Goal: Obtain resource: Download file/media

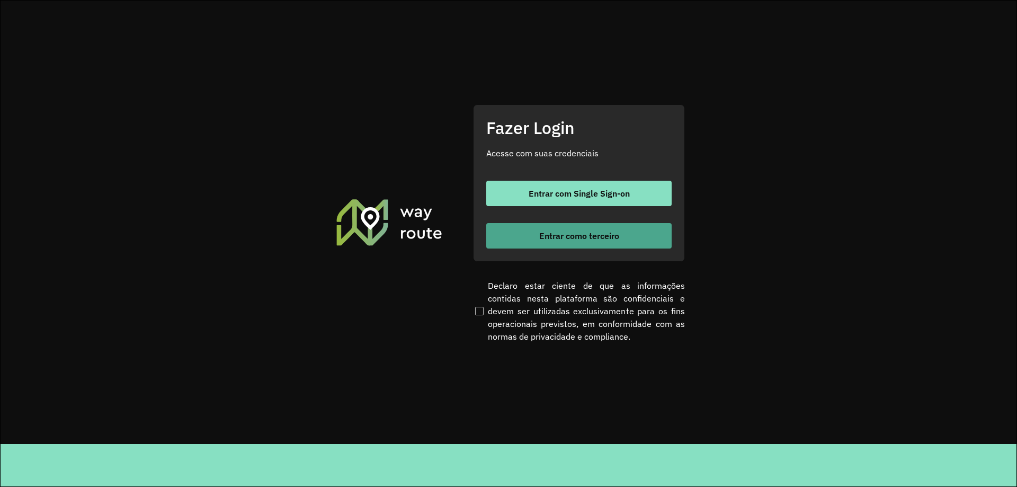
click at [579, 226] on button "Entrar como terceiro" at bounding box center [578, 235] width 185 height 25
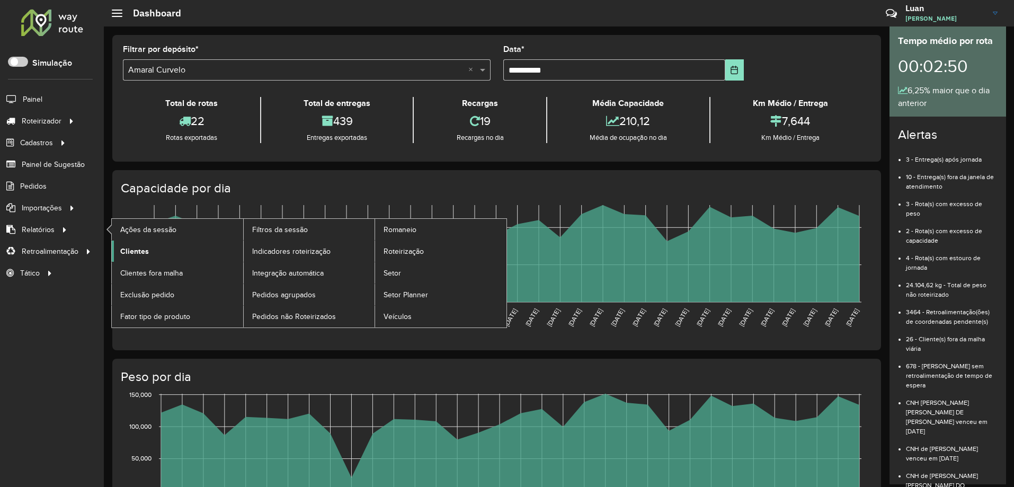
click at [130, 246] on span "Clientes" at bounding box center [134, 251] width 29 height 11
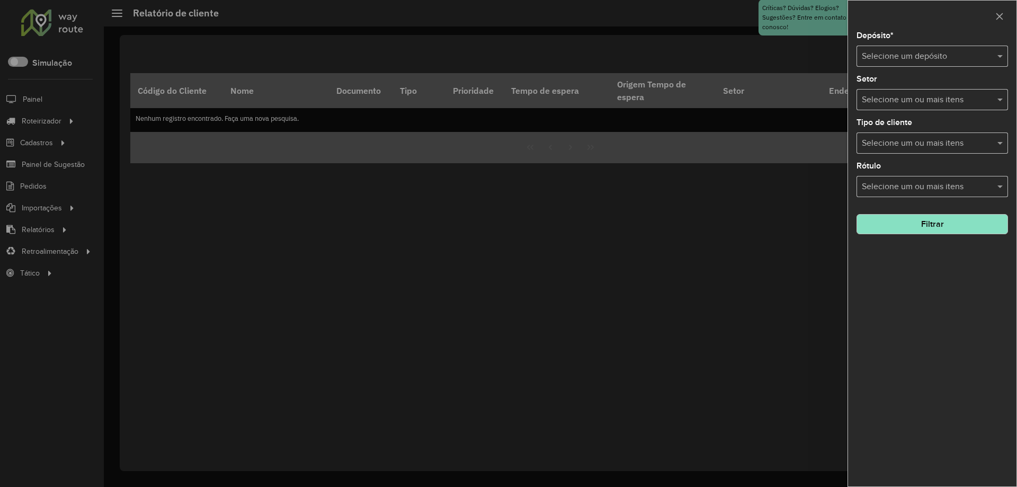
click at [902, 53] on input "text" at bounding box center [922, 56] width 120 height 13
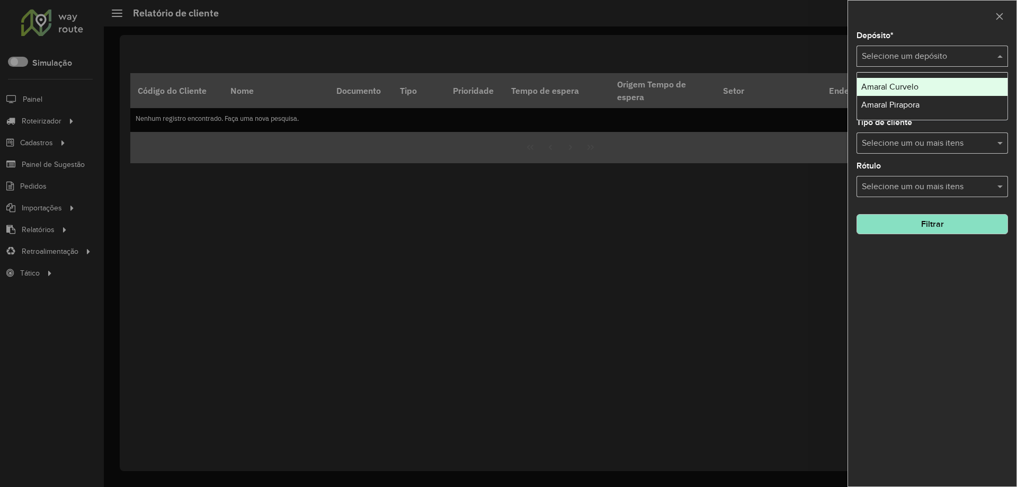
click at [895, 91] on span "Amaral Curvelo" at bounding box center [889, 86] width 57 height 9
click at [920, 227] on button "Filtrar" at bounding box center [931, 224] width 151 height 20
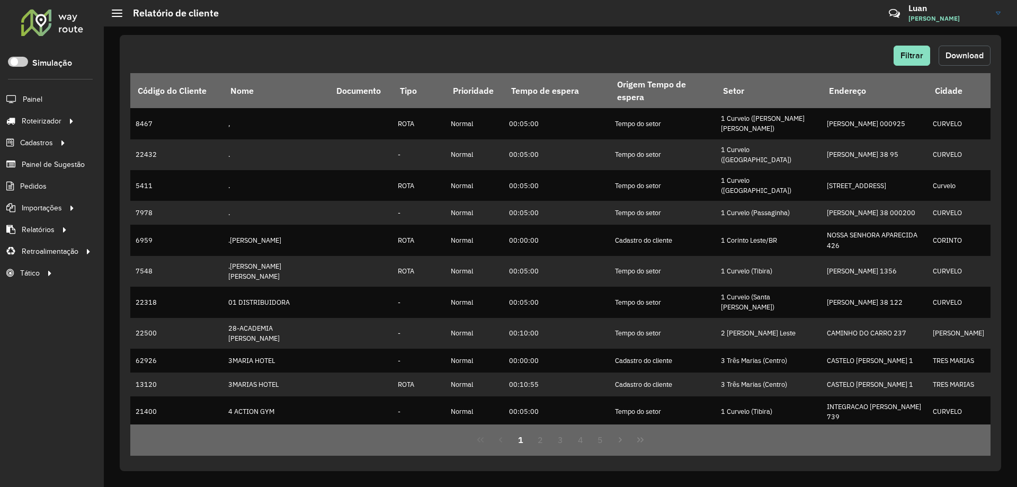
click at [969, 60] on button "Download" at bounding box center [964, 56] width 52 height 20
click at [898, 52] on button "Filtrar" at bounding box center [911, 56] width 37 height 20
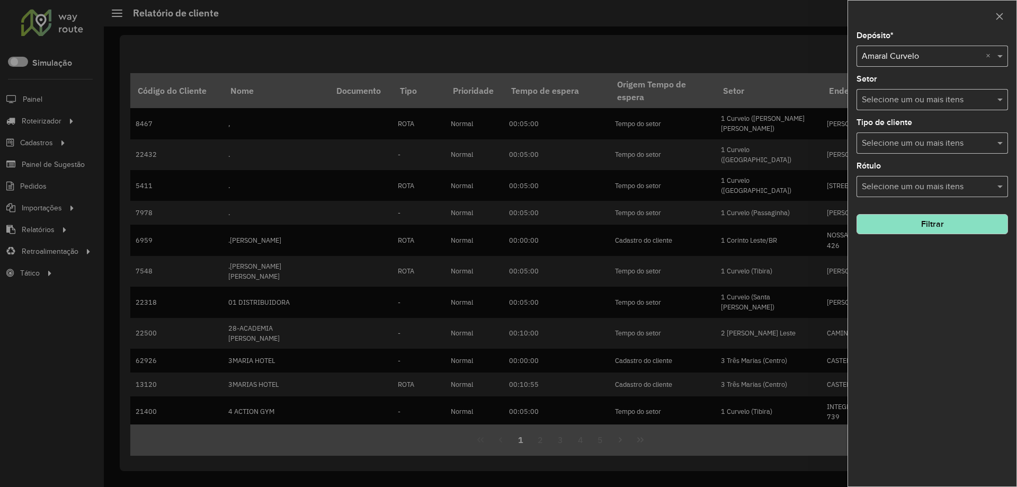
click at [920, 62] on div "Selecione um depósito × Amaral Curvelo ×" at bounding box center [931, 56] width 151 height 21
click at [906, 88] on span "Amaral Pirapora" at bounding box center [890, 86] width 58 height 9
click at [928, 228] on button "Filtrar" at bounding box center [931, 224] width 151 height 20
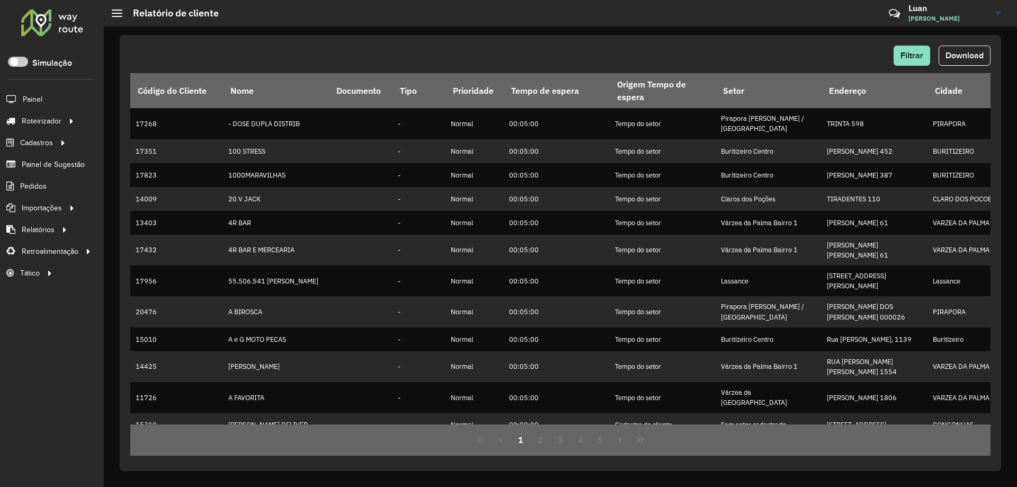
click at [967, 53] on span "Download" at bounding box center [964, 55] width 38 height 9
click at [723, 42] on div "Filtrar Download Código do Cliente Nome Documento Tipo Prioridade Tempo de espe…" at bounding box center [560, 253] width 881 height 436
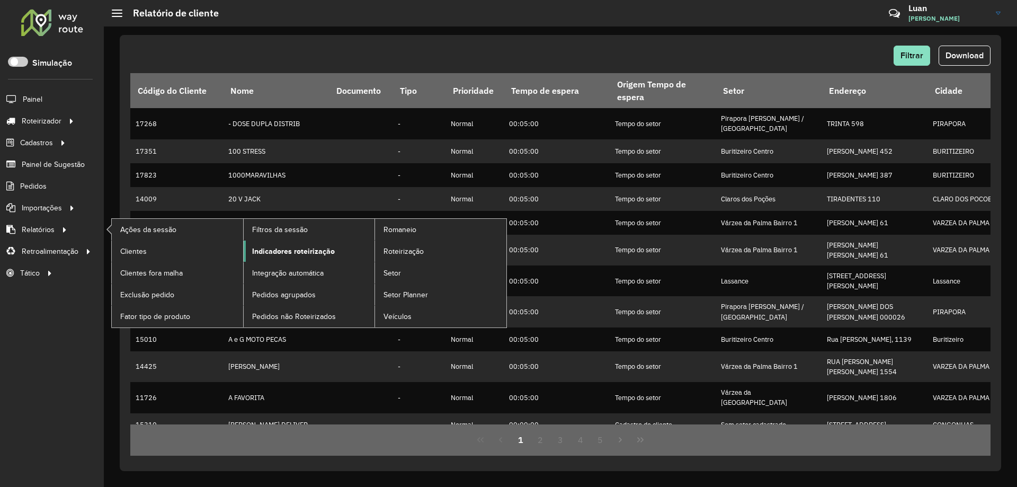
click at [276, 247] on span "Indicadores roteirização" at bounding box center [293, 251] width 83 height 11
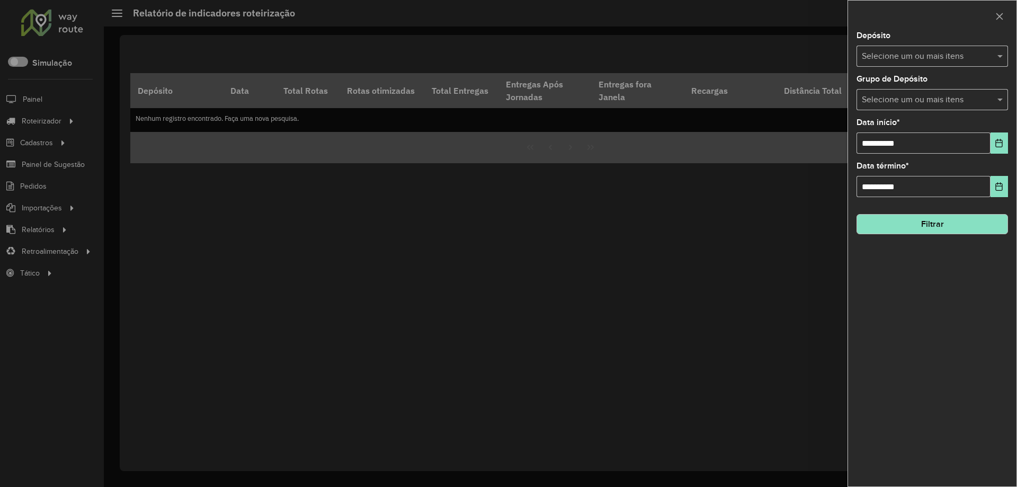
click at [899, 54] on input "text" at bounding box center [927, 56] width 136 height 13
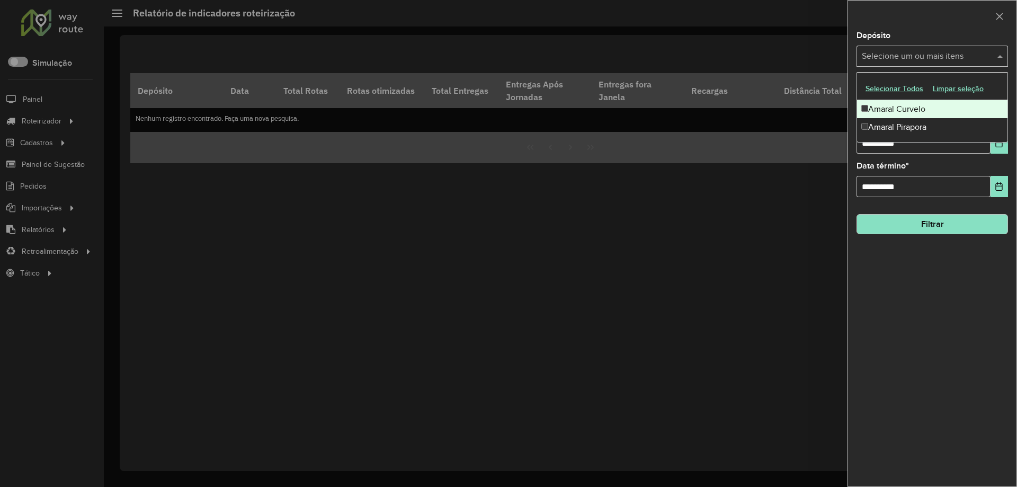
drag, startPoint x: 891, startPoint y: 106, endPoint x: 886, endPoint y: 125, distance: 19.3
click at [890, 107] on div "Amaral Curvelo" at bounding box center [932, 109] width 150 height 18
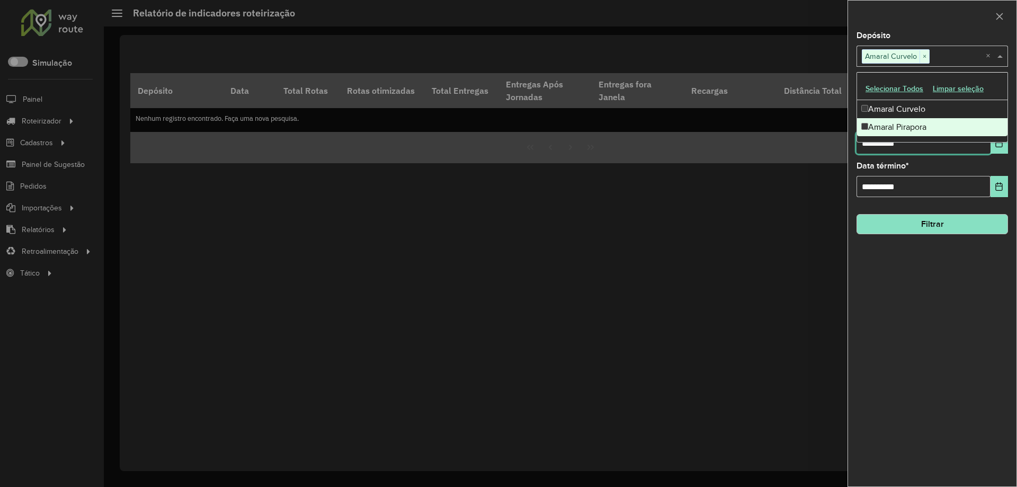
click at [871, 150] on input "**********" at bounding box center [923, 142] width 134 height 21
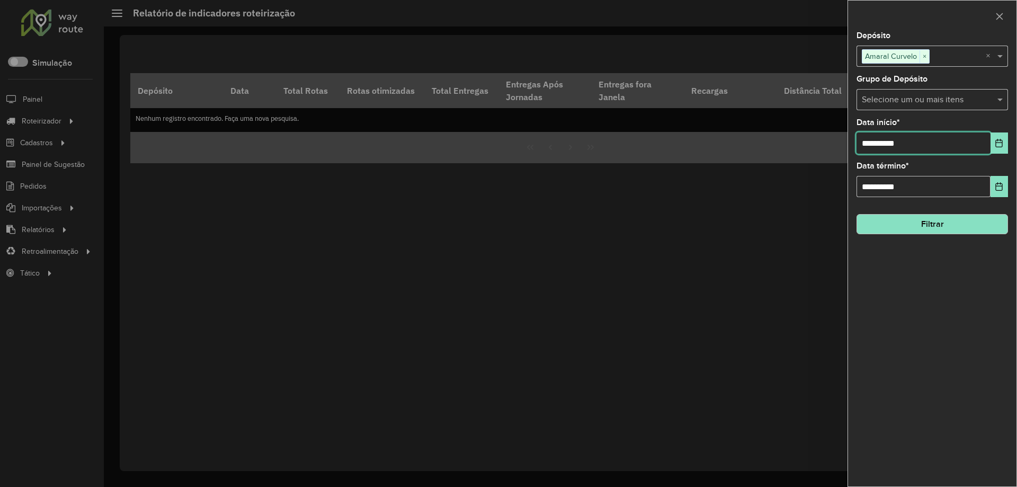
click at [871, 150] on input "**********" at bounding box center [923, 142] width 134 height 21
type input "**********"
click at [926, 223] on button "Filtrar" at bounding box center [931, 224] width 151 height 20
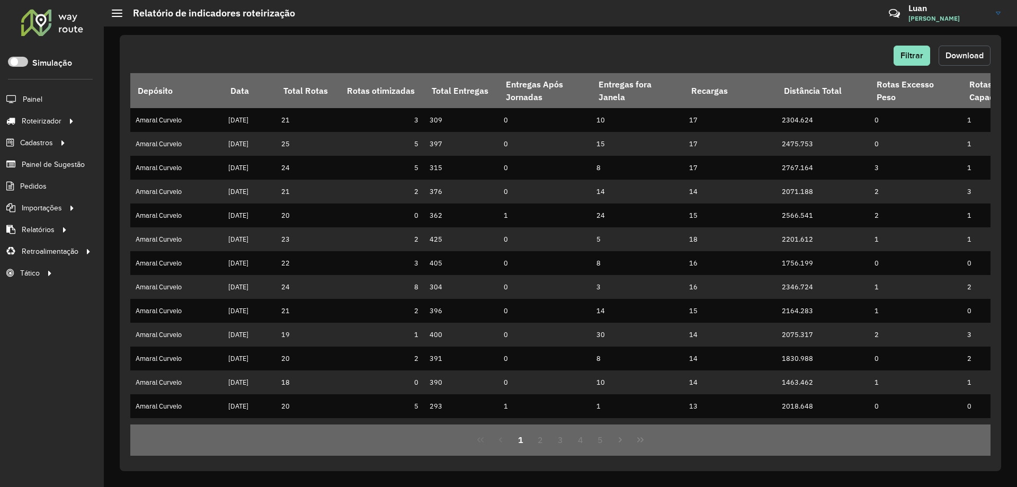
click at [964, 61] on button "Download" at bounding box center [964, 56] width 52 height 20
click at [650, 54] on div "Filtrar Download" at bounding box center [560, 56] width 860 height 20
click at [905, 60] on button "Filtrar" at bounding box center [911, 56] width 37 height 20
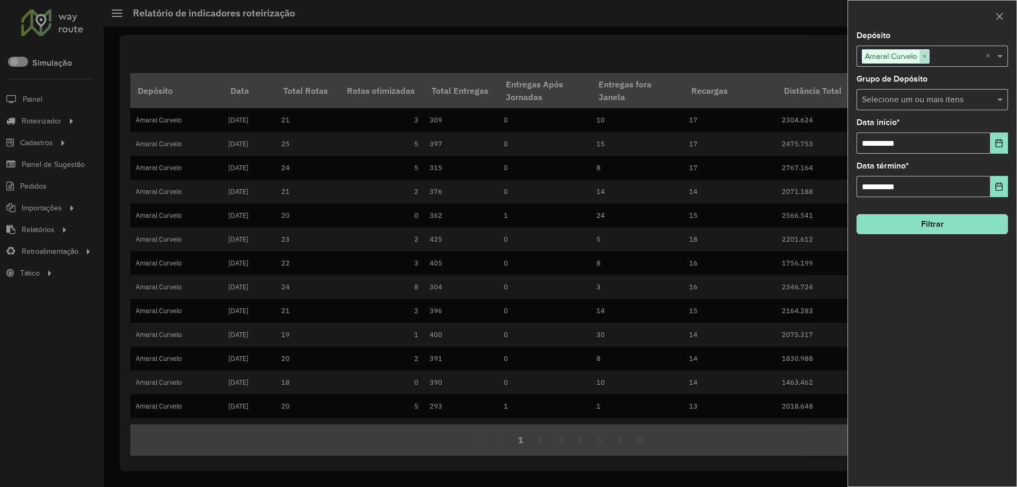
click at [927, 53] on span "×" at bounding box center [924, 56] width 10 height 13
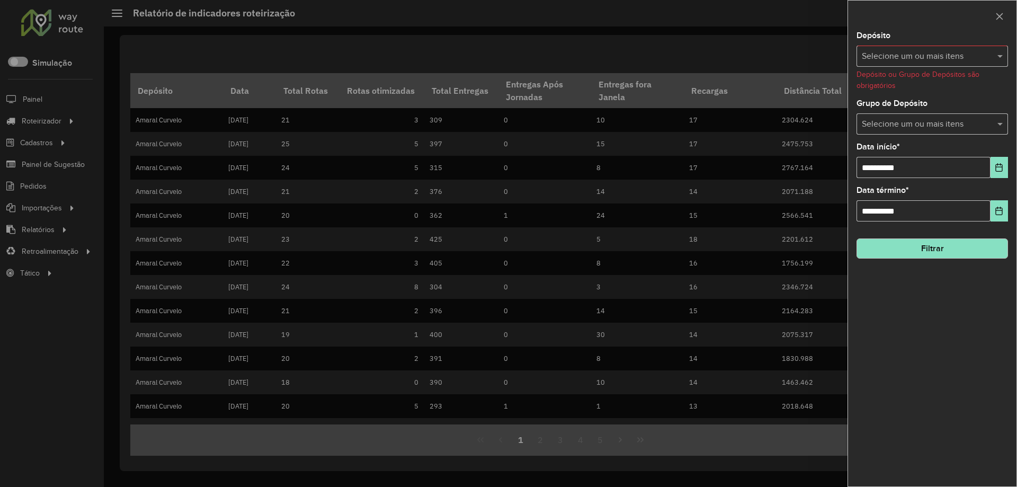
click at [907, 59] on input "text" at bounding box center [927, 56] width 136 height 13
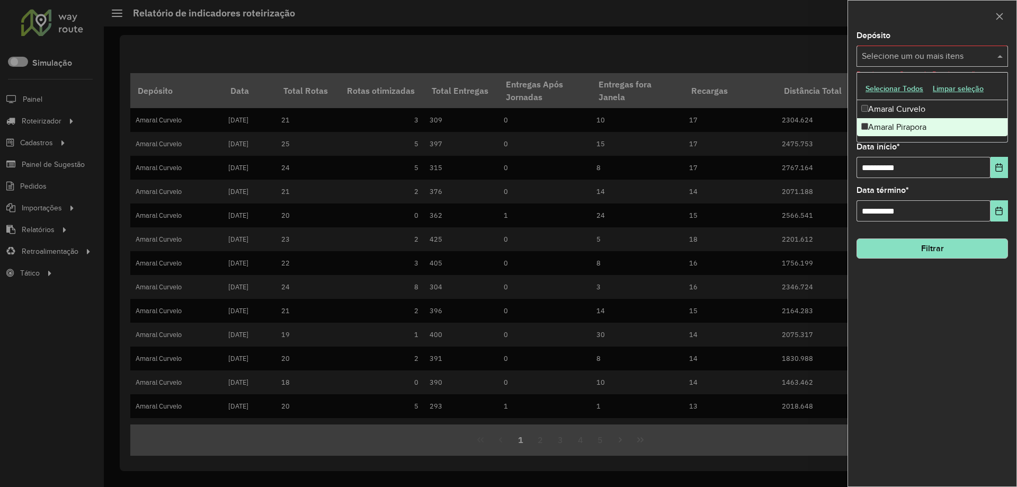
click at [863, 122] on div "Amaral Pirapora" at bounding box center [932, 127] width 150 height 18
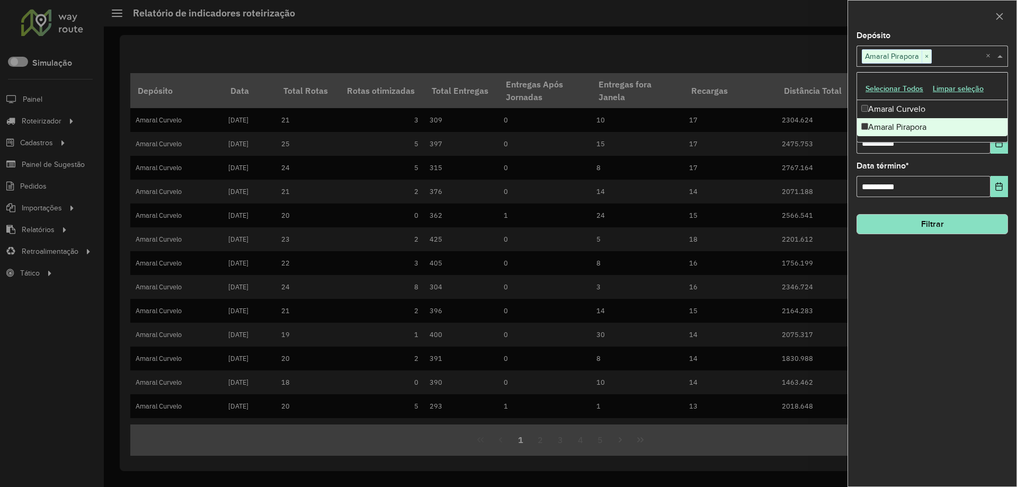
click at [889, 229] on button "Filtrar" at bounding box center [931, 224] width 151 height 20
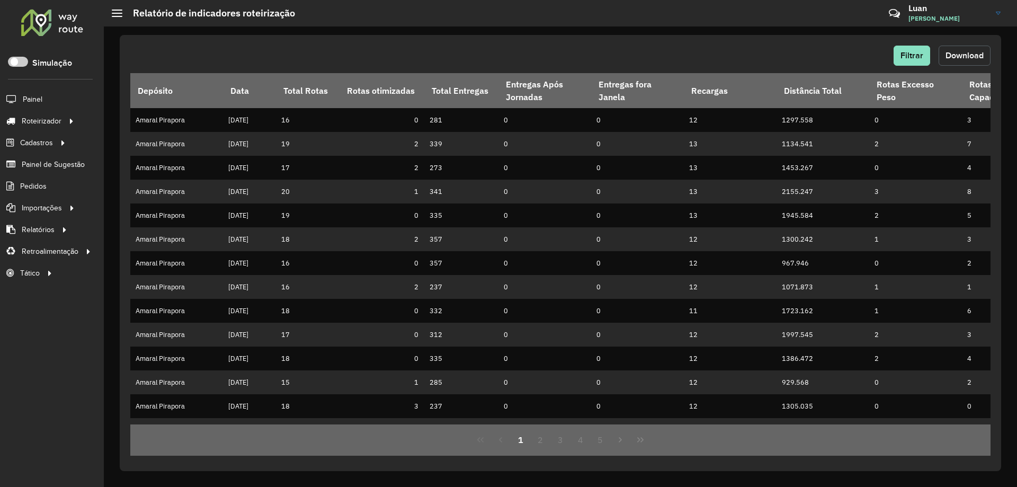
click at [981, 51] on span "Download" at bounding box center [964, 55] width 38 height 9
click at [664, 52] on div "Filtrar Download" at bounding box center [560, 56] width 860 height 20
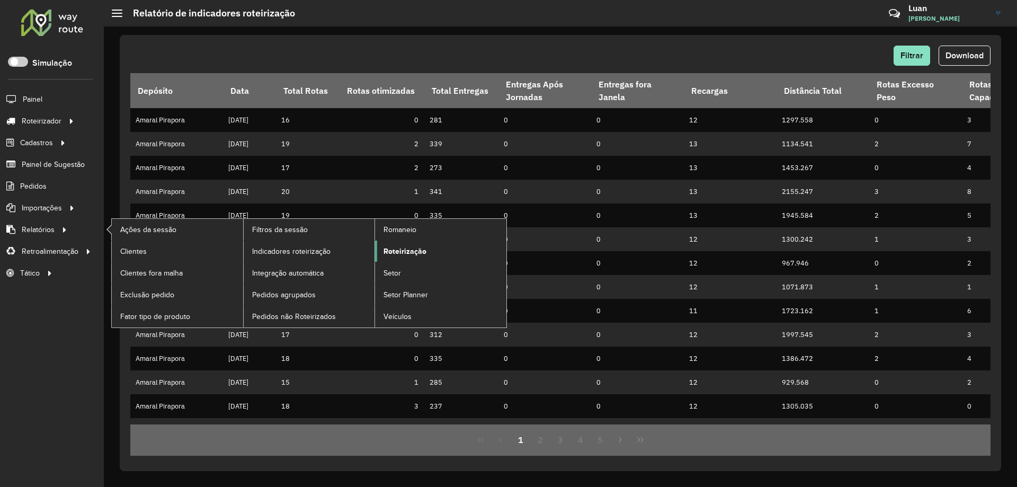
click at [403, 246] on span "Roteirização" at bounding box center [404, 251] width 43 height 11
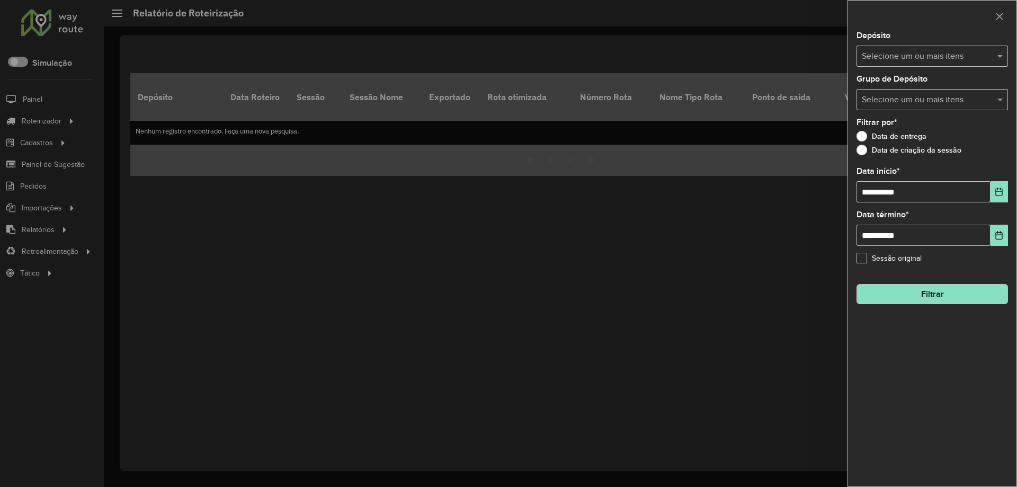
click at [922, 53] on input "text" at bounding box center [927, 56] width 136 height 13
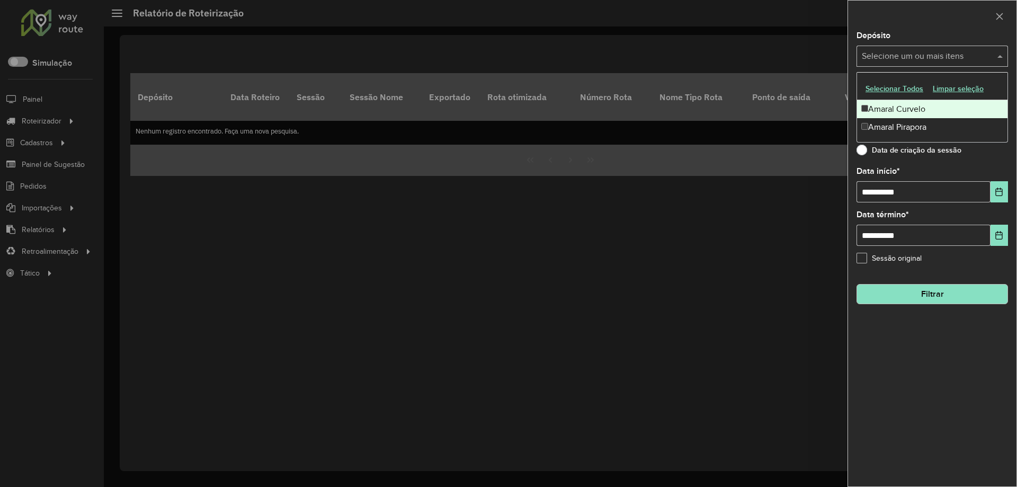
click at [892, 106] on div "Amaral Curvelo" at bounding box center [932, 109] width 150 height 18
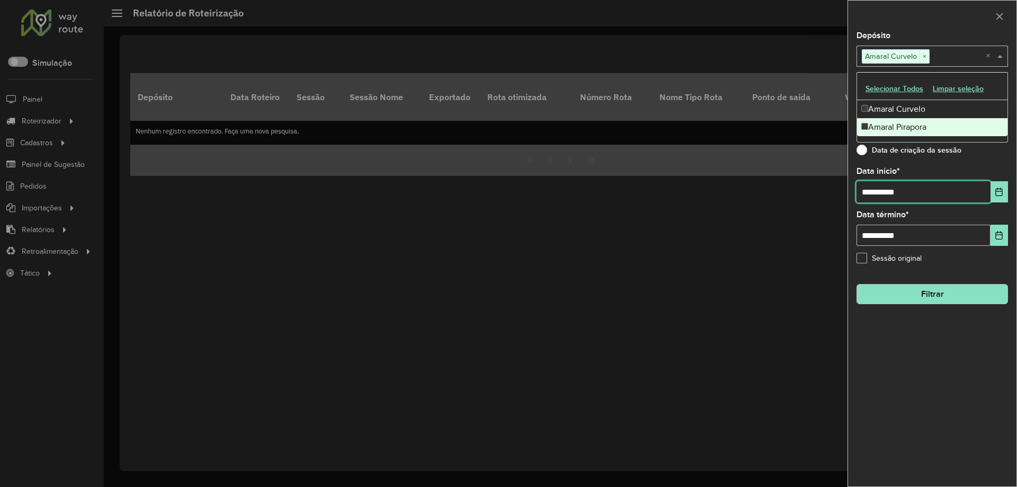
click at [876, 185] on input "**********" at bounding box center [923, 191] width 134 height 21
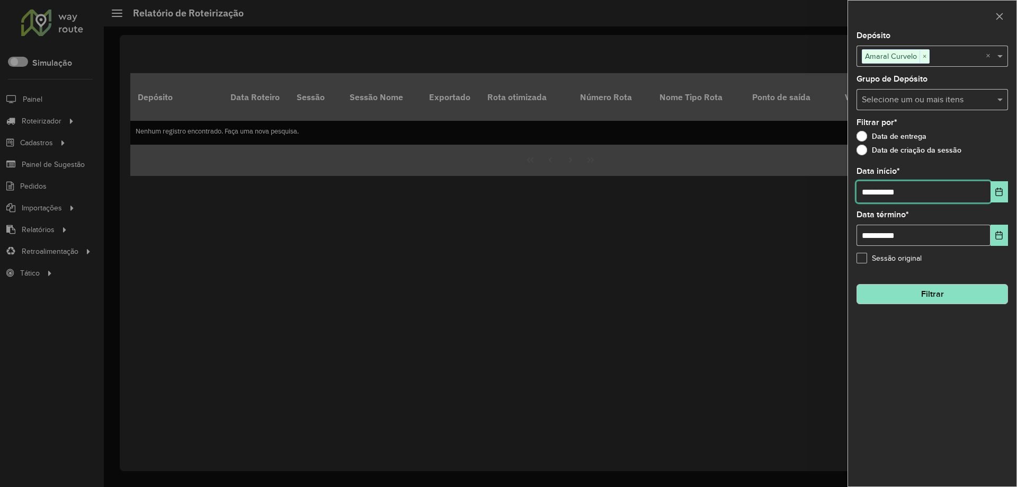
click at [876, 185] on input "**********" at bounding box center [923, 191] width 134 height 21
type input "**********"
click at [935, 287] on button "Filtrar" at bounding box center [931, 294] width 151 height 20
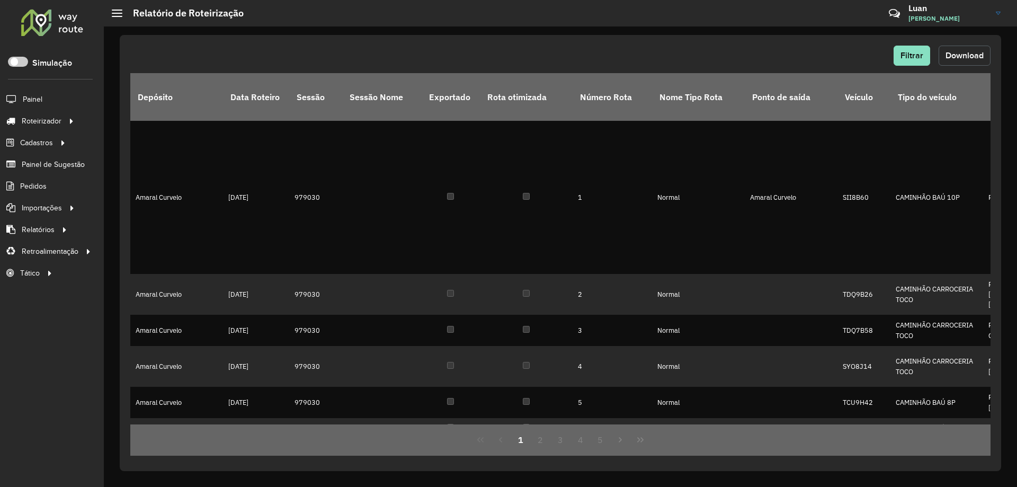
click at [949, 52] on span "Download" at bounding box center [964, 55] width 38 height 9
click at [913, 61] on button "Filtrar" at bounding box center [911, 56] width 37 height 20
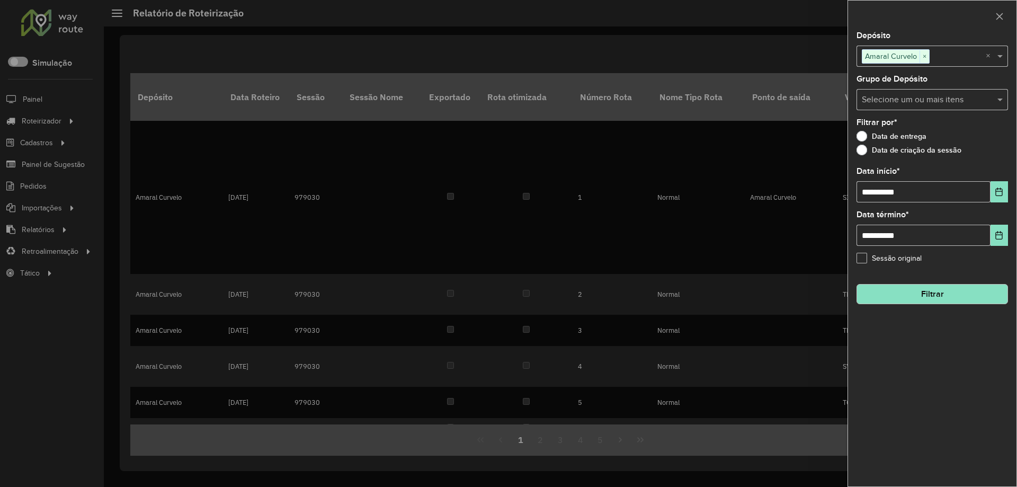
click at [719, 59] on div at bounding box center [508, 243] width 1017 height 487
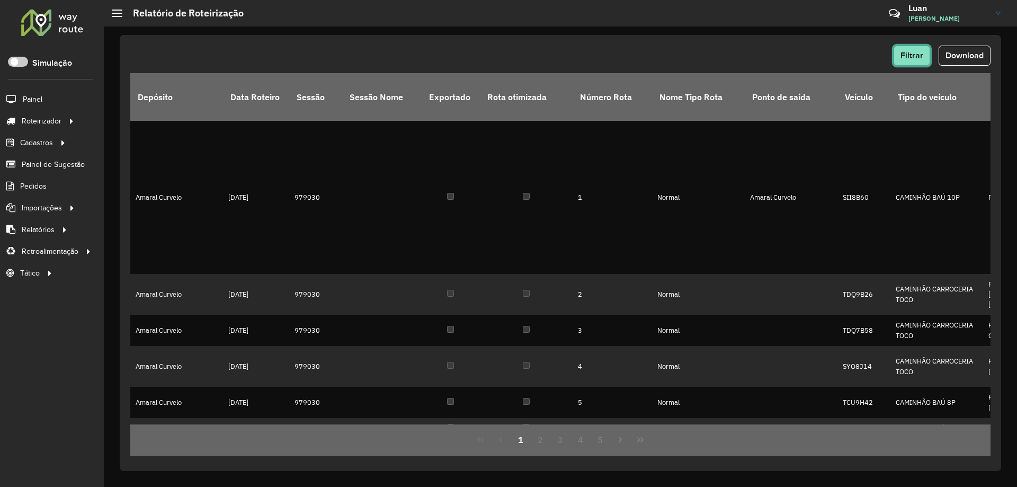
click at [924, 57] on button "Filtrar" at bounding box center [911, 56] width 37 height 20
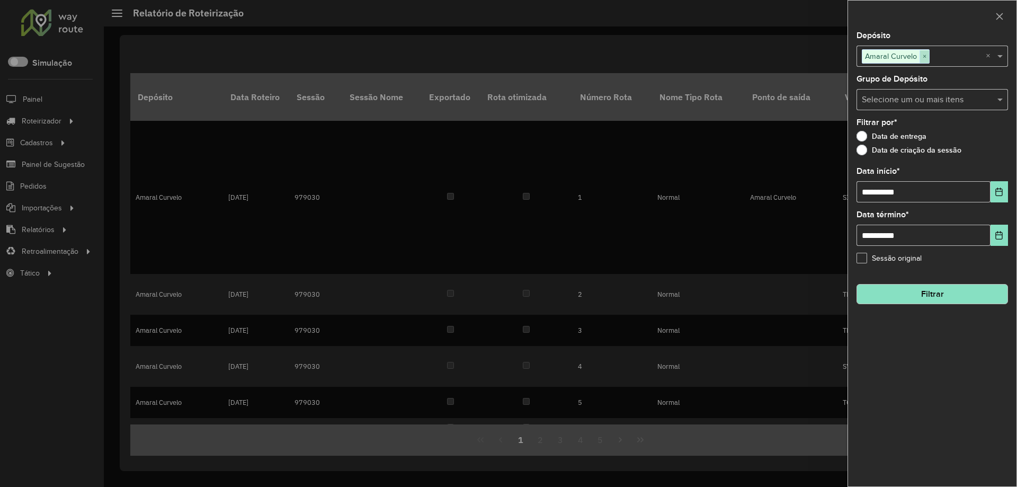
click at [925, 61] on span "×" at bounding box center [924, 56] width 10 height 13
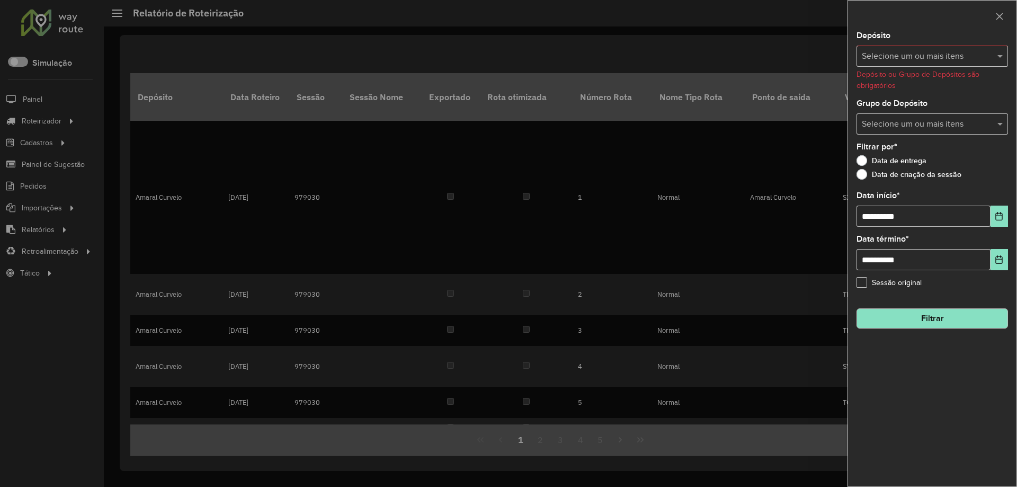
click at [925, 61] on input "text" at bounding box center [927, 56] width 136 height 13
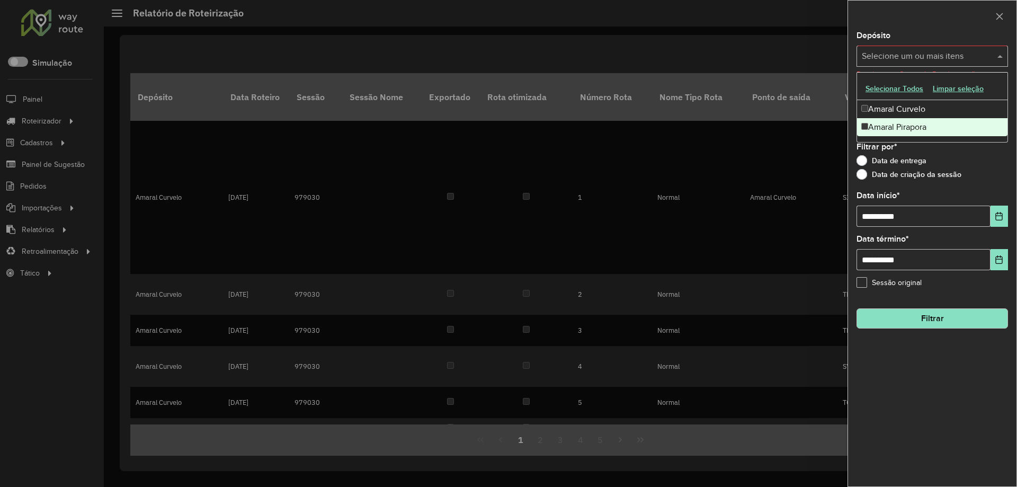
click at [877, 127] on div "Amaral Pirapora" at bounding box center [932, 127] width 150 height 18
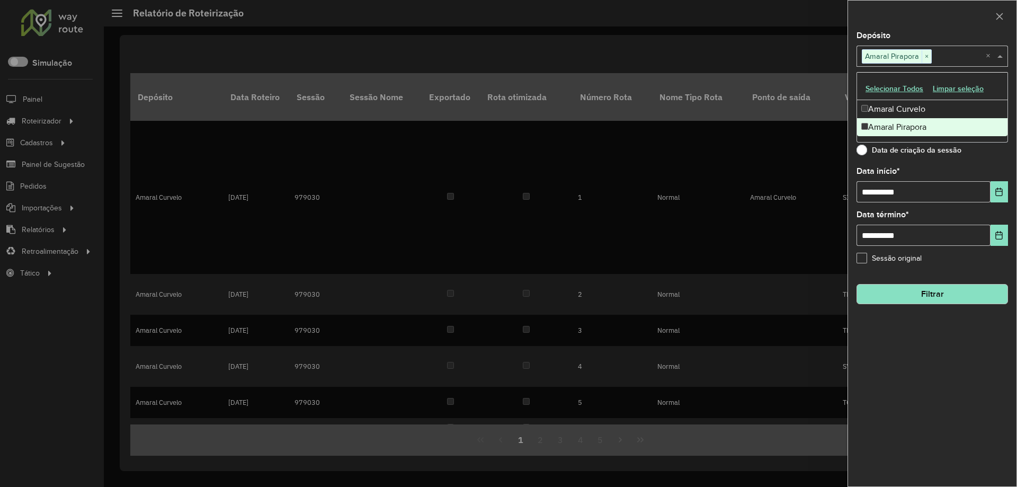
click at [910, 292] on button "Filtrar" at bounding box center [931, 294] width 151 height 20
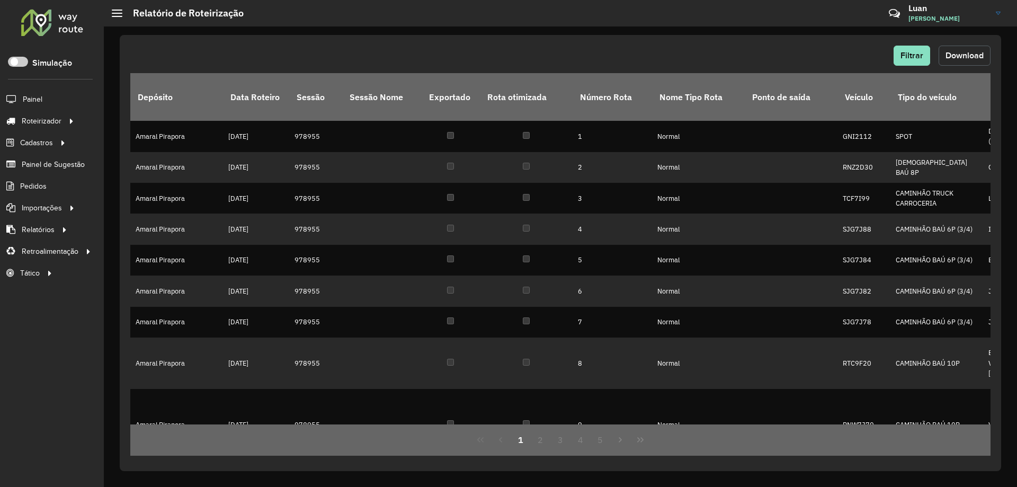
click at [962, 60] on button "Download" at bounding box center [964, 56] width 52 height 20
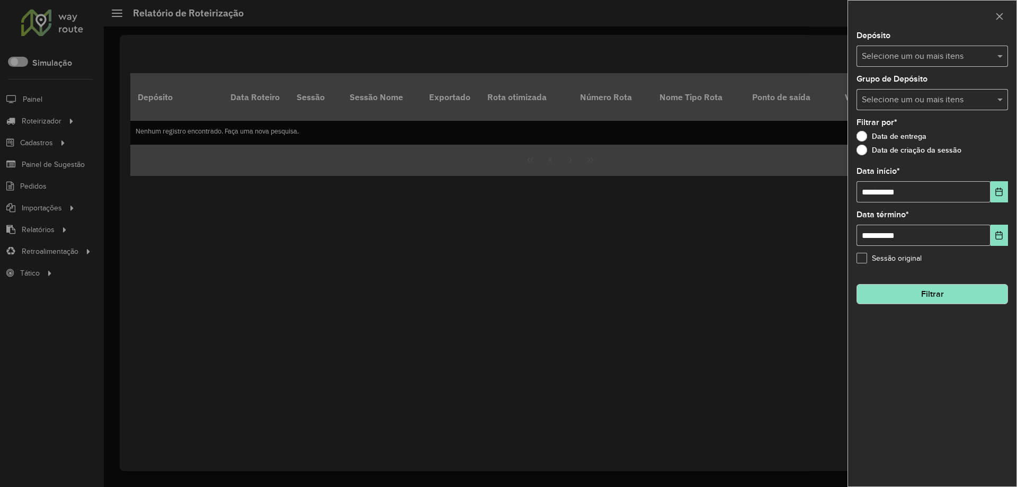
click at [51, 120] on div at bounding box center [508, 243] width 1017 height 487
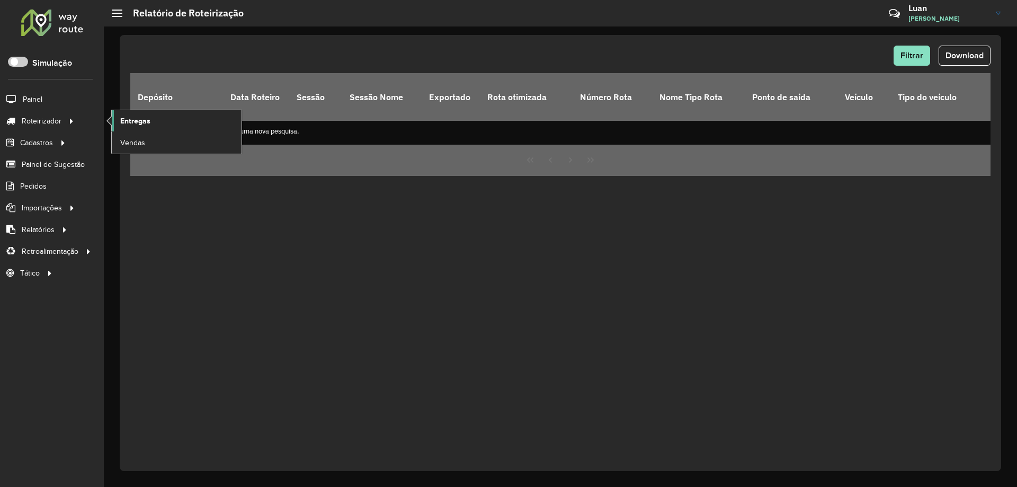
click at [122, 119] on span "Entregas" at bounding box center [135, 120] width 30 height 11
click at [38, 192] on link "Pedidos" at bounding box center [24, 185] width 48 height 21
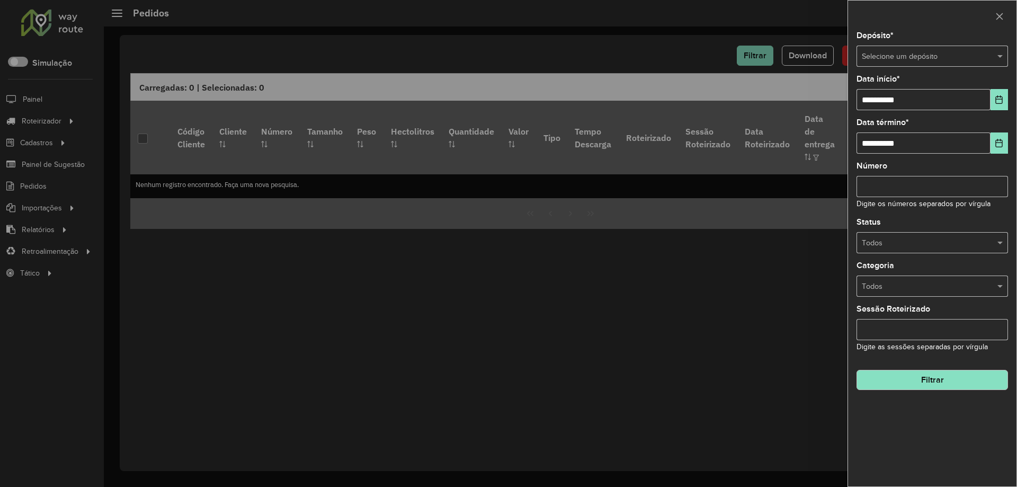
click at [922, 54] on input "text" at bounding box center [922, 57] width 120 height 12
click at [892, 90] on span "Amaral Curvelo" at bounding box center [887, 86] width 52 height 8
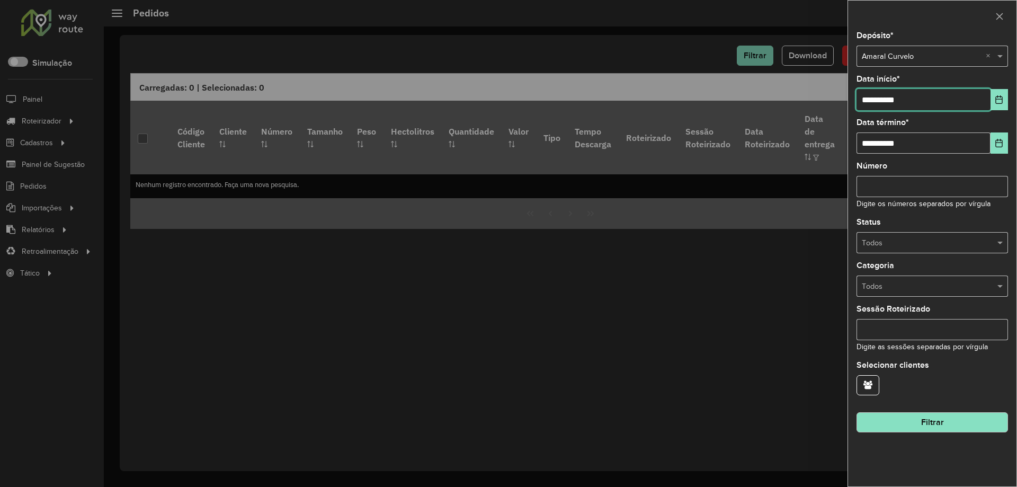
click at [880, 109] on input "**********" at bounding box center [923, 99] width 134 height 21
type input "**********"
click at [928, 414] on button "Filtrar" at bounding box center [931, 422] width 151 height 20
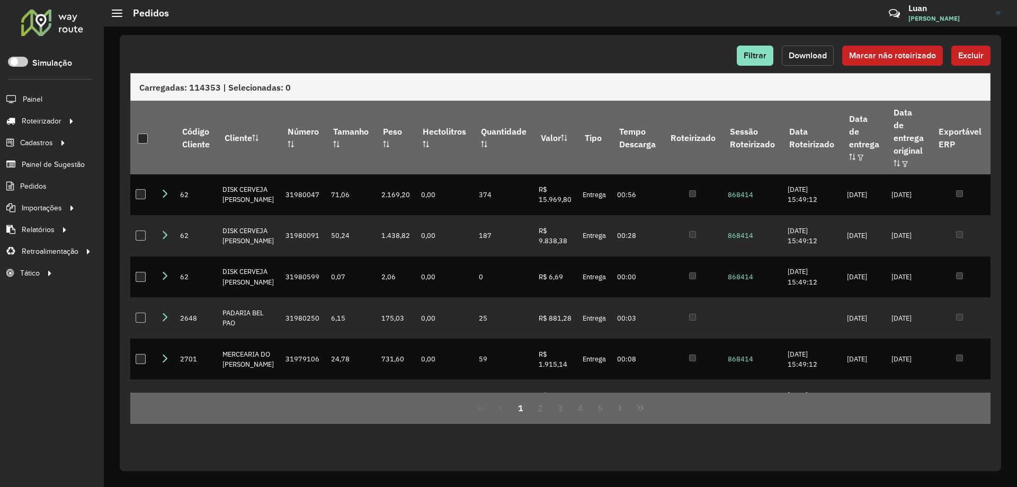
click at [812, 52] on span "Download" at bounding box center [808, 55] width 38 height 9
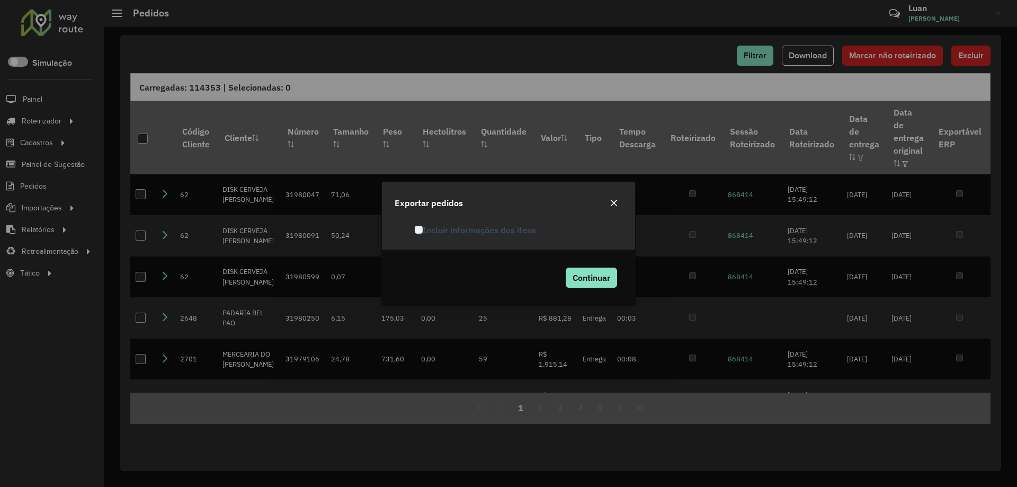
drag, startPoint x: 440, startPoint y: 231, endPoint x: 445, endPoint y: 235, distance: 6.4
click at [440, 230] on label "Incluir informações dos itens" at bounding box center [475, 229] width 121 height 13
click at [578, 273] on span "Continuar" at bounding box center [592, 277] width 38 height 11
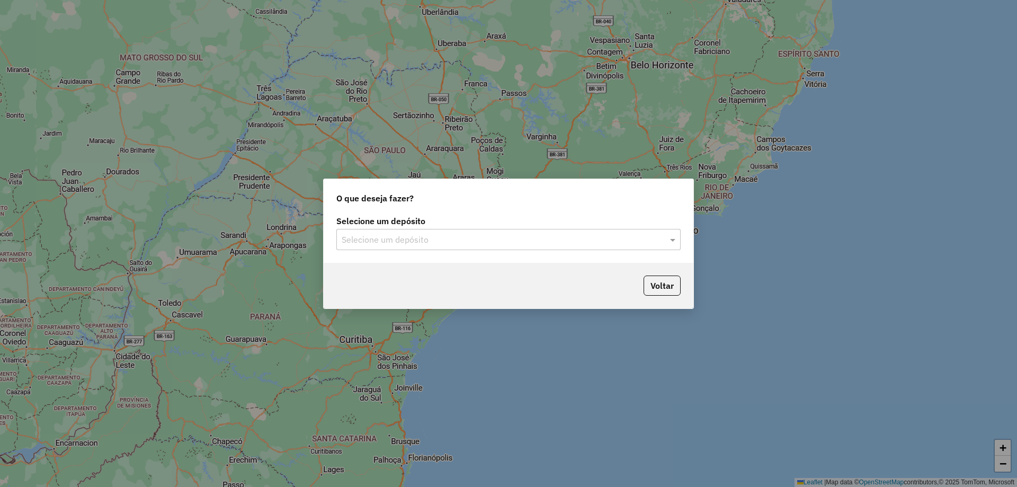
click at [437, 244] on input "text" at bounding box center [498, 240] width 312 height 13
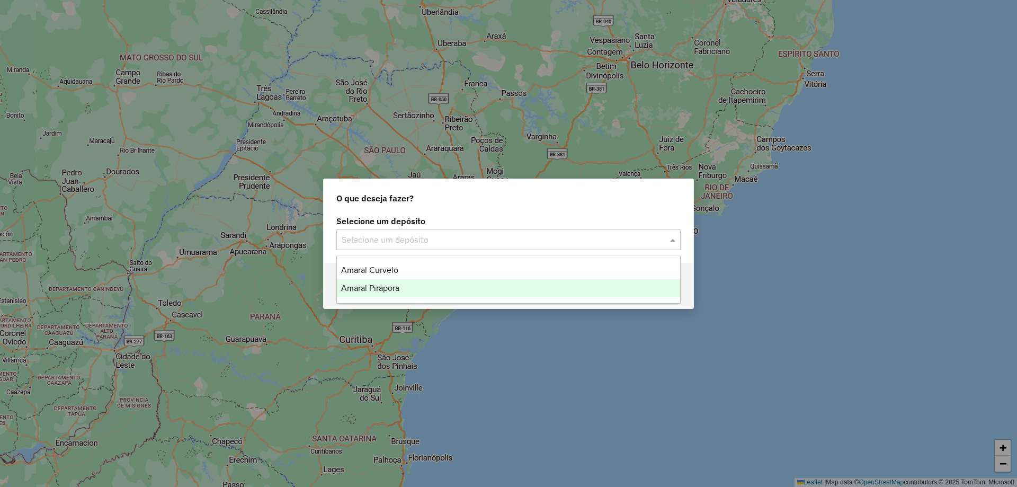
click at [398, 287] on span "Amaral Pirapora" at bounding box center [370, 287] width 58 height 9
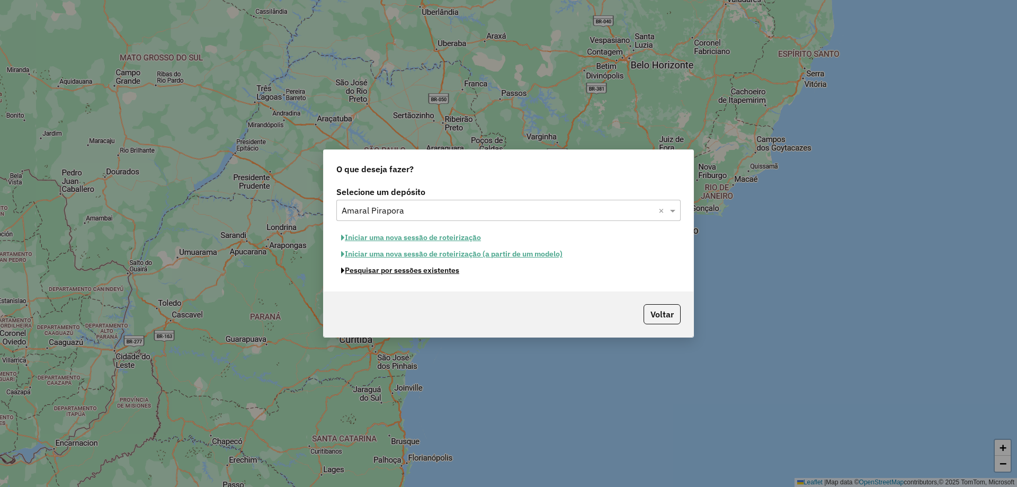
click at [411, 271] on button "Pesquisar por sessões existentes" at bounding box center [400, 270] width 128 height 16
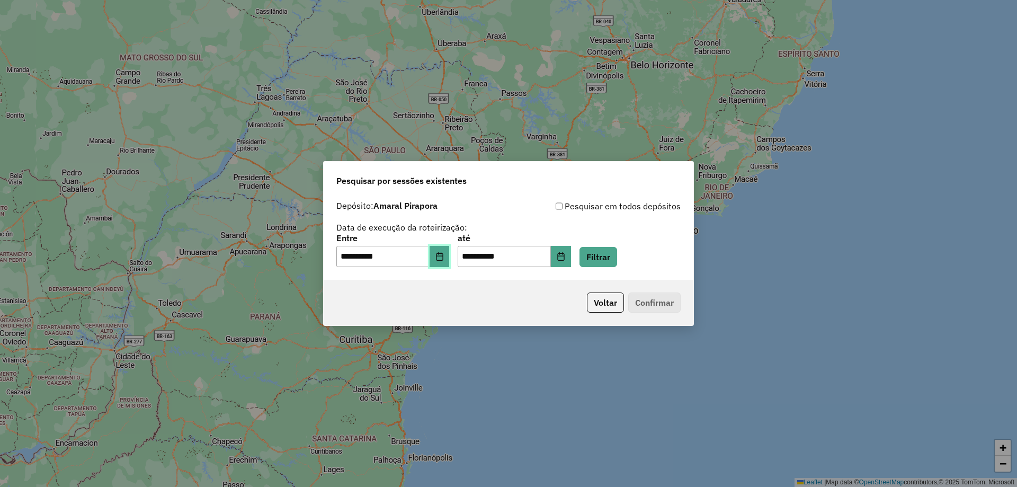
click at [443, 258] on icon "Choose Date" at bounding box center [439, 256] width 7 height 8
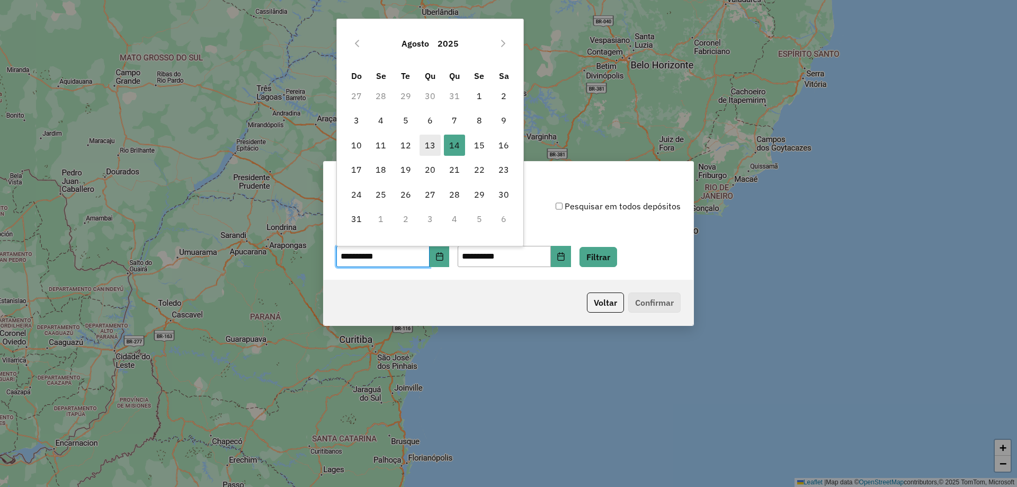
click at [428, 143] on span "13" at bounding box center [429, 145] width 21 height 21
type input "**********"
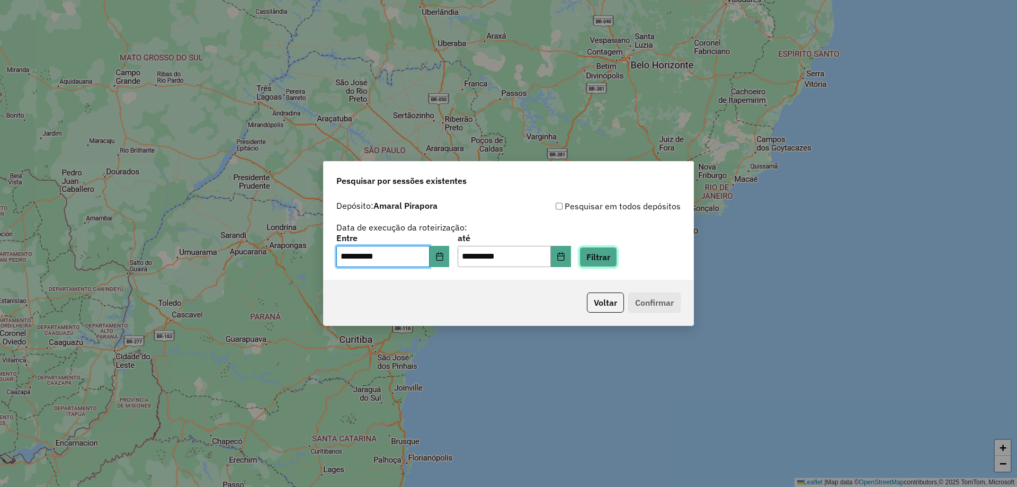
click at [607, 258] on button "Filtrar" at bounding box center [598, 257] width 38 height 20
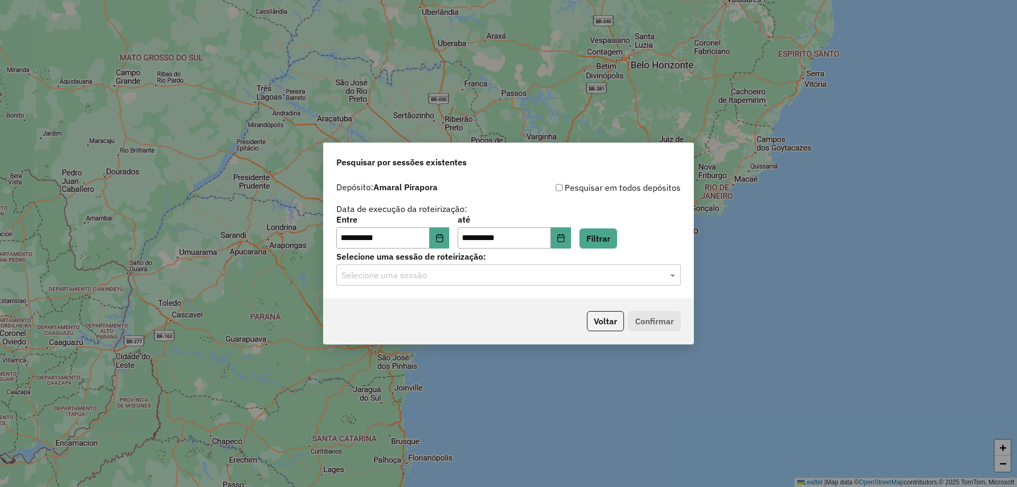
click at [464, 276] on input "text" at bounding box center [498, 275] width 312 height 13
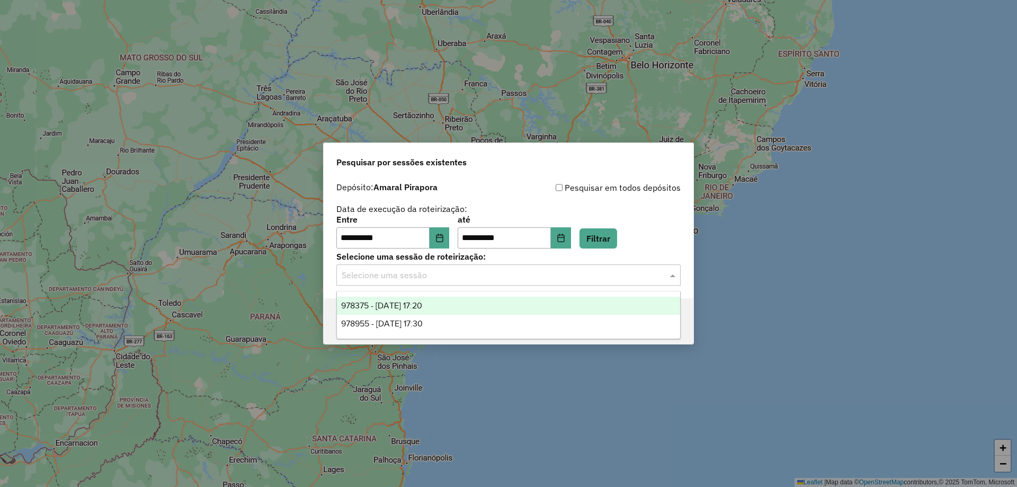
click at [405, 305] on span "978375 - 13/08/2025 17:20" at bounding box center [381, 305] width 81 height 9
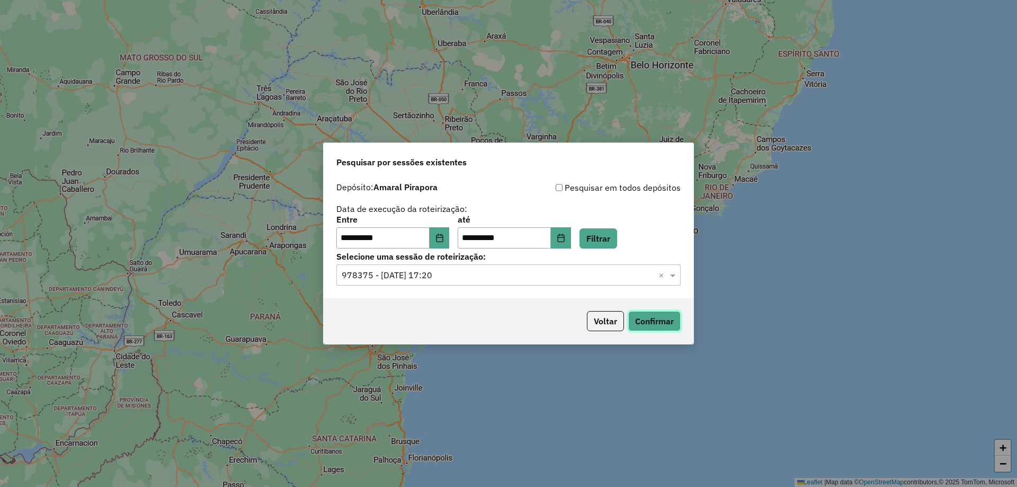
click at [675, 323] on button "Confirmar" at bounding box center [654, 321] width 52 height 20
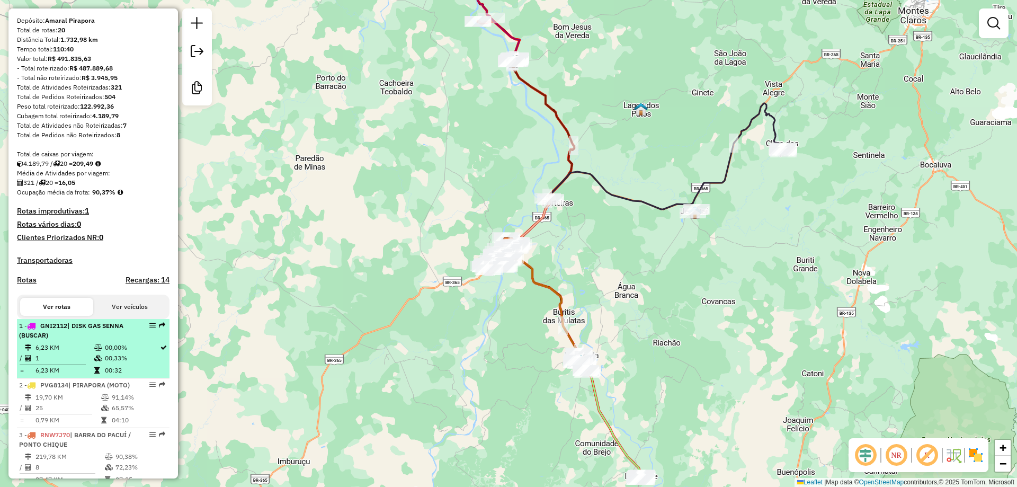
scroll to position [212, 0]
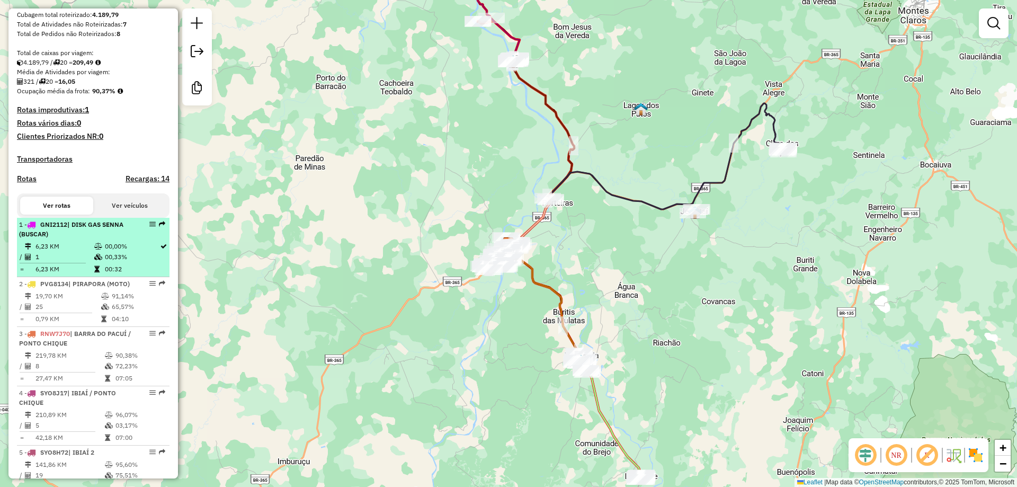
click at [82, 252] on td "6,23 KM" at bounding box center [64, 246] width 59 height 11
select select "**********"
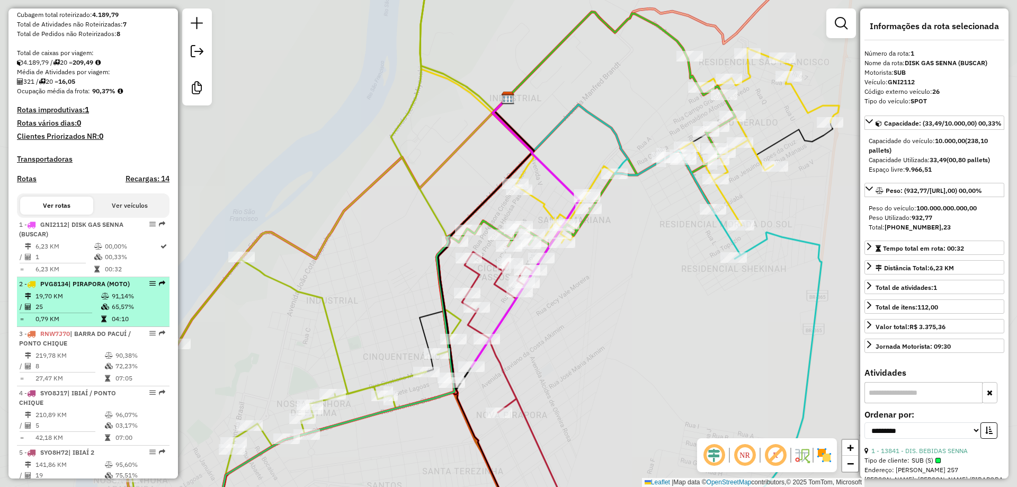
click at [66, 289] on div "2 - PVG8134 | PIRAPORA (MOTO)" at bounding box center [75, 284] width 112 height 10
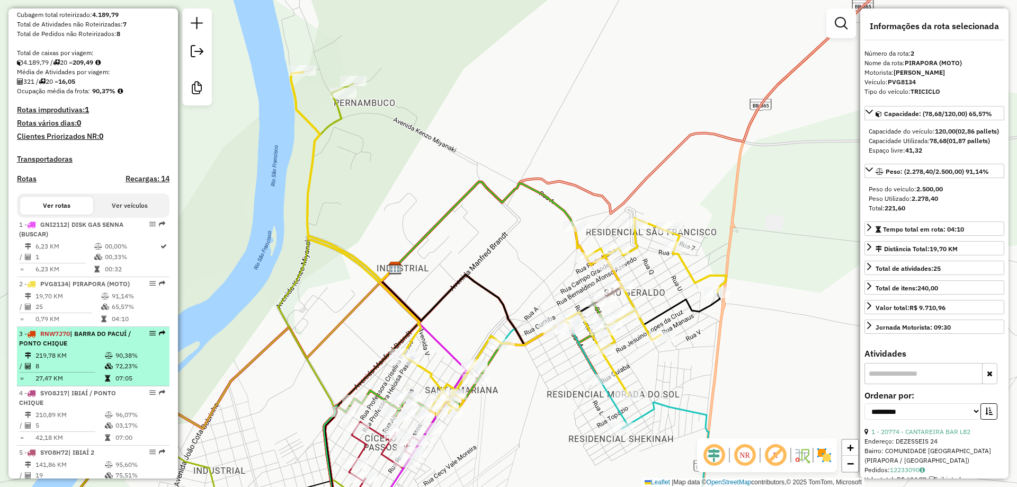
click at [60, 347] on span "| BARRA DO PACUÍ / PONTO CHIQUE" at bounding box center [75, 337] width 112 height 17
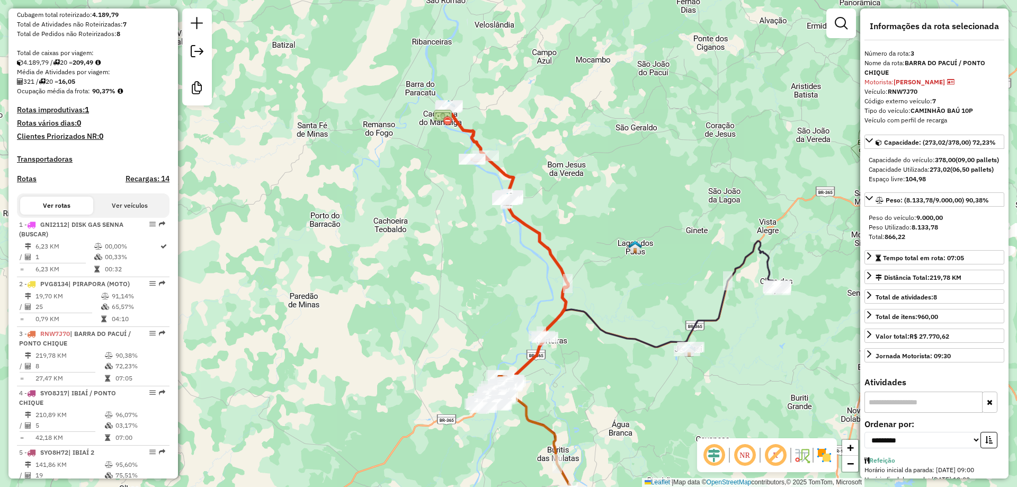
drag, startPoint x: 70, startPoint y: 361, endPoint x: 589, endPoint y: 236, distance: 533.3
click at [589, 236] on div "Janela de atendimento Grade de atendimento Capacidade Transportadoras Veículos …" at bounding box center [508, 243] width 1017 height 487
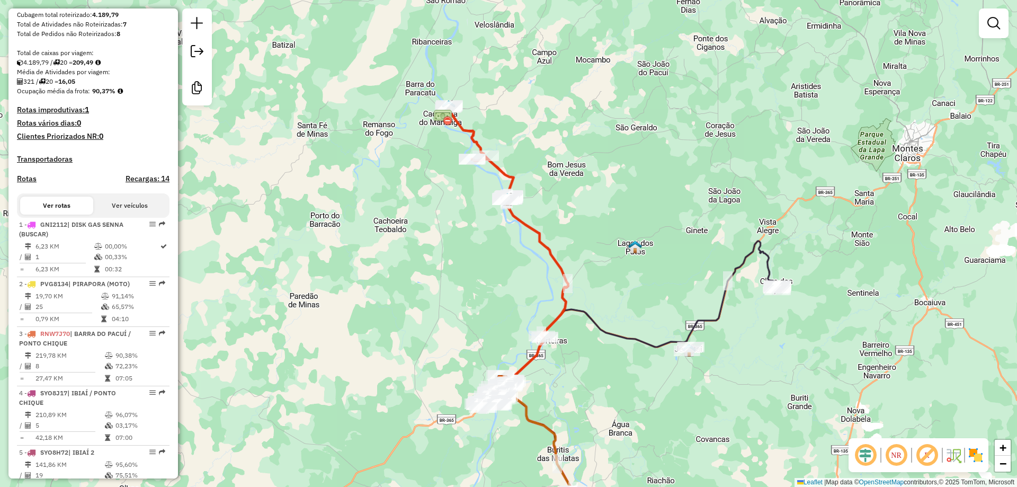
select select "**********"
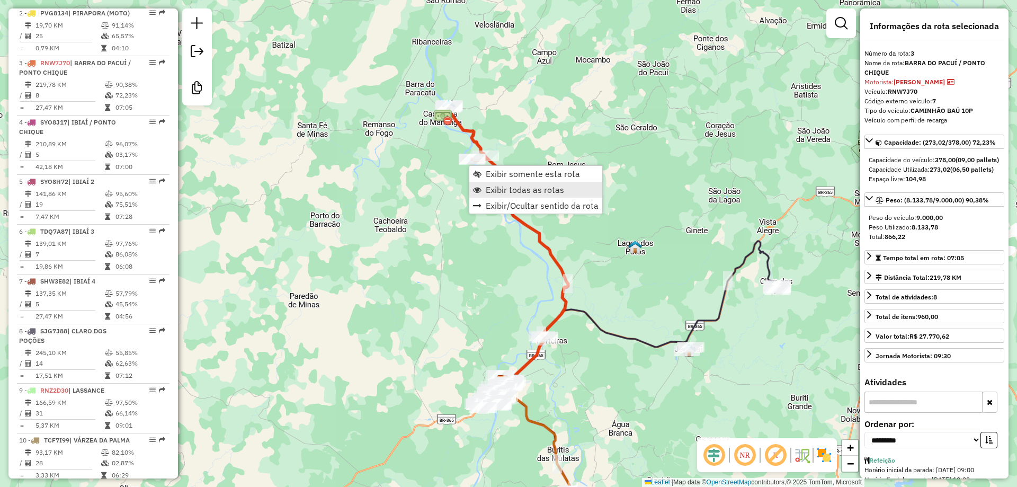
scroll to position [549, 0]
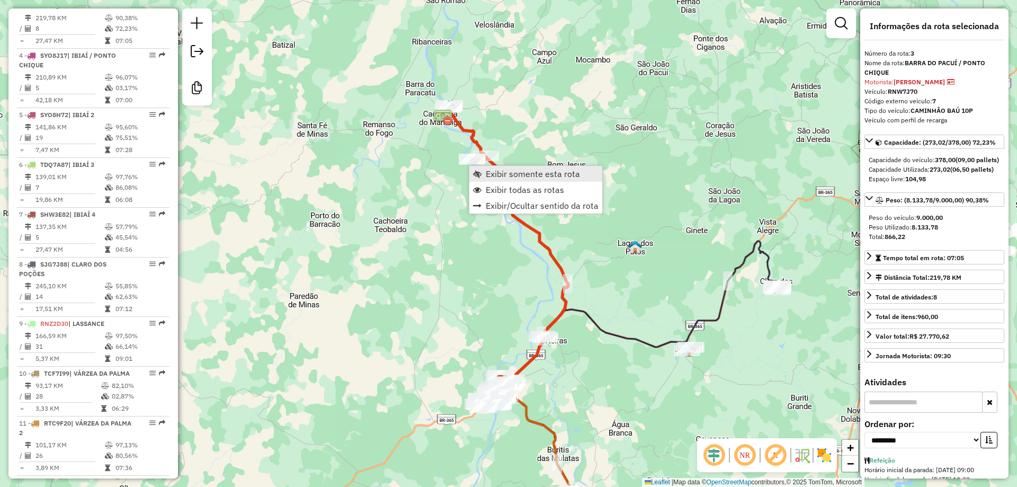
click at [549, 174] on span "Exibir somente esta rota" at bounding box center [533, 173] width 94 height 8
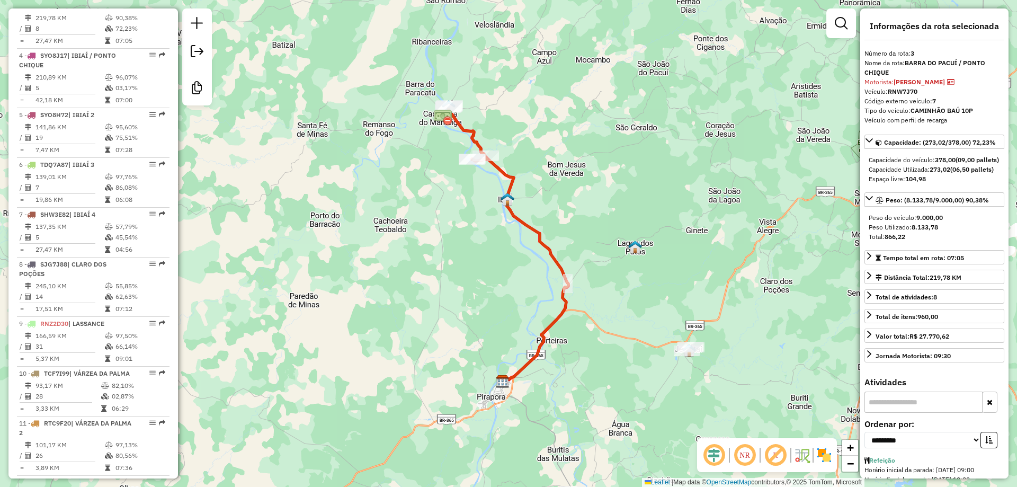
click at [736, 456] on em at bounding box center [744, 454] width 25 height 25
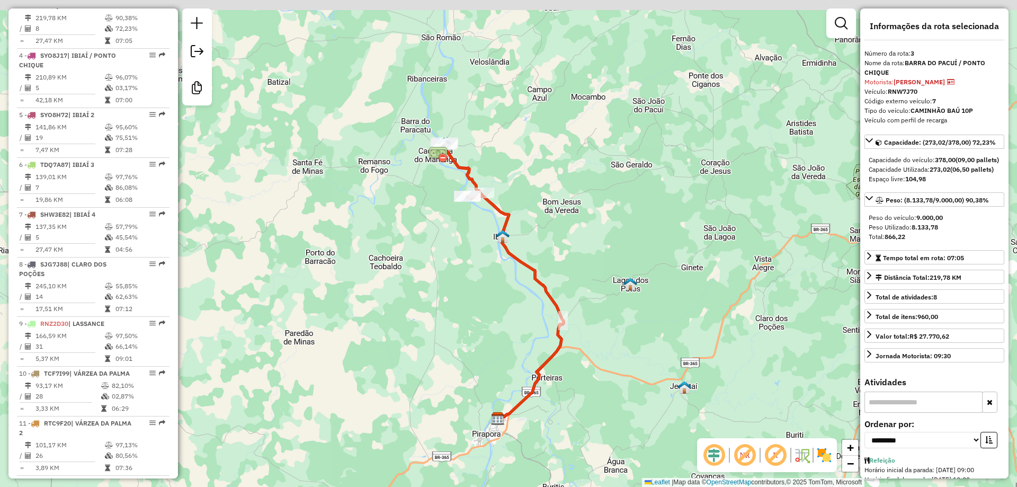
drag, startPoint x: 466, startPoint y: 210, endPoint x: 504, endPoint y: 354, distance: 149.5
click at [504, 354] on div "Janela de atendimento Grade de atendimento Capacidade Transportadoras Veículos …" at bounding box center [508, 243] width 1017 height 487
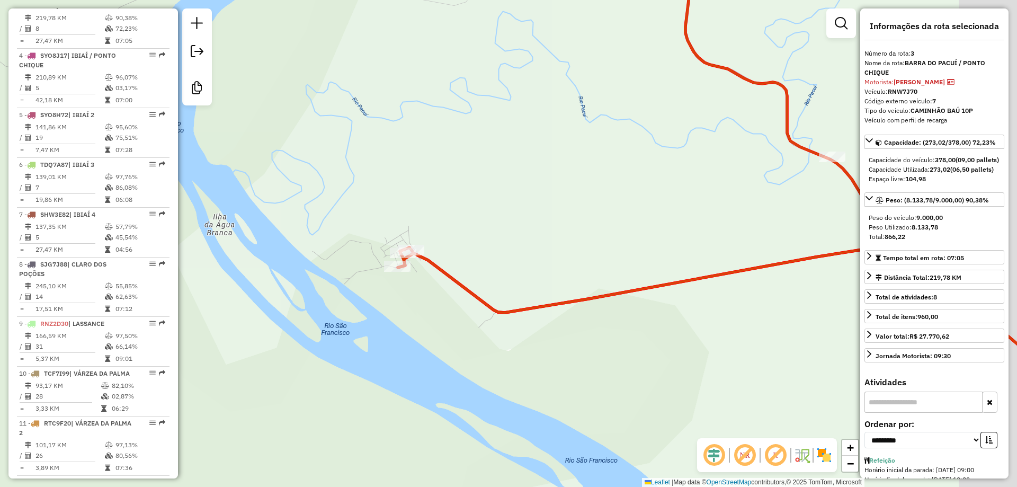
drag, startPoint x: 555, startPoint y: 375, endPoint x: 430, endPoint y: 247, distance: 179.0
click at [478, 251] on div "Janela de atendimento Grade de atendimento Capacidade Transportadoras Veículos …" at bounding box center [508, 243] width 1017 height 487
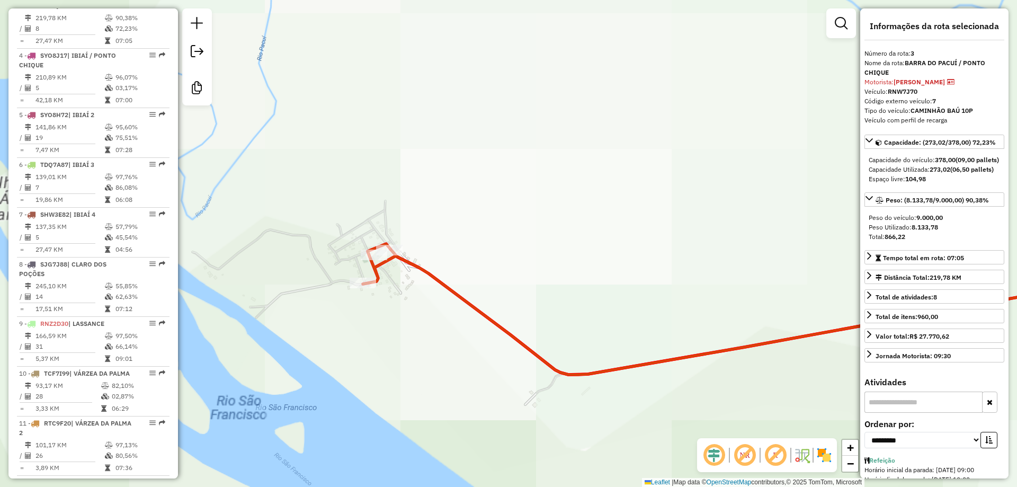
click at [464, 255] on div "Janela de atendimento Grade de atendimento Capacidade Transportadoras Veículos …" at bounding box center [508, 243] width 1017 height 487
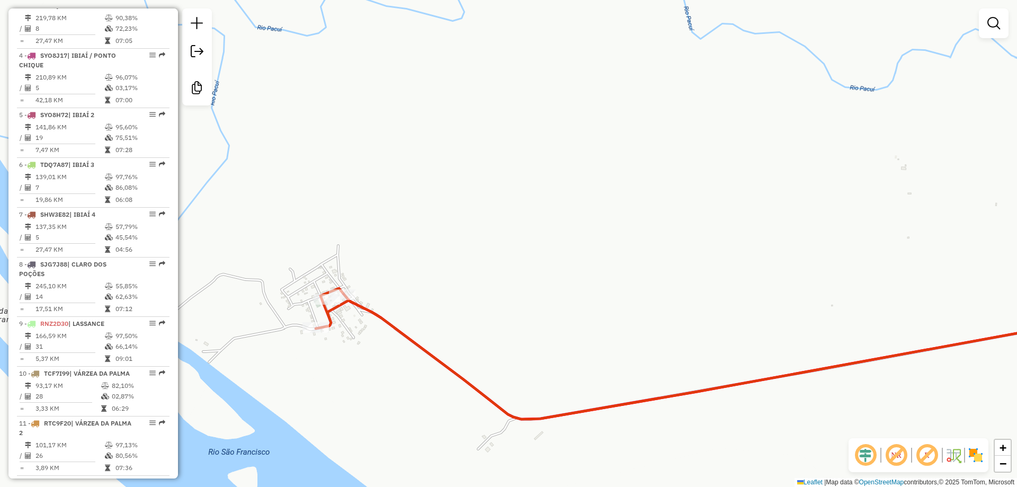
drag, startPoint x: 560, startPoint y: 262, endPoint x: 480, endPoint y: 316, distance: 96.9
click at [480, 316] on div "Janela de atendimento Grade de atendimento Capacidade Transportadoras Veículos …" at bounding box center [508, 243] width 1017 height 487
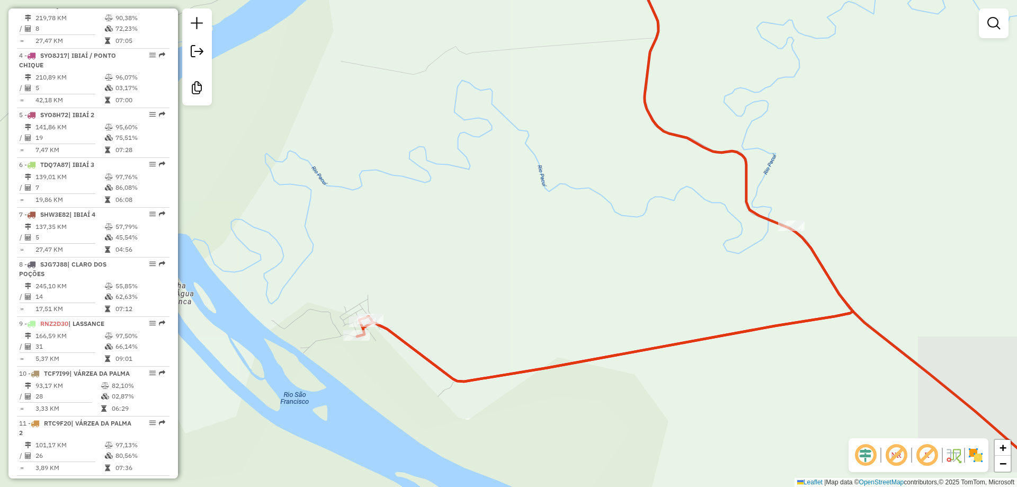
drag, startPoint x: 480, startPoint y: 313, endPoint x: 456, endPoint y: 324, distance: 26.1
click at [456, 324] on div "Janela de atendimento Grade de atendimento Capacidade Transportadoras Veículos …" at bounding box center [508, 243] width 1017 height 487
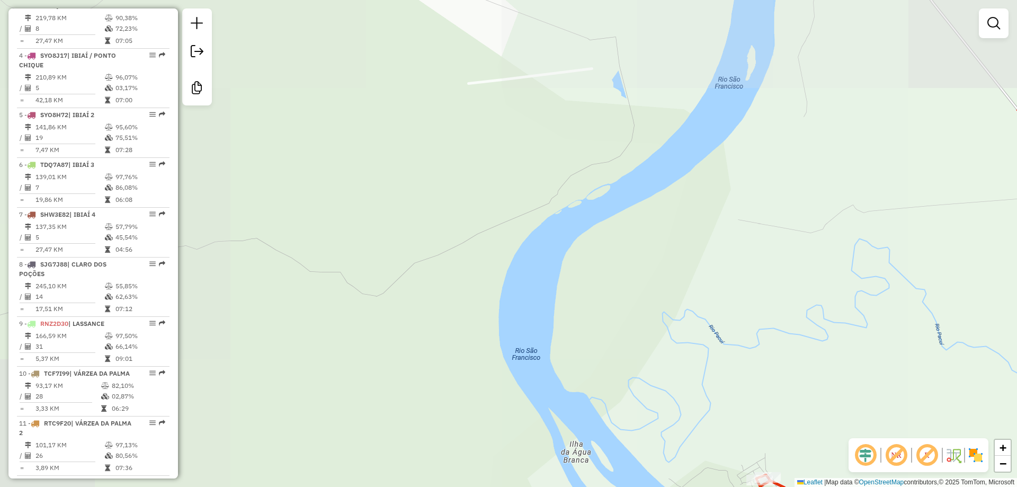
drag, startPoint x: 723, startPoint y: 423, endPoint x: 483, endPoint y: 209, distance: 321.8
click at [496, 216] on div "Janela de atendimento Grade de atendimento Capacidade Transportadoras Veículos …" at bounding box center [508, 243] width 1017 height 487
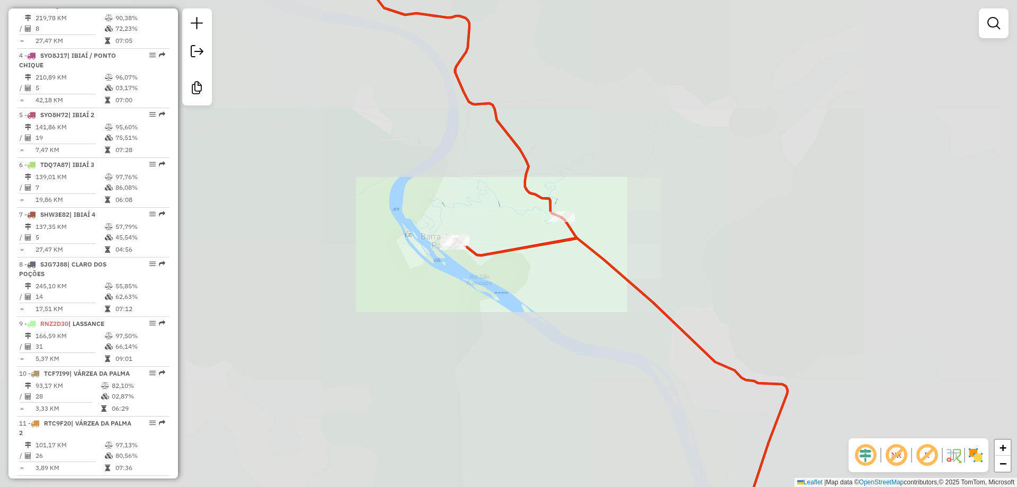
drag, startPoint x: 547, startPoint y: 267, endPoint x: 477, endPoint y: 260, distance: 69.7
click at [490, 263] on div "Janela de atendimento Grade de atendimento Capacidade Transportadoras Veículos …" at bounding box center [508, 243] width 1017 height 487
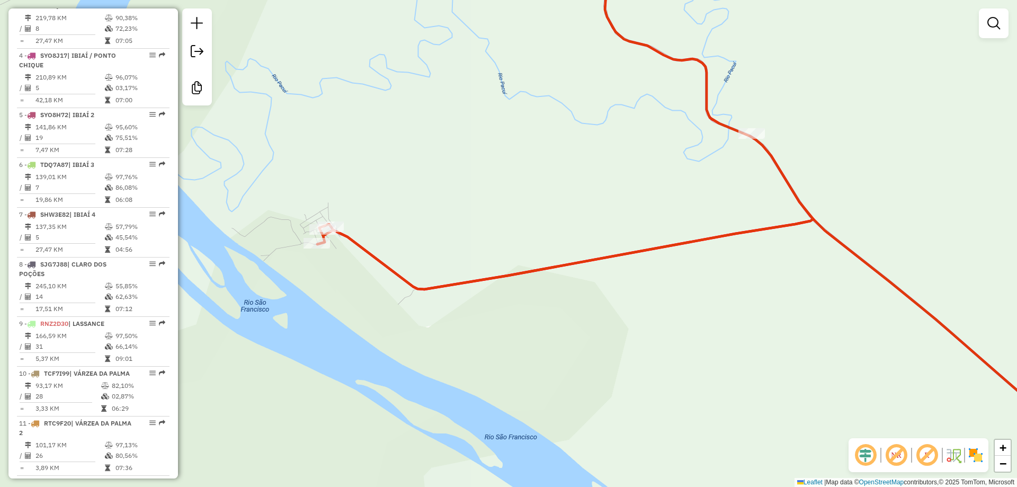
drag, startPoint x: 379, startPoint y: 222, endPoint x: 451, endPoint y: 282, distance: 93.6
click at [451, 282] on div "Janela de atendimento Grade de atendimento Capacidade Transportadoras Veículos …" at bounding box center [508, 243] width 1017 height 487
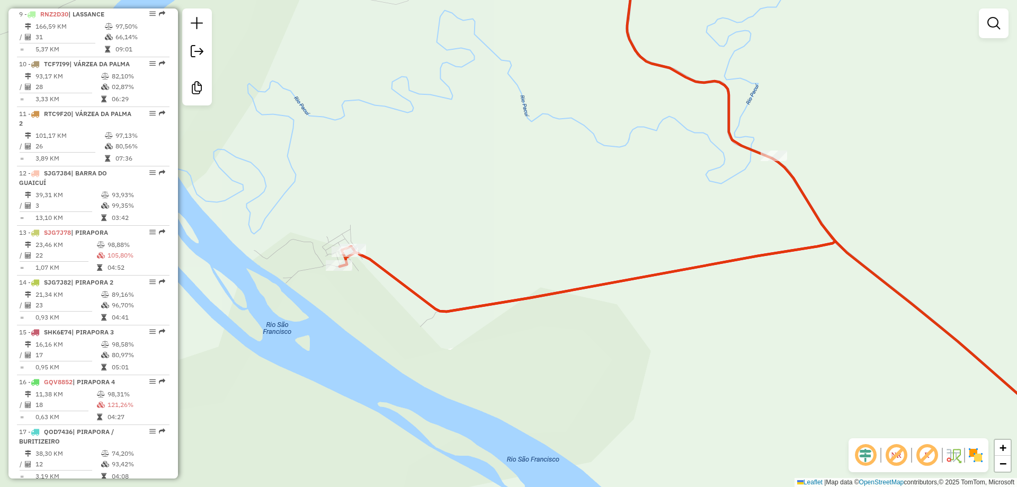
scroll to position [698, 0]
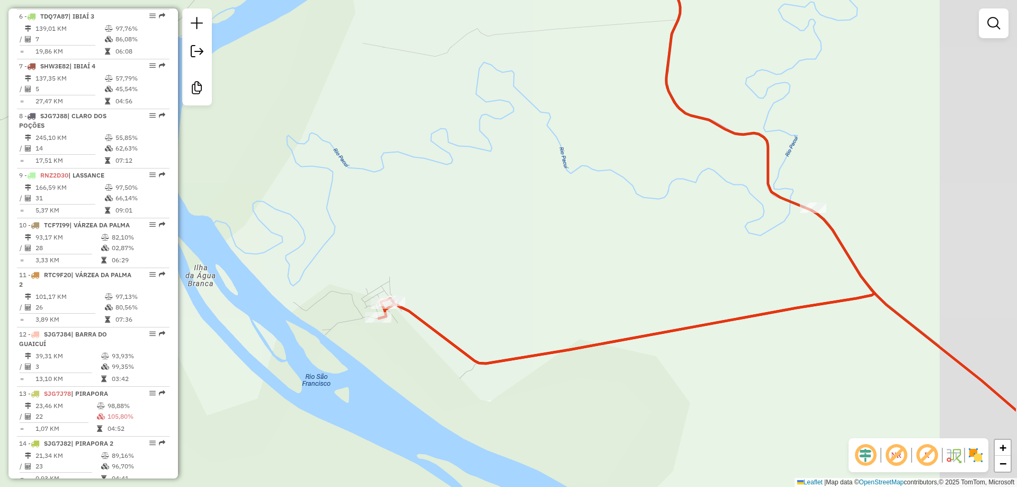
drag, startPoint x: 565, startPoint y: 263, endPoint x: 479, endPoint y: 272, distance: 86.3
click at [479, 272] on div "Janela de atendimento Grade de atendimento Capacidade Transportadoras Veículos …" at bounding box center [508, 243] width 1017 height 487
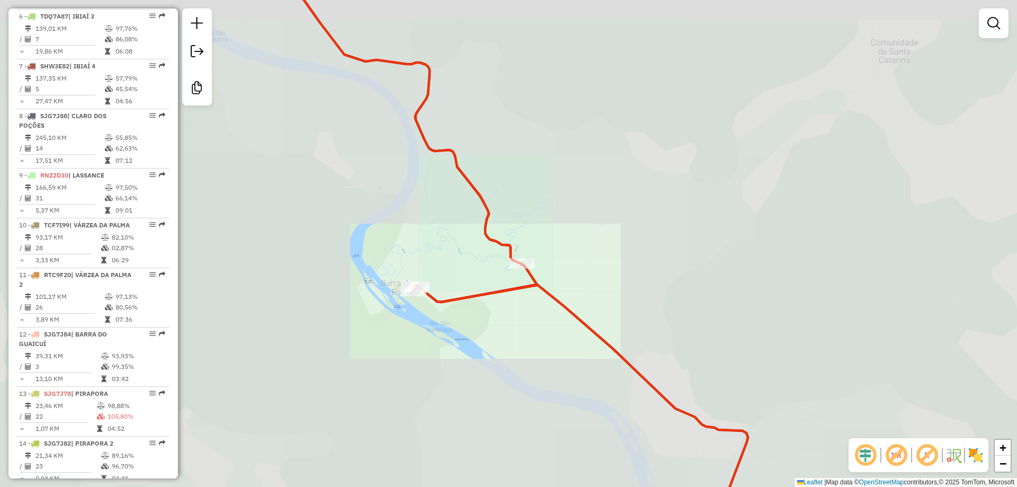
drag, startPoint x: 412, startPoint y: 186, endPoint x: 406, endPoint y: 328, distance: 142.1
click at [412, 331] on div "Janela de atendimento Grade de atendimento Capacidade Transportadoras Veículos …" at bounding box center [508, 243] width 1017 height 487
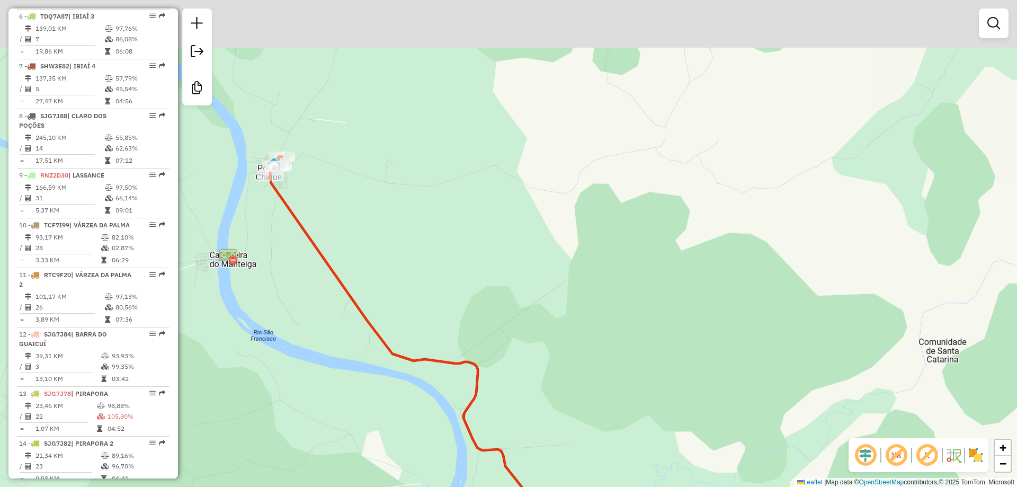
drag, startPoint x: 298, startPoint y: 219, endPoint x: 351, endPoint y: 353, distance: 143.4
click at [351, 353] on div "Janela de atendimento Grade de atendimento Capacidade Transportadoras Veículos …" at bounding box center [508, 243] width 1017 height 487
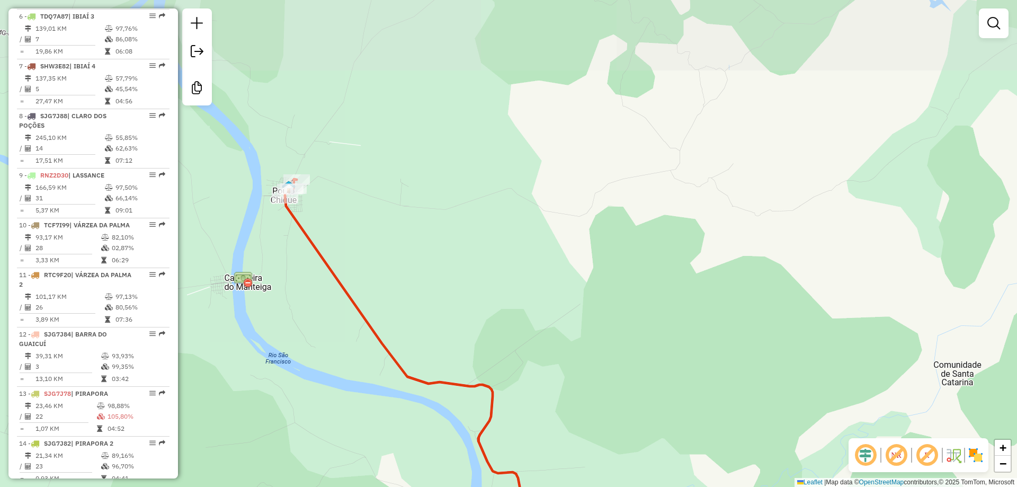
drag, startPoint x: 297, startPoint y: 254, endPoint x: 358, endPoint y: 326, distance: 94.3
click at [358, 326] on div "Janela de atendimento Grade de atendimento Capacidade Transportadoras Veículos …" at bounding box center [508, 243] width 1017 height 487
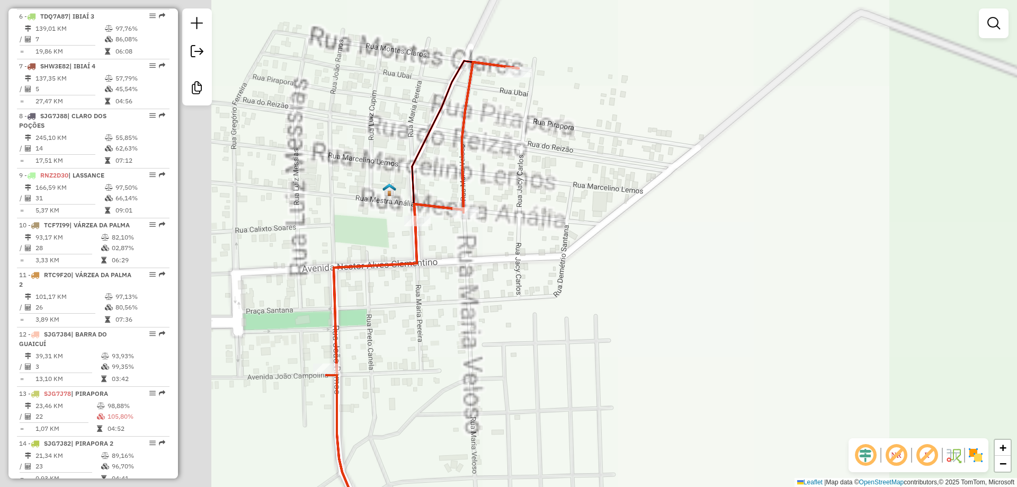
drag, startPoint x: 565, startPoint y: 305, endPoint x: 650, endPoint y: 304, distance: 84.7
click at [650, 304] on div "Janela de atendimento Grade de atendimento Capacidade Transportadoras Veículos …" at bounding box center [508, 243] width 1017 height 487
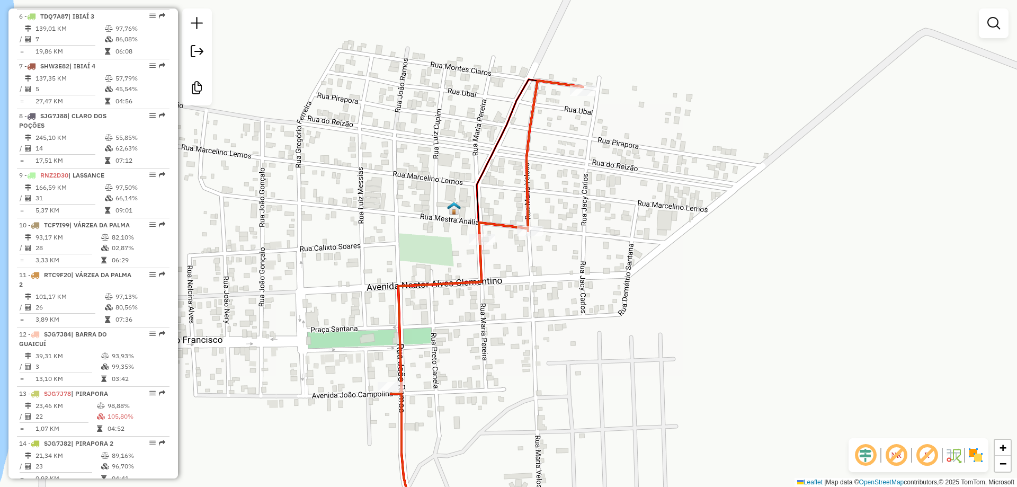
drag, startPoint x: 636, startPoint y: 309, endPoint x: 615, endPoint y: 328, distance: 28.9
click at [615, 328] on div "Janela de atendimento Grade de atendimento Capacidade Transportadoras Veículos …" at bounding box center [508, 243] width 1017 height 487
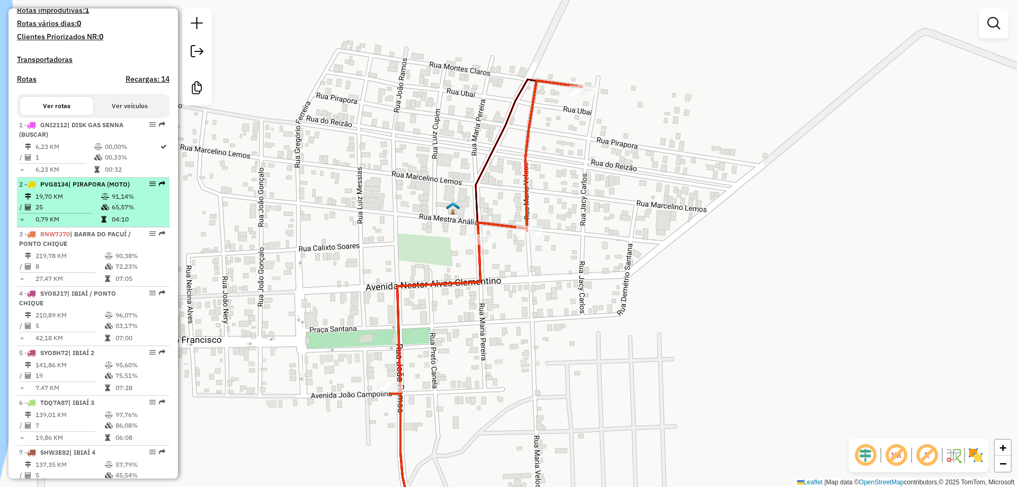
scroll to position [327, 0]
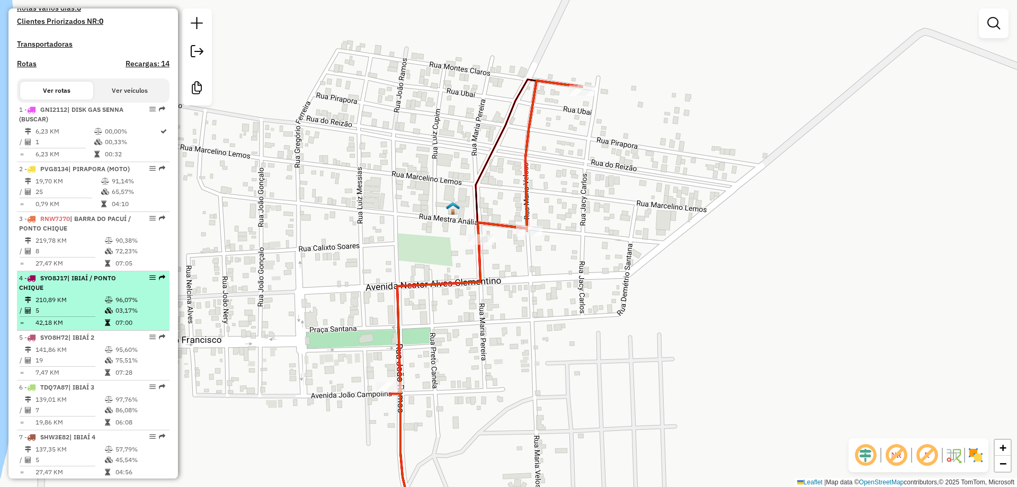
click at [91, 292] on div "4 - SYO8J17 | IBIAÍ / PONTO CHIQUE" at bounding box center [75, 282] width 112 height 19
select select "**********"
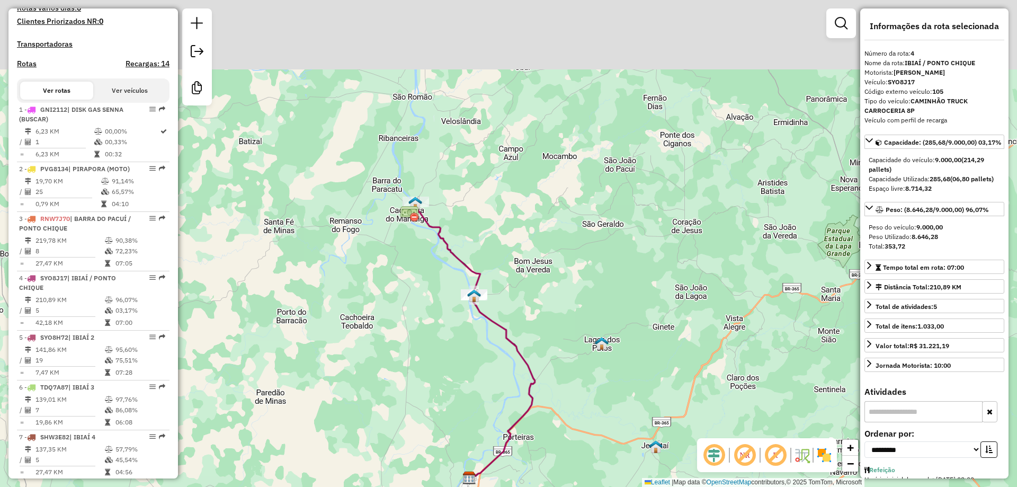
drag, startPoint x: 491, startPoint y: 237, endPoint x: 446, endPoint y: 343, distance: 115.4
click at [447, 343] on div "Janela de atendimento Grade de atendimento Capacidade Transportadoras Veículos …" at bounding box center [508, 243] width 1017 height 487
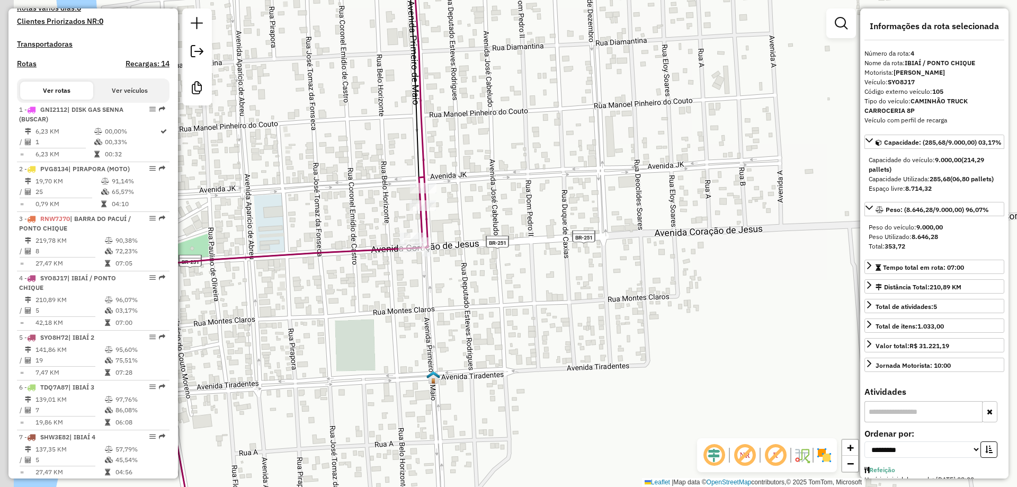
drag, startPoint x: 327, startPoint y: 210, endPoint x: 351, endPoint y: 177, distance: 41.0
click at [351, 177] on div "Janela de atendimento Grade de atendimento Capacidade Transportadoras Veículos …" at bounding box center [508, 243] width 1017 height 487
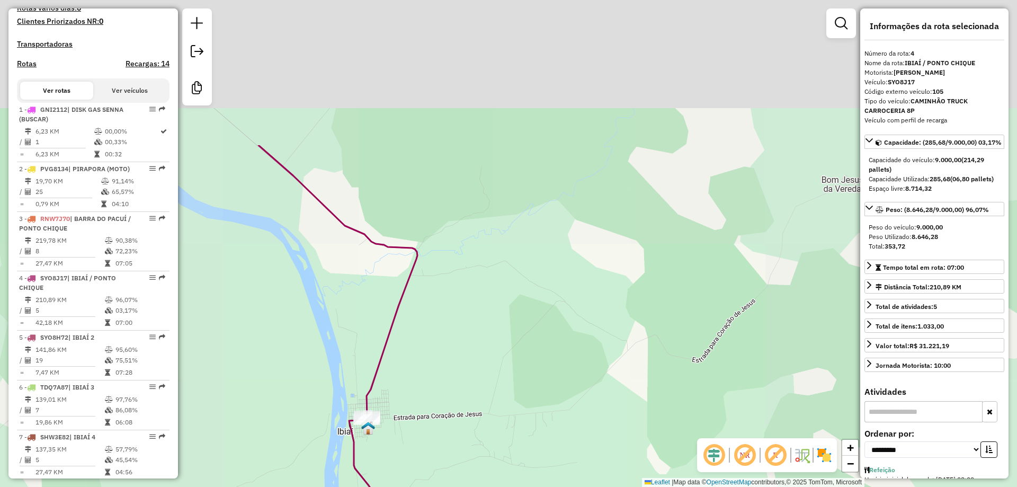
drag, startPoint x: 382, startPoint y: 186, endPoint x: 415, endPoint y: 409, distance: 225.5
click at [415, 408] on div "Janela de atendimento Grade de atendimento Capacidade Transportadoras Veículos …" at bounding box center [508, 243] width 1017 height 487
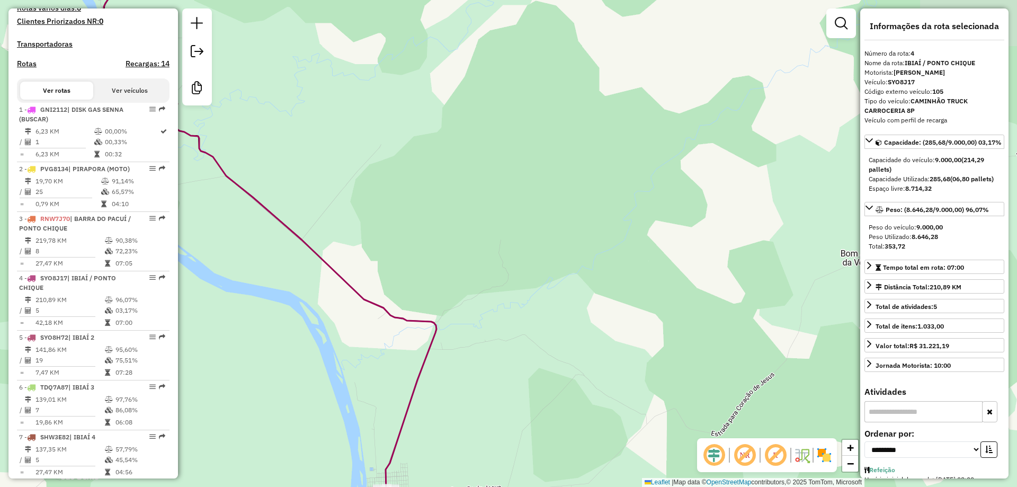
drag, startPoint x: 209, startPoint y: 344, endPoint x: 255, endPoint y: 360, distance: 48.4
click at [255, 381] on hb-router-mapa "Informações da Sessão 978375 - 13/08/2025 Criação: 12/08/2025 17:20 Desbloquear…" at bounding box center [508, 243] width 1017 height 487
drag, startPoint x: 272, startPoint y: 274, endPoint x: 462, endPoint y: 366, distance: 211.3
click at [463, 371] on div "Janela de atendimento Grade de atendimento Capacidade Transportadoras Veículos …" at bounding box center [508, 243] width 1017 height 487
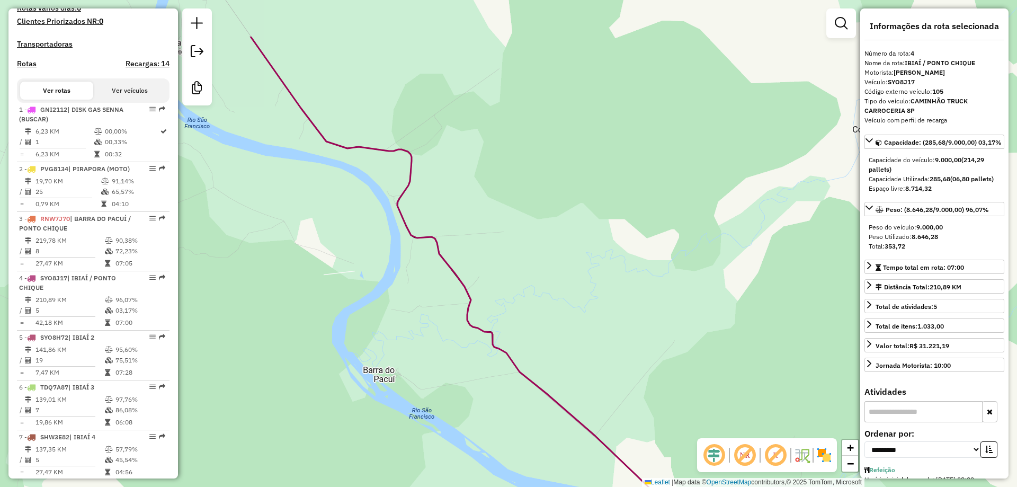
drag, startPoint x: 426, startPoint y: 354, endPoint x: 272, endPoint y: 291, distance: 167.0
click at [432, 372] on div "Janela de atendimento Grade de atendimento Capacidade Transportadoras Veículos …" at bounding box center [508, 243] width 1017 height 487
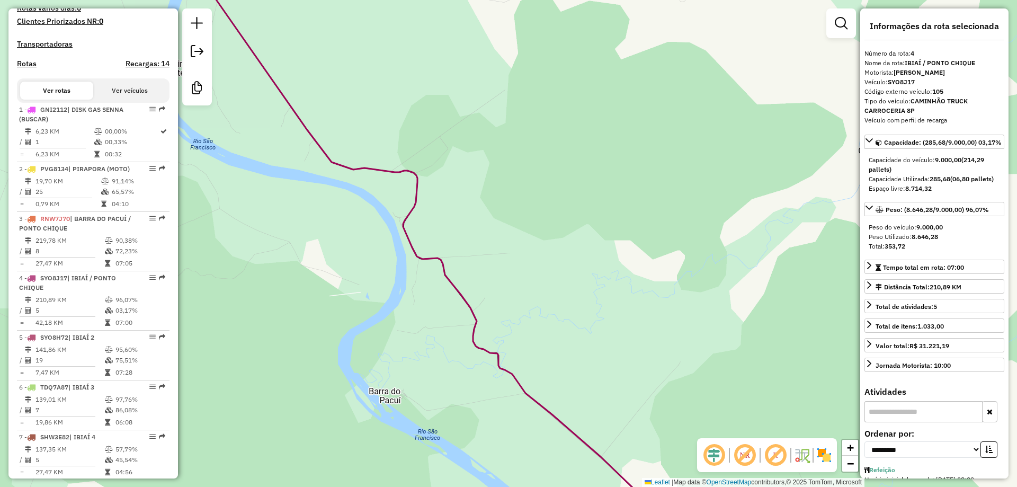
click at [101, 63] on div "Depósito: Amaral Pirapora Total de rotas: 20 Distância Total: 1.732,98 km Tempo…" at bounding box center [93, 491] width 161 height 1383
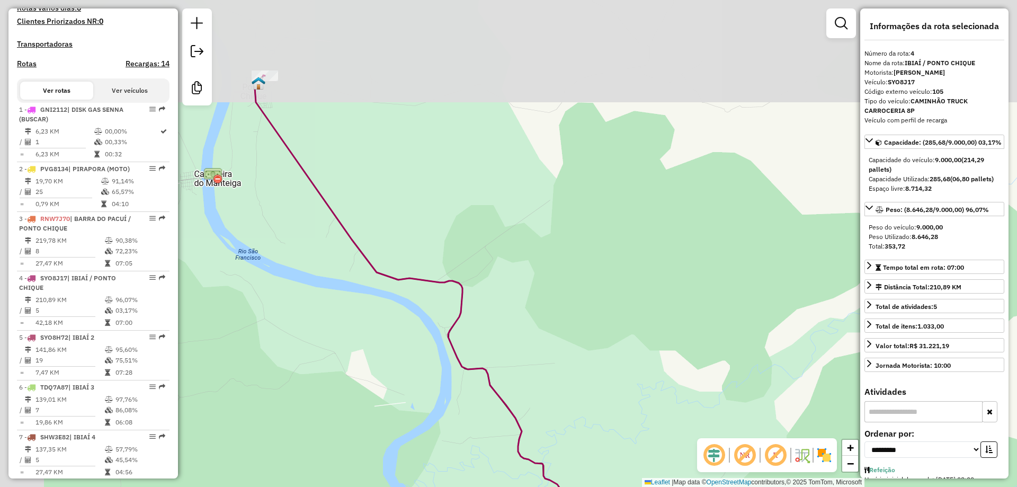
drag, startPoint x: 306, startPoint y: 226, endPoint x: 420, endPoint y: 455, distance: 255.8
click at [417, 443] on div "Janela de atendimento Grade de atendimento Capacidade Transportadoras Veículos …" at bounding box center [508, 243] width 1017 height 487
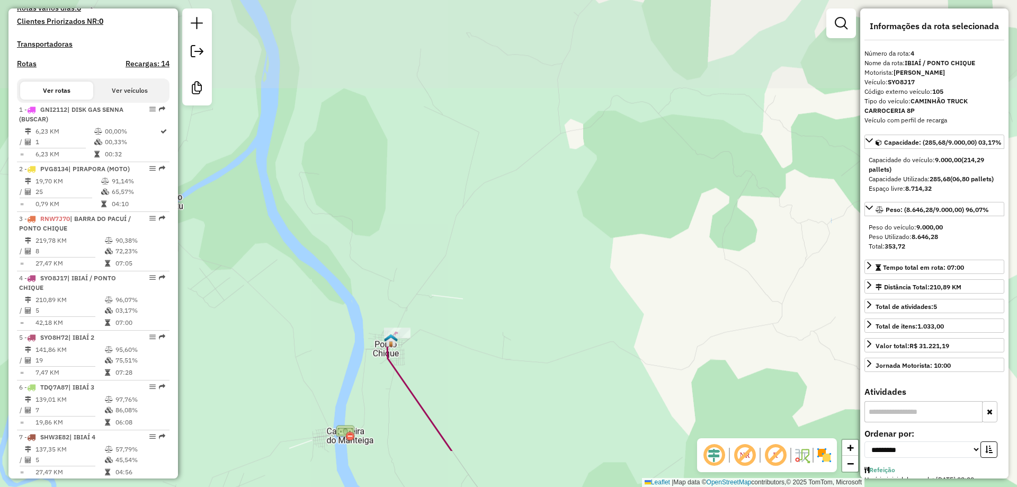
drag, startPoint x: 279, startPoint y: 261, endPoint x: 233, endPoint y: 235, distance: 53.1
click at [221, 230] on div "Janela de atendimento Grade de atendimento Capacidade Transportadoras Veículos …" at bounding box center [508, 243] width 1017 height 487
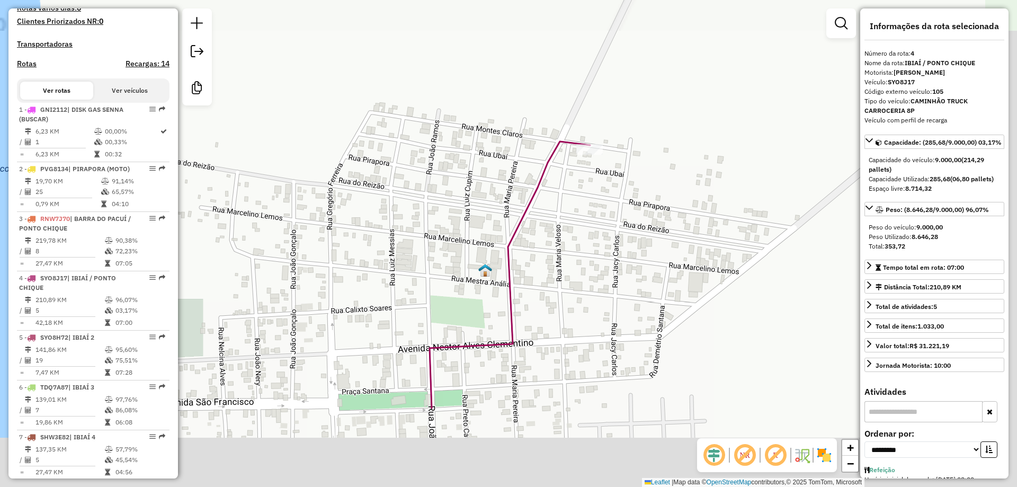
drag, startPoint x: 510, startPoint y: 211, endPoint x: 476, endPoint y: 183, distance: 44.3
click at [480, 181] on div "Janela de atendimento Grade de atendimento Capacidade Transportadoras Veículos …" at bounding box center [508, 243] width 1017 height 487
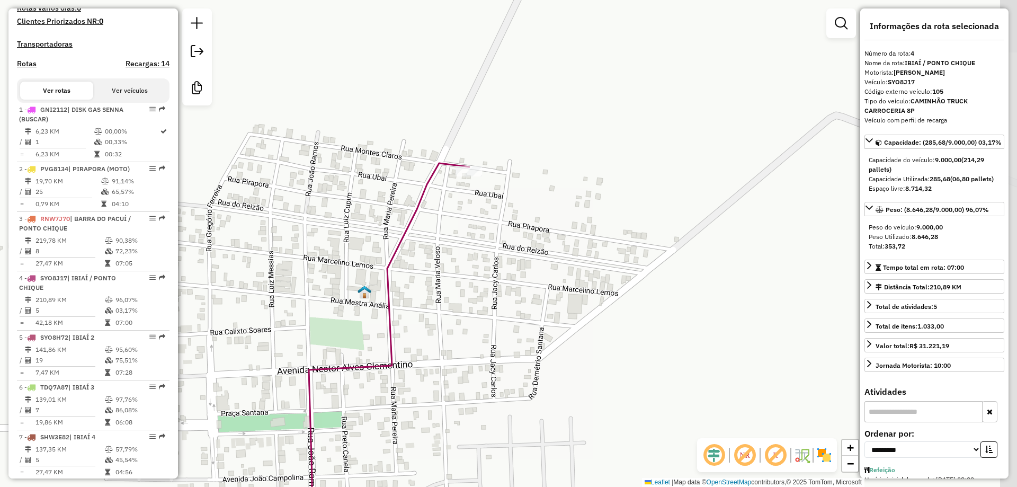
drag, startPoint x: 431, startPoint y: 256, endPoint x: 431, endPoint y: 271, distance: 14.8
click at [431, 271] on div "Janela de atendimento Grade de atendimento Capacidade Transportadoras Veículos …" at bounding box center [508, 243] width 1017 height 487
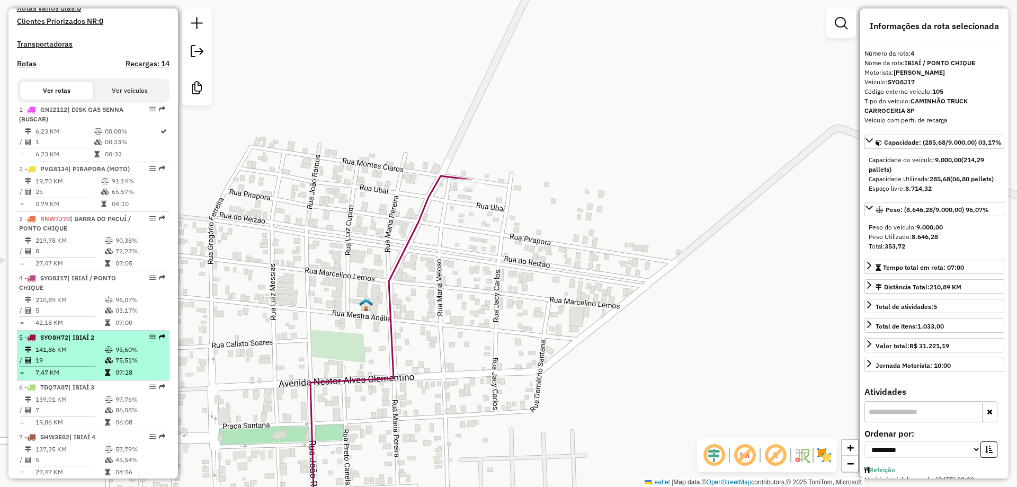
click at [76, 341] on span "| IBIAÍ 2" at bounding box center [81, 337] width 26 height 8
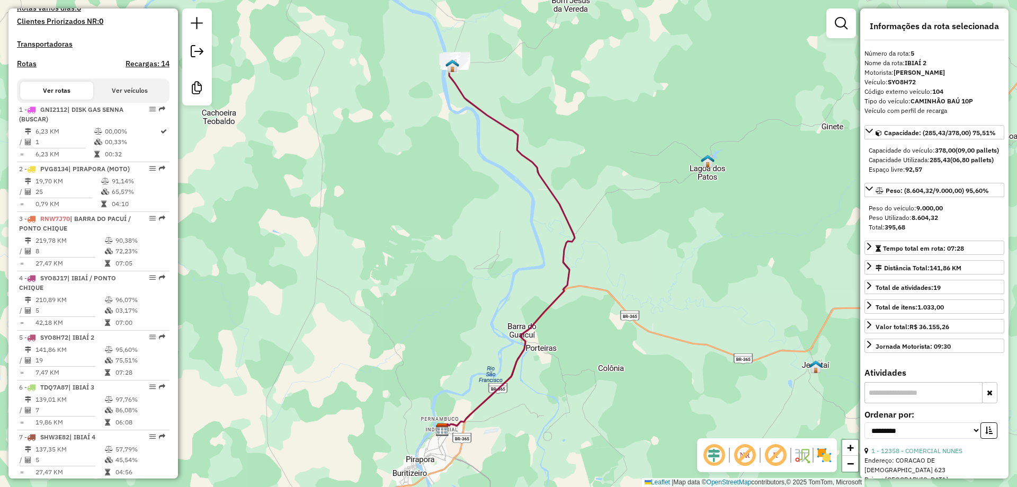
drag, startPoint x: 515, startPoint y: 406, endPoint x: 503, endPoint y: 392, distance: 18.4
click at [515, 417] on div "Janela de atendimento Grade de atendimento Capacidade Transportadoras Veículos …" at bounding box center [508, 243] width 1017 height 487
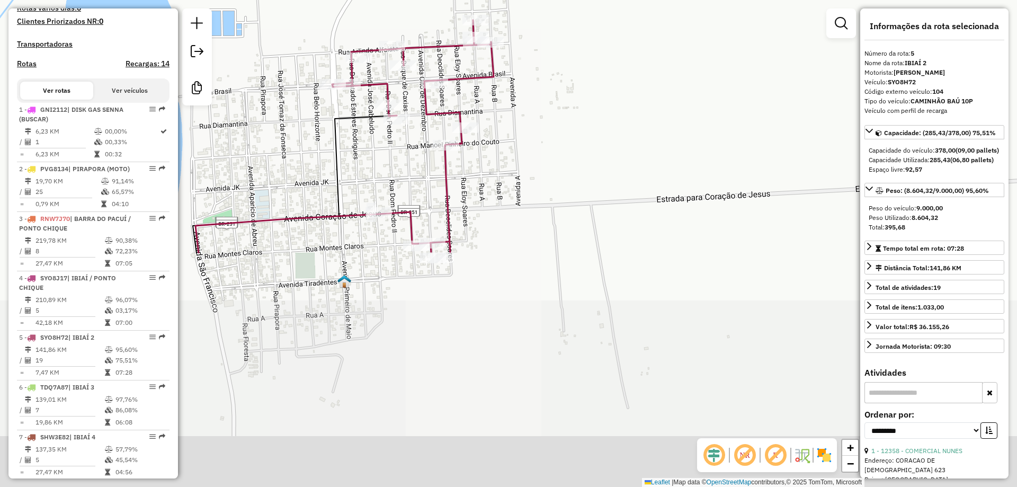
drag, startPoint x: 414, startPoint y: 449, endPoint x: 463, endPoint y: 167, distance: 286.6
click at [463, 167] on div "Janela de atendimento Grade de atendimento Capacidade Transportadoras Veículos …" at bounding box center [508, 243] width 1017 height 487
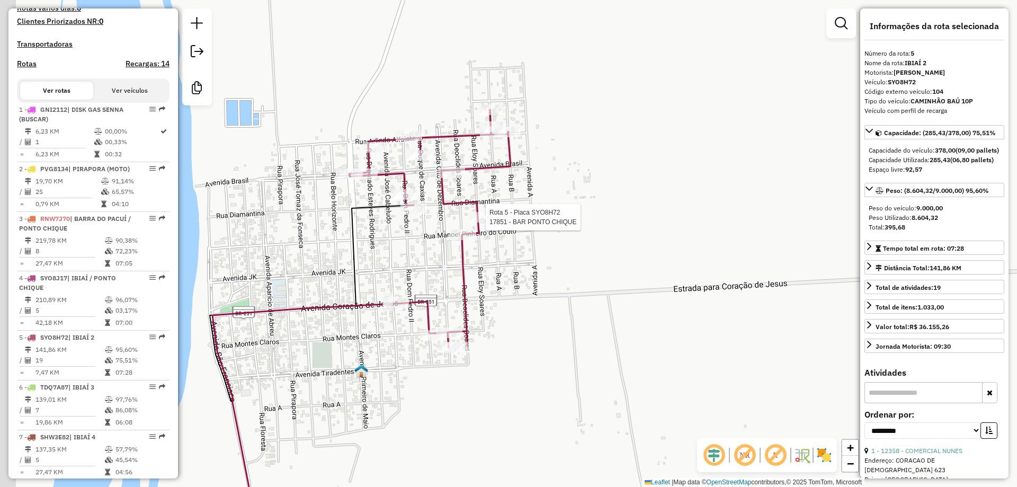
drag, startPoint x: 478, startPoint y: 275, endPoint x: 524, endPoint y: 331, distance: 72.6
click at [491, 326] on div "Rota 5 - Placa SYO8H72 17851 - BAR PONTO CHIQUE Janela de atendimento Grade de …" at bounding box center [508, 243] width 1017 height 487
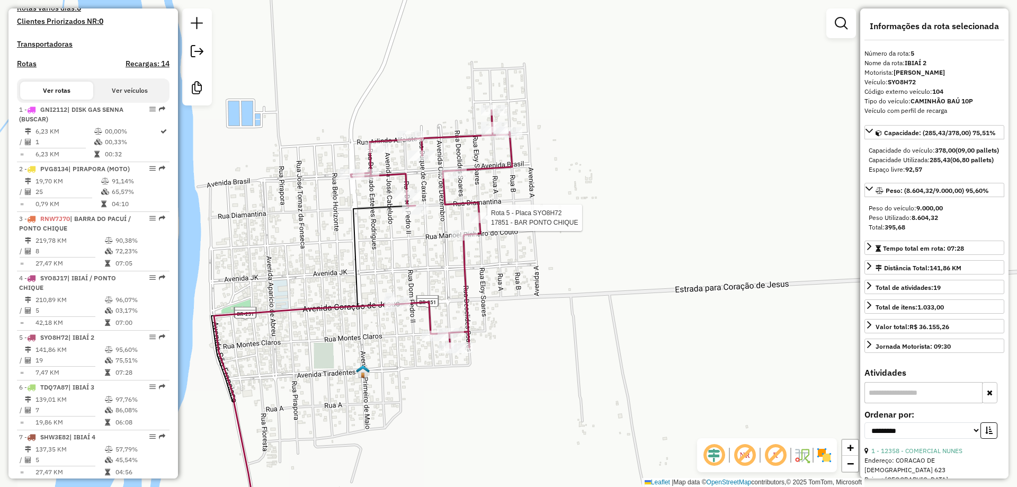
click at [562, 332] on div "Rota 5 - Placa SYO8H72 17851 - BAR PONTO CHIQUE Janela de atendimento Grade de …" at bounding box center [508, 243] width 1017 height 487
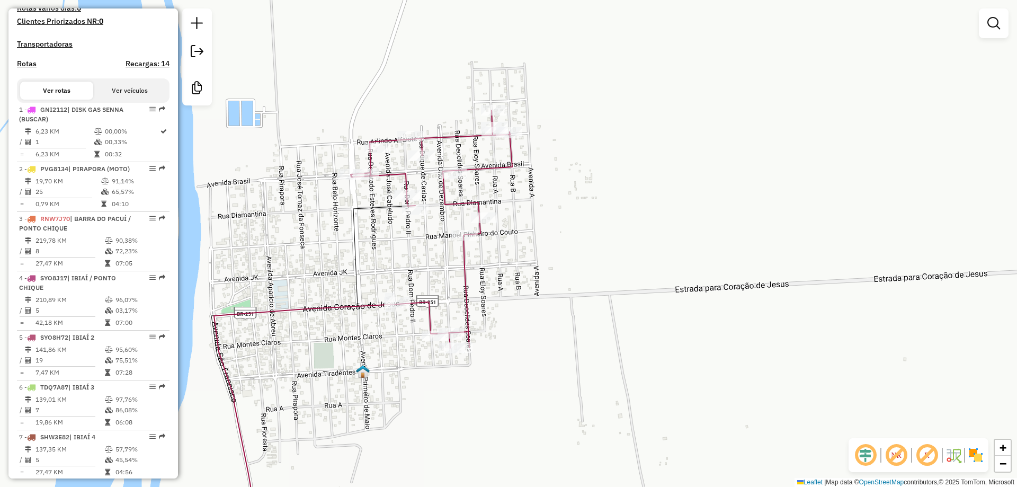
click at [581, 357] on div "Janela de atendimento Grade de atendimento Capacidade Transportadoras Veículos …" at bounding box center [508, 243] width 1017 height 487
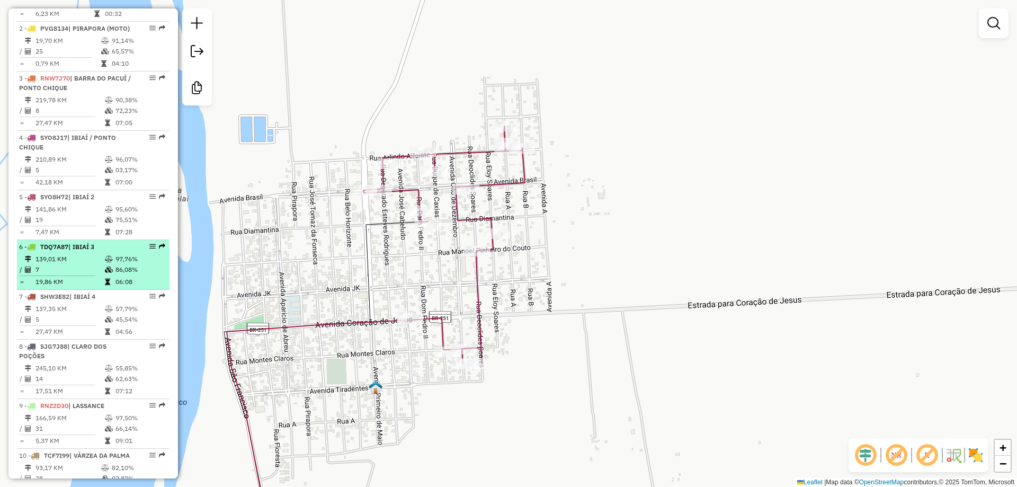
scroll to position [486, 0]
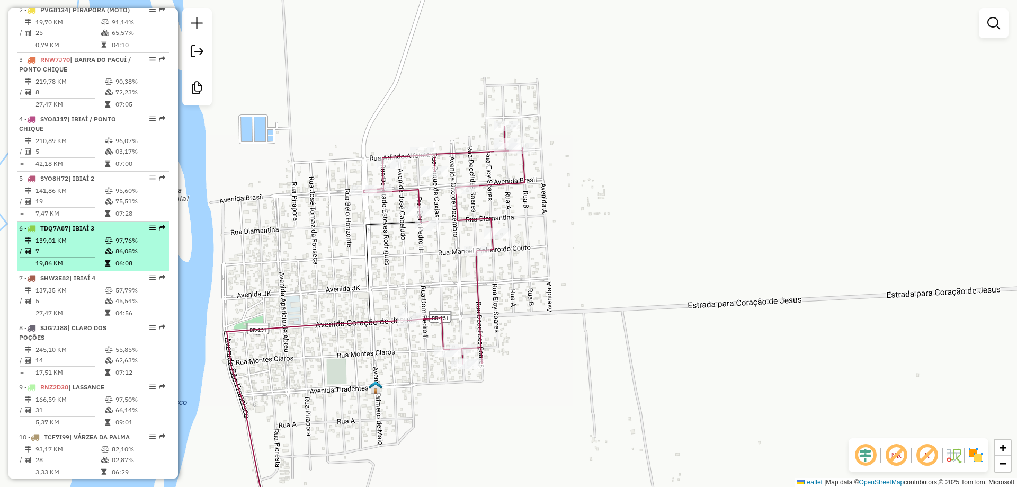
click at [81, 246] on td "139,01 KM" at bounding box center [69, 240] width 69 height 11
select select "**********"
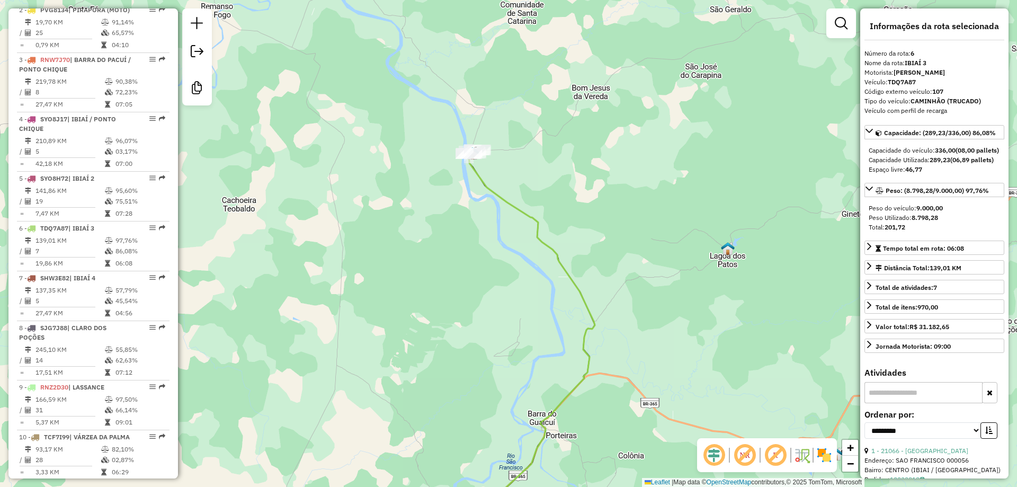
drag, startPoint x: 494, startPoint y: 301, endPoint x: 492, endPoint y: 293, distance: 7.6
click at [500, 358] on div "Janela de atendimento Grade de atendimento Capacidade Transportadoras Veículos …" at bounding box center [508, 243] width 1017 height 487
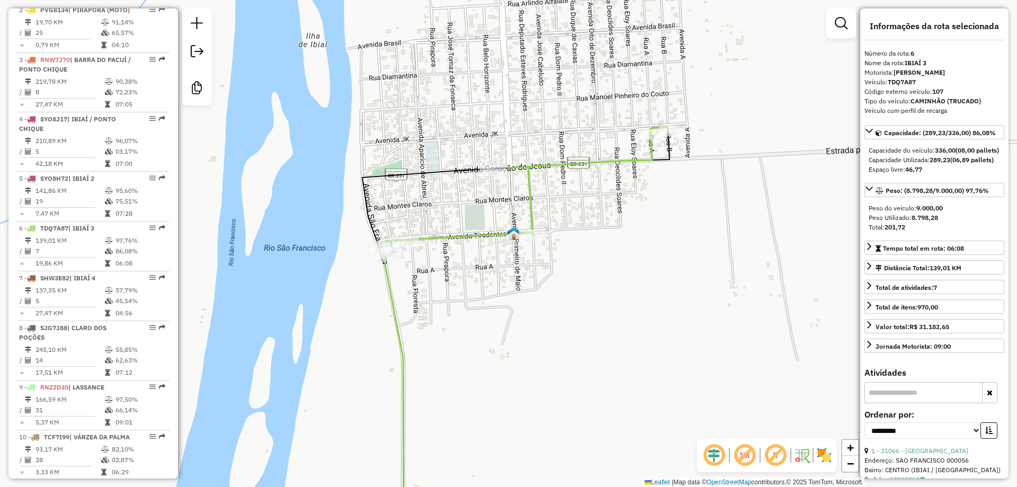
drag, startPoint x: 532, startPoint y: 325, endPoint x: 527, endPoint y: 349, distance: 24.9
click at [527, 349] on div "Janela de atendimento Grade de atendimento Capacidade Transportadoras Veículos …" at bounding box center [508, 243] width 1017 height 487
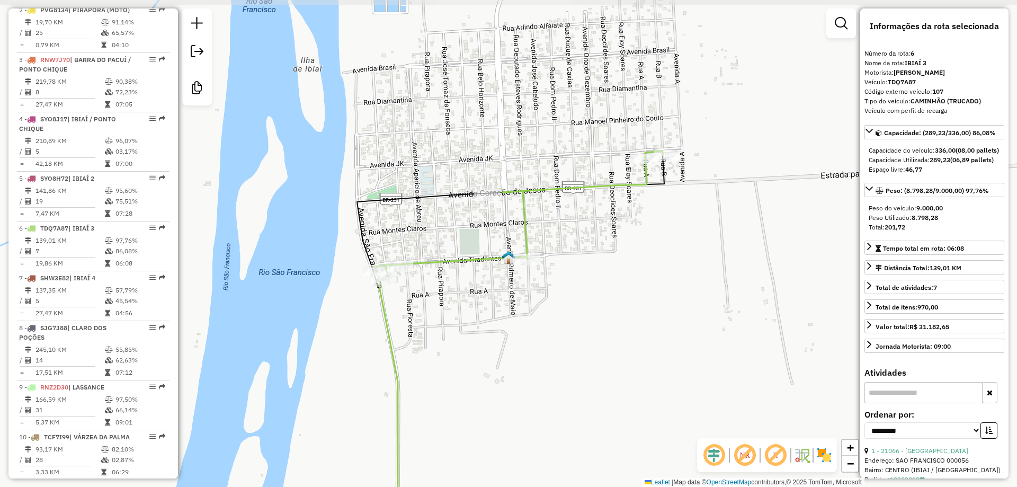
click at [540, 329] on div "Janela de atendimento Grade de atendimento Capacidade Transportadoras Veículos …" at bounding box center [508, 243] width 1017 height 487
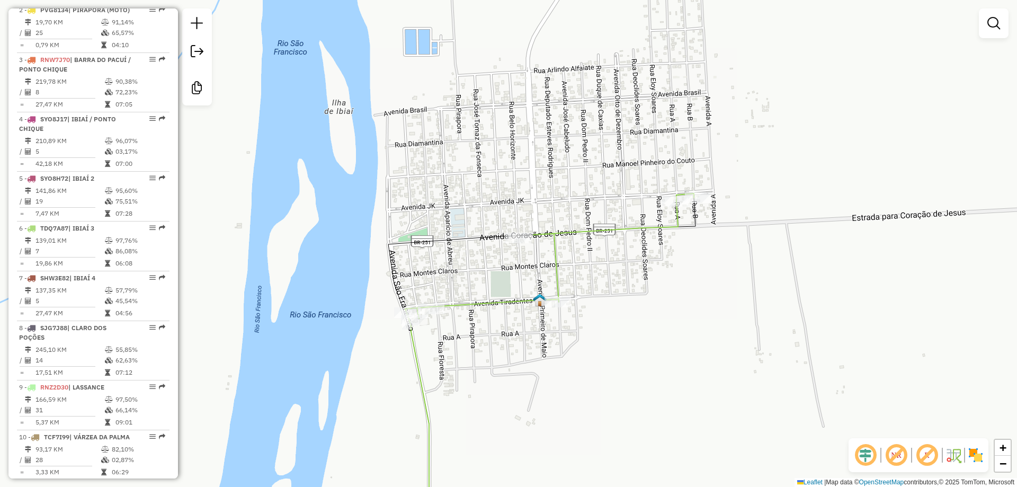
drag, startPoint x: 568, startPoint y: 357, endPoint x: 603, endPoint y: 358, distance: 35.0
click at [603, 358] on div "Janela de atendimento Grade de atendimento Capacidade Transportadoras Veículos …" at bounding box center [508, 243] width 1017 height 487
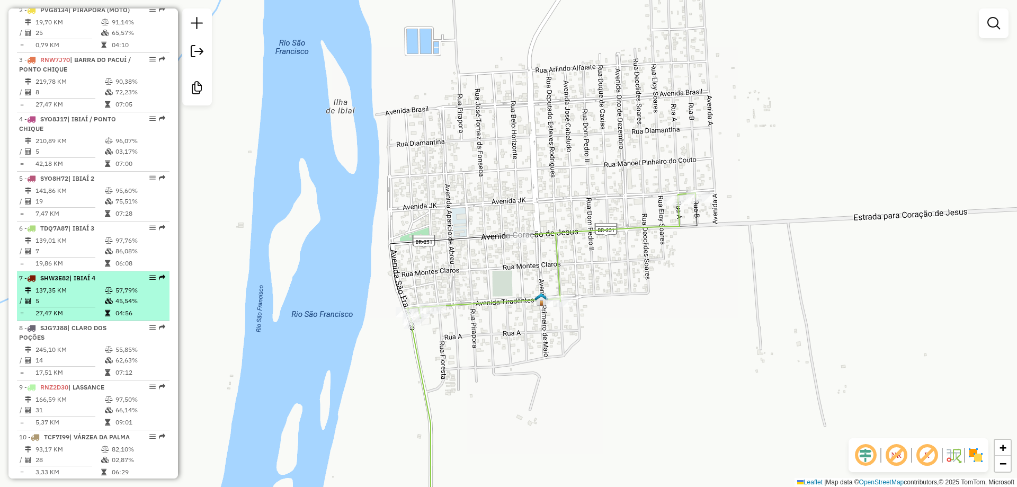
click at [64, 282] on span "SHW3E82" at bounding box center [54, 278] width 29 height 8
select select "**********"
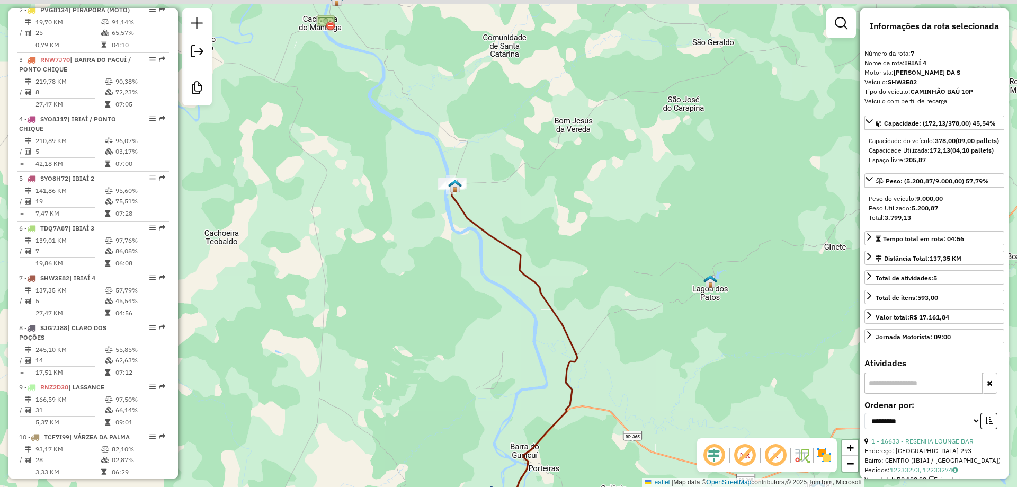
drag, startPoint x: 531, startPoint y: 276, endPoint x: 517, endPoint y: 343, distance: 68.2
click at [536, 350] on div "Janela de atendimento Grade de atendimento Capacidade Transportadoras Veículos …" at bounding box center [508, 243] width 1017 height 487
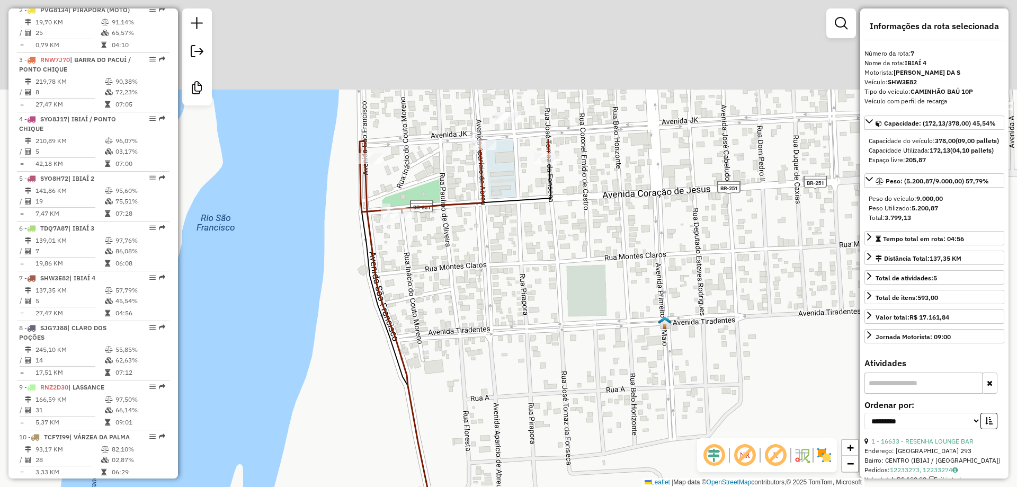
drag, startPoint x: 446, startPoint y: 330, endPoint x: 438, endPoint y: 357, distance: 28.3
click at [434, 359] on div "Janela de atendimento Grade de atendimento Capacidade Transportadoras Veículos …" at bounding box center [508, 243] width 1017 height 487
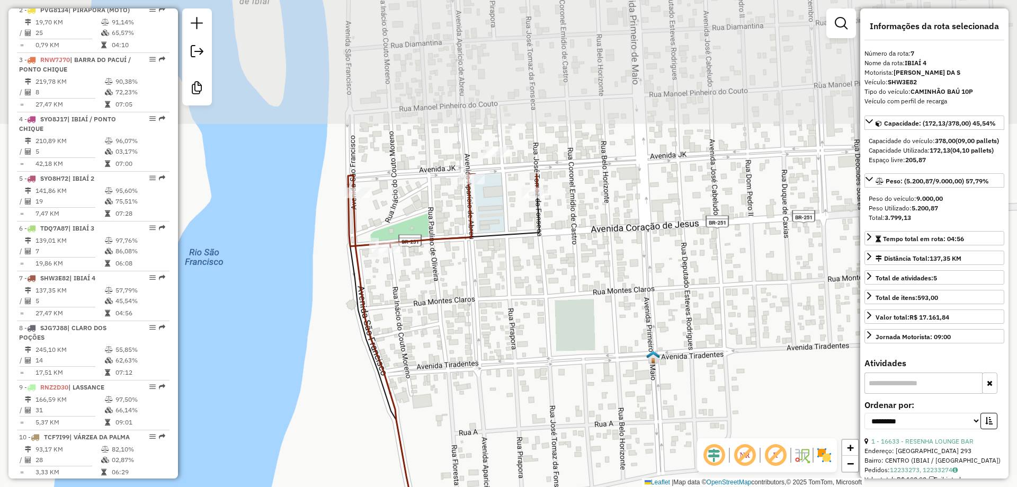
click at [619, 309] on div "Janela de atendimento Grade de atendimento Capacidade Transportadoras Veículos …" at bounding box center [508, 243] width 1017 height 487
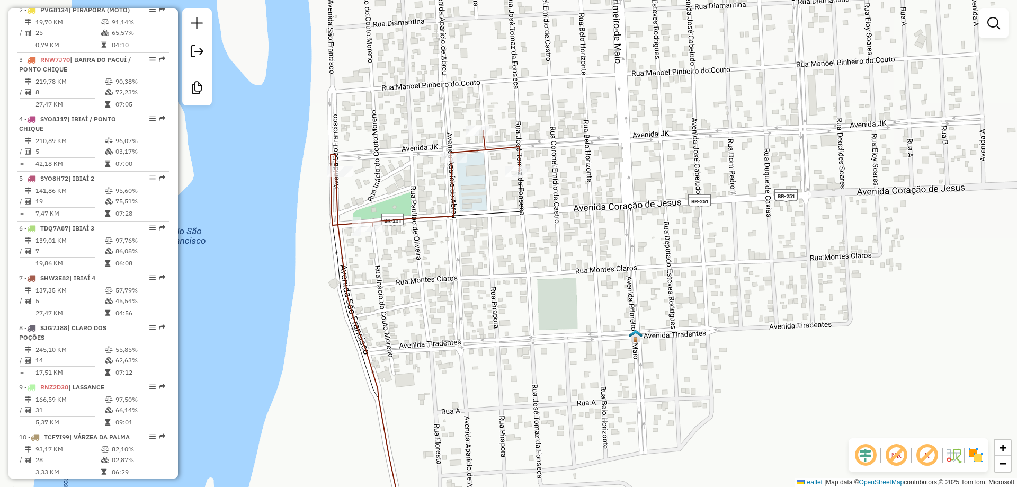
drag, startPoint x: 520, startPoint y: 337, endPoint x: 498, endPoint y: 313, distance: 32.2
click at [498, 313] on div "Janela de atendimento Grade de atendimento Capacidade Transportadoras Veículos …" at bounding box center [508, 243] width 1017 height 487
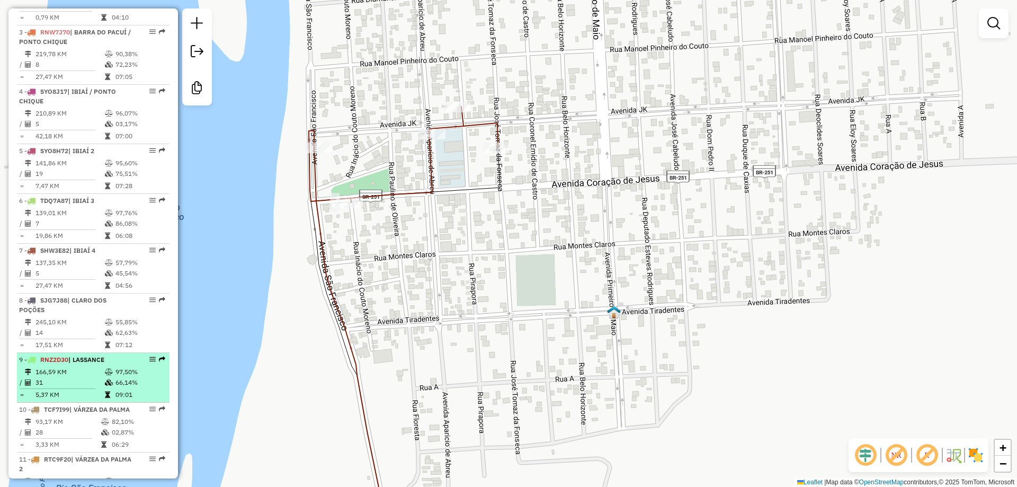
scroll to position [539, 0]
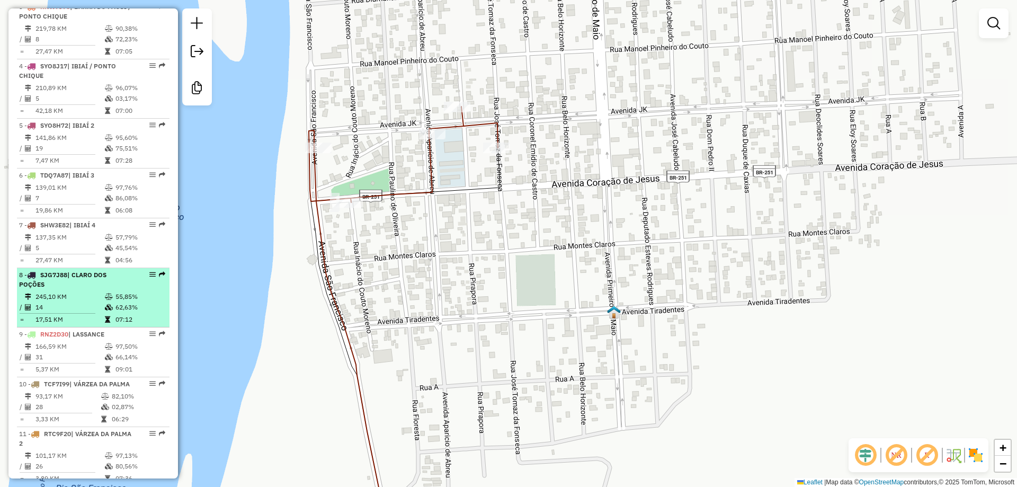
click at [65, 289] on div "8 - SJG7J88 | CLARO DOS POÇÕES" at bounding box center [75, 279] width 112 height 19
select select "**********"
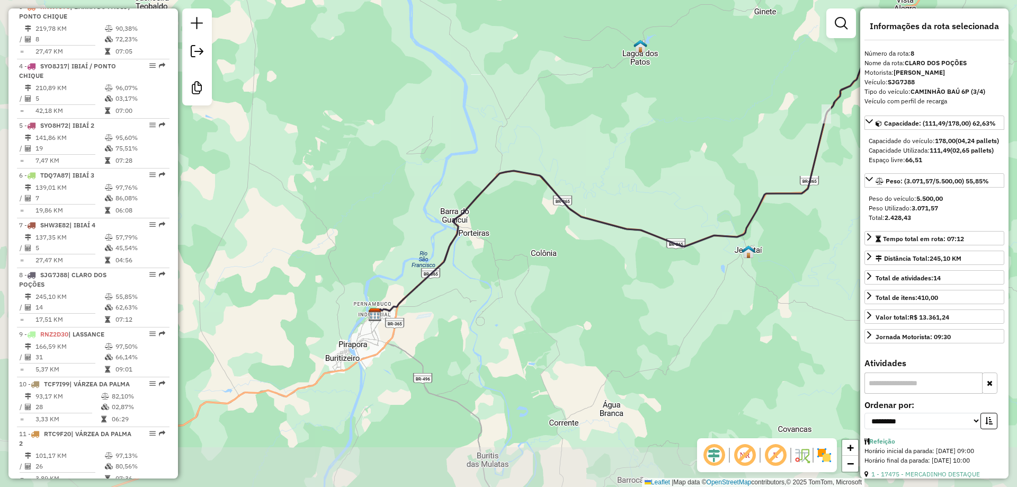
drag, startPoint x: 500, startPoint y: 245, endPoint x: 416, endPoint y: 240, distance: 84.9
click at [416, 239] on div "Janela de atendimento Grade de atendimento Capacidade Transportadoras Veículos …" at bounding box center [508, 243] width 1017 height 487
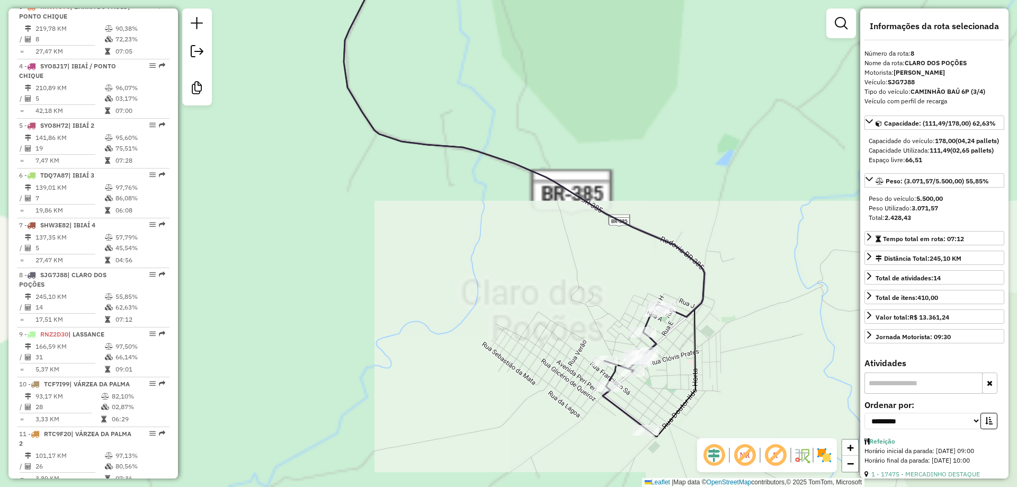
drag, startPoint x: 603, startPoint y: 288, endPoint x: 403, endPoint y: 146, distance: 245.8
click at [403, 146] on div "Janela de atendimento Grade de atendimento Capacidade Transportadoras Veículos …" at bounding box center [508, 243] width 1017 height 487
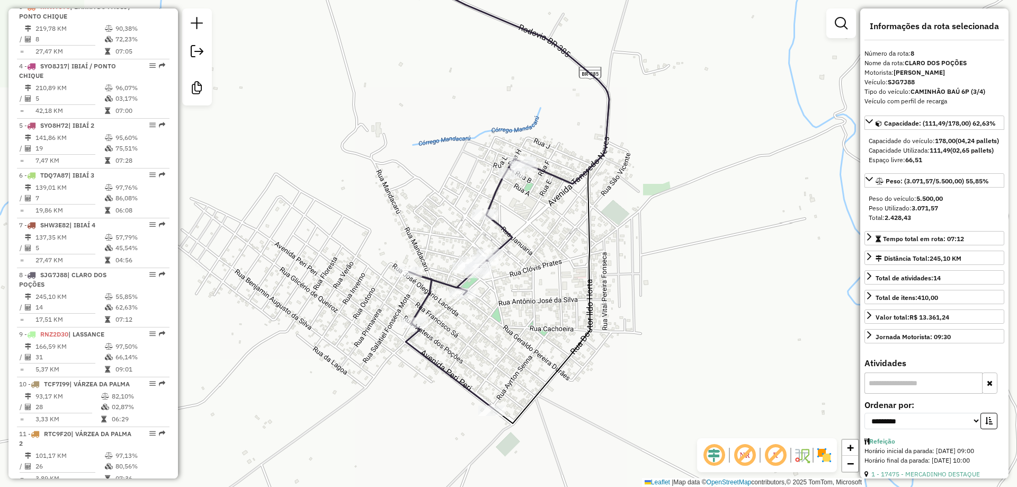
click at [397, 164] on div "Janela de atendimento Grade de atendimento Capacidade Transportadoras Veículos …" at bounding box center [508, 243] width 1017 height 487
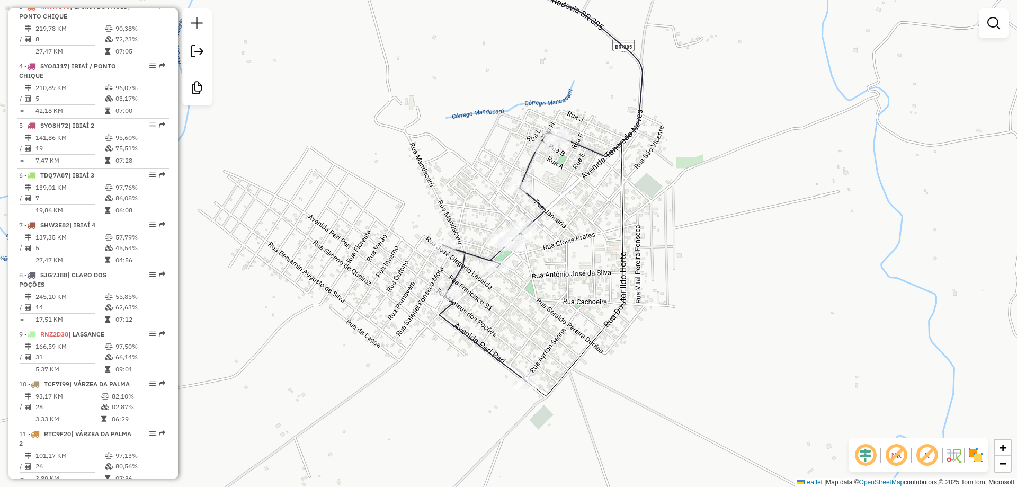
drag, startPoint x: 380, startPoint y: 182, endPoint x: 414, endPoint y: 155, distance: 43.0
click at [414, 155] on div "Janela de atendimento Grade de atendimento Capacidade Transportadoras Veículos …" at bounding box center [508, 243] width 1017 height 487
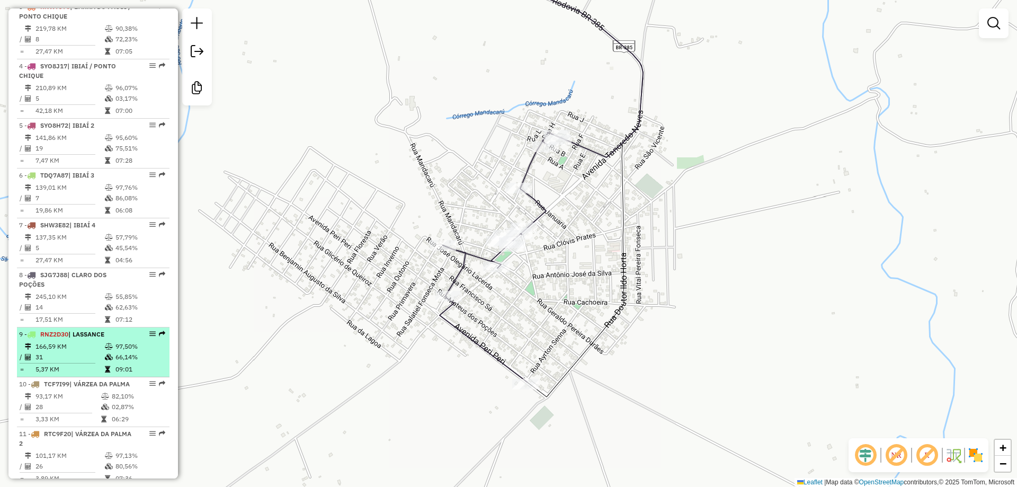
click at [82, 360] on li "9 - RNZ2D30 | LASSANCE 166,59 KM 97,50% / 31 66,14% = 5,37 KM 09:01" at bounding box center [93, 352] width 153 height 50
select select "**********"
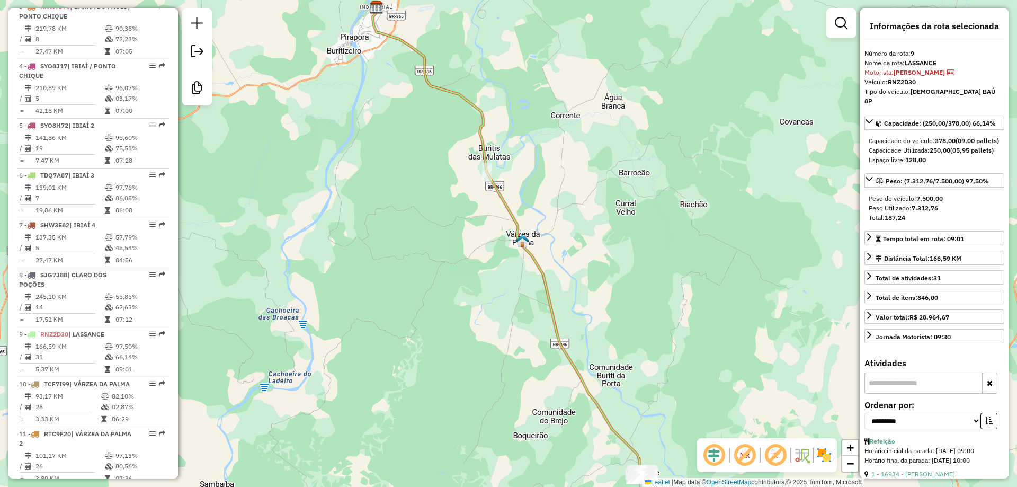
drag, startPoint x: 485, startPoint y: 336, endPoint x: 407, endPoint y: 209, distance: 149.2
click at [407, 192] on div "Janela de atendimento Grade de atendimento Capacidade Transportadoras Veículos …" at bounding box center [508, 243] width 1017 height 487
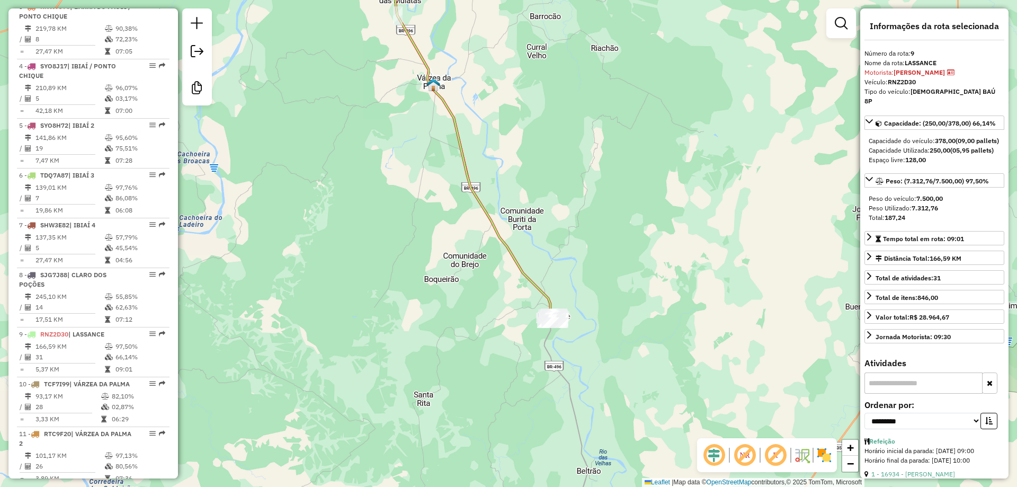
drag, startPoint x: 446, startPoint y: 335, endPoint x: 360, endPoint y: 253, distance: 119.1
click at [361, 255] on div "Janela de atendimento Grade de atendimento Capacidade Transportadoras Veículos …" at bounding box center [508, 243] width 1017 height 487
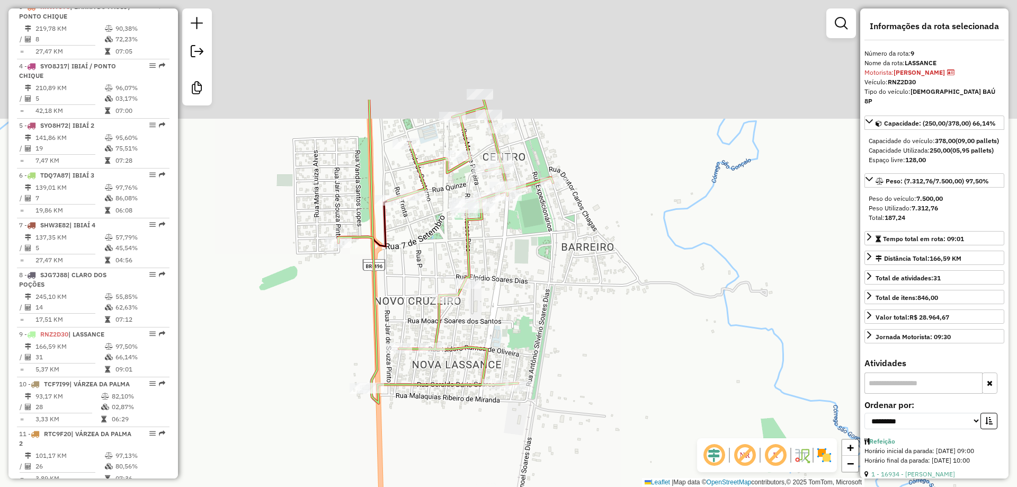
drag, startPoint x: 593, startPoint y: 344, endPoint x: 606, endPoint y: 378, distance: 37.1
click at [606, 378] on div "Janela de atendimento Grade de atendimento Capacidade Transportadoras Veículos …" at bounding box center [508, 243] width 1017 height 487
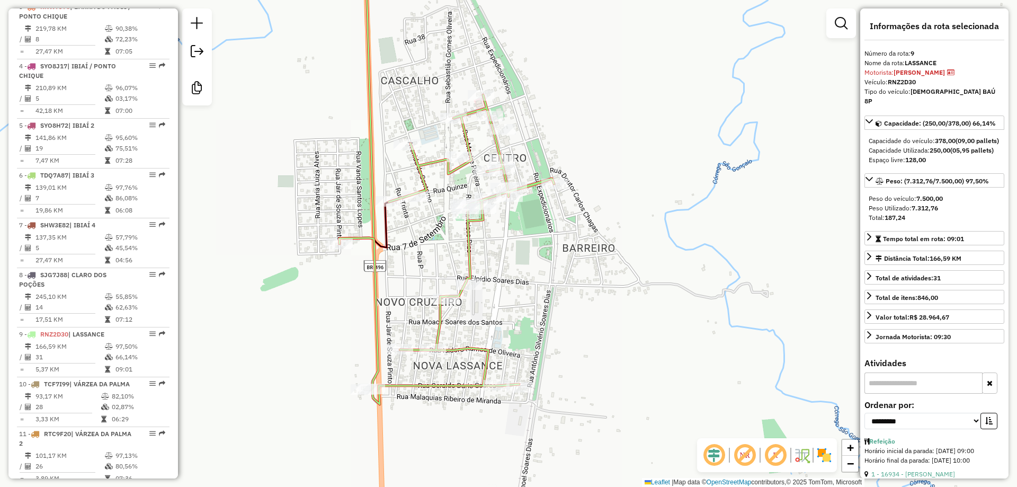
click at [603, 355] on div "Janela de atendimento Grade de atendimento Capacidade Transportadoras Veículos …" at bounding box center [508, 243] width 1017 height 487
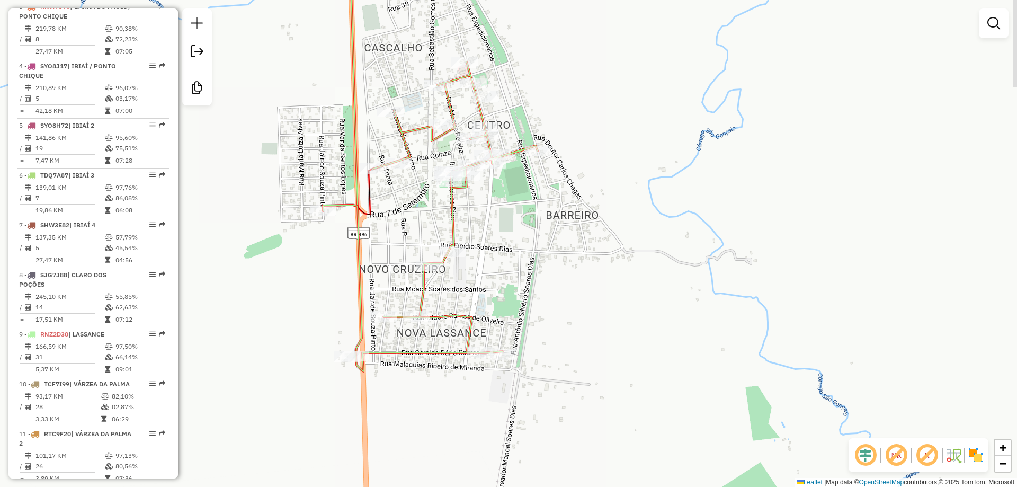
drag, startPoint x: 586, startPoint y: 321, endPoint x: 583, endPoint y: 315, distance: 6.6
click at [583, 315] on div "Janela de atendimento Grade de atendimento Capacidade Transportadoras Veículos …" at bounding box center [508, 243] width 1017 height 487
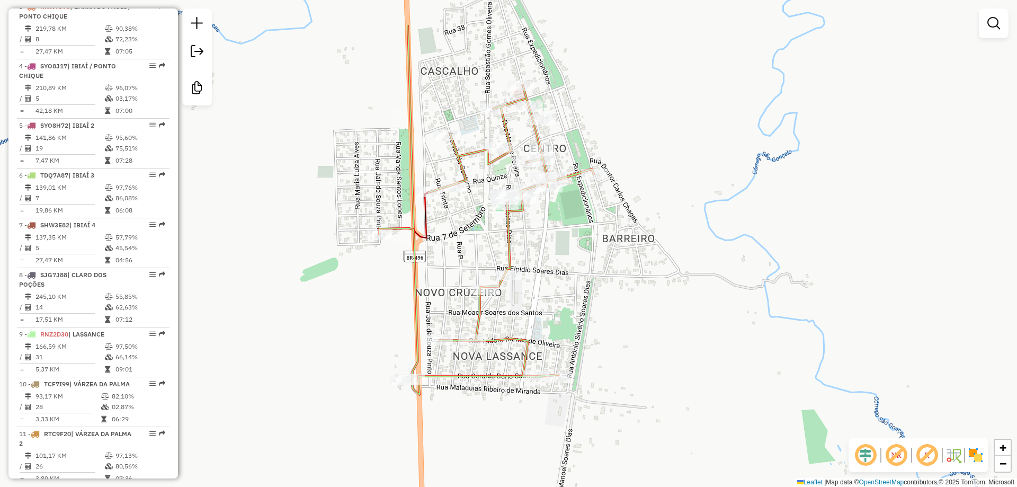
drag, startPoint x: 499, startPoint y: 312, endPoint x: 561, endPoint y: 312, distance: 62.0
click at [561, 312] on div "Janela de atendimento Grade de atendimento Capacidade Transportadoras Veículos …" at bounding box center [508, 243] width 1017 height 487
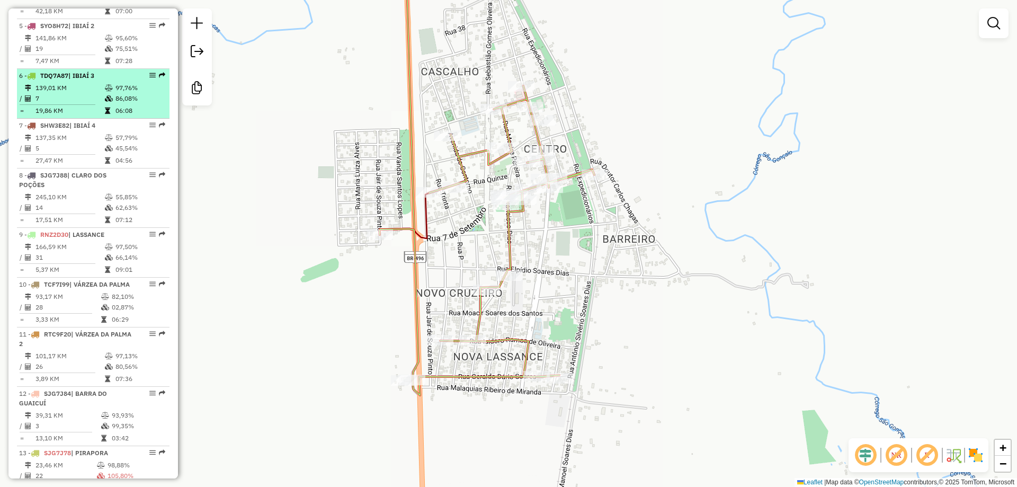
scroll to position [645, 0]
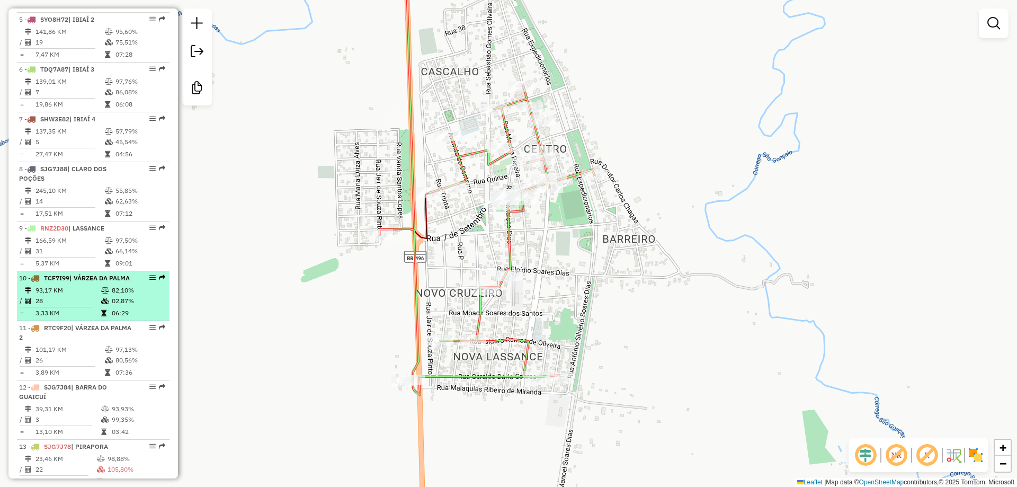
click at [80, 283] on div "10 - TCF7I99 | VÁRZEA DA PALMA" at bounding box center [75, 278] width 112 height 10
select select "**********"
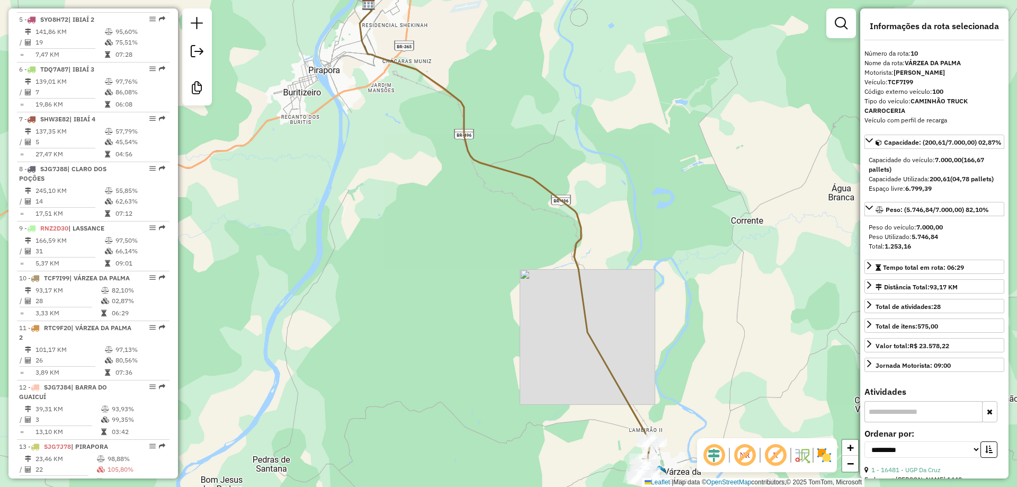
click at [553, 87] on div "Janela de atendimento Grade de atendimento Capacidade Transportadoras Veículos …" at bounding box center [508, 243] width 1017 height 487
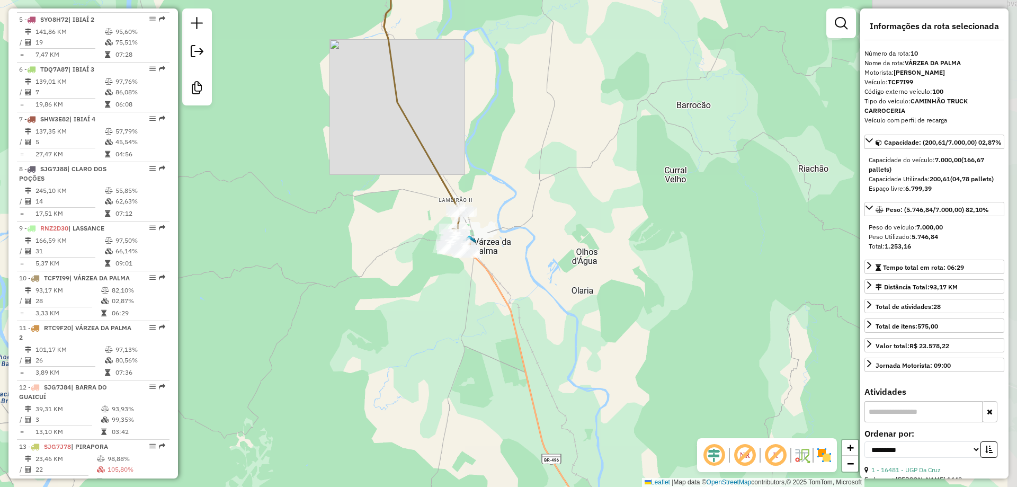
drag, startPoint x: 445, startPoint y: 196, endPoint x: 440, endPoint y: 210, distance: 14.8
click at [441, 195] on div "Janela de atendimento Grade de atendimento Capacidade Transportadoras Veículos …" at bounding box center [508, 243] width 1017 height 487
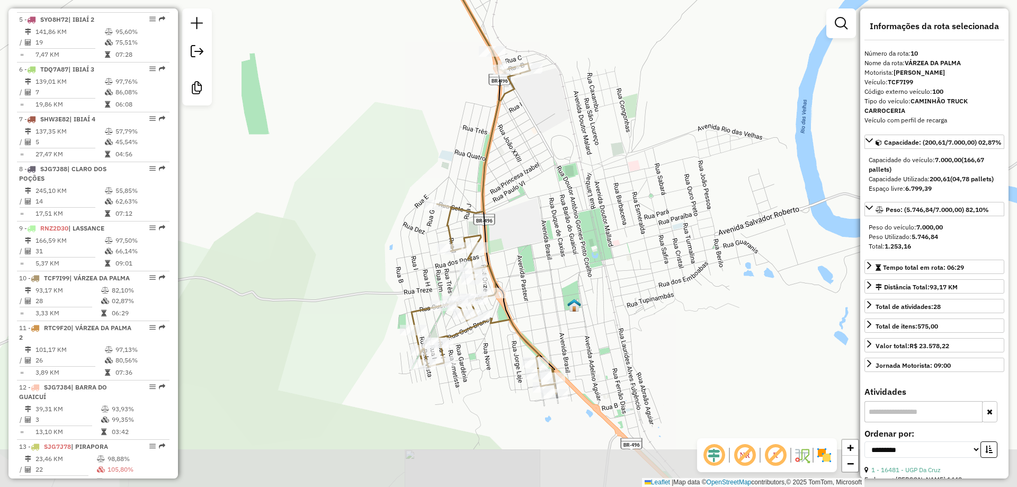
drag, startPoint x: 534, startPoint y: 256, endPoint x: 518, endPoint y: 170, distance: 87.3
click at [518, 170] on div "Janela de atendimento Grade de atendimento Capacidade Transportadoras Veículos …" at bounding box center [508, 243] width 1017 height 487
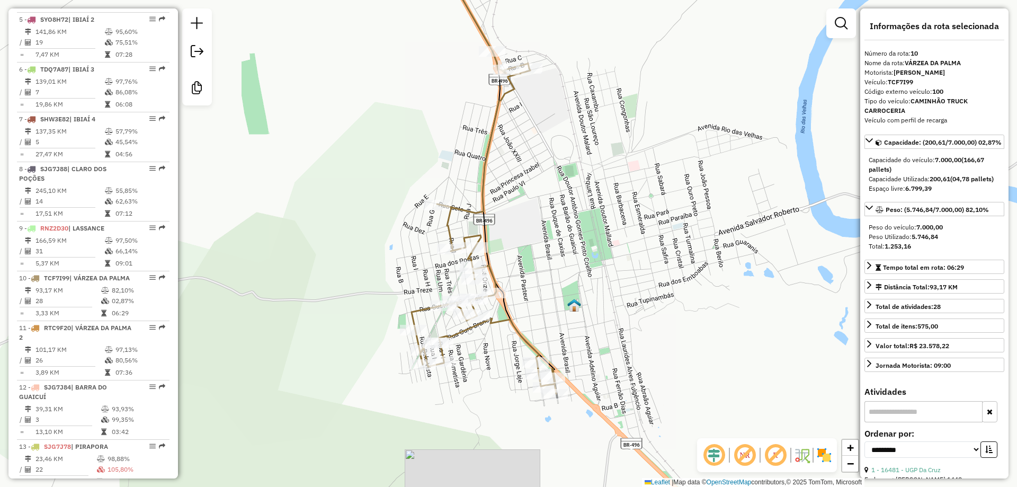
click at [581, 196] on div "Janela de atendimento Grade de atendimento Capacidade Transportadoras Veículos …" at bounding box center [508, 243] width 1017 height 487
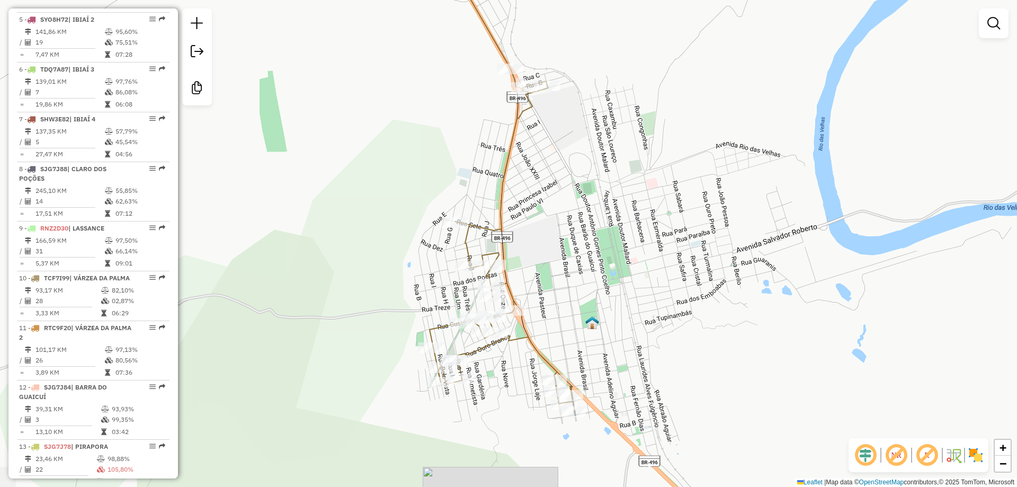
drag, startPoint x: 604, startPoint y: 220, endPoint x: 610, endPoint y: 221, distance: 5.8
click at [610, 221] on div "Janela de atendimento Grade de atendimento Capacidade Transportadoras Veículos …" at bounding box center [508, 243] width 1017 height 487
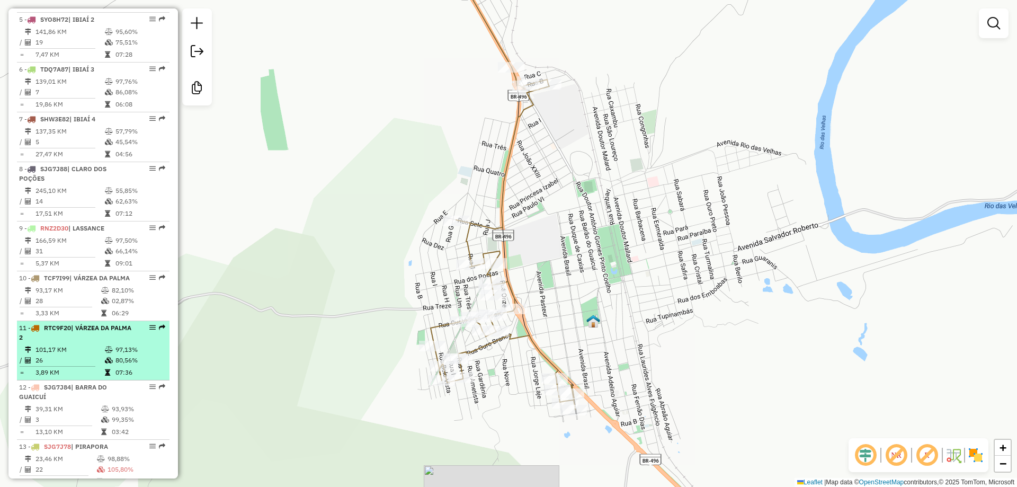
click at [74, 355] on td "101,17 KM" at bounding box center [69, 349] width 69 height 11
select select "**********"
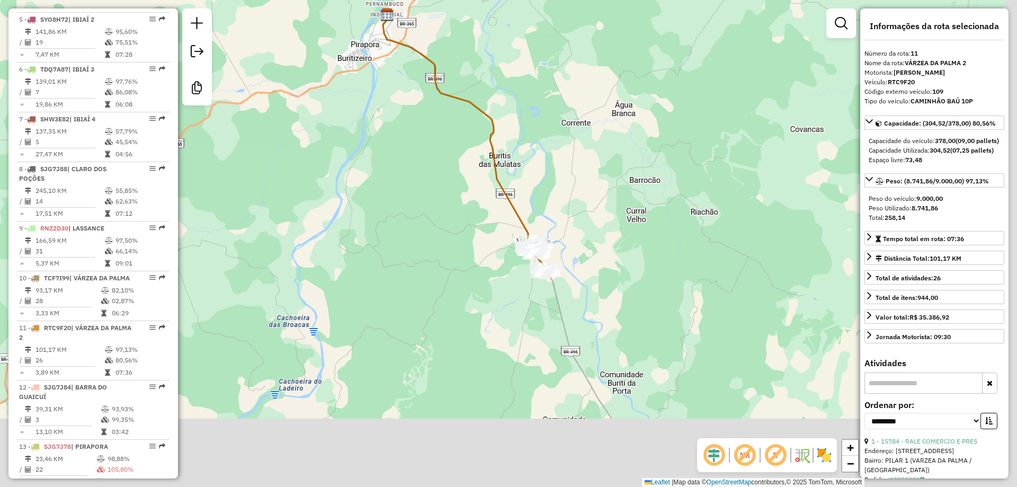
drag, startPoint x: 455, startPoint y: 264, endPoint x: 423, endPoint y: 239, distance: 41.2
click at [423, 240] on div "Janela de atendimento Grade de atendimento Capacidade Transportadoras Veículos …" at bounding box center [508, 243] width 1017 height 487
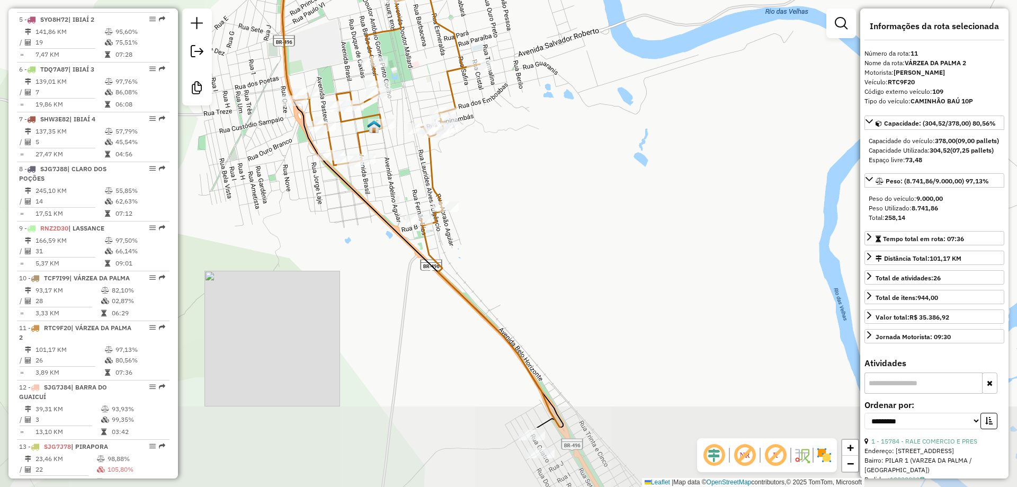
drag, startPoint x: 577, startPoint y: 256, endPoint x: 578, endPoint y: 192, distance: 64.6
click at [578, 192] on div "Janela de atendimento Grade de atendimento Capacidade Transportadoras Veículos …" at bounding box center [508, 243] width 1017 height 487
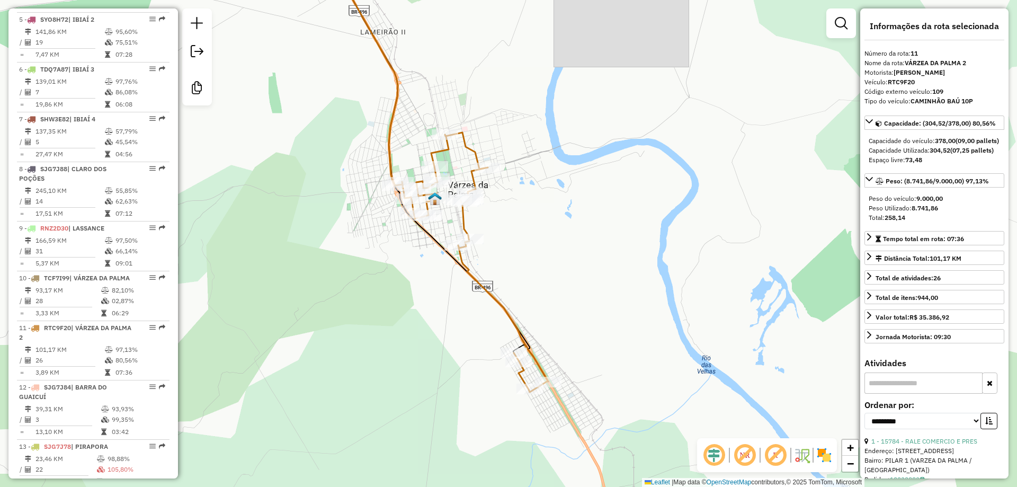
drag, startPoint x: 589, startPoint y: 204, endPoint x: 527, endPoint y: 240, distance: 71.4
click at [527, 240] on div "Janela de atendimento Grade de atendimento Capacidade Transportadoras Veículos …" at bounding box center [508, 243] width 1017 height 487
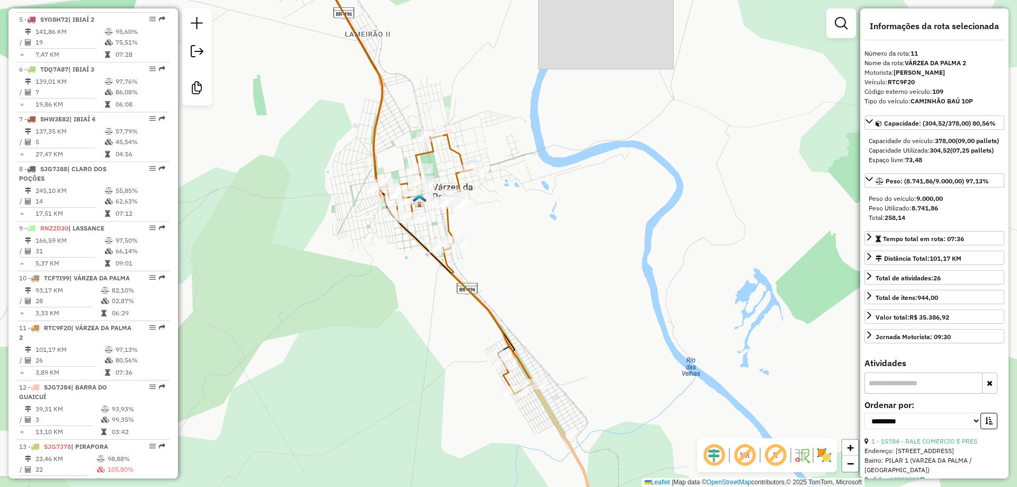
click at [532, 239] on div "Janela de atendimento Grade de atendimento Capacidade Transportadoras Veículos …" at bounding box center [508, 243] width 1017 height 487
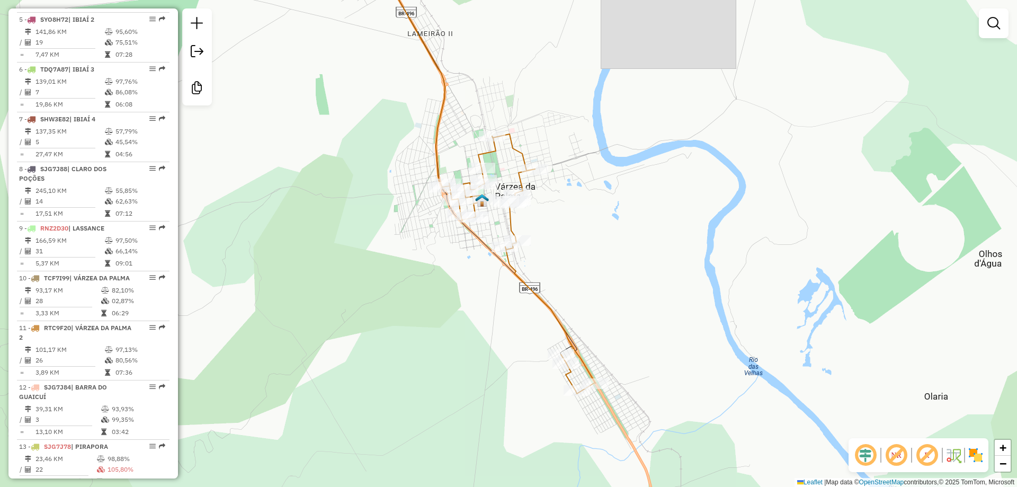
drag, startPoint x: 540, startPoint y: 239, endPoint x: 596, endPoint y: 239, distance: 56.7
click at [596, 239] on div "Janela de atendimento Grade de atendimento Capacidade Transportadoras Veículos …" at bounding box center [508, 243] width 1017 height 487
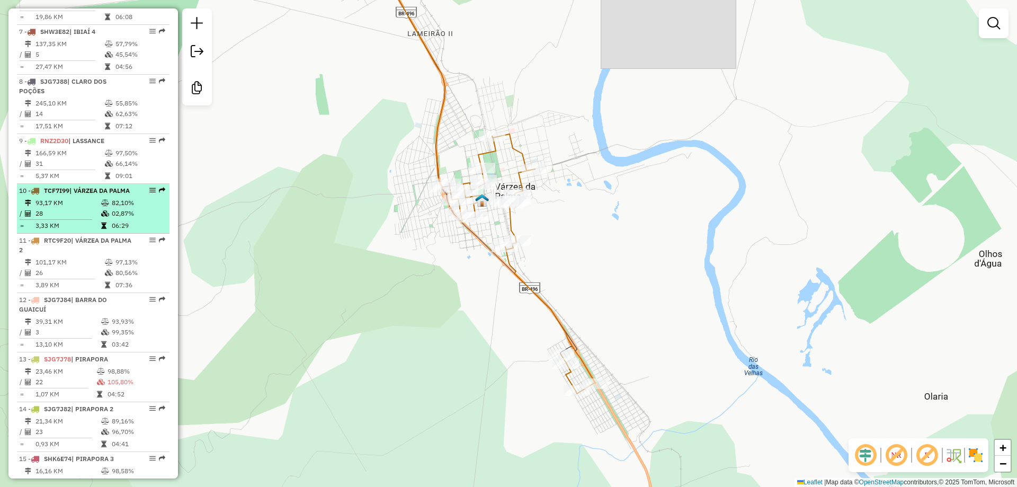
scroll to position [750, 0]
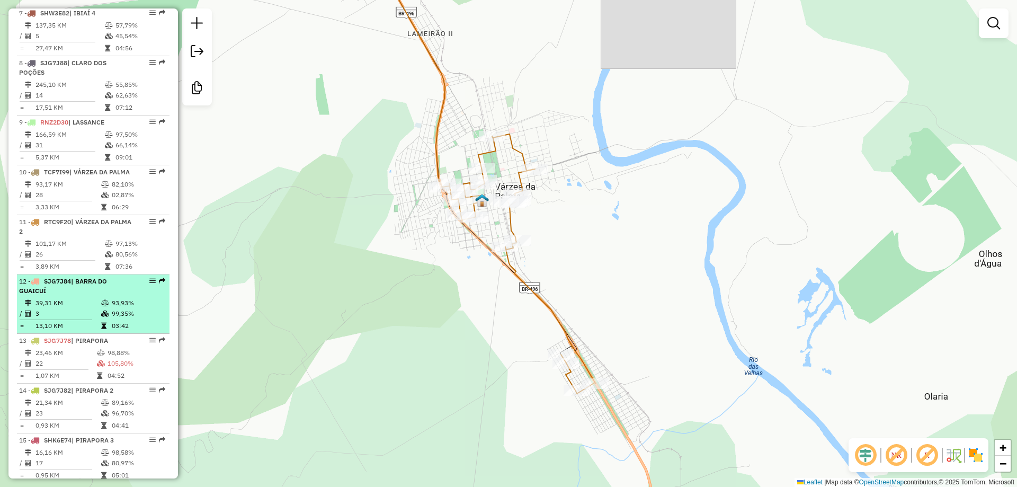
click at [55, 308] on td "39,31 KM" at bounding box center [68, 303] width 66 height 11
select select "**********"
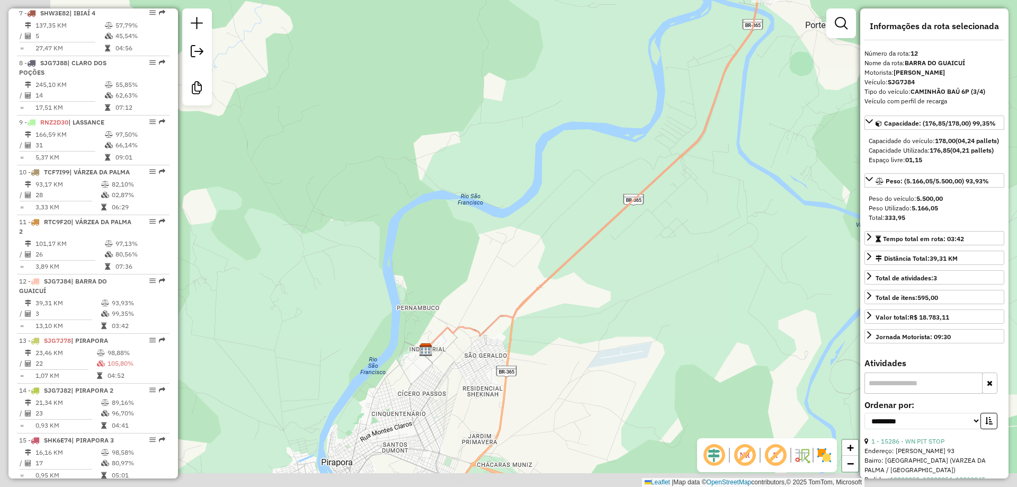
drag, startPoint x: 661, startPoint y: 66, endPoint x: 556, endPoint y: 274, distance: 233.3
click at [556, 272] on div "Janela de atendimento Grade de atendimento Capacidade Transportadoras Veículos …" at bounding box center [508, 243] width 1017 height 487
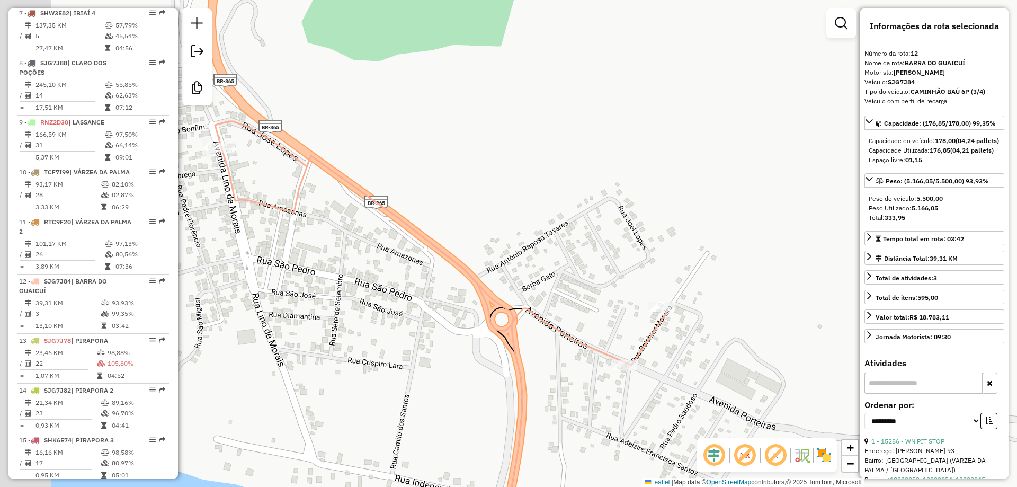
drag, startPoint x: 586, startPoint y: 252, endPoint x: 697, endPoint y: 253, distance: 110.7
click at [697, 253] on div "Janela de atendimento Grade de atendimento Capacidade Transportadoras Veículos …" at bounding box center [508, 243] width 1017 height 487
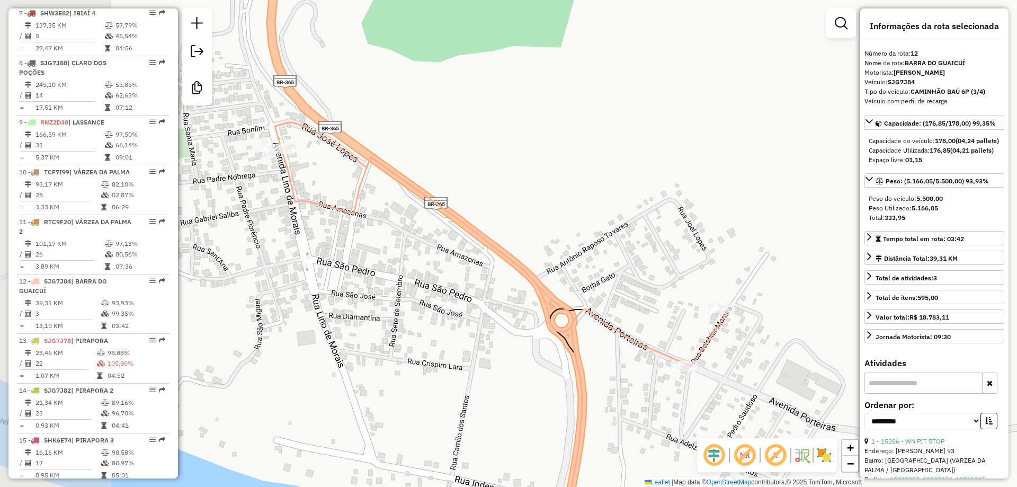
click at [610, 228] on div "Janela de atendimento Grade de atendimento Capacidade Transportadoras Veículos …" at bounding box center [508, 243] width 1017 height 487
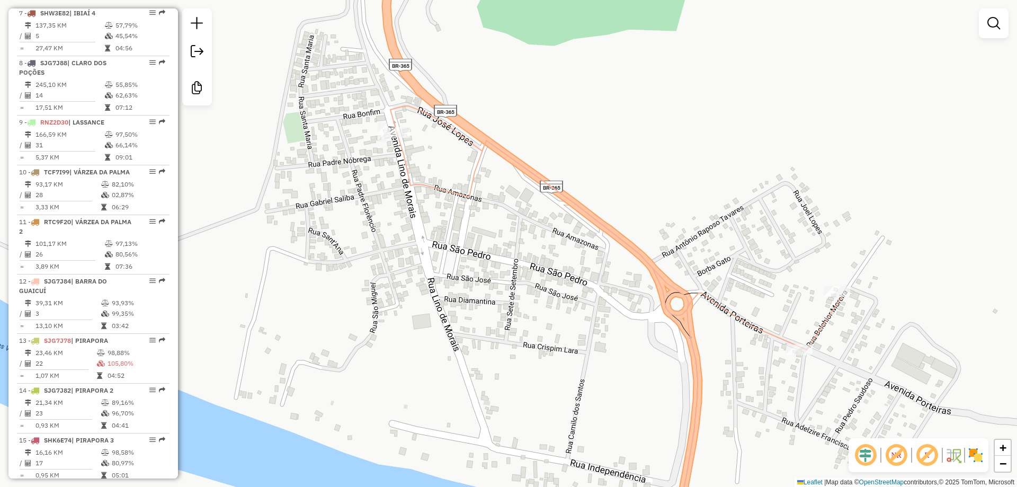
drag, startPoint x: 615, startPoint y: 198, endPoint x: 727, endPoint y: 187, distance: 112.8
click at [727, 187] on div "Janela de atendimento Grade de atendimento Capacidade Transportadoras Veículos …" at bounding box center [508, 243] width 1017 height 487
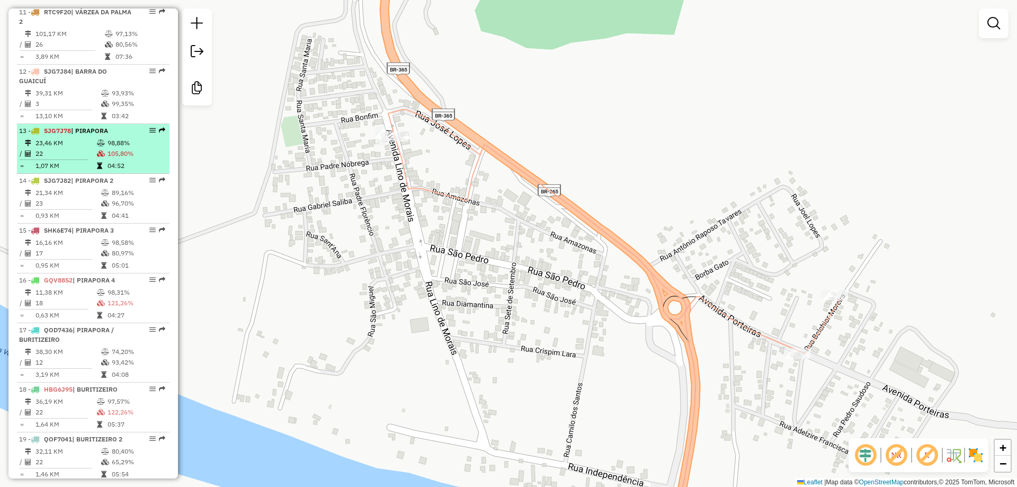
scroll to position [962, 0]
click at [77, 146] on td "23,46 KM" at bounding box center [65, 141] width 61 height 11
select select "**********"
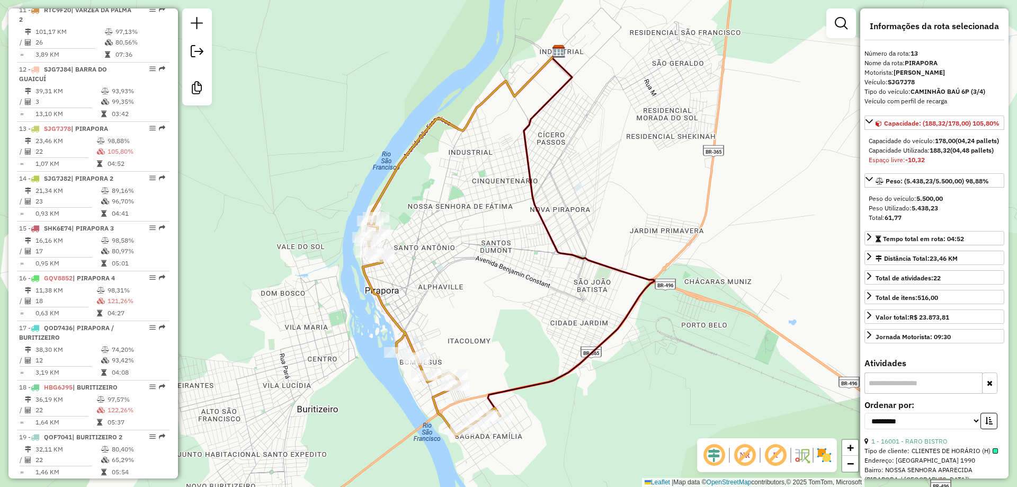
drag, startPoint x: 512, startPoint y: 148, endPoint x: 517, endPoint y: 138, distance: 11.8
click at [516, 138] on div "Janela de atendimento Grade de atendimento Capacidade Transportadoras Veículos …" at bounding box center [508, 243] width 1017 height 487
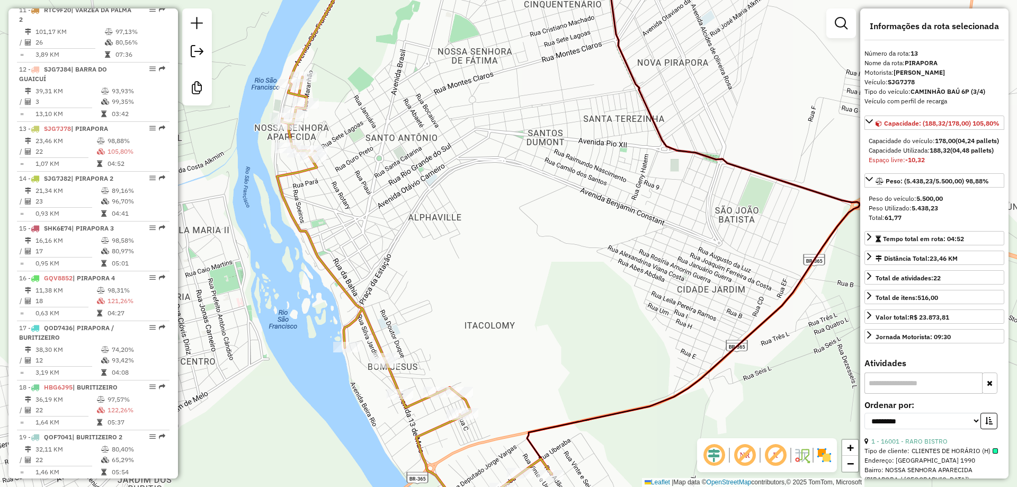
drag, startPoint x: 513, startPoint y: 184, endPoint x: 535, endPoint y: 158, distance: 34.2
click at [535, 158] on div "Janela de atendimento Grade de atendimento Capacidade Transportadoras Veículos …" at bounding box center [508, 243] width 1017 height 487
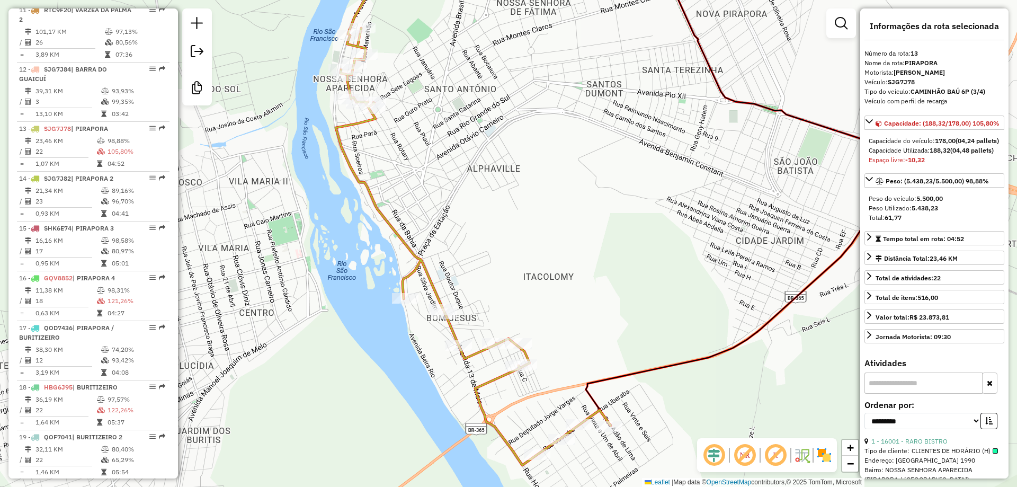
drag, startPoint x: 520, startPoint y: 204, endPoint x: 557, endPoint y: 181, distance: 43.5
click at [557, 181] on div "Janela de atendimento Grade de atendimento Capacidade Transportadoras Veículos …" at bounding box center [508, 243] width 1017 height 487
click at [564, 183] on div "Janela de atendimento Grade de atendimento Capacidade Transportadoras Veículos …" at bounding box center [508, 243] width 1017 height 487
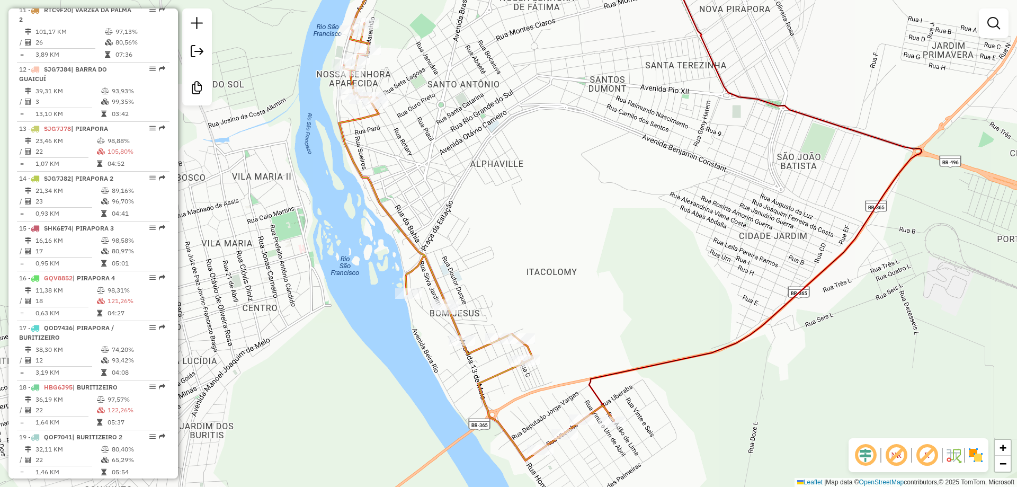
drag, startPoint x: 558, startPoint y: 199, endPoint x: 561, endPoint y: 194, distance: 5.5
click at [561, 194] on div "Janela de atendimento Grade de atendimento Capacidade Transportadoras Veículos …" at bounding box center [508, 243] width 1017 height 487
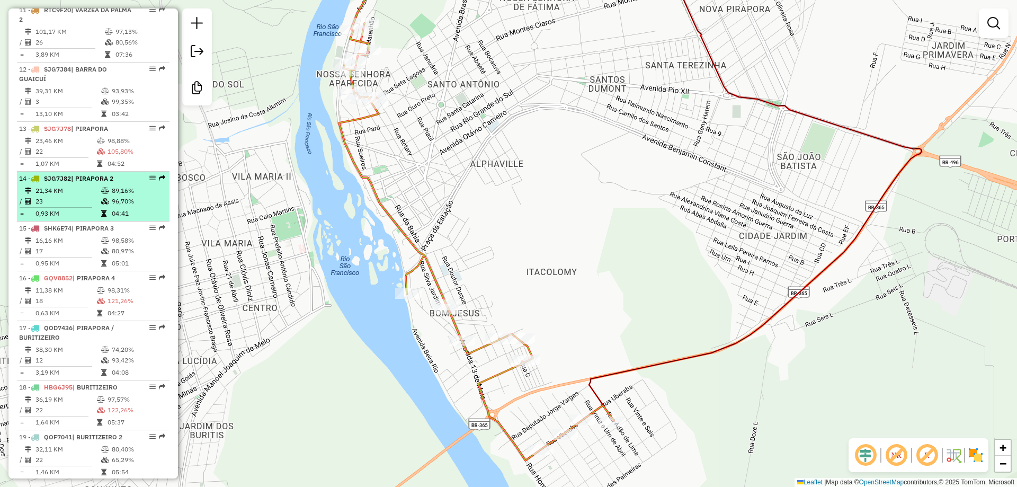
click at [80, 207] on td "23" at bounding box center [68, 201] width 66 height 11
select select "**********"
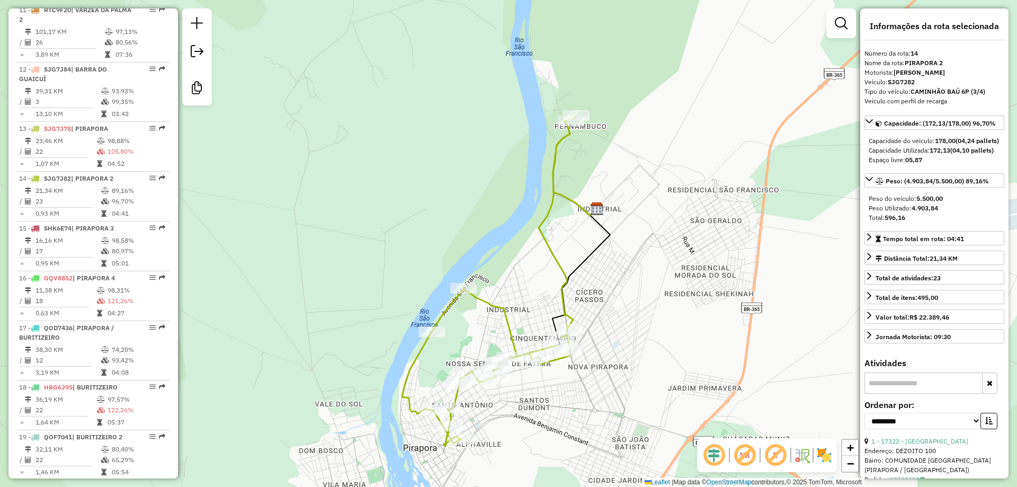
drag, startPoint x: 532, startPoint y: 243, endPoint x: 530, endPoint y: 271, distance: 28.2
click at [530, 271] on div "Janela de atendimento Grade de atendimento Capacidade Transportadoras Veículos …" at bounding box center [508, 243] width 1017 height 487
click at [643, 281] on div "Janela de atendimento Grade de atendimento Capacidade Transportadoras Veículos …" at bounding box center [508, 243] width 1017 height 487
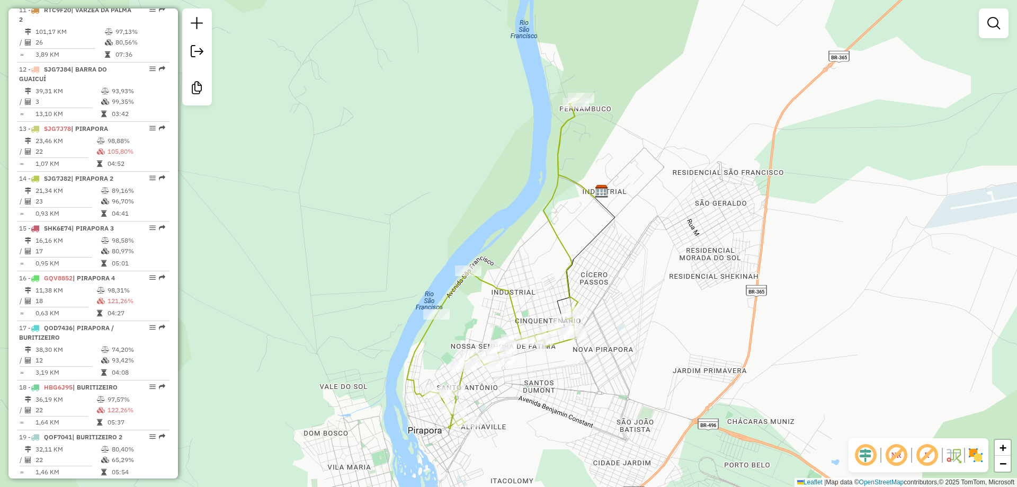
drag, startPoint x: 630, startPoint y: 281, endPoint x: 643, endPoint y: 281, distance: 13.3
click at [643, 281] on div "Janela de atendimento Grade de atendimento Capacidade Transportadoras Veículos …" at bounding box center [508, 243] width 1017 height 487
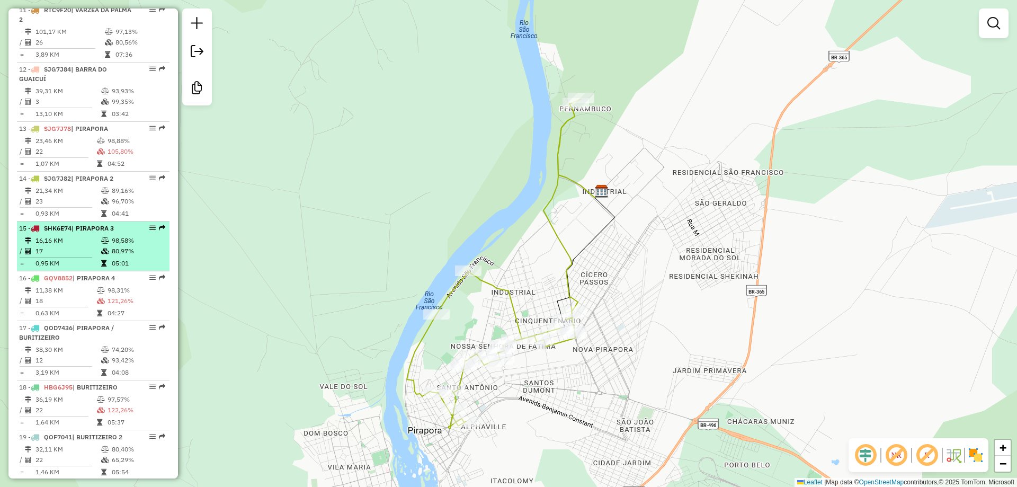
click at [96, 246] on td "16,16 KM" at bounding box center [68, 240] width 66 height 11
select select "**********"
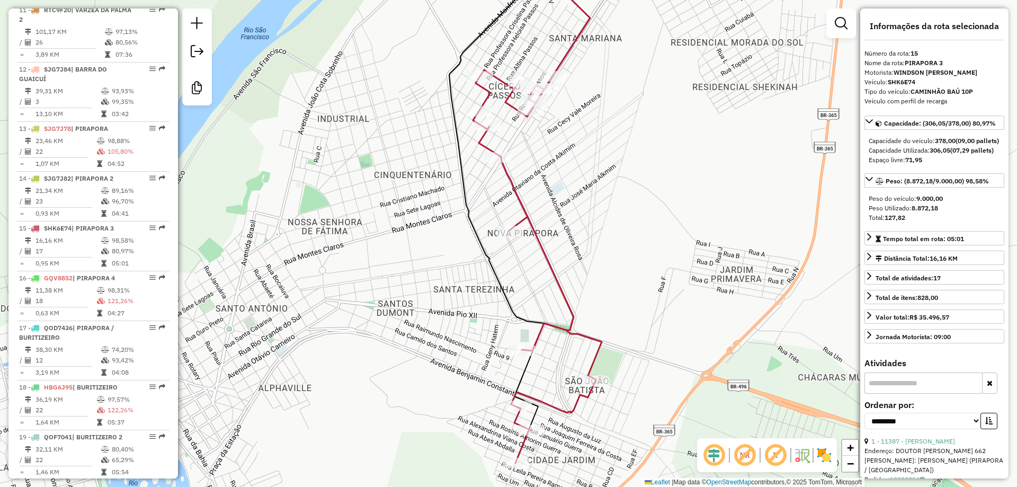
click at [682, 302] on div "Janela de atendimento Grade de atendimento Capacidade Transportadoras Veículos …" at bounding box center [508, 243] width 1017 height 487
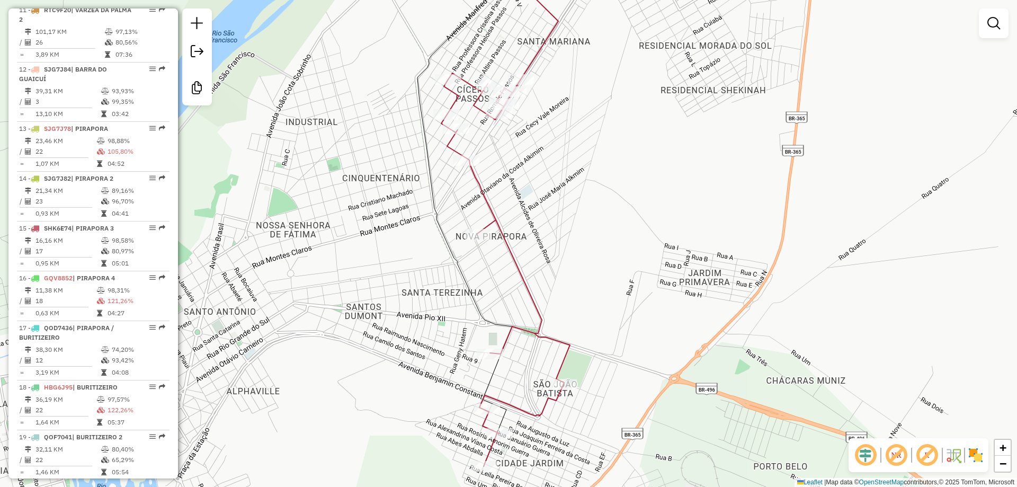
drag, startPoint x: 694, startPoint y: 335, endPoint x: 661, endPoint y: 291, distance: 55.6
click at [661, 291] on div "Janela de atendimento Grade de atendimento Capacidade Transportadoras Veículos …" at bounding box center [508, 243] width 1017 height 487
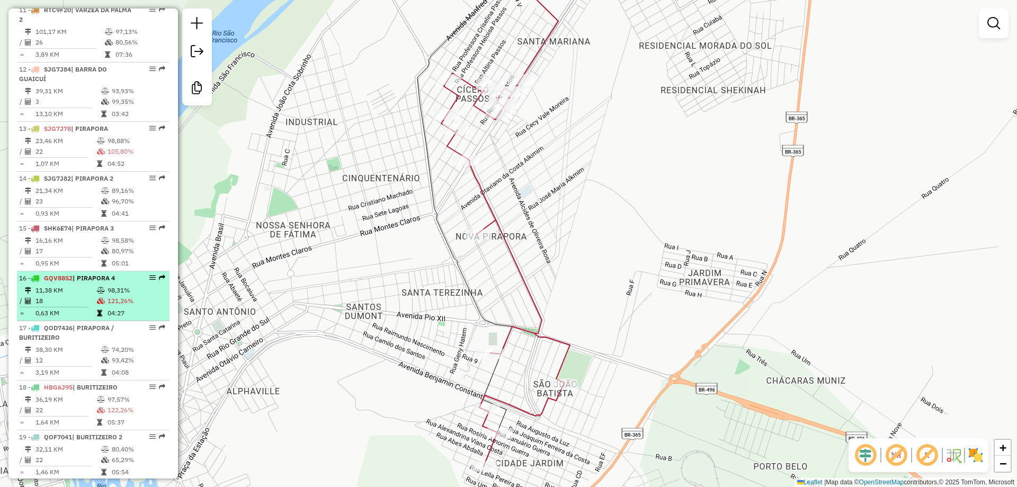
scroll to position [1015, 0]
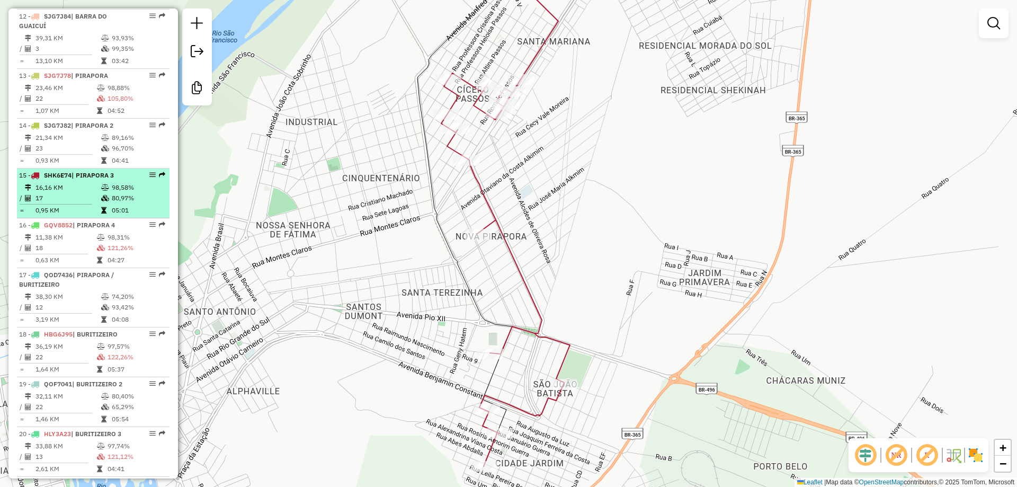
click at [75, 203] on td "17" at bounding box center [68, 198] width 66 height 11
select select "**********"
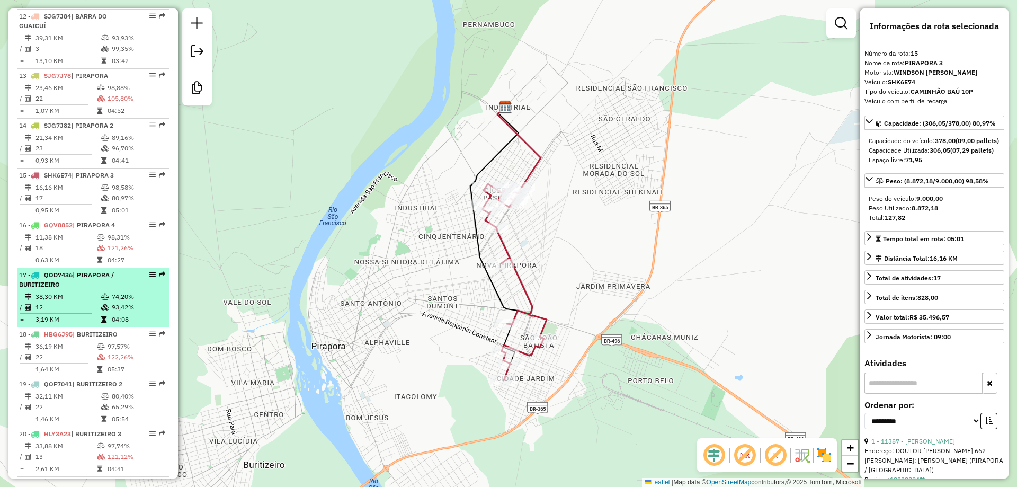
click at [74, 302] on td "38,30 KM" at bounding box center [68, 296] width 66 height 11
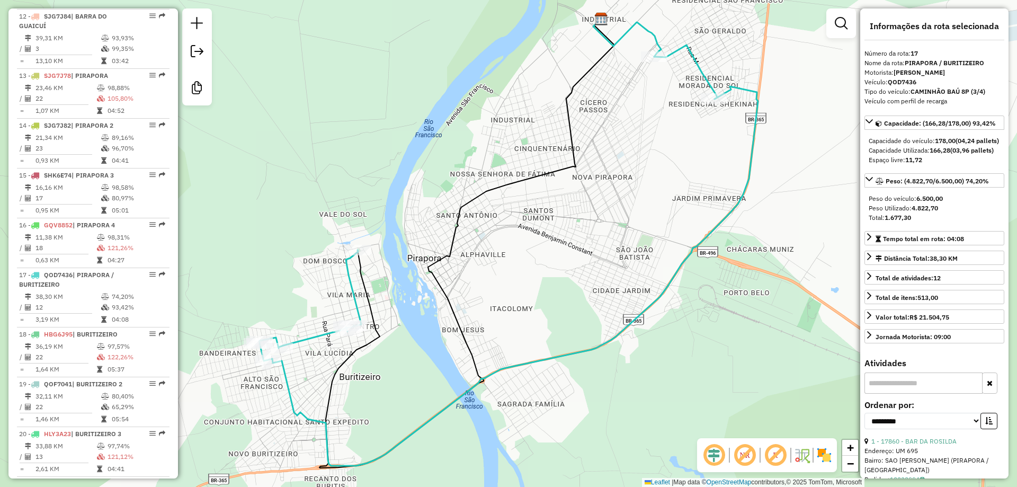
click at [571, 287] on div "Janela de atendimento Grade de atendimento Capacidade Transportadoras Veículos …" at bounding box center [508, 243] width 1017 height 487
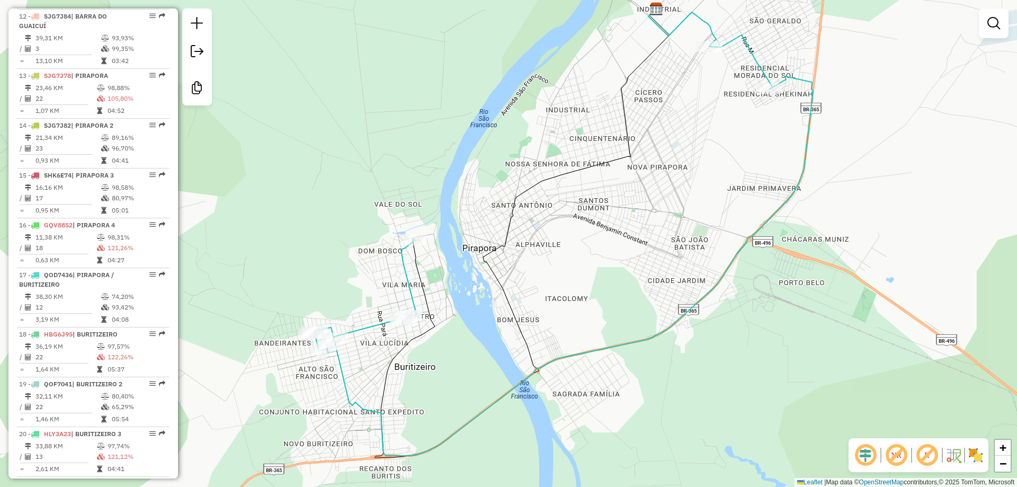
drag, startPoint x: 534, startPoint y: 318, endPoint x: 589, endPoint y: 308, distance: 56.0
click at [589, 308] on div "Janela de atendimento Grade de atendimento Capacidade Transportadoras Veículos …" at bounding box center [508, 243] width 1017 height 487
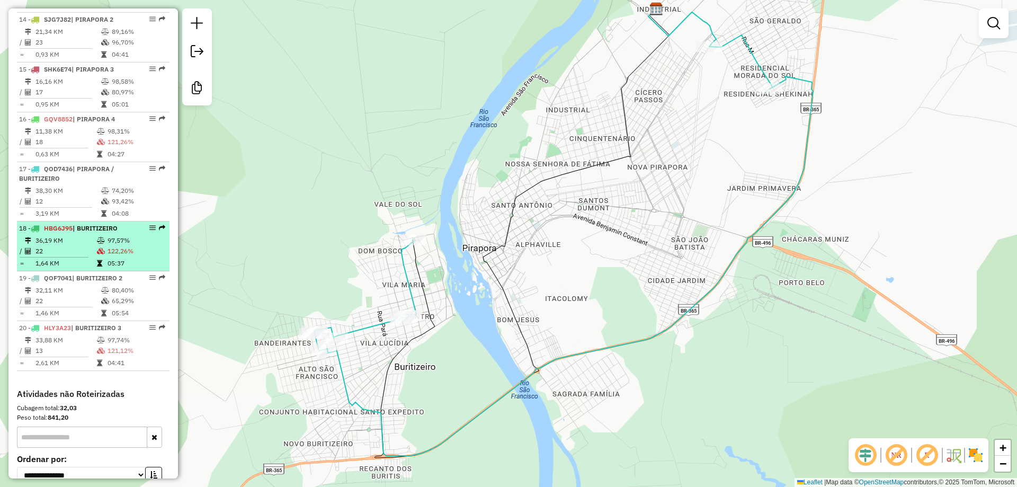
scroll to position [1174, 0]
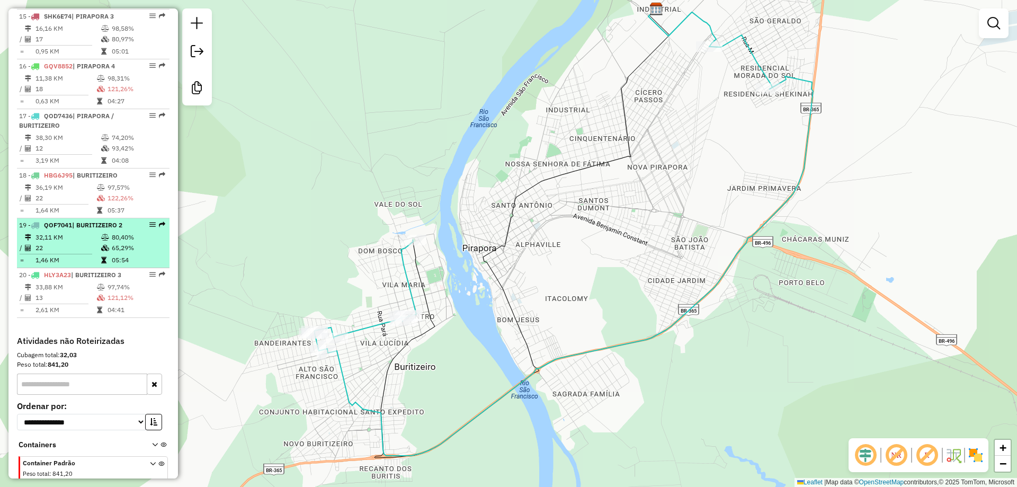
click at [79, 243] on td "32,11 KM" at bounding box center [68, 237] width 66 height 11
select select "**********"
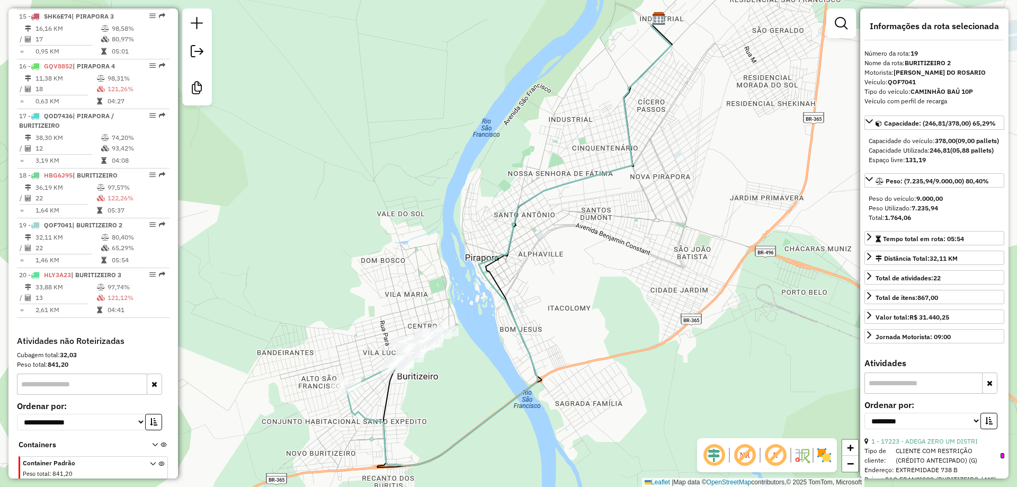
click at [567, 262] on div "Rota 19 - Placa QOF7041 13503 - CASA DE CARNES NELOR Rota 19 - Placa QOF7041 16…" at bounding box center [508, 243] width 1017 height 487
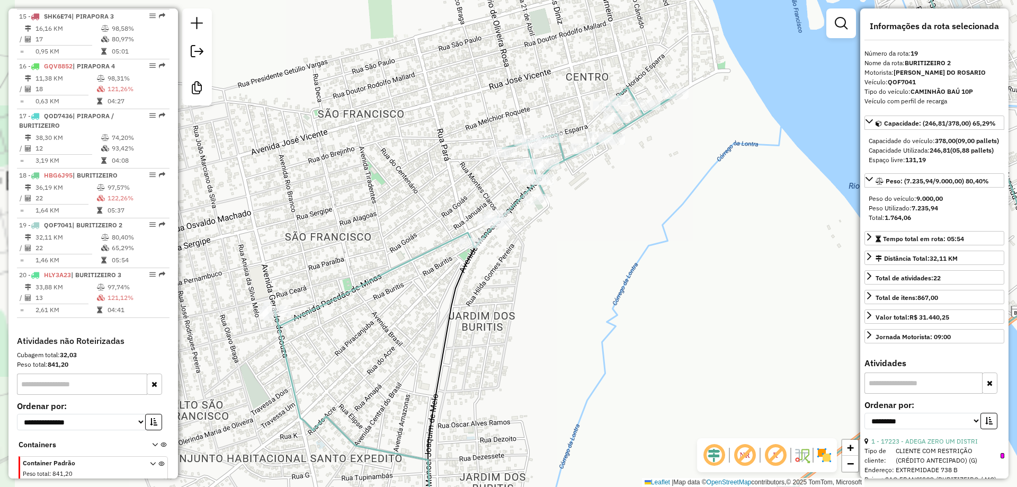
drag, startPoint x: 469, startPoint y: 301, endPoint x: 594, endPoint y: 277, distance: 127.3
click at [594, 277] on div "Janela de atendimento Grade de atendimento Capacidade Transportadoras Veículos …" at bounding box center [508, 243] width 1017 height 487
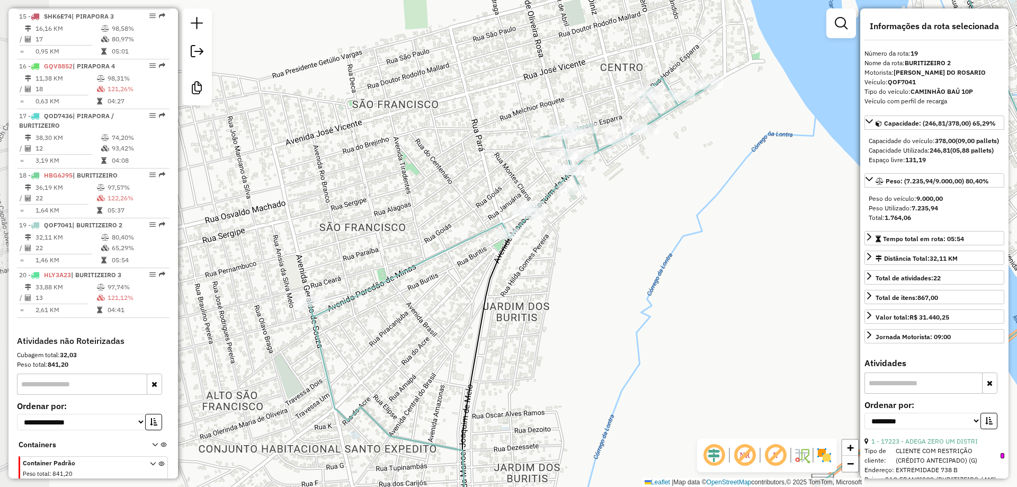
click at [594, 277] on div "Janela de atendimento Grade de atendimento Capacidade Transportadoras Veículos …" at bounding box center [508, 243] width 1017 height 487
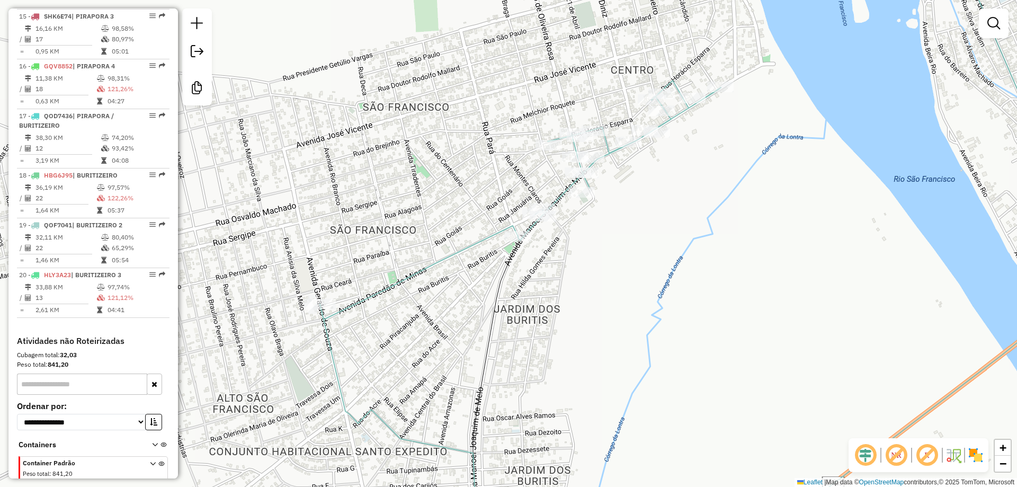
drag, startPoint x: 586, startPoint y: 283, endPoint x: 600, endPoint y: 287, distance: 13.6
click at [600, 287] on div "Janela de atendimento Grade de atendimento Capacidade Transportadoras Veículos …" at bounding box center [508, 243] width 1017 height 487
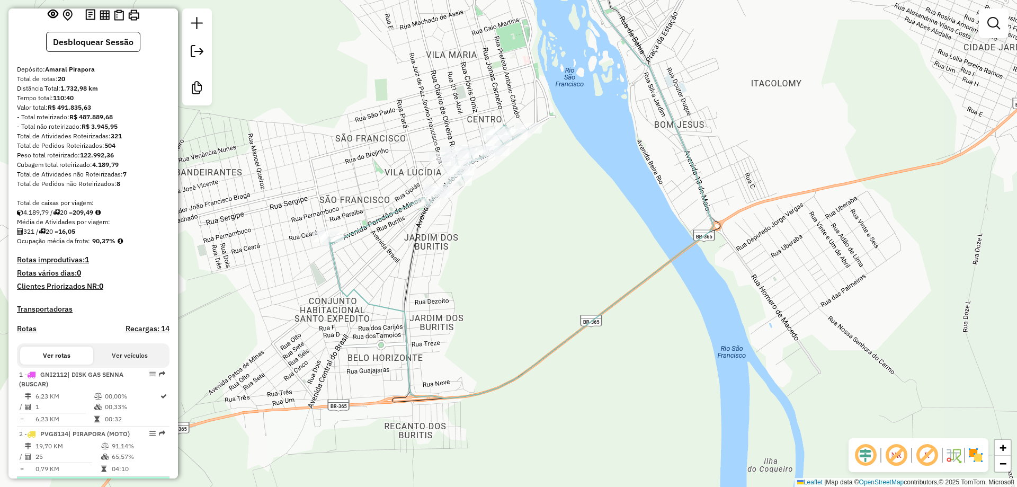
scroll to position [327, 0]
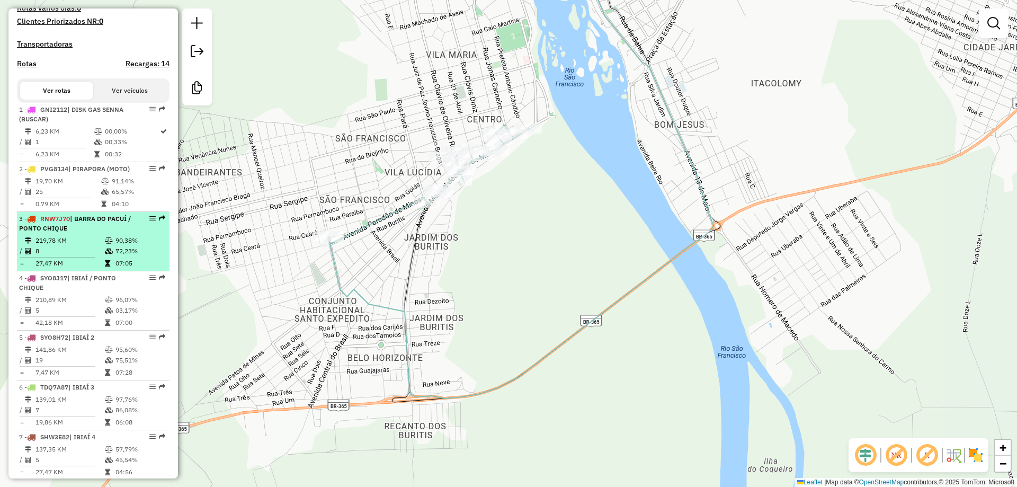
click at [72, 253] on li "3 - RNW7J70 | BARRA DO PACUÍ / PONTO CHIQUE 219,78 KM 90,38% / 8 72,23% = 27,47…" at bounding box center [93, 241] width 153 height 59
select select "**********"
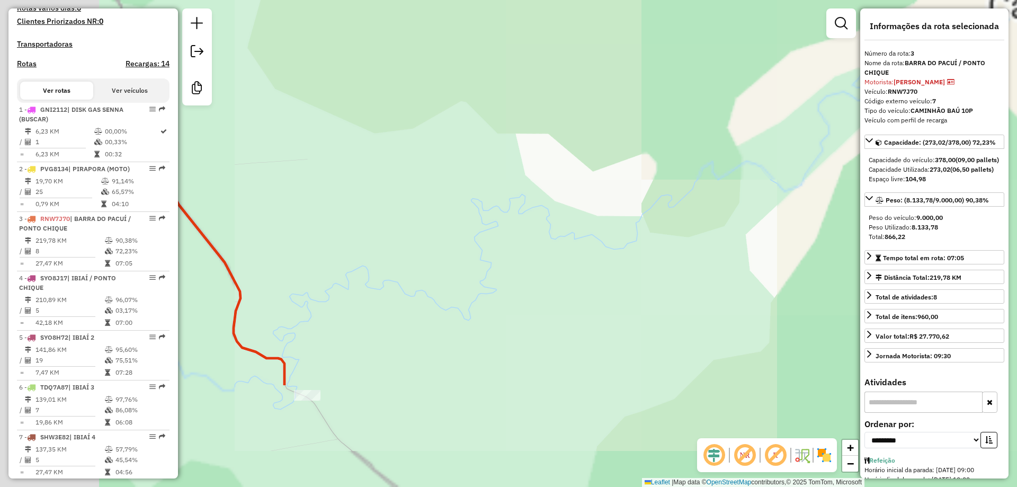
drag, startPoint x: 325, startPoint y: 305, endPoint x: 718, endPoint y: 79, distance: 453.9
click at [718, 79] on div "Janela de atendimento Grade de atendimento Capacidade Transportadoras Veículos …" at bounding box center [508, 243] width 1017 height 487
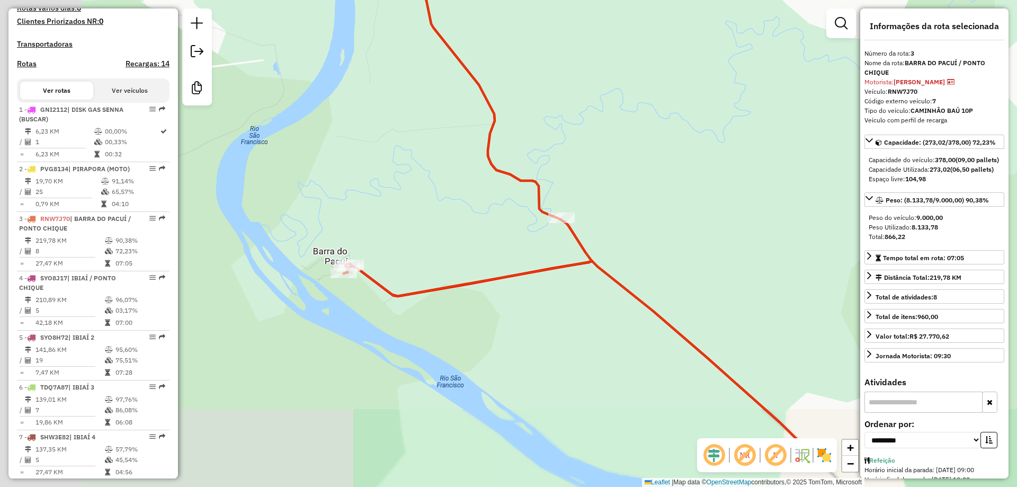
drag, startPoint x: 606, startPoint y: 184, endPoint x: 661, endPoint y: 149, distance: 65.1
click at [661, 149] on div "Janela de atendimento Grade de atendimento Capacidade Transportadoras Veículos …" at bounding box center [508, 243] width 1017 height 487
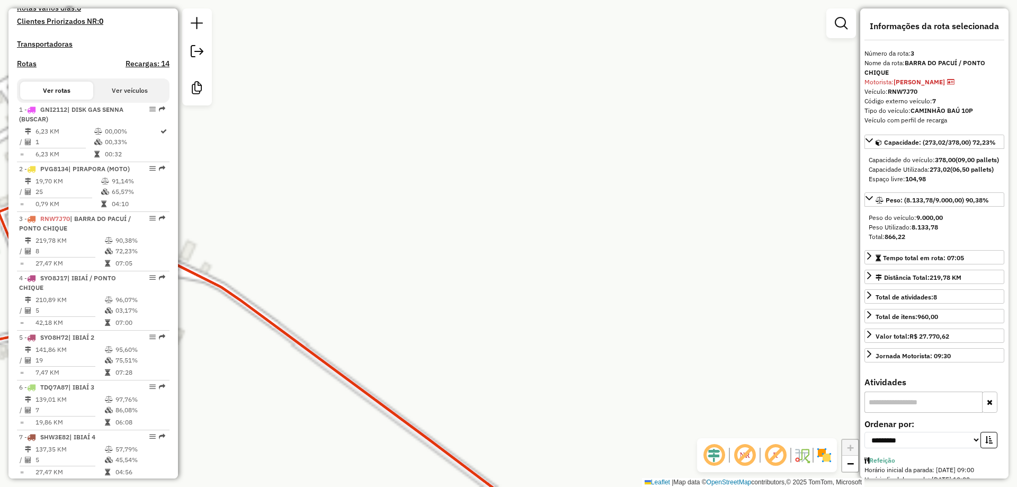
drag, startPoint x: 311, startPoint y: 298, endPoint x: 601, endPoint y: 218, distance: 300.5
click at [668, 201] on div "Janela de atendimento Grade de atendimento Capacidade Transportadoras Veículos …" at bounding box center [508, 243] width 1017 height 487
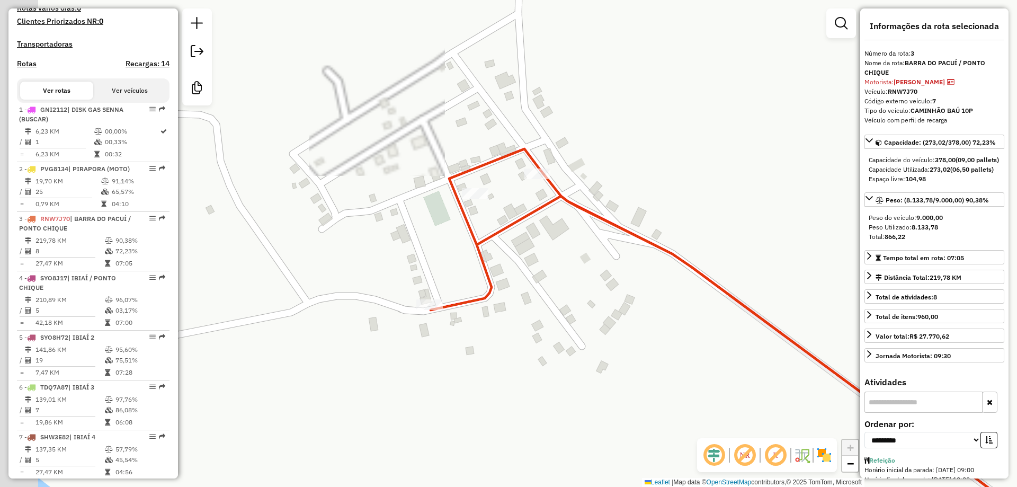
drag, startPoint x: 420, startPoint y: 236, endPoint x: 590, endPoint y: 282, distance: 176.1
click at [590, 282] on div "Janela de atendimento Grade de atendimento Capacidade Transportadoras Veículos …" at bounding box center [508, 243] width 1017 height 487
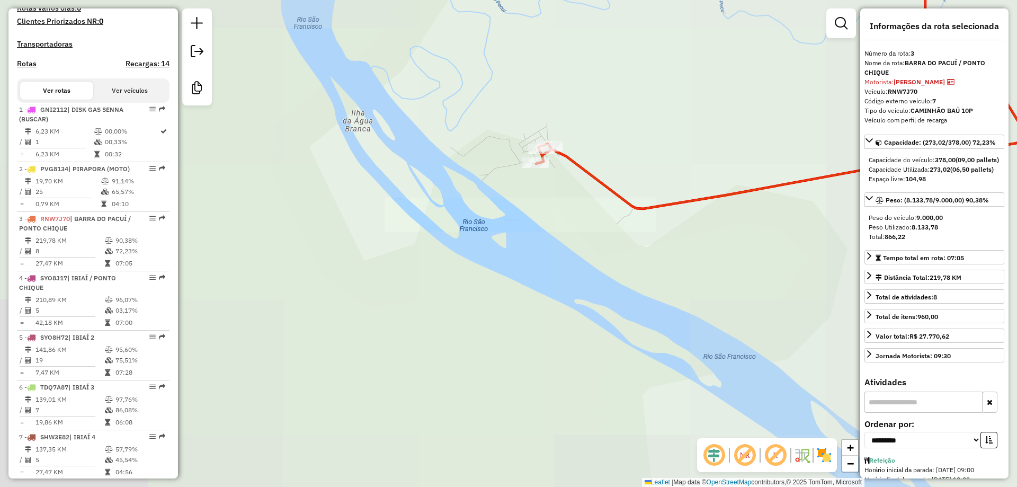
drag, startPoint x: 632, startPoint y: 95, endPoint x: 619, endPoint y: 296, distance: 201.7
click at [620, 289] on div "Janela de atendimento Grade de atendimento Capacidade Transportadoras Veículos …" at bounding box center [508, 243] width 1017 height 487
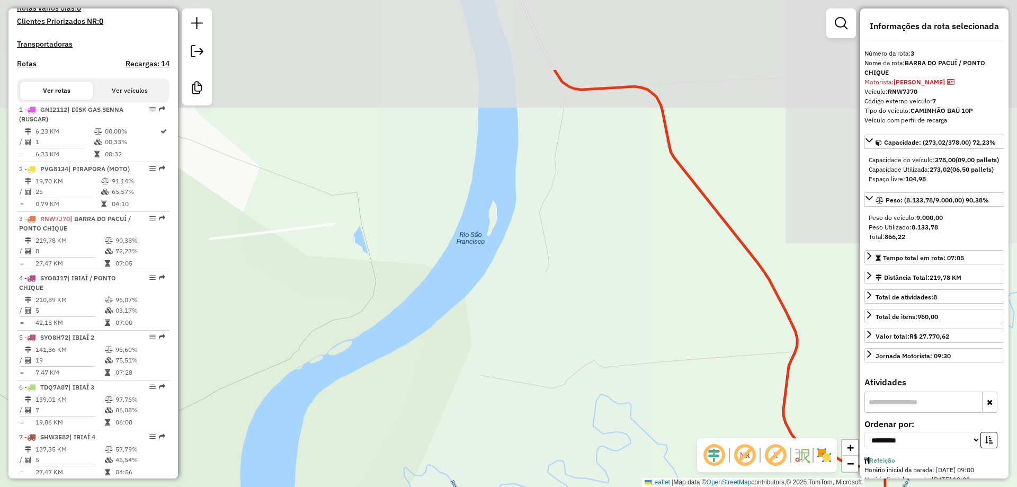
drag, startPoint x: 551, startPoint y: 297, endPoint x: 552, endPoint y: 316, distance: 19.1
click at [551, 314] on div "Janela de atendimento Grade de atendimento Capacidade Transportadoras Veículos …" at bounding box center [508, 243] width 1017 height 487
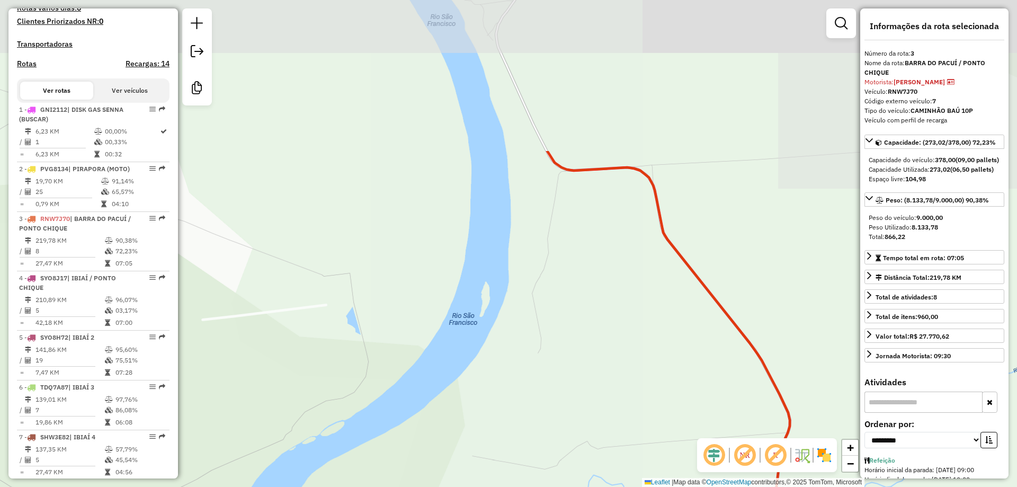
drag, startPoint x: 537, startPoint y: 236, endPoint x: 556, endPoint y: 345, distance: 110.8
click at [556, 345] on div "Janela de atendimento Grade de atendimento Capacidade Transportadoras Veículos …" at bounding box center [508, 243] width 1017 height 487
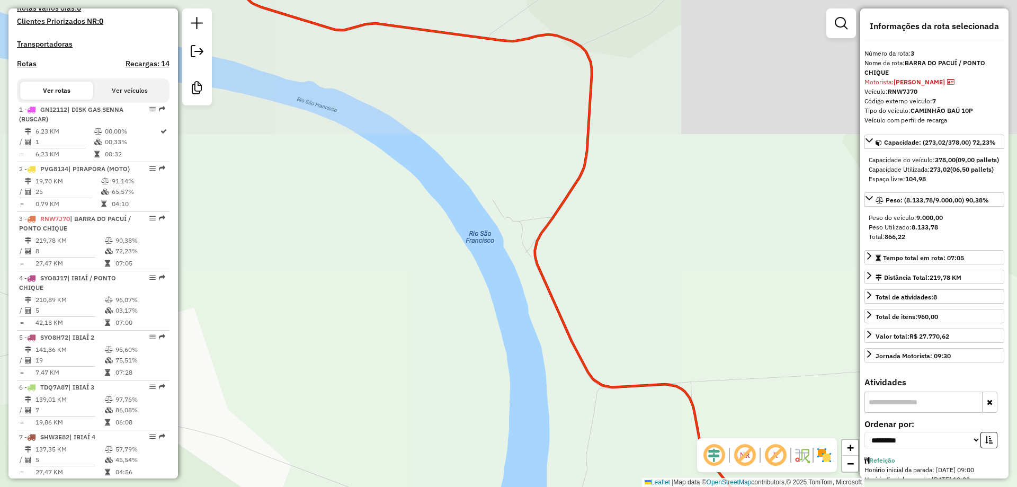
drag, startPoint x: 391, startPoint y: 112, endPoint x: 406, endPoint y: 264, distance: 152.2
click at [405, 262] on div "Janela de atendimento Grade de atendimento Capacidade Transportadoras Veículos …" at bounding box center [508, 243] width 1017 height 487
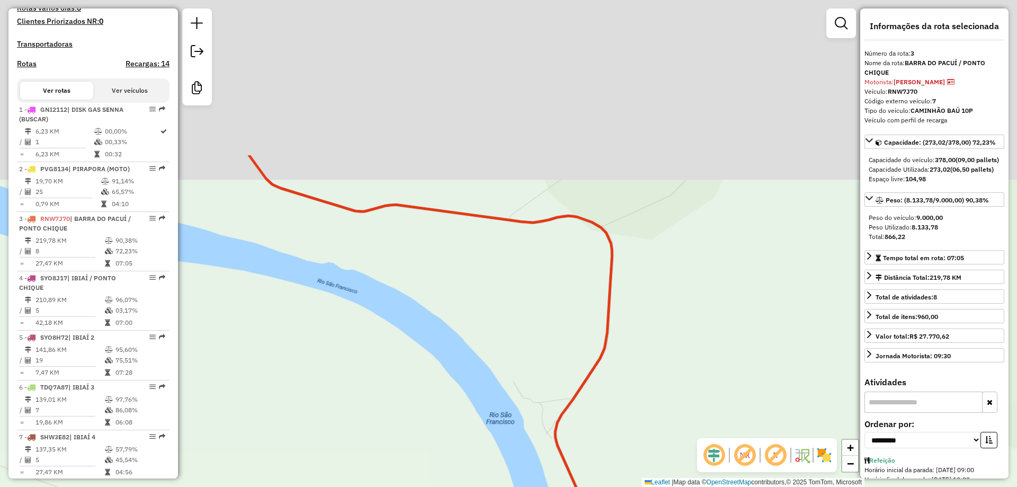
drag, startPoint x: 460, startPoint y: 228, endPoint x: 467, endPoint y: 235, distance: 9.4
click at [467, 235] on div "Janela de atendimento Grade de atendimento Capacidade Transportadoras Veículos …" at bounding box center [508, 243] width 1017 height 487
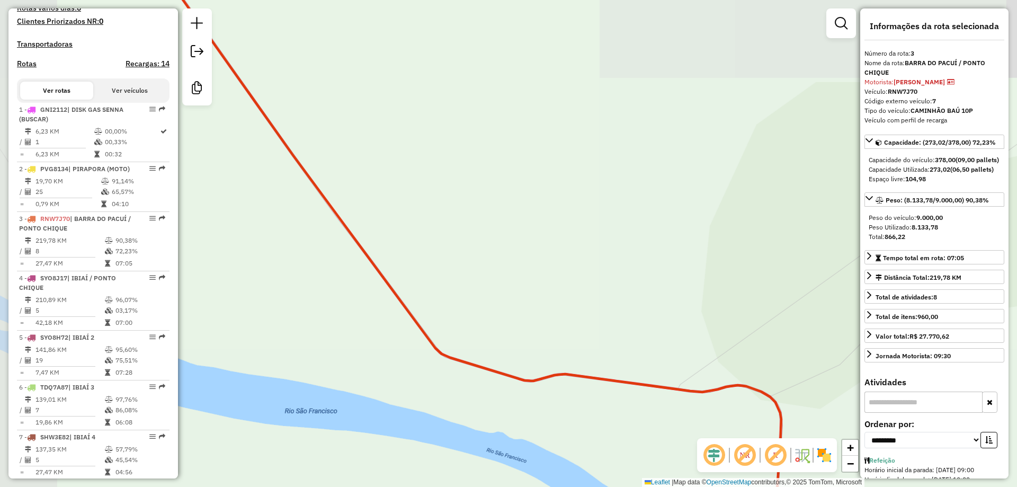
drag, startPoint x: 305, startPoint y: 136, endPoint x: 383, endPoint y: 234, distance: 125.5
click at [393, 258] on div "Janela de atendimento Grade de atendimento Capacidade Transportadoras Veículos …" at bounding box center [508, 243] width 1017 height 487
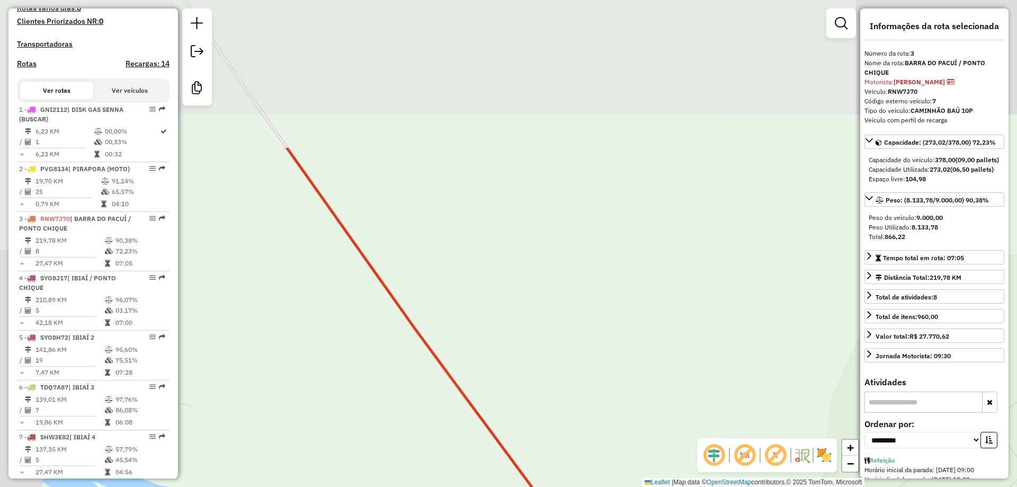
click at [346, 256] on div "Janela de atendimento Grade de atendimento Capacidade Transportadoras Veículos …" at bounding box center [508, 243] width 1017 height 487
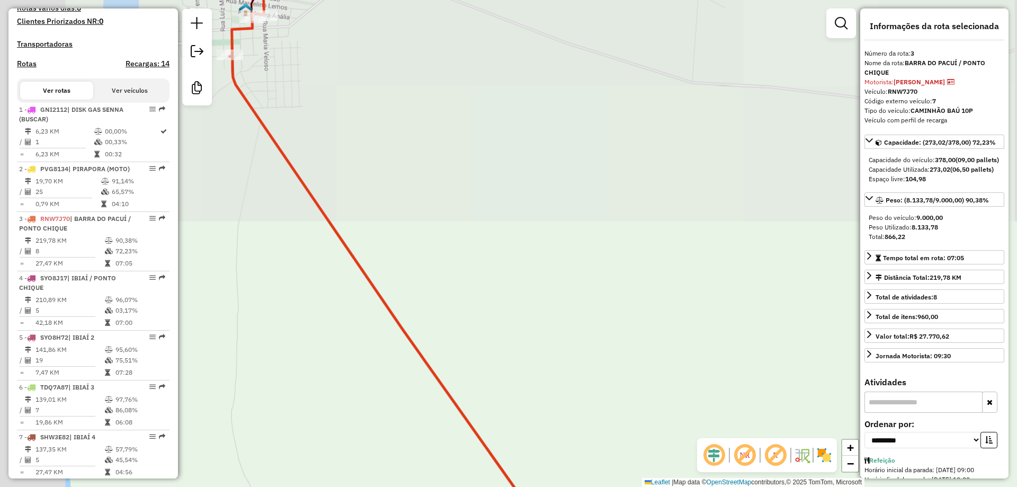
drag, startPoint x: 352, startPoint y: 212, endPoint x: 387, endPoint y: 228, distance: 38.4
click at [383, 228] on div "Janela de atendimento Grade de atendimento Capacidade Transportadoras Veículos …" at bounding box center [508, 243] width 1017 height 487
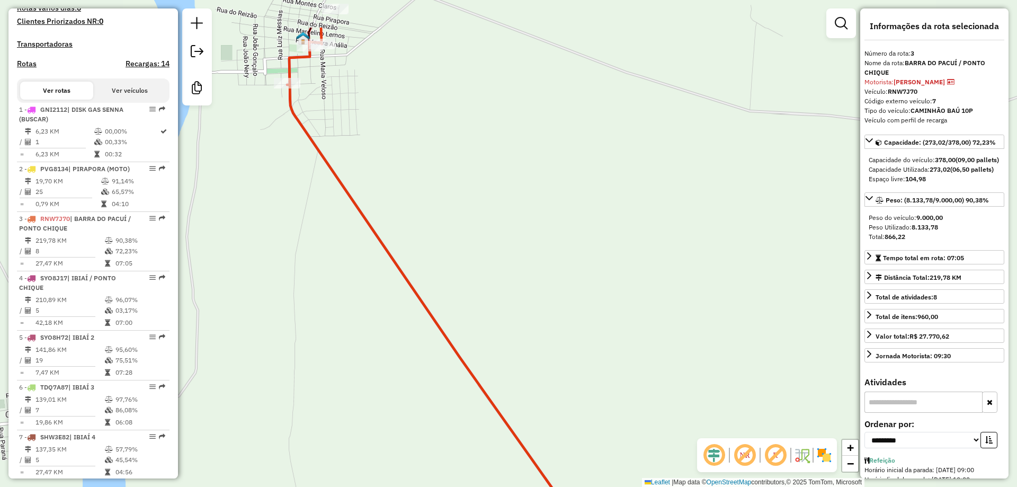
click at [382, 272] on icon at bounding box center [463, 320] width 353 height 584
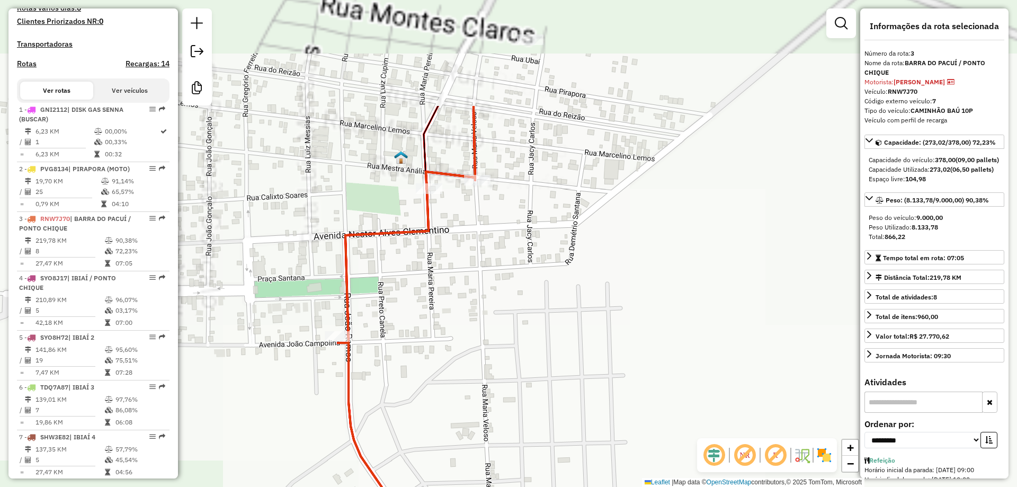
drag, startPoint x: 384, startPoint y: 158, endPoint x: 458, endPoint y: 306, distance: 165.1
click at [458, 320] on div "Janela de atendimento Grade de atendimento Capacidade Transportadoras Veículos …" at bounding box center [508, 243] width 1017 height 487
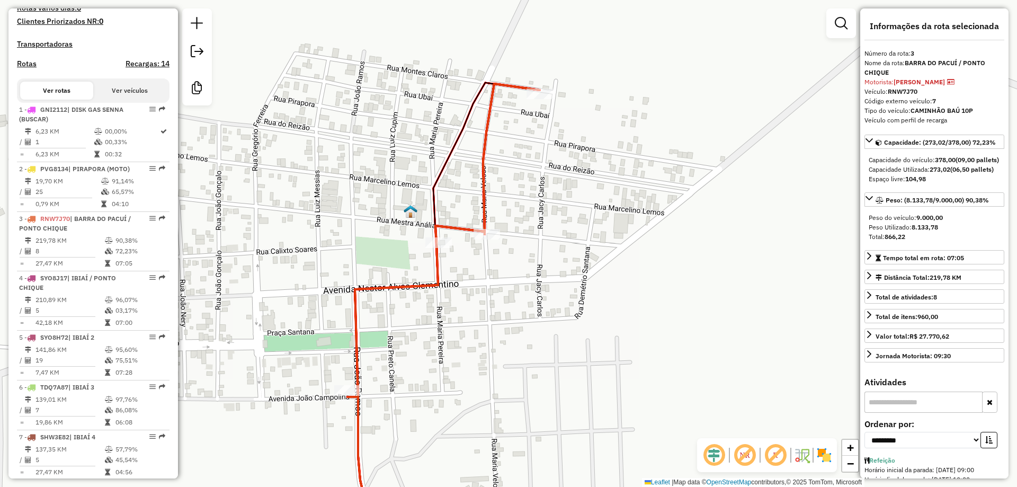
drag, startPoint x: 462, startPoint y: 246, endPoint x: 462, endPoint y: 280, distance: 33.4
click at [462, 280] on div "Janela de atendimento Grade de atendimento Capacidade Transportadoras Veículos …" at bounding box center [508, 243] width 1017 height 487
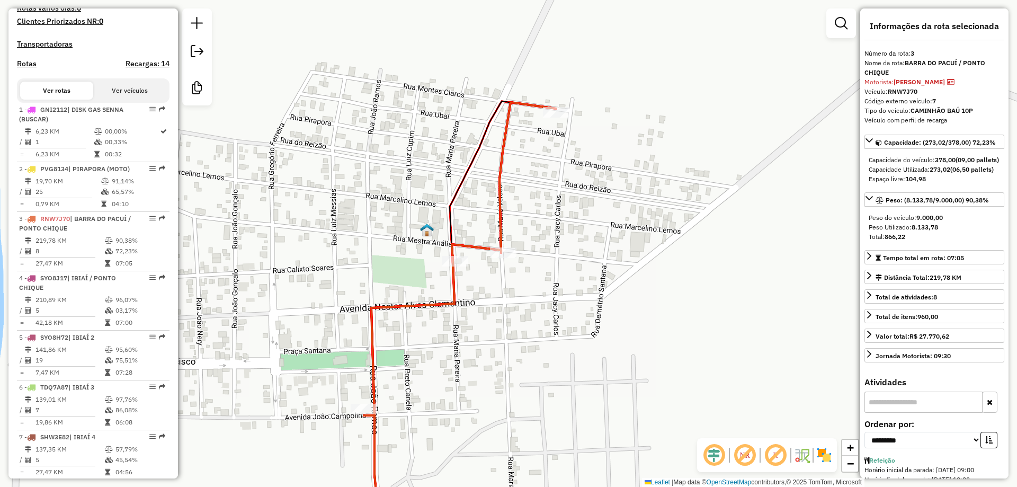
drag, startPoint x: 615, startPoint y: 225, endPoint x: 623, endPoint y: 245, distance: 21.6
click at [623, 245] on div "Janela de atendimento Grade de atendimento Capacidade Transportadoras Veículos …" at bounding box center [508, 243] width 1017 height 487
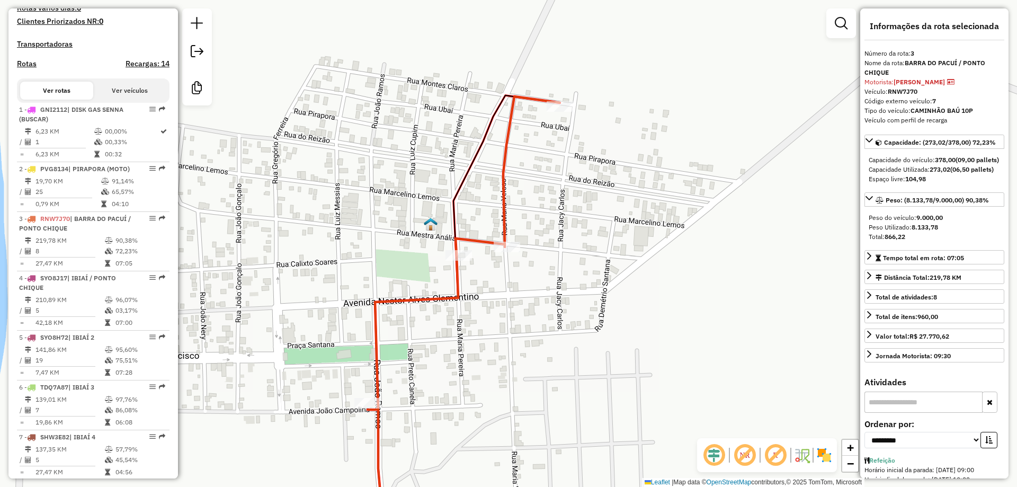
drag, startPoint x: 526, startPoint y: 260, endPoint x: 529, endPoint y: 249, distance: 10.3
click at [529, 249] on div "Janela de atendimento Grade de atendimento Capacidade Transportadoras Veículos …" at bounding box center [508, 243] width 1017 height 487
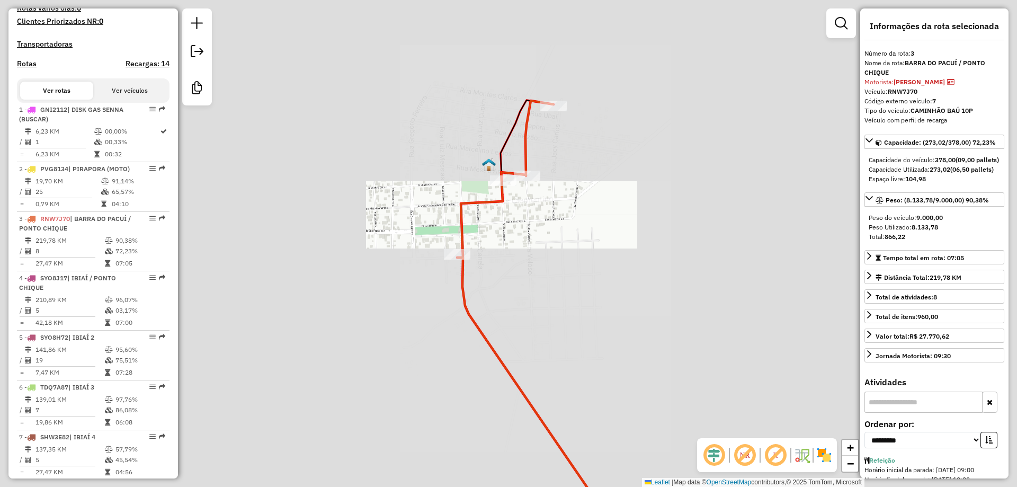
drag, startPoint x: 508, startPoint y: 136, endPoint x: 510, endPoint y: 177, distance: 40.8
click at [510, 177] on icon at bounding box center [540, 317] width 159 height 435
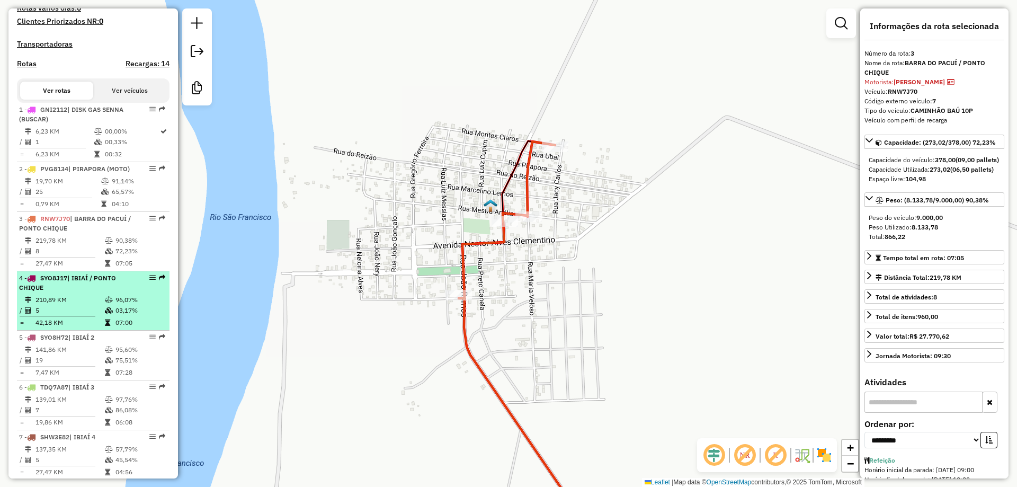
click at [71, 292] on div "4 - SYO8J17 | IBIAÍ / PONTO CHIQUE" at bounding box center [75, 282] width 112 height 19
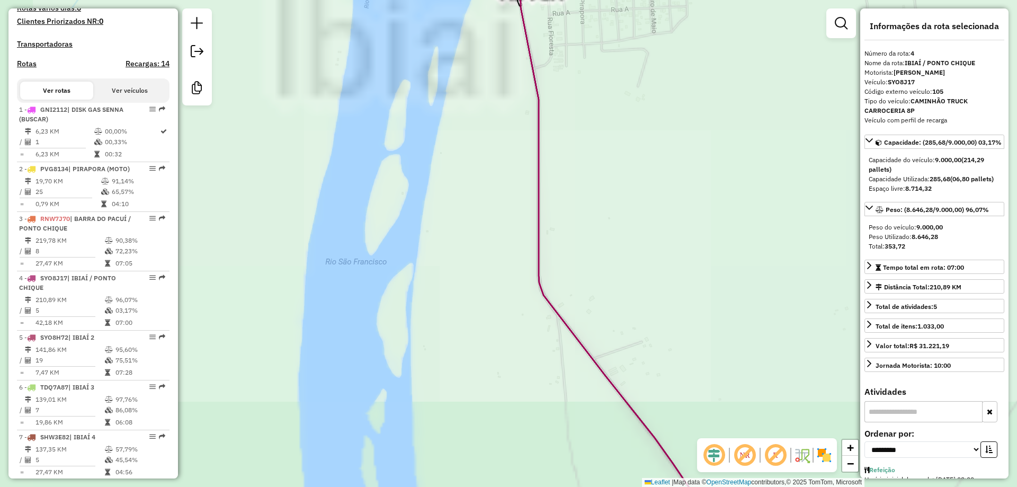
drag, startPoint x: 585, startPoint y: 69, endPoint x: 480, endPoint y: 349, distance: 298.7
click at [488, 359] on div "Janela de atendimento Grade de atendimento Capacidade Transportadoras Veículos …" at bounding box center [508, 243] width 1017 height 487
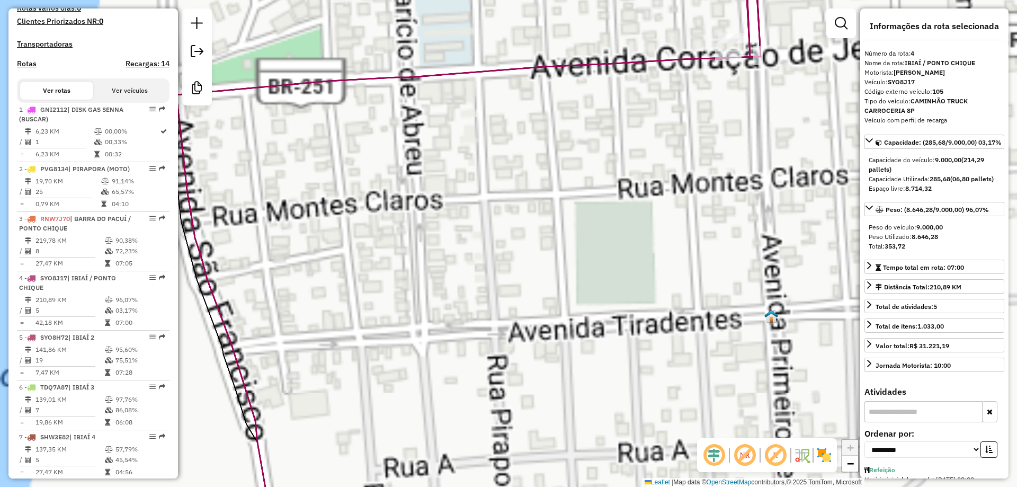
click at [457, 363] on div "Janela de atendimento Grade de atendimento Capacidade Transportadoras Veículos …" at bounding box center [508, 243] width 1017 height 487
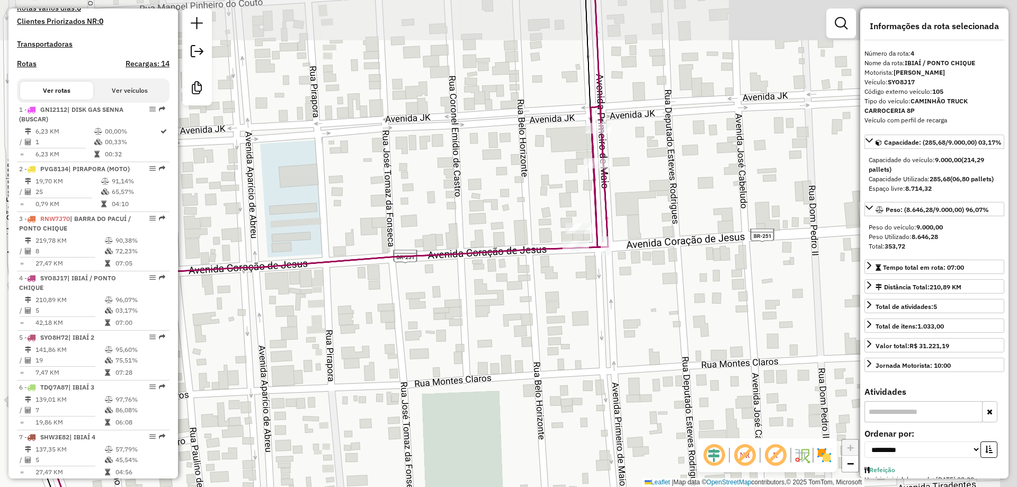
drag, startPoint x: 574, startPoint y: 288, endPoint x: 494, endPoint y: 327, distance: 89.5
click at [494, 327] on div "Janela de atendimento Grade de atendimento Capacidade Transportadoras Veículos …" at bounding box center [508, 243] width 1017 height 487
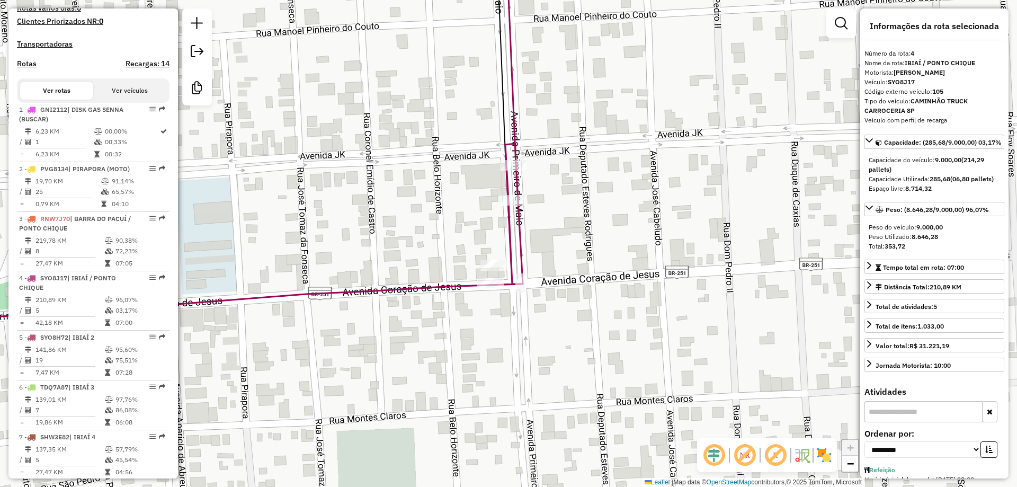
drag, startPoint x: 583, startPoint y: 234, endPoint x: 558, endPoint y: 243, distance: 26.5
click at [558, 243] on div "Janela de atendimento Grade de atendimento Capacidade Transportadoras Veículos …" at bounding box center [508, 243] width 1017 height 487
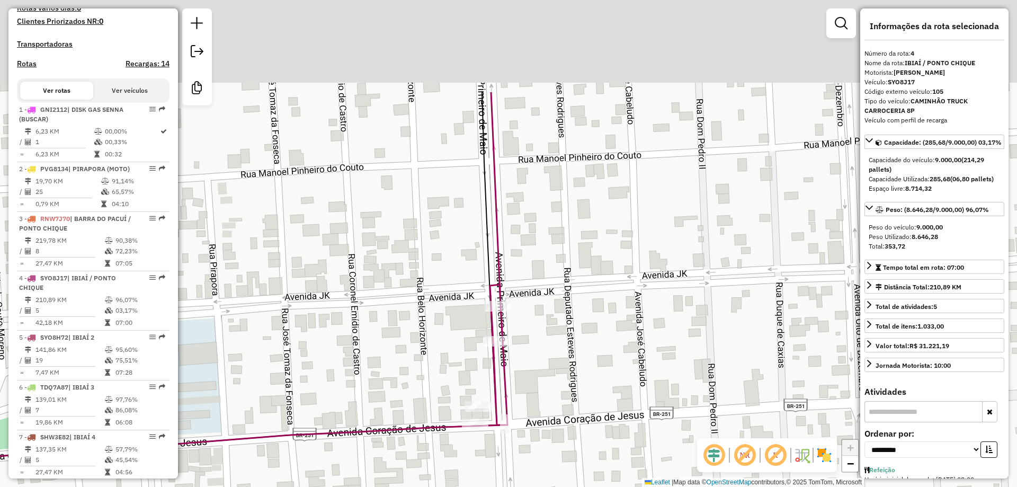
drag, startPoint x: 480, startPoint y: 223, endPoint x: 466, endPoint y: 366, distance: 143.2
click at [466, 366] on div "Janela de atendimento Grade de atendimento Capacidade Transportadoras Veículos …" at bounding box center [508, 243] width 1017 height 487
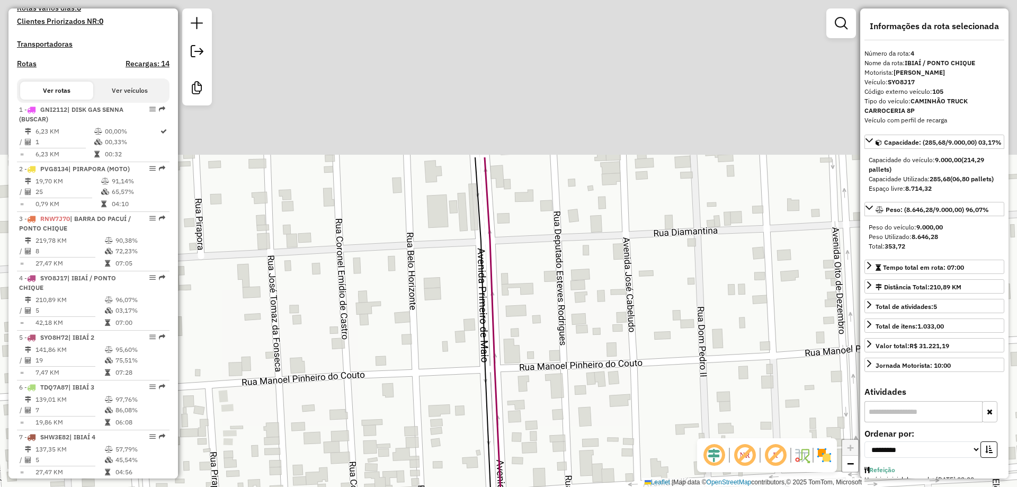
drag, startPoint x: 453, startPoint y: 242, endPoint x: 431, endPoint y: 240, distance: 22.8
click at [431, 242] on div "Janela de atendimento Grade de atendimento Capacidade Transportadoras Veículos …" at bounding box center [508, 243] width 1017 height 487
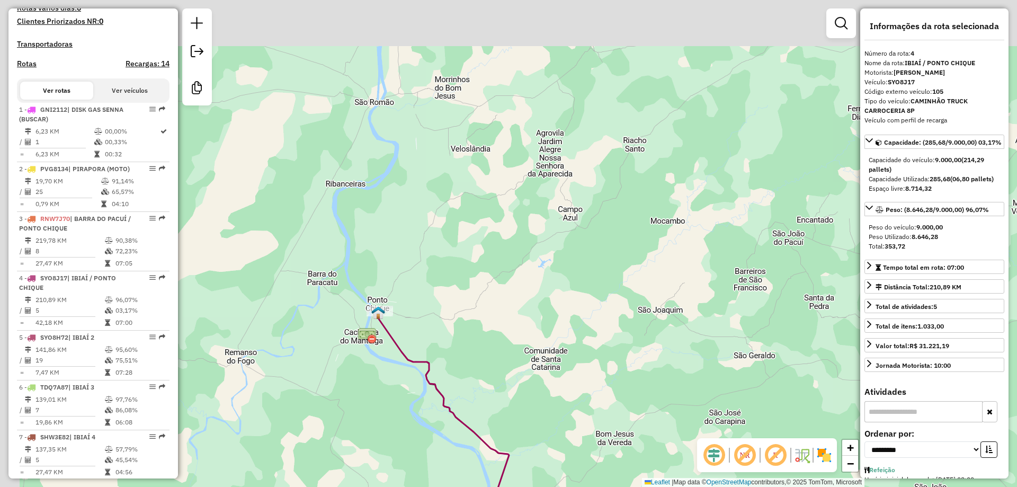
drag, startPoint x: 413, startPoint y: 363, endPoint x: 415, endPoint y: 370, distance: 7.2
click at [417, 372] on icon at bounding box center [443, 403] width 131 height 186
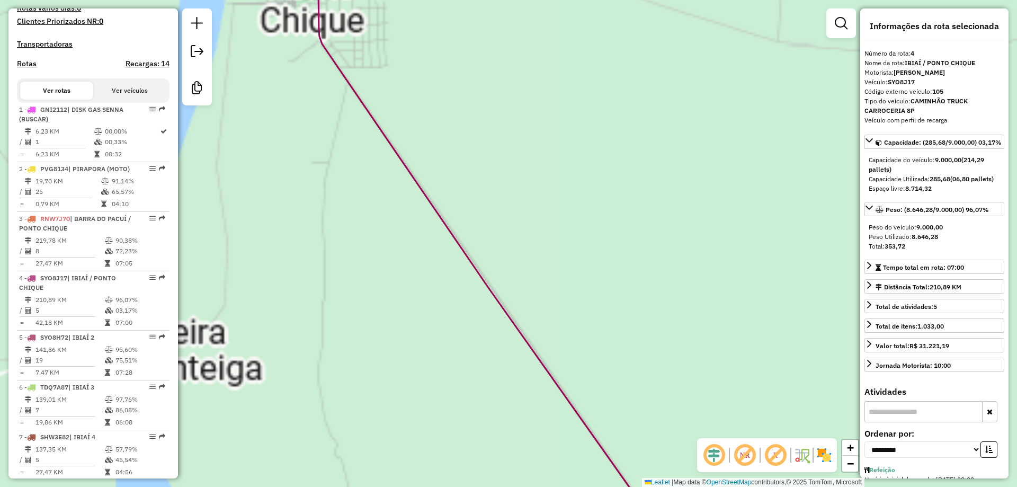
drag, startPoint x: 453, startPoint y: 416, endPoint x: 458, endPoint y: 432, distance: 16.7
click at [458, 432] on div "Janela de atendimento Grade de atendimento Capacidade Transportadoras Veículos …" at bounding box center [508, 243] width 1017 height 487
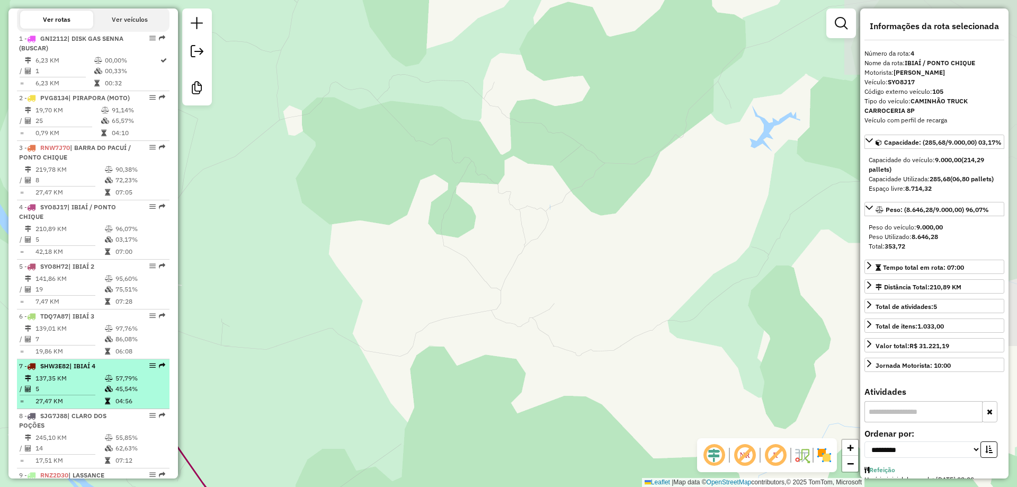
scroll to position [486, 0]
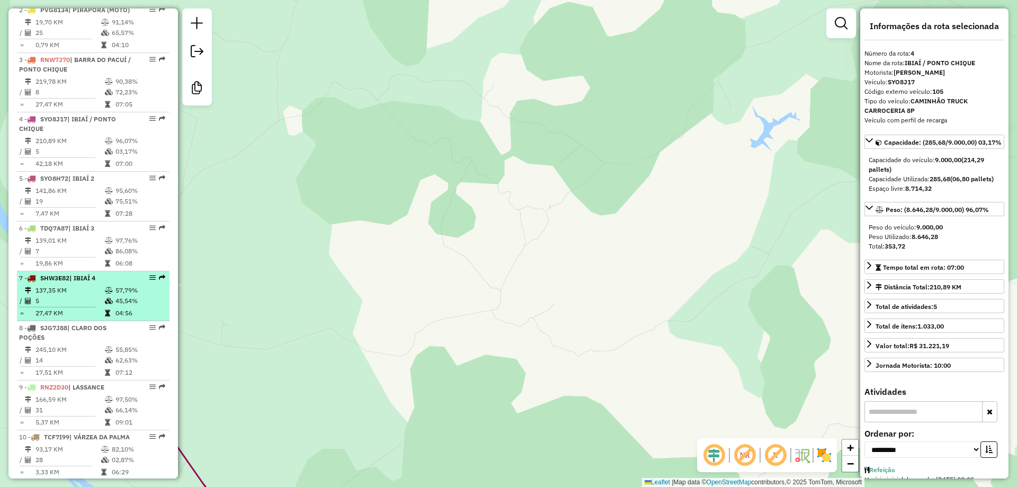
click at [51, 306] on td "5" at bounding box center [69, 301] width 69 height 11
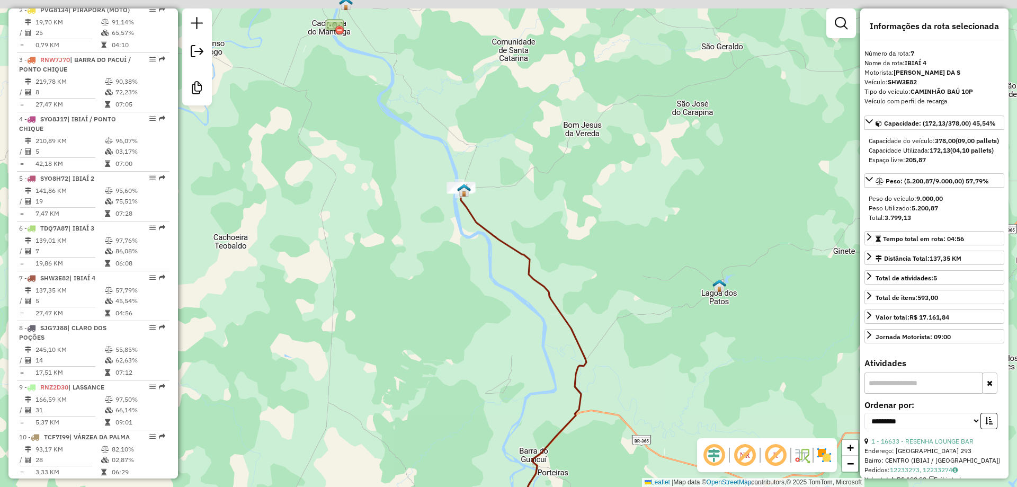
drag, startPoint x: 469, startPoint y: 230, endPoint x: 470, endPoint y: 301, distance: 70.4
click at [474, 296] on div "Janela de atendimento Grade de atendimento Capacidade Transportadoras Veículos …" at bounding box center [508, 243] width 1017 height 487
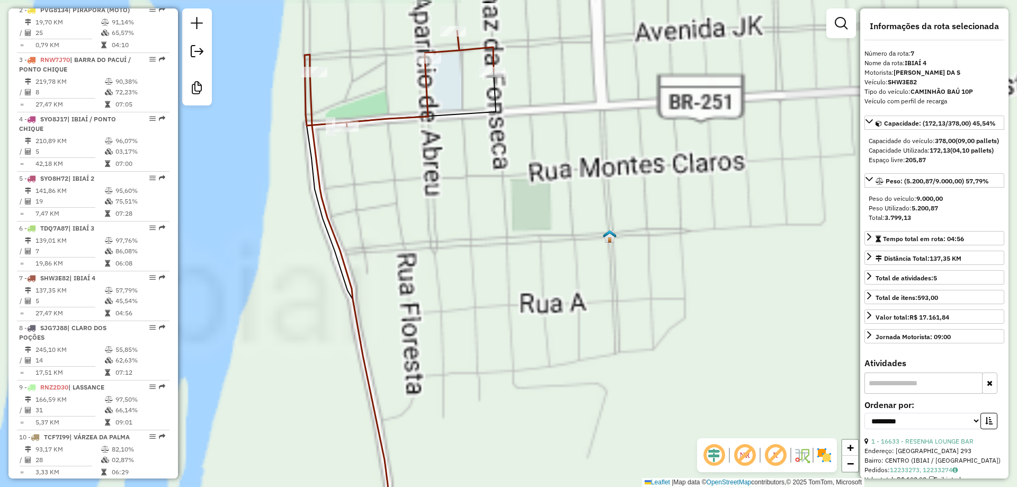
drag, startPoint x: 413, startPoint y: 252, endPoint x: 414, endPoint y: 260, distance: 7.5
click at [414, 260] on div "Janela de atendimento Grade de atendimento Capacidade Transportadoras Veículos …" at bounding box center [508, 243] width 1017 height 487
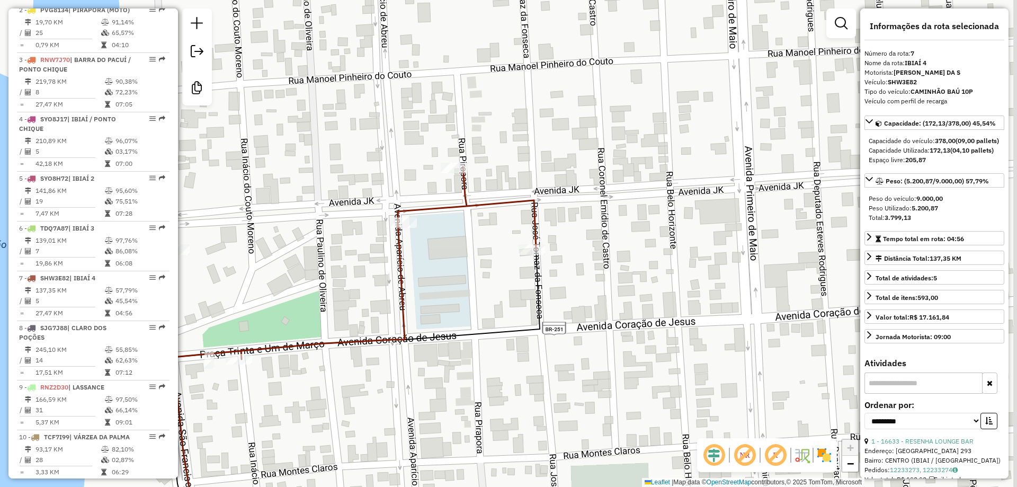
drag, startPoint x: 506, startPoint y: 225, endPoint x: 466, endPoint y: 255, distance: 49.9
click at [466, 255] on div "Janela de atendimento Grade de atendimento Capacidade Transportadoras Veículos …" at bounding box center [508, 243] width 1017 height 487
drag, startPoint x: 414, startPoint y: 289, endPoint x: 421, endPoint y: 285, distance: 7.8
click at [421, 285] on div "Janela de atendimento Grade de atendimento Capacidade Transportadoras Veículos …" at bounding box center [508, 243] width 1017 height 487
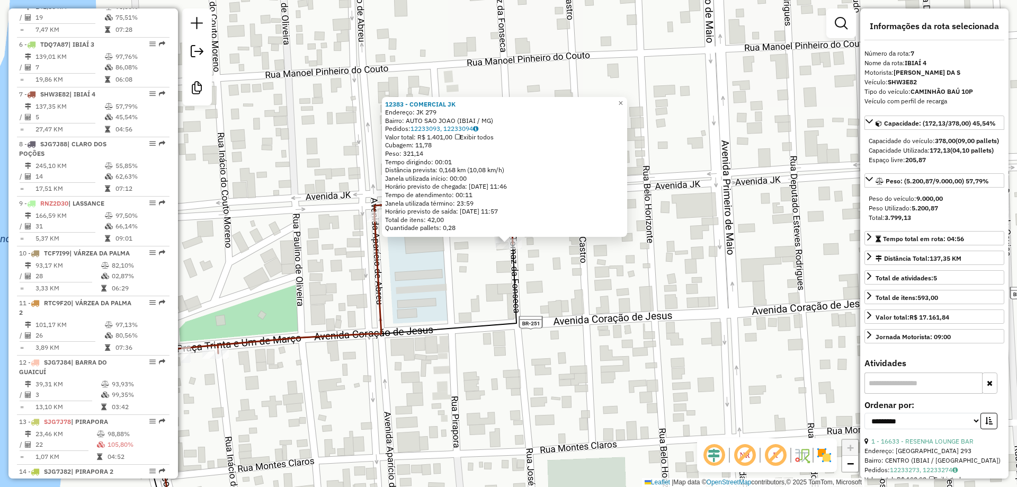
scroll to position [767, 0]
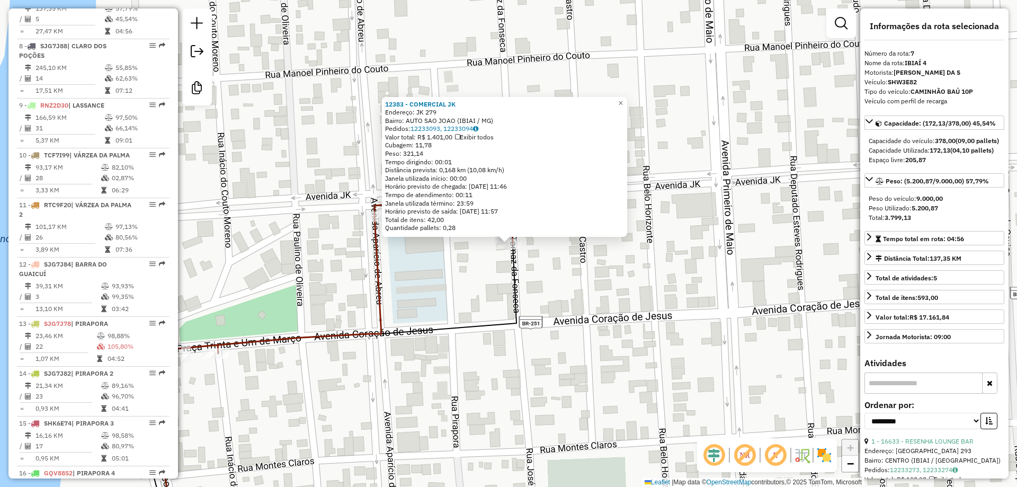
click at [487, 279] on div "12383 - COMERCIAL JK Endereço: JK 279 Bairro: AUTO SAO JOAO (IBIAI / MG) Pedido…" at bounding box center [508, 243] width 1017 height 487
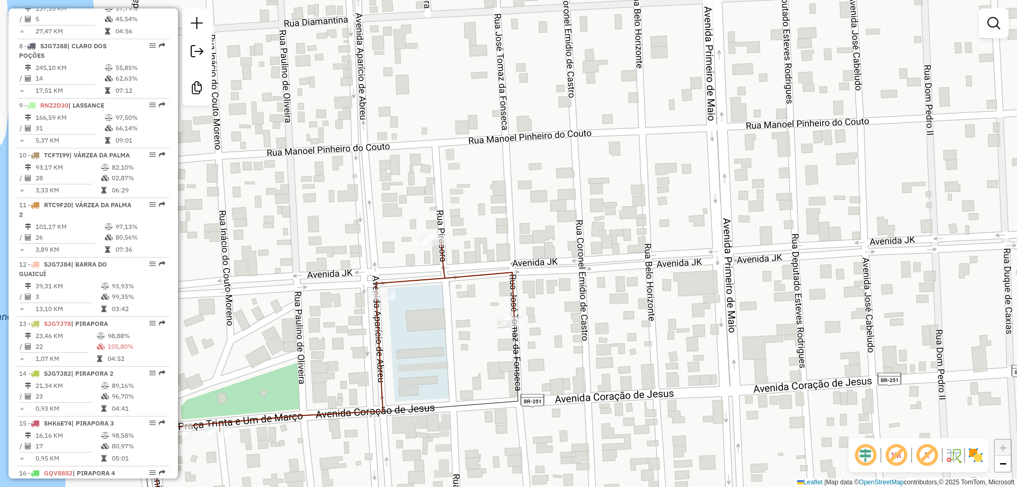
drag, startPoint x: 535, startPoint y: 232, endPoint x: 538, endPoint y: 307, distance: 75.3
click at [538, 307] on div "Janela de atendimento Grade de atendimento Capacidade Transportadoras Veículos …" at bounding box center [508, 243] width 1017 height 487
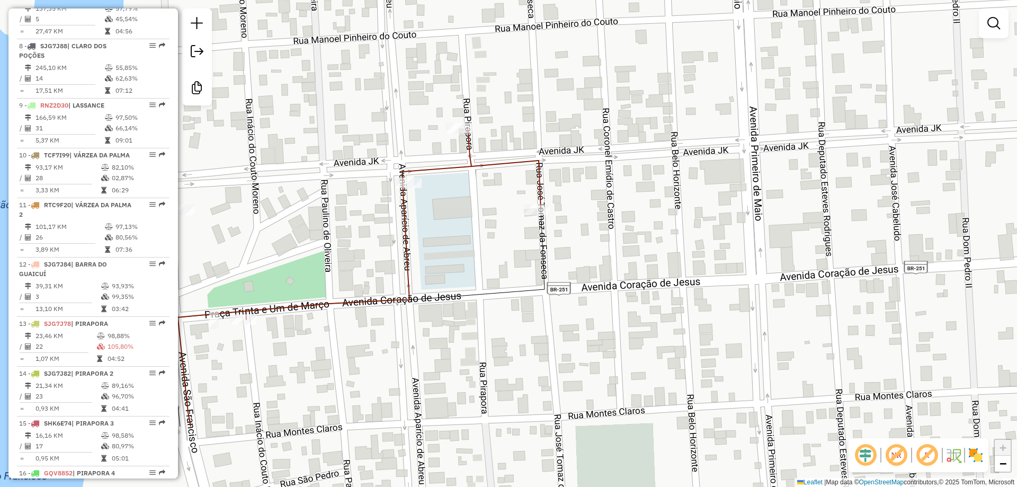
drag, startPoint x: 474, startPoint y: 272, endPoint x: 516, endPoint y: 108, distance: 168.9
click at [516, 127] on icon at bounding box center [351, 223] width 379 height 192
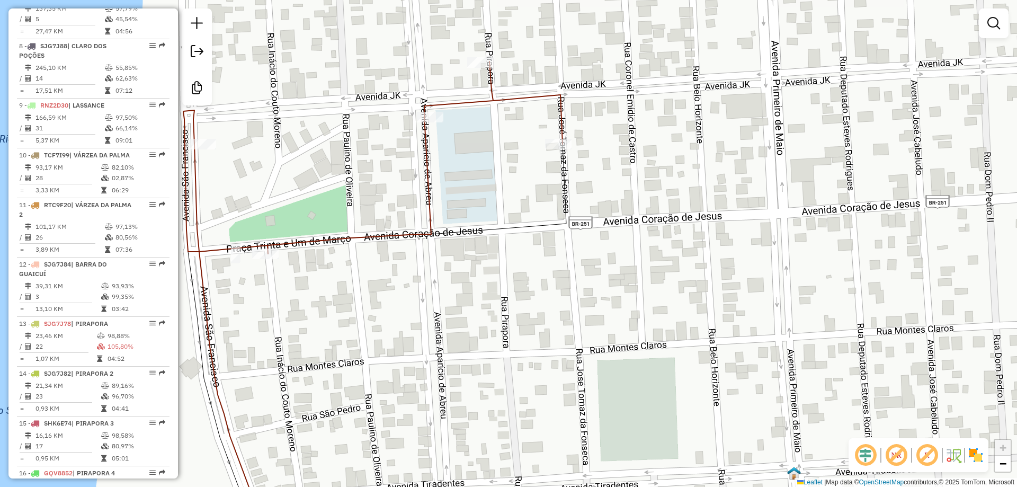
drag, startPoint x: 514, startPoint y: 177, endPoint x: 520, endPoint y: 166, distance: 12.3
click at [520, 166] on div "Janela de atendimento Grade de atendimento Capacidade Transportadoras Veículos …" at bounding box center [508, 243] width 1017 height 487
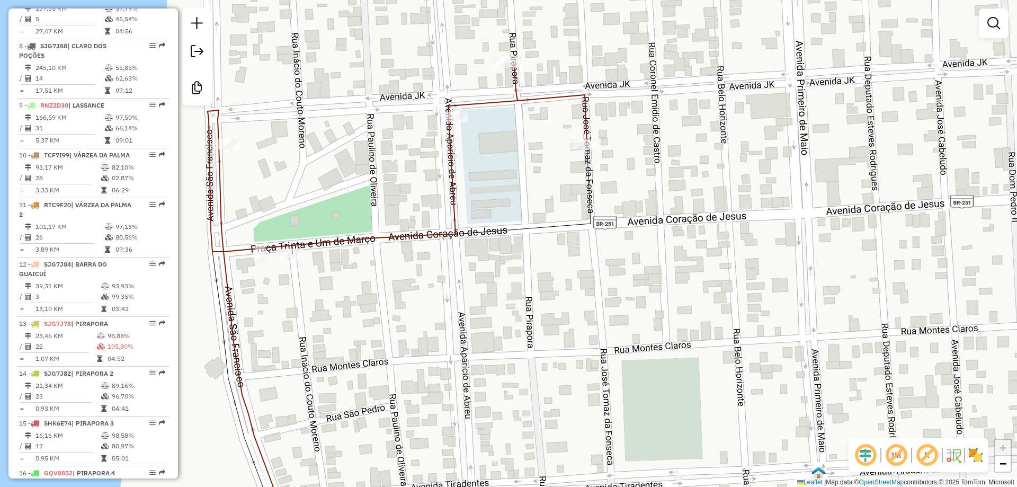
drag, startPoint x: 507, startPoint y: 178, endPoint x: 532, endPoint y: 178, distance: 24.9
click at [532, 178] on div "Janela de atendimento Grade de atendimento Capacidade Transportadoras Veículos …" at bounding box center [508, 243] width 1017 height 487
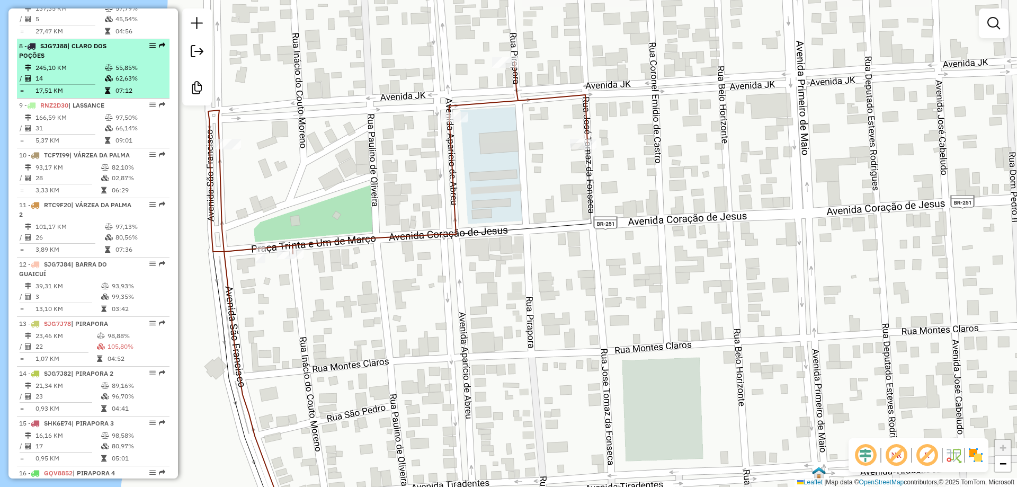
click at [81, 73] on td "245,10 KM" at bounding box center [69, 67] width 69 height 11
select select "**********"
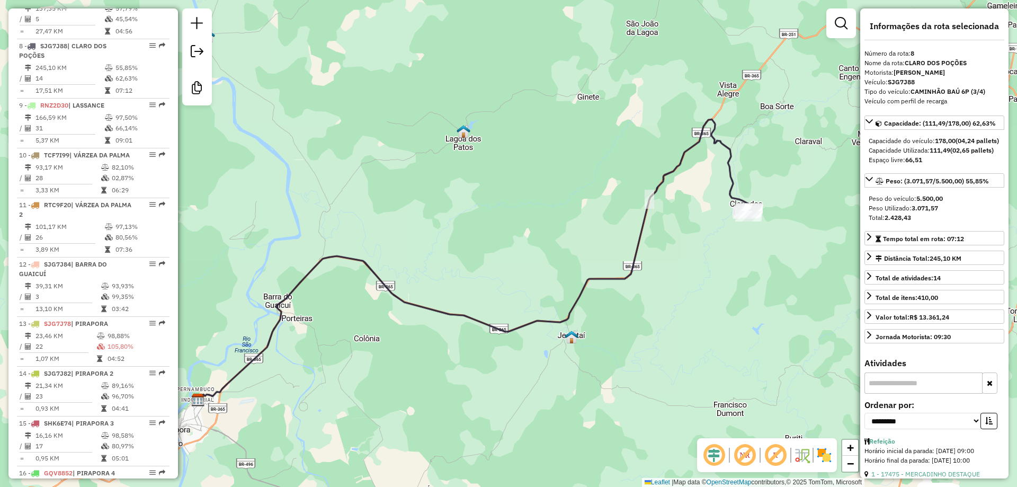
drag, startPoint x: 592, startPoint y: 235, endPoint x: 413, endPoint y: 325, distance: 200.1
click at [429, 318] on div "Janela de atendimento Grade de atendimento Capacidade Transportadoras Veículos …" at bounding box center [508, 243] width 1017 height 487
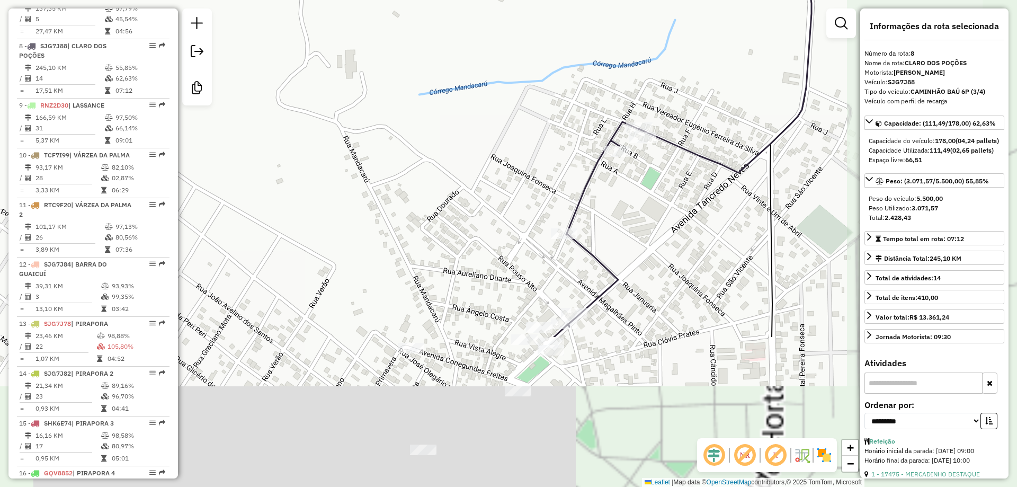
drag, startPoint x: 535, startPoint y: 209, endPoint x: 449, endPoint y: 135, distance: 114.1
click at [449, 135] on div "Janela de atendimento Grade de atendimento Capacidade Transportadoras Veículos …" at bounding box center [508, 243] width 1017 height 487
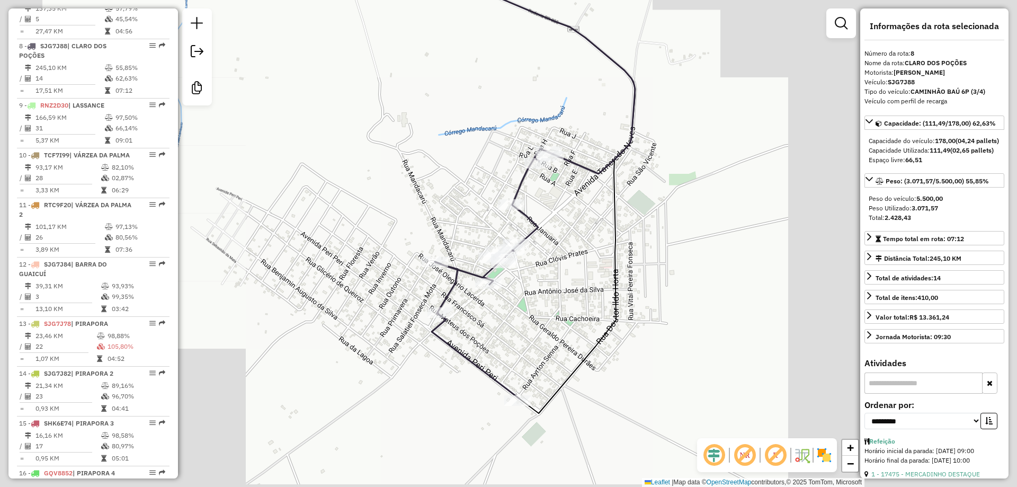
drag, startPoint x: 455, startPoint y: 178, endPoint x: 450, endPoint y: 191, distance: 13.8
click at [450, 191] on div "Janela de atendimento Grade de atendimento Capacidade Transportadoras Veículos …" at bounding box center [508, 243] width 1017 height 487
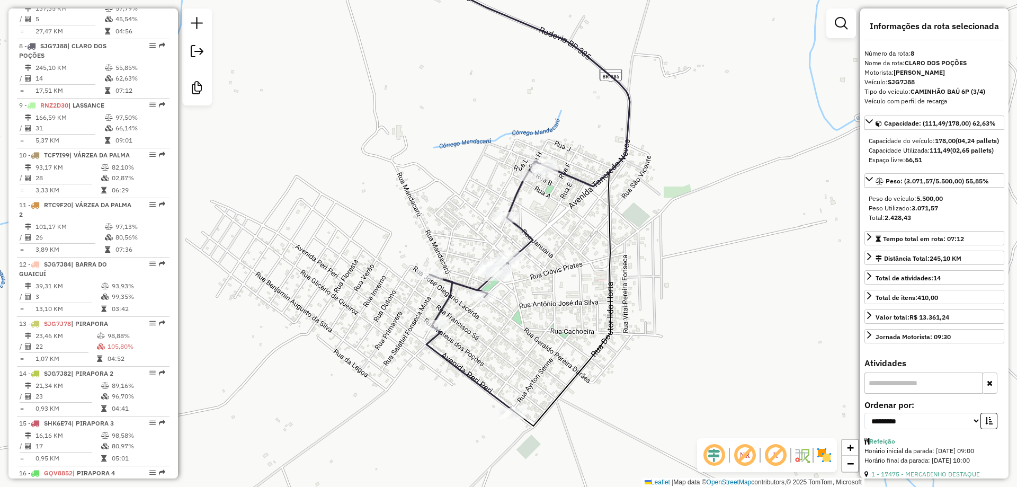
click at [449, 192] on div "Janela de atendimento Grade de atendimento Capacidade Transportadoras Veículos …" at bounding box center [508, 243] width 1017 height 487
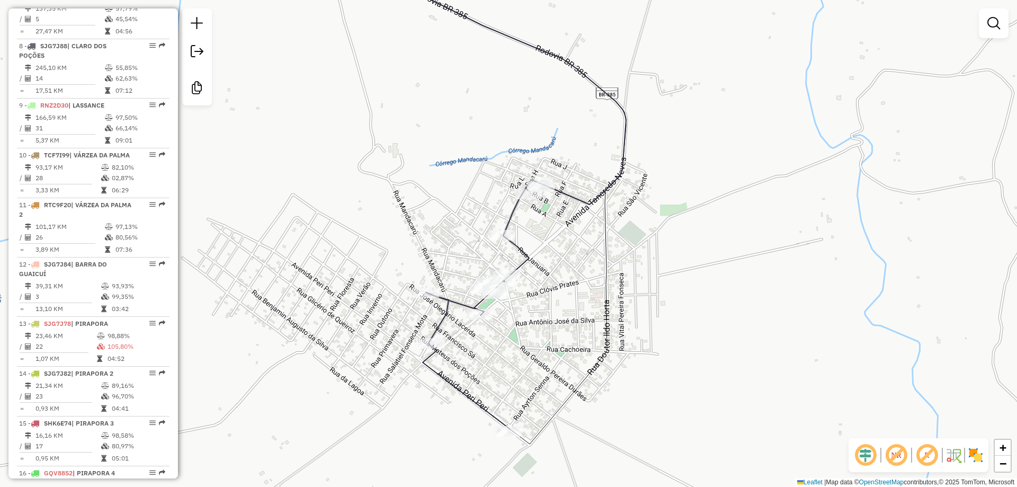
drag, startPoint x: 447, startPoint y: 204, endPoint x: 443, endPoint y: 227, distance: 23.7
click at [443, 227] on div "Janela de atendimento Grade de atendimento Capacidade Transportadoras Veículos …" at bounding box center [508, 243] width 1017 height 487
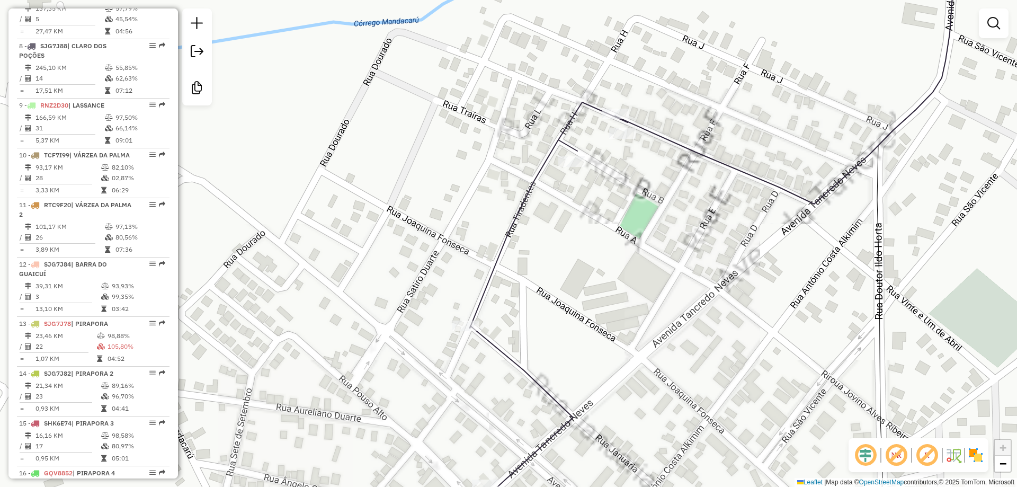
click at [565, 210] on div "Janela de atendimento Grade de atendimento Capacidade Transportadoras Veículos …" at bounding box center [508, 243] width 1017 height 487
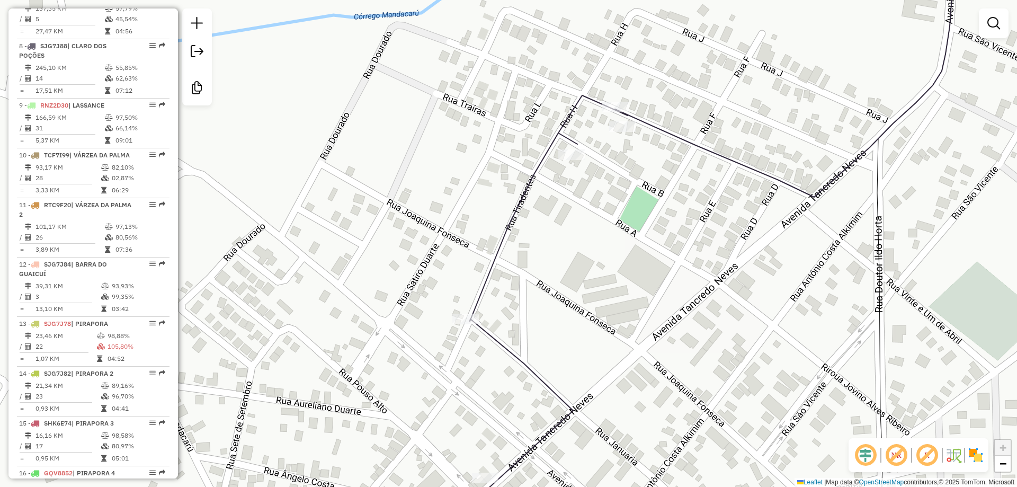
drag, startPoint x: 518, startPoint y: 262, endPoint x: 543, endPoint y: 241, distance: 33.1
click at [543, 241] on div "Janela de atendimento Grade de atendimento Capacidade Transportadoras Veículos …" at bounding box center [508, 243] width 1017 height 487
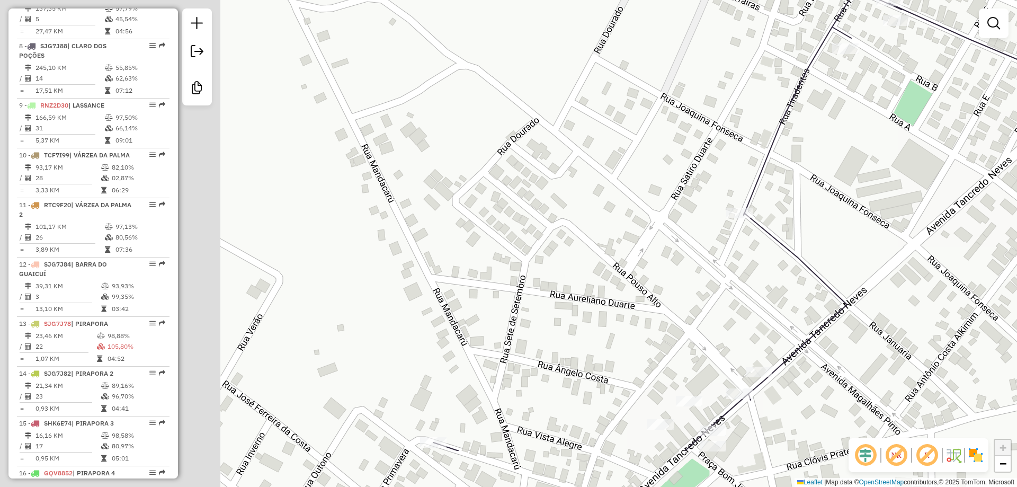
drag, startPoint x: 362, startPoint y: 275, endPoint x: 521, endPoint y: 242, distance: 162.4
click at [605, 191] on div "Janela de atendimento Grade de atendimento Capacidade Transportadoras Veículos …" at bounding box center [508, 243] width 1017 height 487
drag, startPoint x: 421, startPoint y: 268, endPoint x: 528, endPoint y: 202, distance: 126.0
click at [528, 202] on div "Janela de atendimento Grade de atendimento Capacidade Transportadoras Veículos …" at bounding box center [508, 243] width 1017 height 487
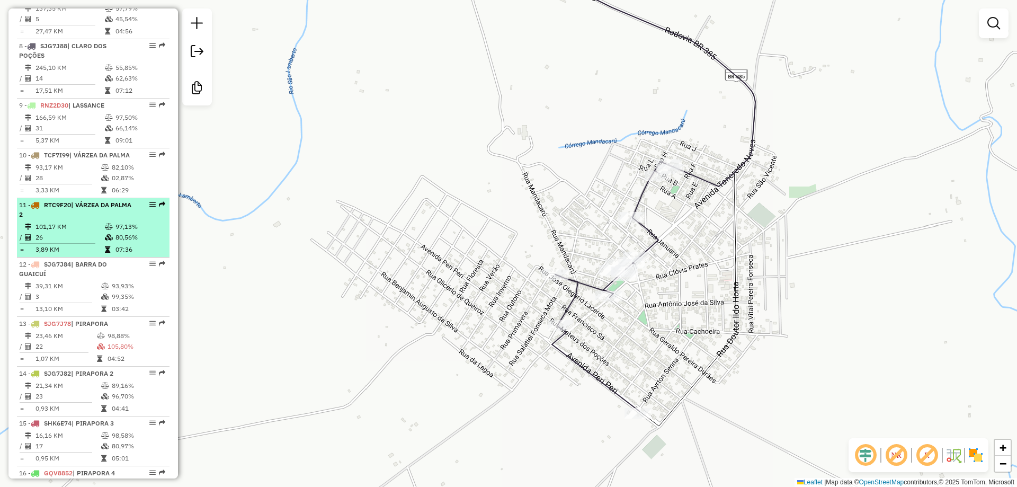
scroll to position [979, 0]
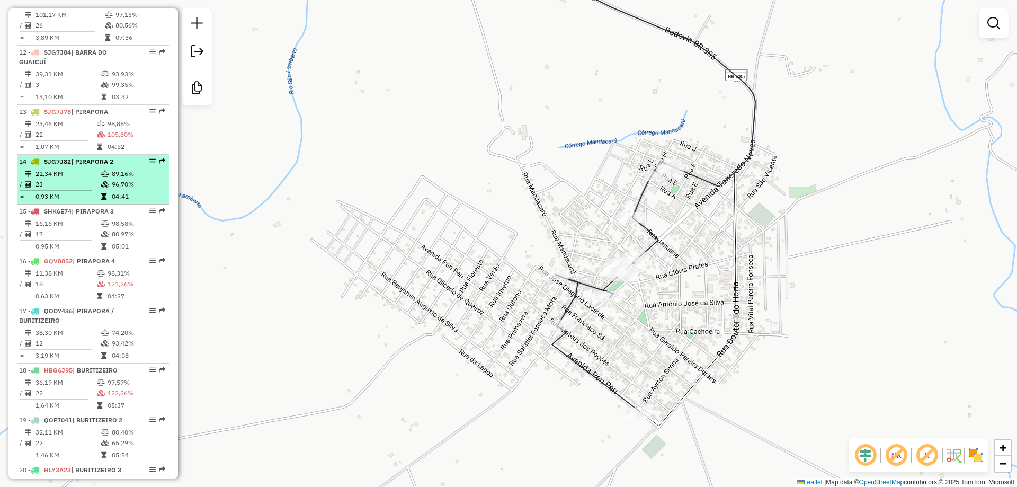
click at [77, 190] on td "23" at bounding box center [68, 184] width 66 height 11
select select "**********"
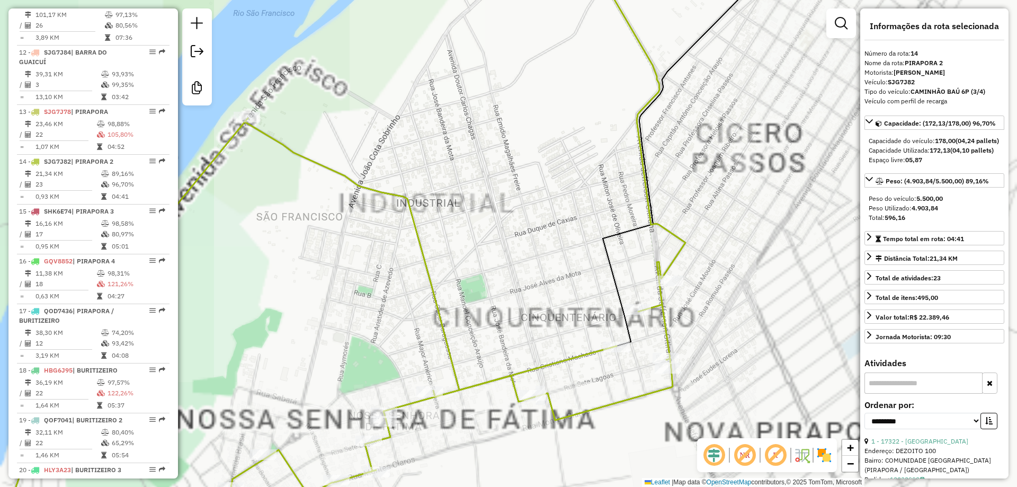
drag, startPoint x: 534, startPoint y: 266, endPoint x: 535, endPoint y: 181, distance: 84.7
click at [534, 182] on div "Janela de atendimento Grade de atendimento Capacidade Transportadoras Veículos …" at bounding box center [508, 243] width 1017 height 487
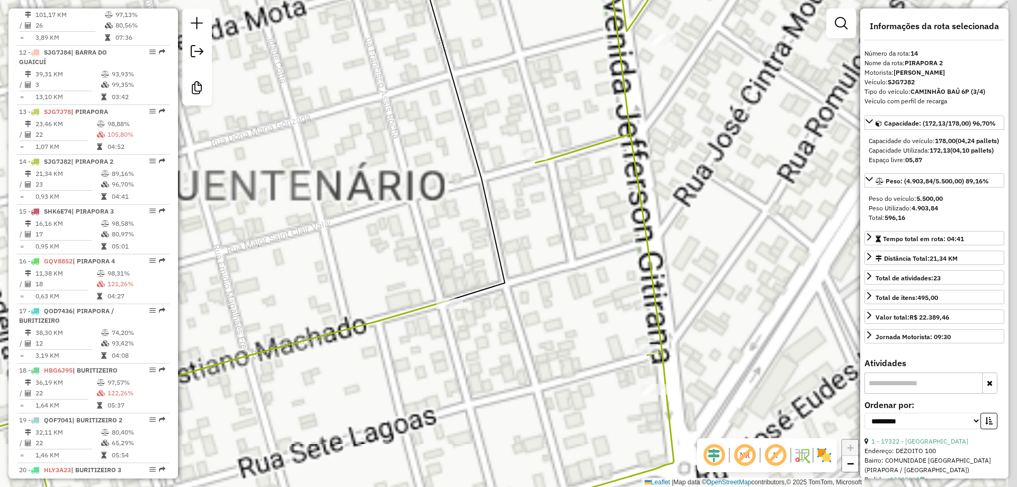
drag, startPoint x: 740, startPoint y: 237, endPoint x: 429, endPoint y: 236, distance: 311.4
click at [406, 236] on div "Janela de atendimento Grade de atendimento Capacidade Transportadoras Veículos …" at bounding box center [508, 243] width 1017 height 487
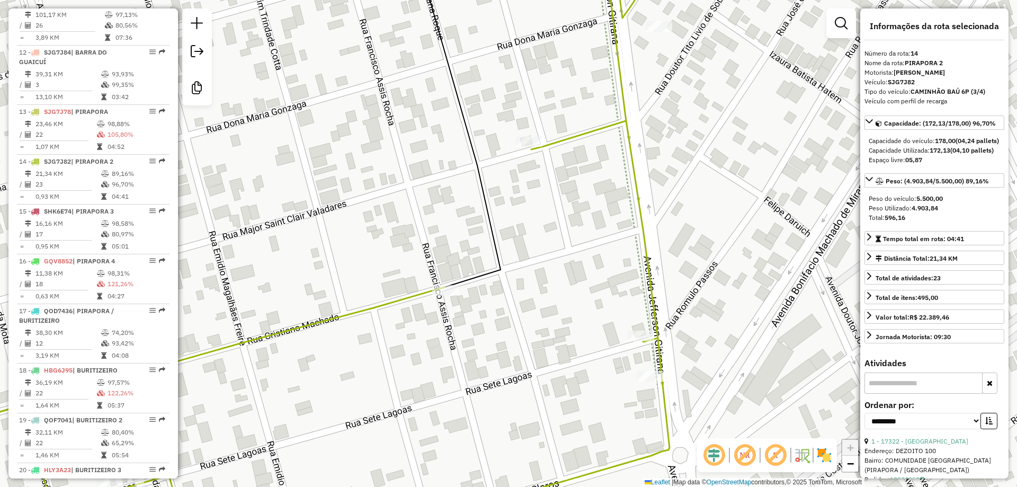
drag, startPoint x: 530, startPoint y: 219, endPoint x: 528, endPoint y: 201, distance: 18.7
click at [528, 201] on div "Janela de atendimento Grade de atendimento Capacidade Transportadoras Veículos …" at bounding box center [508, 243] width 1017 height 487
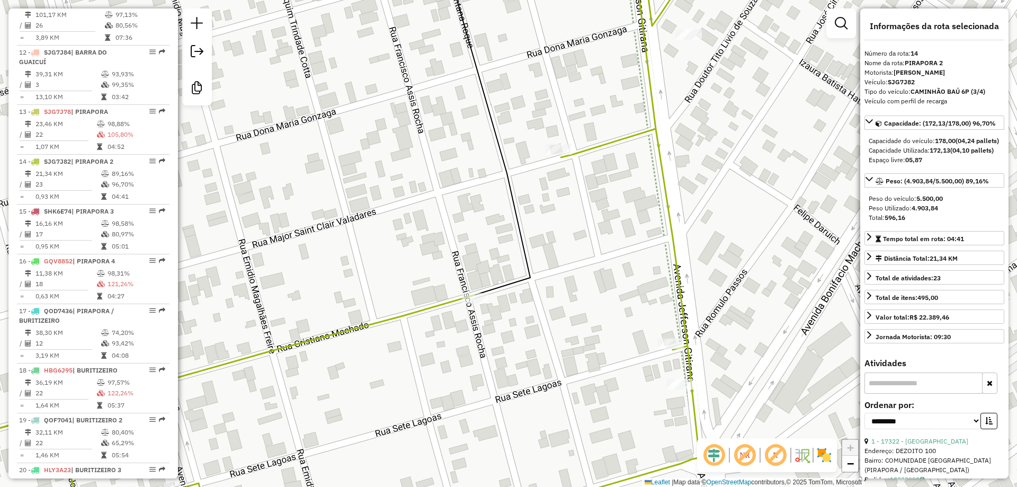
drag, startPoint x: 400, startPoint y: 282, endPoint x: 578, endPoint y: 366, distance: 196.6
click at [572, 365] on div "Janela de atendimento Grade de atendimento Capacidade Transportadoras Veículos …" at bounding box center [508, 243] width 1017 height 487
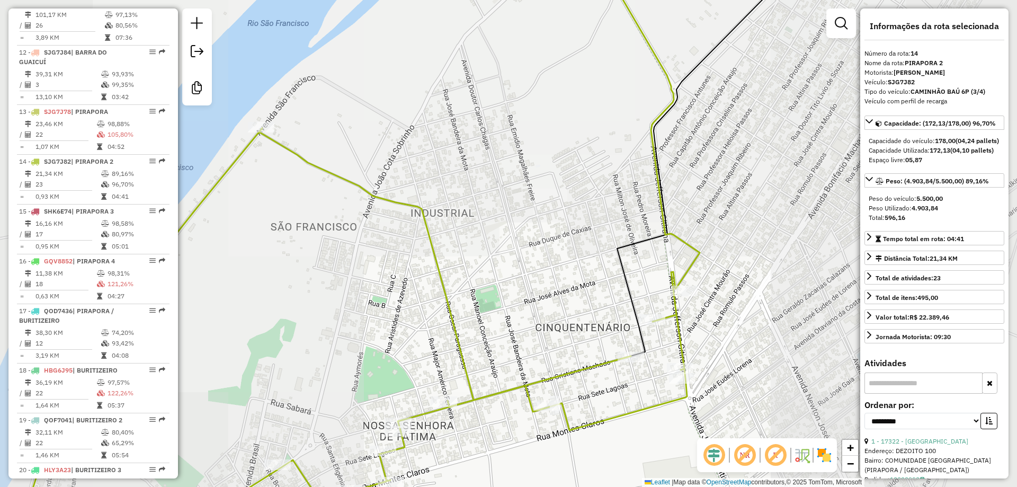
drag, startPoint x: 566, startPoint y: 300, endPoint x: 584, endPoint y: 265, distance: 39.8
click at [584, 265] on div "Janela de atendimento Grade de atendimento Capacidade Transportadoras Veículos …" at bounding box center [508, 243] width 1017 height 487
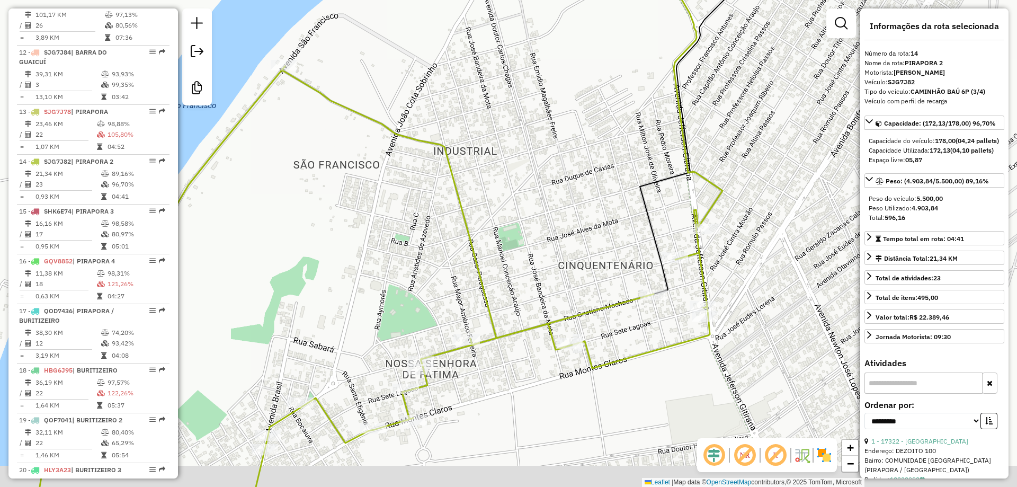
drag, startPoint x: 538, startPoint y: 305, endPoint x: 548, endPoint y: 243, distance: 62.3
click at [548, 243] on div "Janela de atendimento Grade de atendimento Capacidade Transportadoras Veículos …" at bounding box center [508, 243] width 1017 height 487
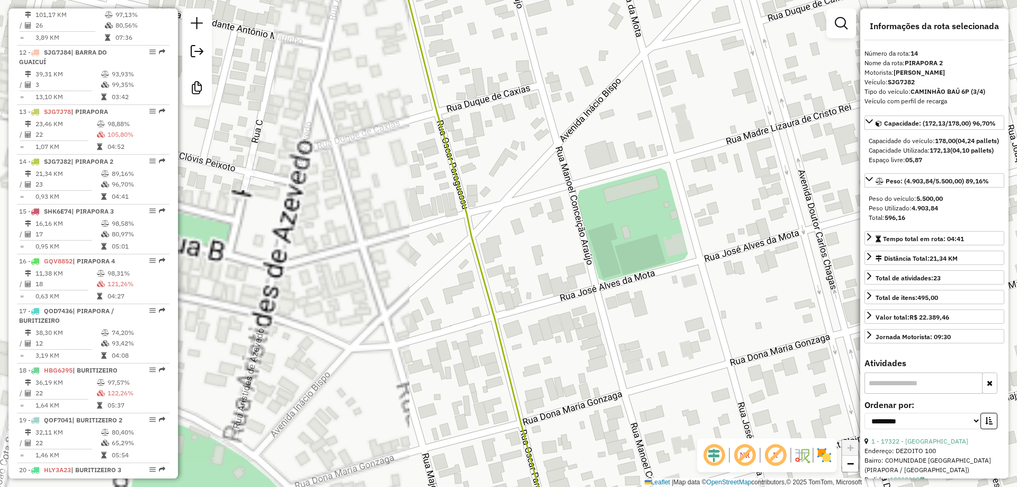
drag, startPoint x: 543, startPoint y: 266, endPoint x: 424, endPoint y: 213, distance: 130.4
click at [424, 213] on div "Janela de atendimento Grade de atendimento Capacidade Transportadoras Veículos …" at bounding box center [508, 243] width 1017 height 487
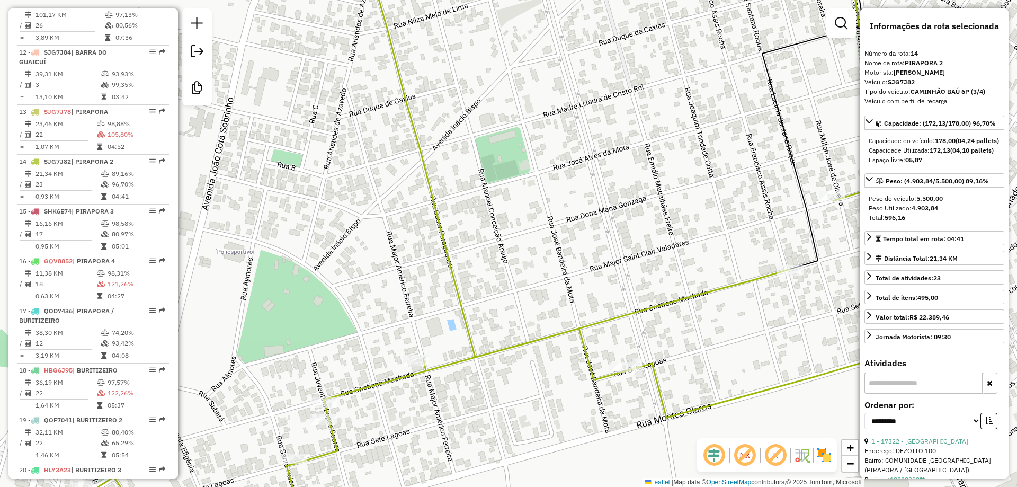
drag, startPoint x: 574, startPoint y: 194, endPoint x: 532, endPoint y: 112, distance: 92.4
click at [534, 114] on div "Janela de atendimento Grade de atendimento Capacidade Transportadoras Veículos …" at bounding box center [508, 243] width 1017 height 487
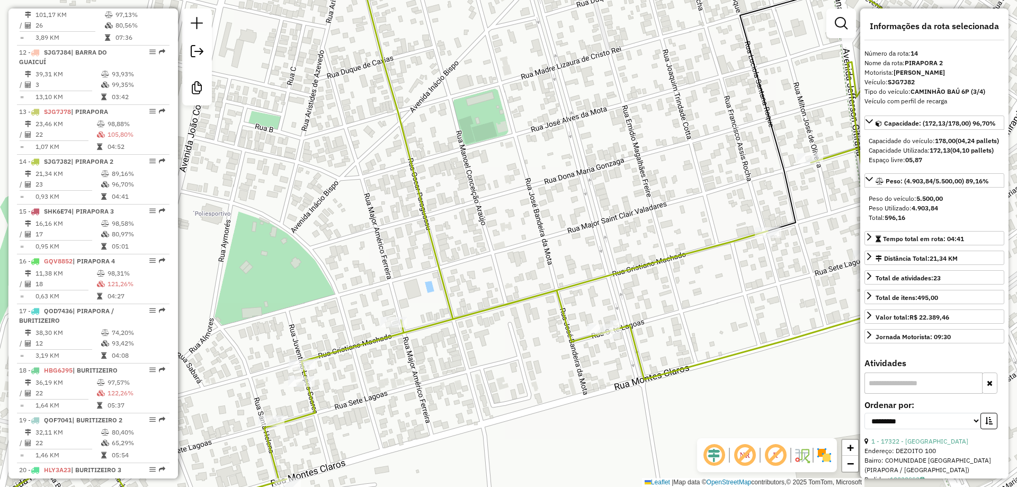
drag, startPoint x: 650, startPoint y: 225, endPoint x: 589, endPoint y: 181, distance: 75.5
click at [589, 181] on div "Janela de atendimento Grade de atendimento Capacidade Transportadoras Veículos …" at bounding box center [508, 243] width 1017 height 487
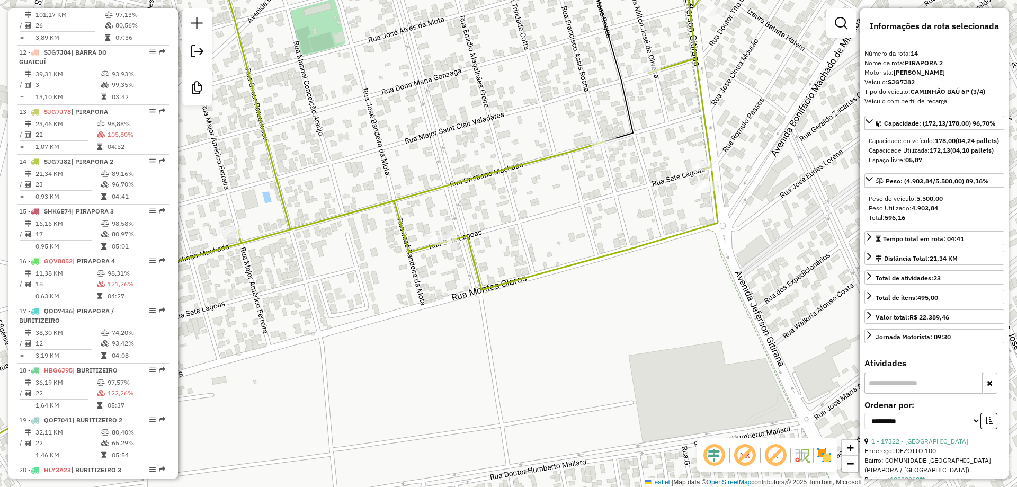
click at [557, 234] on div "Janela de atendimento Grade de atendimento Capacidade Transportadoras Veículos …" at bounding box center [508, 243] width 1017 height 487
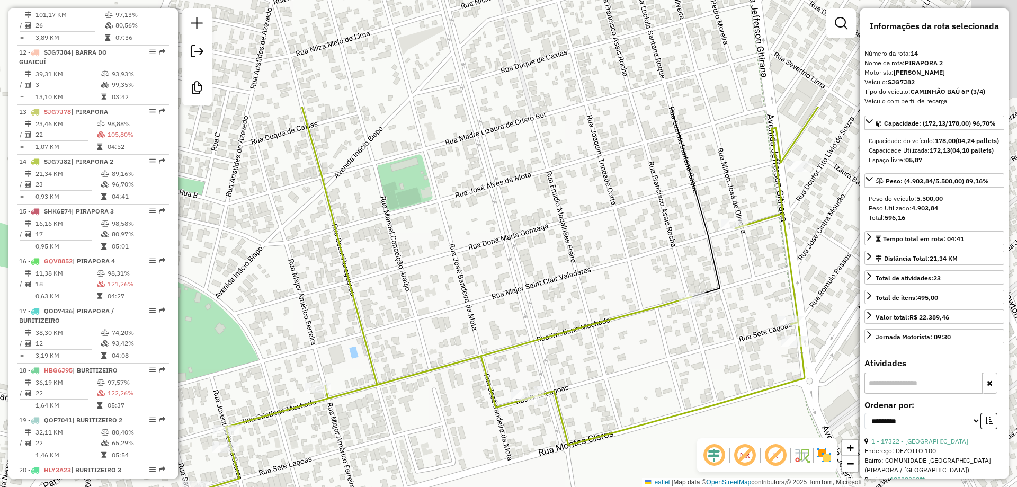
drag, startPoint x: 624, startPoint y: 382, endPoint x: 641, endPoint y: 426, distance: 46.4
click at [641, 426] on div "Janela de atendimento Grade de atendimento Capacidade Transportadoras Veículos …" at bounding box center [508, 243] width 1017 height 487
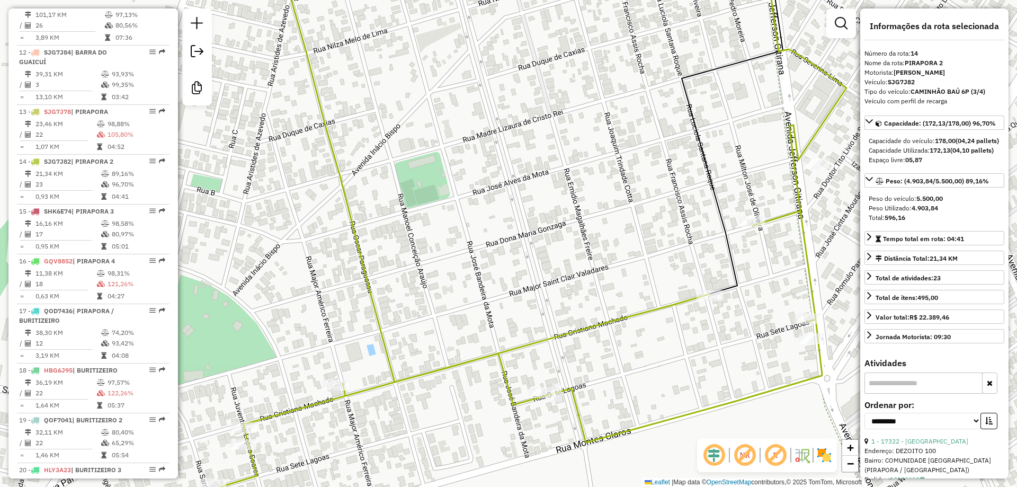
drag, startPoint x: 545, startPoint y: 201, endPoint x: 544, endPoint y: 145, distance: 56.7
click at [544, 147] on div "Janela de atendimento Grade de atendimento Capacidade Transportadoras Veículos …" at bounding box center [508, 243] width 1017 height 487
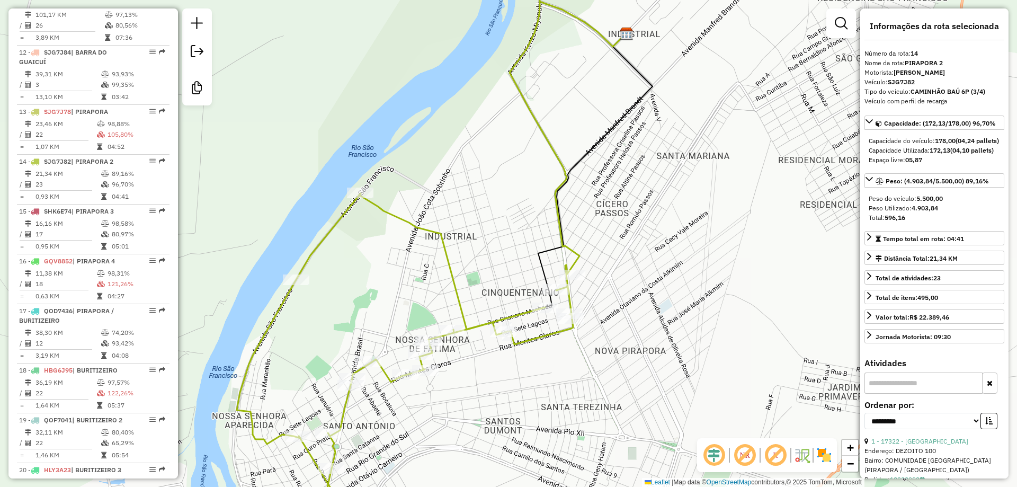
drag, startPoint x: 641, startPoint y: 185, endPoint x: 543, endPoint y: 218, distance: 103.3
click at [632, 189] on div "Janela de atendimento Grade de atendimento Capacidade Transportadoras Veículos …" at bounding box center [508, 243] width 1017 height 487
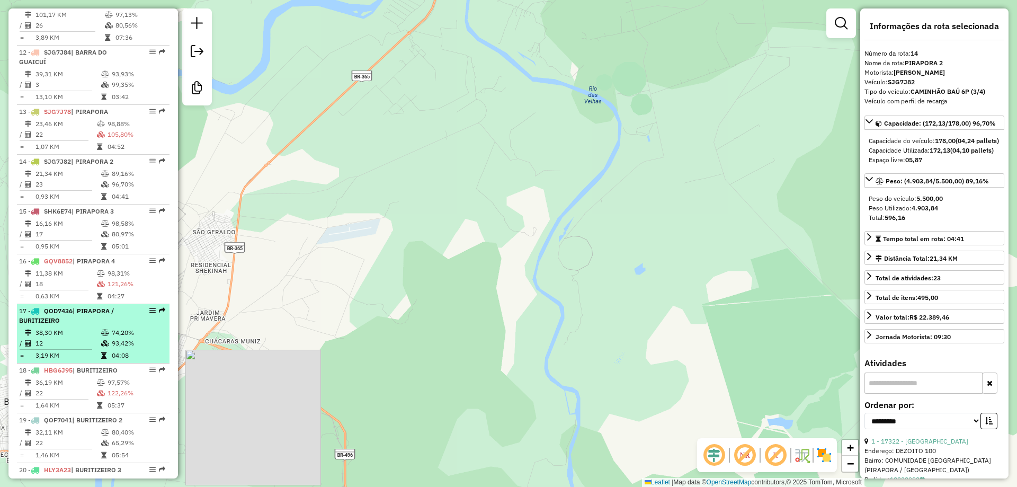
click at [87, 325] on div "17 - QOD7436 | PIRAPORA / BURITIZEIRO" at bounding box center [75, 315] width 112 height 19
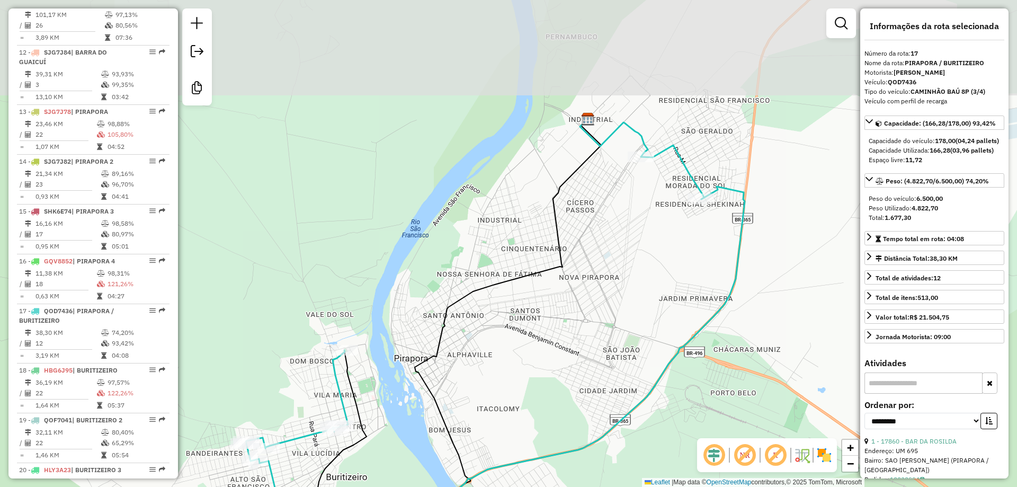
click at [653, 297] on div "Janela de atendimento Grade de atendimento Capacidade Transportadoras Veículos …" at bounding box center [508, 243] width 1017 height 487
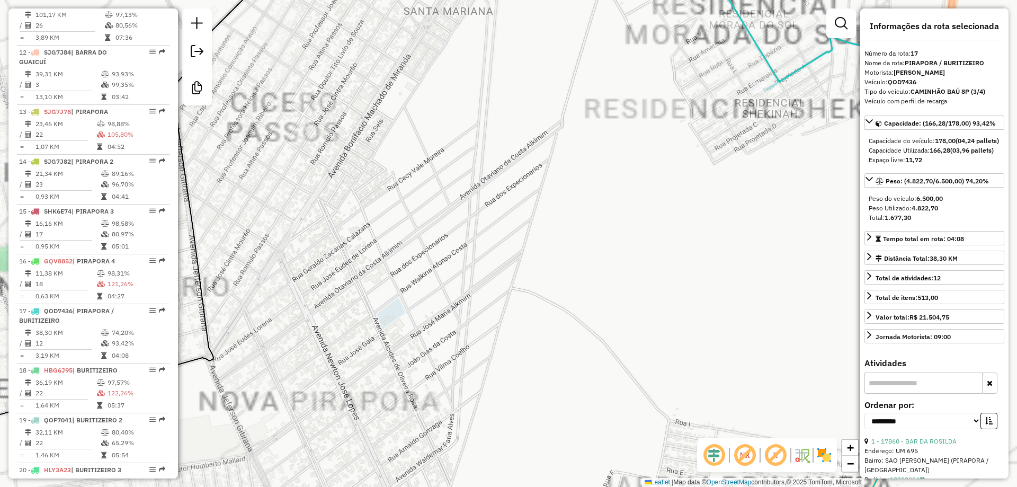
drag, startPoint x: 714, startPoint y: 106, endPoint x: 565, endPoint y: 211, distance: 182.1
click at [551, 277] on div "Janela de atendimento Grade de atendimento Capacidade Transportadoras Veículos …" at bounding box center [508, 243] width 1017 height 487
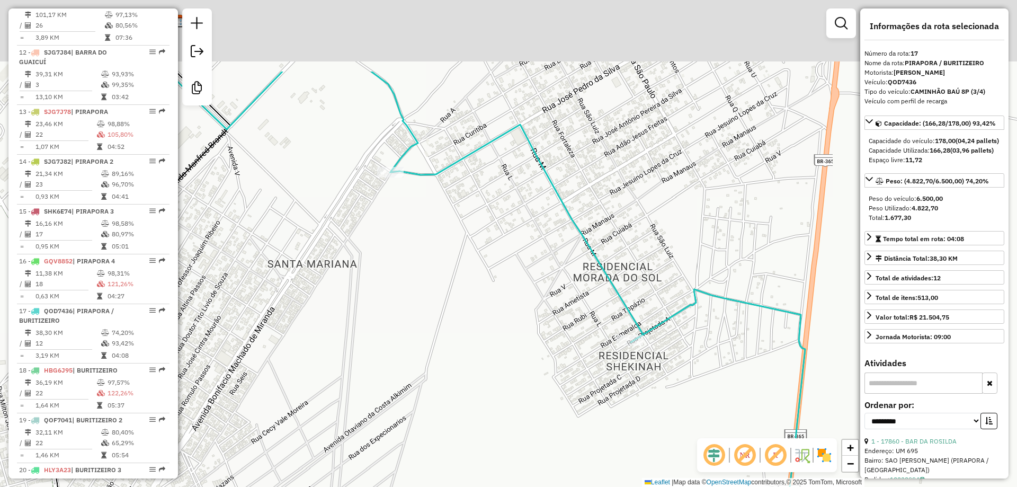
drag, startPoint x: 566, startPoint y: 221, endPoint x: 548, endPoint y: 322, distance: 102.8
click at [548, 322] on div "Janela de atendimento Grade de atendimento Capacidade Transportadoras Veículos …" at bounding box center [508, 243] width 1017 height 487
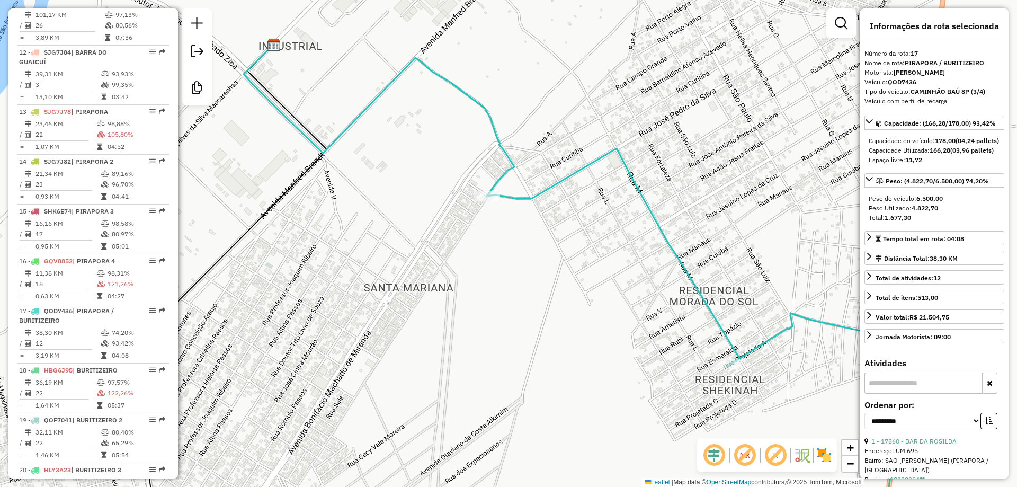
drag, startPoint x: 478, startPoint y: 324, endPoint x: 481, endPoint y: 305, distance: 19.4
click at [651, 317] on div "Janela de atendimento Grade de atendimento Capacidade Transportadoras Veículos …" at bounding box center [508, 243] width 1017 height 487
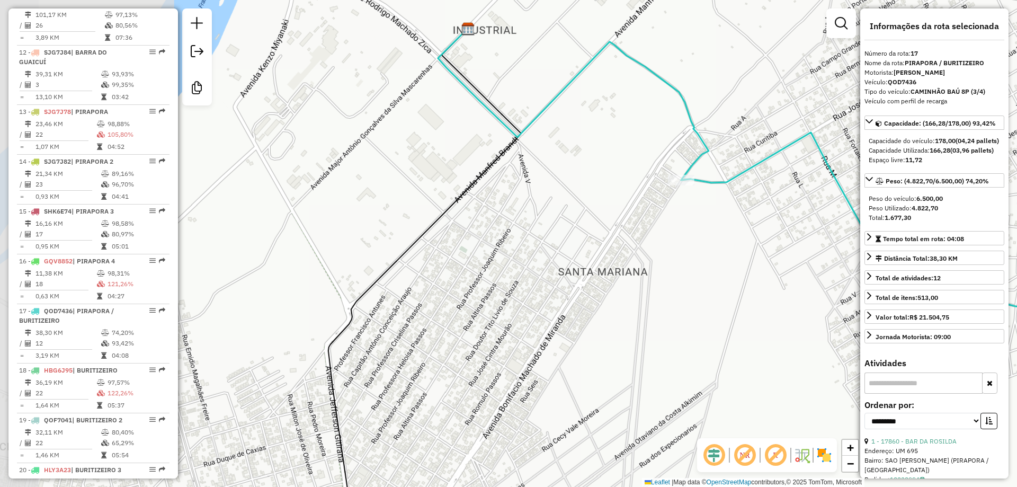
drag, startPoint x: 438, startPoint y: 254, endPoint x: 530, endPoint y: 157, distance: 133.4
click at [506, 166] on div "Janela de atendimento Grade de atendimento Capacidade Transportadoras Veículos …" at bounding box center [508, 243] width 1017 height 487
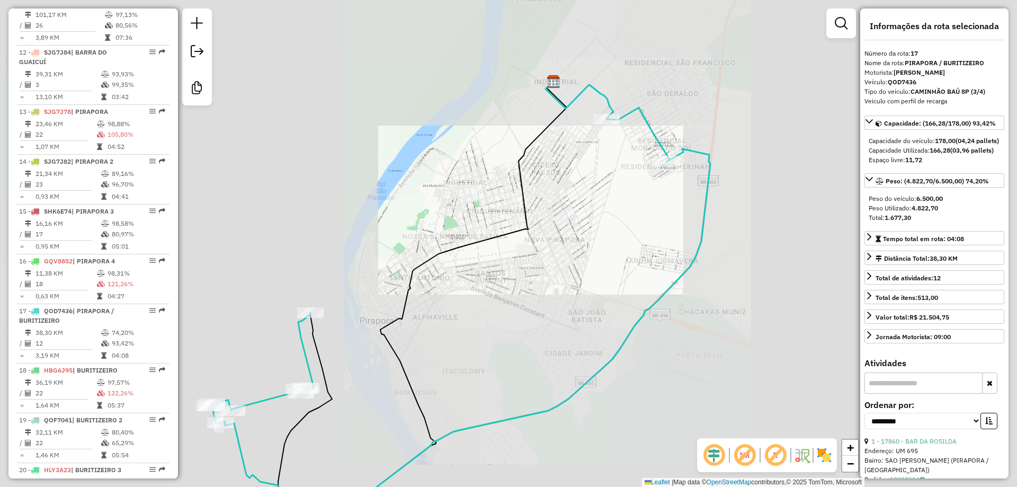
drag, startPoint x: 408, startPoint y: 325, endPoint x: 537, endPoint y: 181, distance: 193.6
click at [535, 182] on div "Janela de atendimento Grade de atendimento Capacidade Transportadoras Veículos …" at bounding box center [508, 243] width 1017 height 487
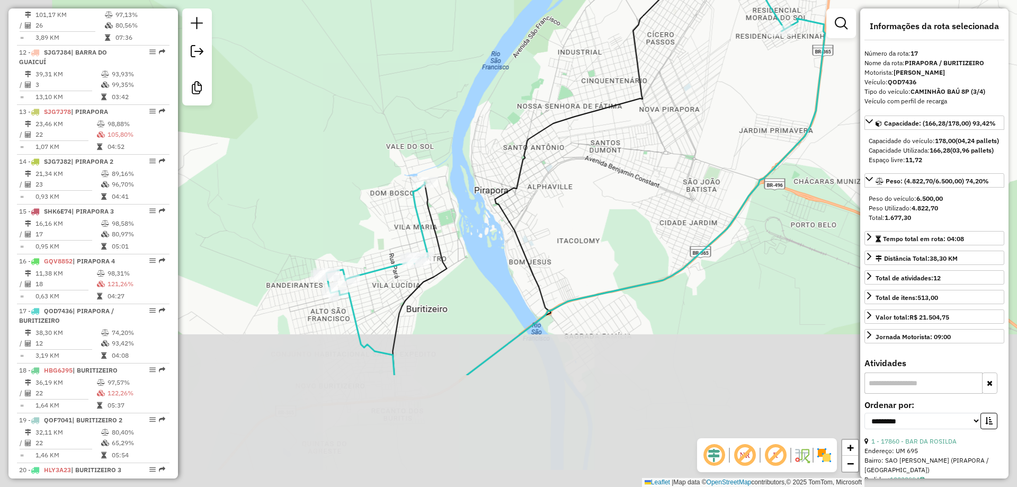
drag, startPoint x: 415, startPoint y: 291, endPoint x: 483, endPoint y: 292, distance: 68.3
click at [480, 292] on icon at bounding box center [536, 163] width 289 height 424
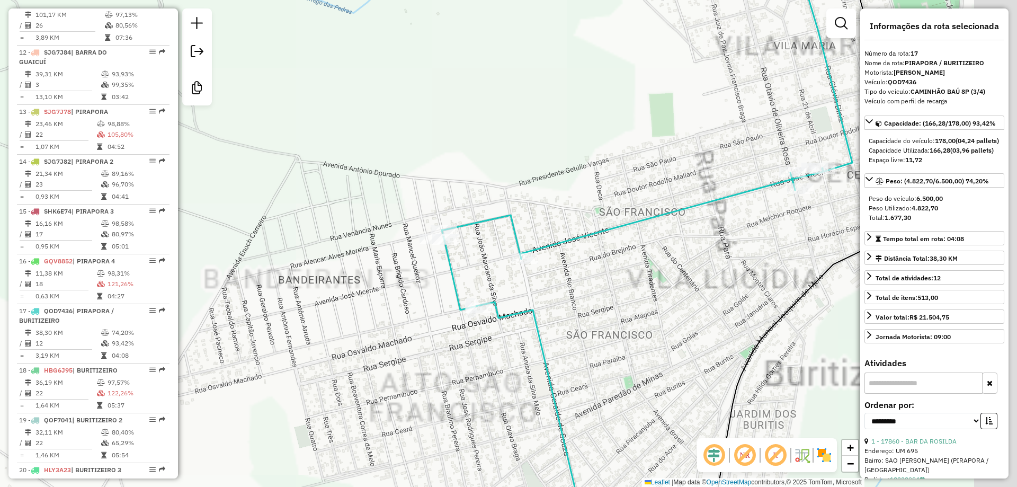
drag, startPoint x: 627, startPoint y: 208, endPoint x: 527, endPoint y: 275, distance: 120.2
click at [492, 289] on div "Janela de atendimento Grade de atendimento Capacidade Transportadoras Veículos …" at bounding box center [508, 243] width 1017 height 487
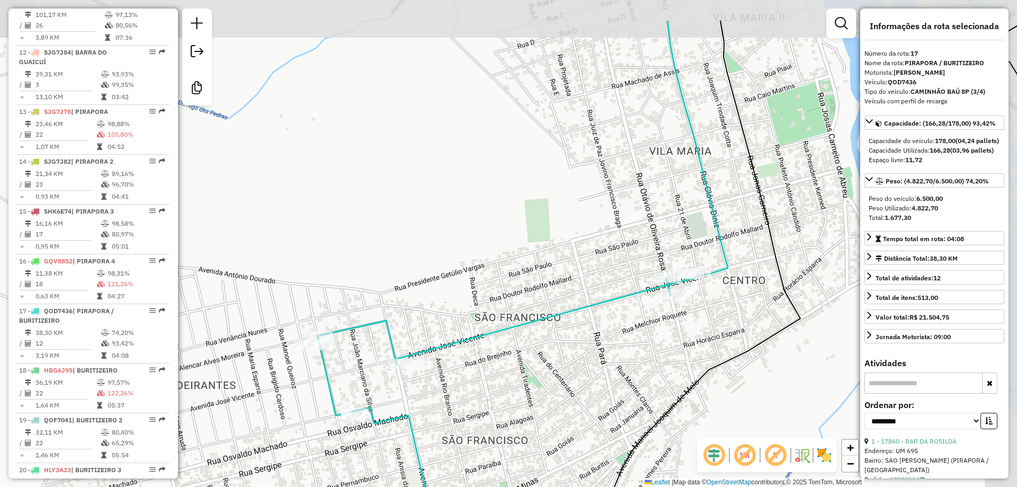
drag, startPoint x: 558, startPoint y: 278, endPoint x: 515, endPoint y: 335, distance: 71.8
click at [516, 335] on icon at bounding box center [697, 313] width 761 height 584
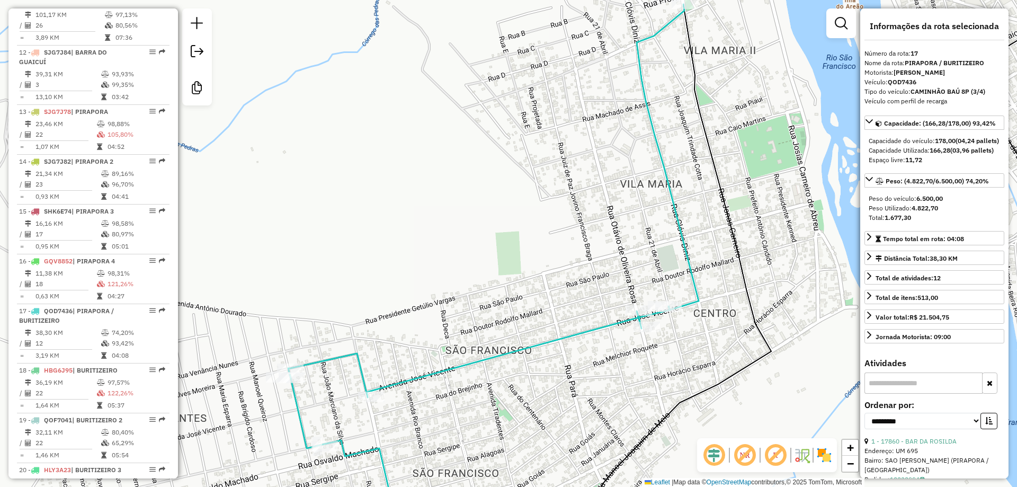
drag, startPoint x: 538, startPoint y: 336, endPoint x: 526, endPoint y: 297, distance: 41.4
click at [526, 297] on div "Janela de atendimento Grade de atendimento Capacidade Transportadoras Veículos …" at bounding box center [508, 243] width 1017 height 487
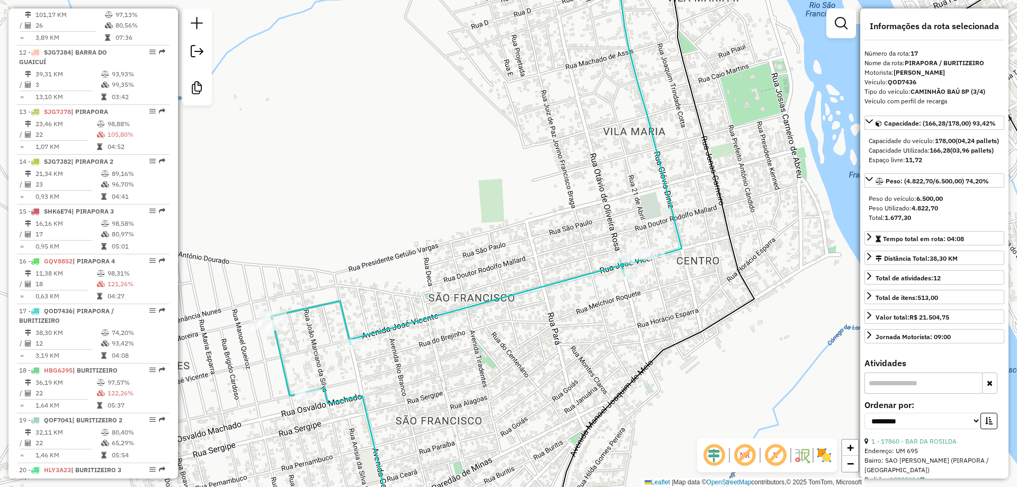
click at [506, 288] on div "Janela de atendimento Grade de atendimento Capacidade Transportadoras Veículos …" at bounding box center [508, 243] width 1017 height 487
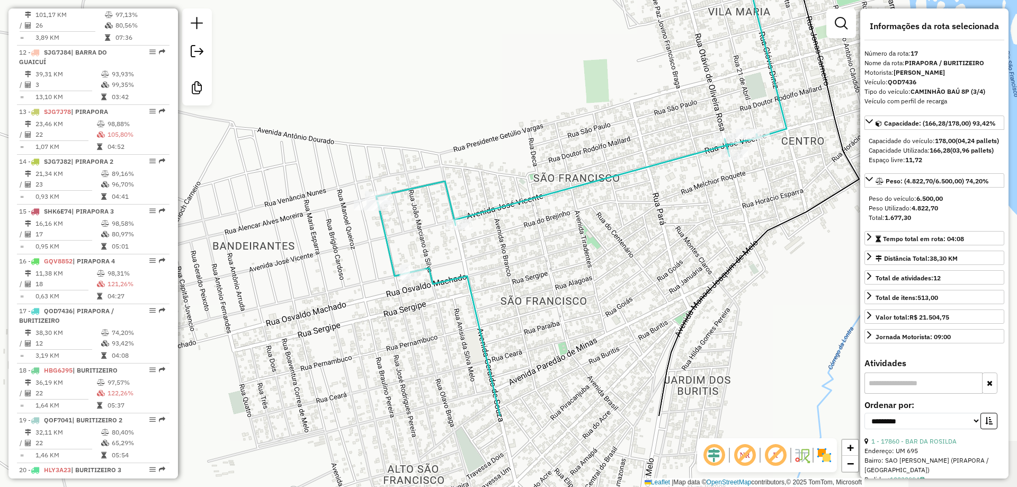
drag, startPoint x: 443, startPoint y: 271, endPoint x: 541, endPoint y: 181, distance: 133.1
click at [541, 181] on div "Janela de atendimento Grade de atendimento Capacidade Transportadoras Veículos …" at bounding box center [508, 243] width 1017 height 487
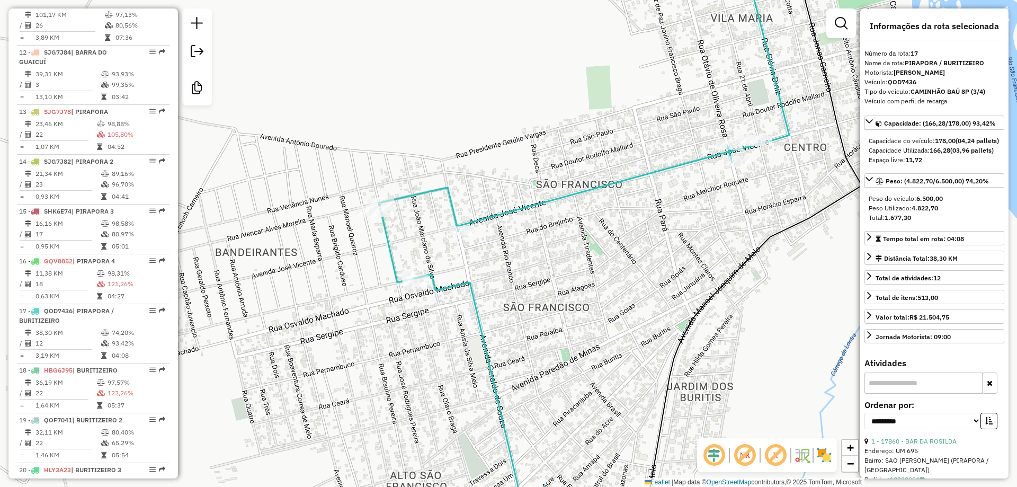
drag, startPoint x: 589, startPoint y: 195, endPoint x: 493, endPoint y: 366, distance: 197.1
click at [499, 397] on icon at bounding box center [750, 250] width 743 height 584
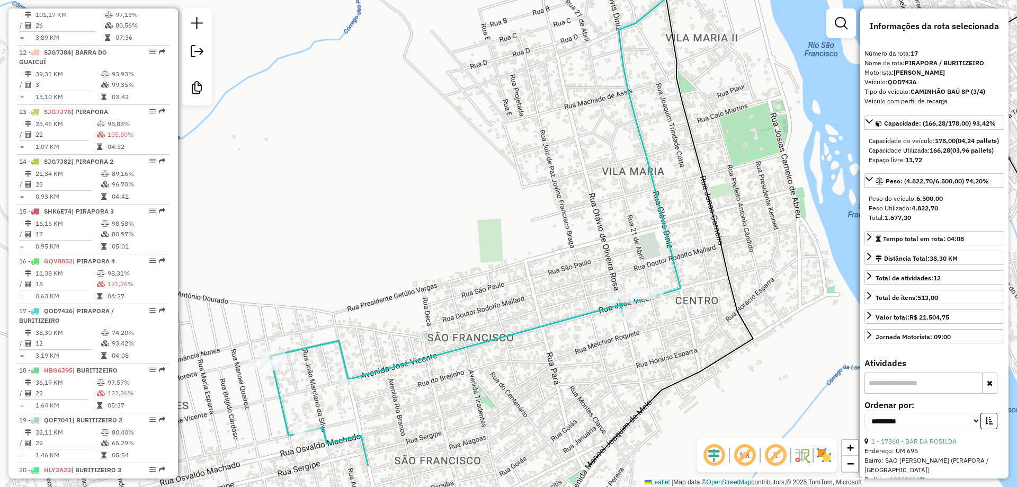
drag, startPoint x: 511, startPoint y: 281, endPoint x: 511, endPoint y: 192, distance: 89.0
click at [511, 192] on div "Janela de atendimento Grade de atendimento Capacidade Transportadoras Veículos …" at bounding box center [508, 243] width 1017 height 487
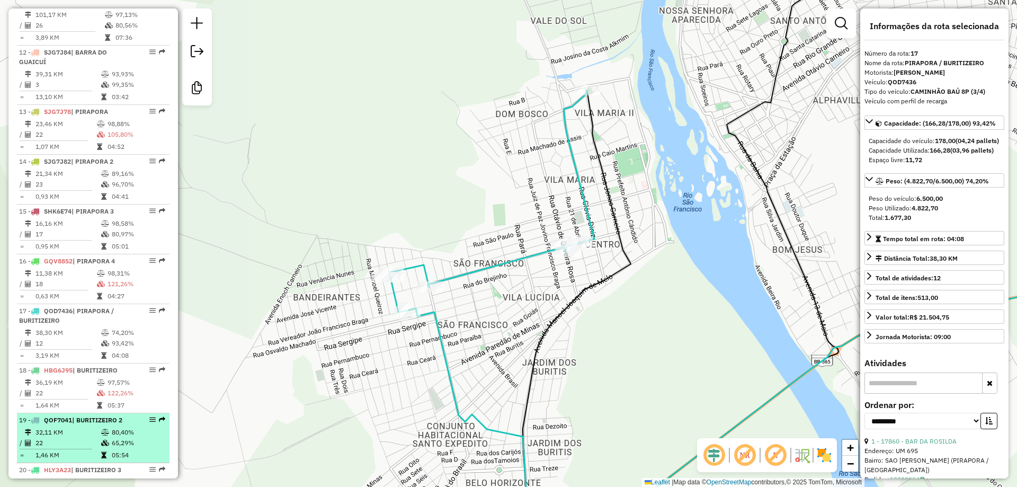
scroll to position [1191, 0]
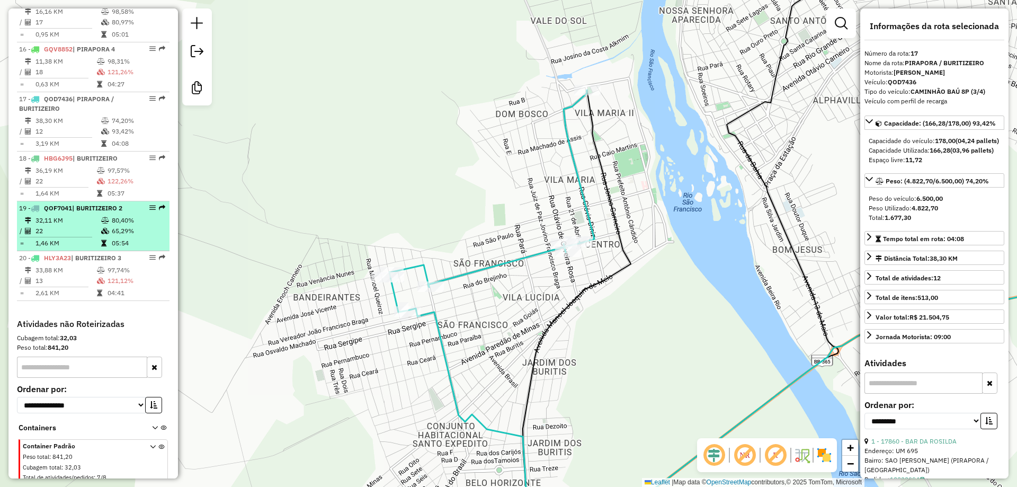
click at [73, 226] on td "32,11 KM" at bounding box center [68, 220] width 66 height 11
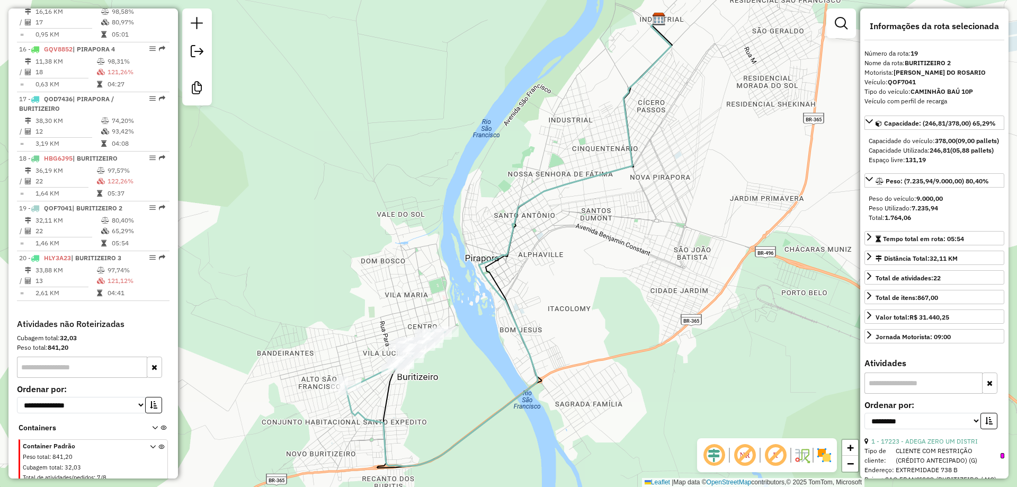
drag, startPoint x: 341, startPoint y: 281, endPoint x: 338, endPoint y: 262, distance: 18.7
click at [338, 262] on div "Janela de atendimento Grade de atendimento Capacidade Transportadoras Veículos …" at bounding box center [508, 243] width 1017 height 487
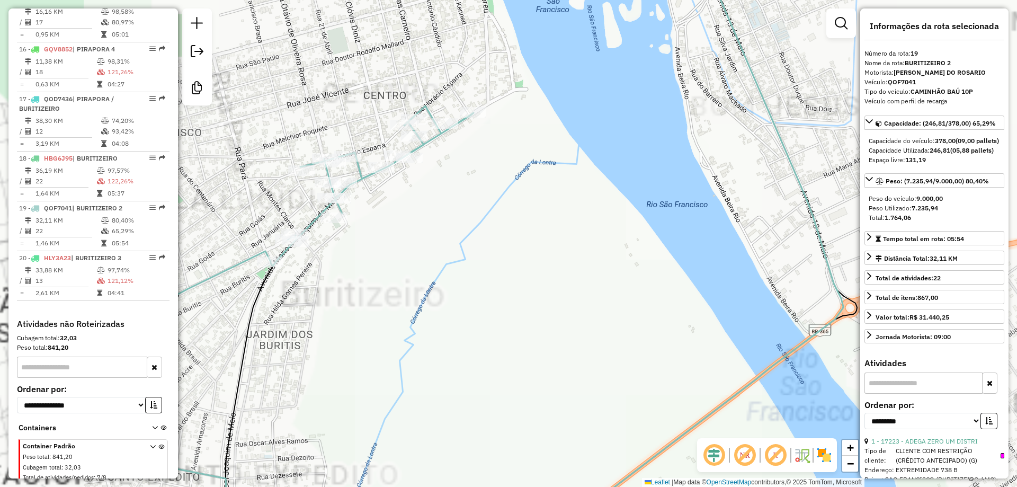
drag, startPoint x: 367, startPoint y: 291, endPoint x: 591, endPoint y: 345, distance: 230.4
click at [591, 345] on div "Janela de atendimento Grade de atendimento Capacidade Transportadoras Veículos …" at bounding box center [508, 243] width 1017 height 487
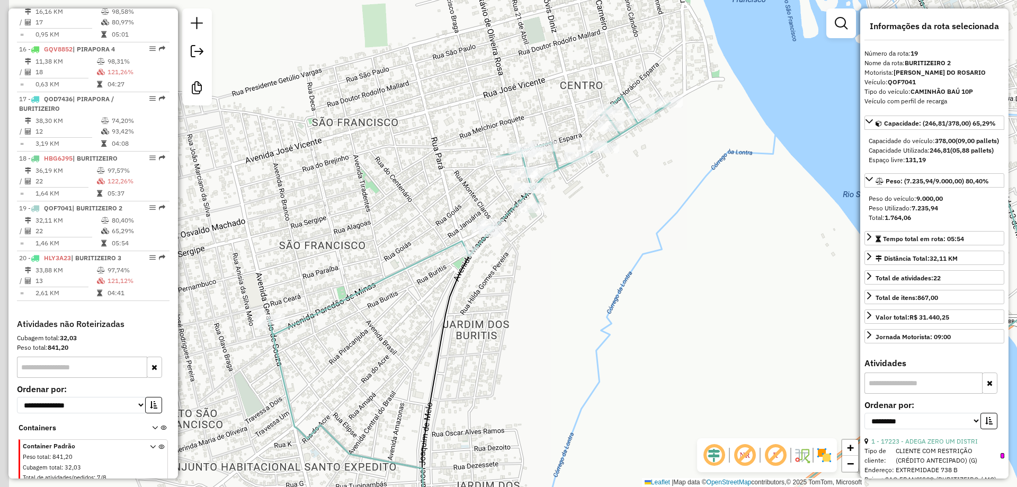
click at [586, 307] on div "Janela de atendimento Grade de atendimento Capacidade Transportadoras Veículos …" at bounding box center [508, 243] width 1017 height 487
drag, startPoint x: 460, startPoint y: 341, endPoint x: 584, endPoint y: 310, distance: 127.7
click at [584, 310] on div "Janela de atendimento Grade de atendimento Capacidade Transportadoras Veículos …" at bounding box center [508, 243] width 1017 height 487
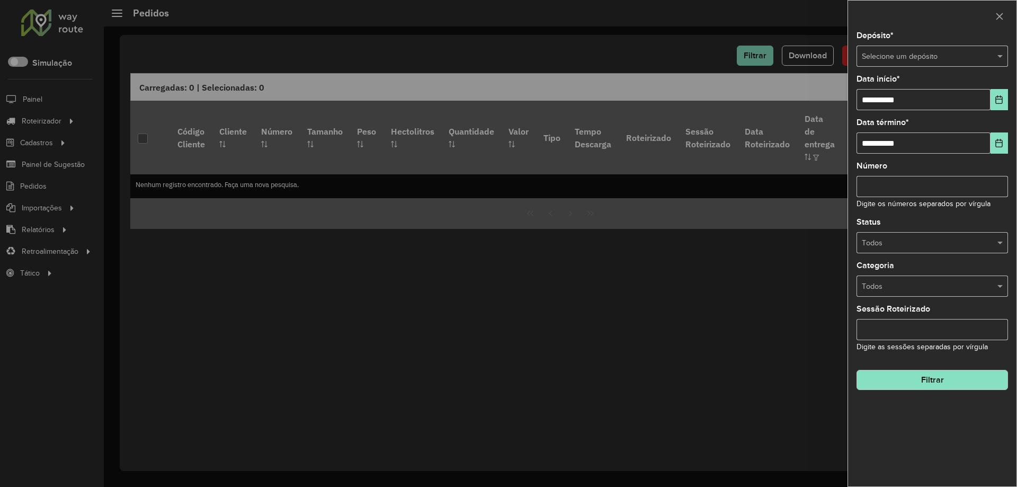
click at [882, 56] on input "text" at bounding box center [922, 57] width 120 height 12
click at [884, 86] on span "Amaral Curvelo" at bounding box center [887, 86] width 52 height 8
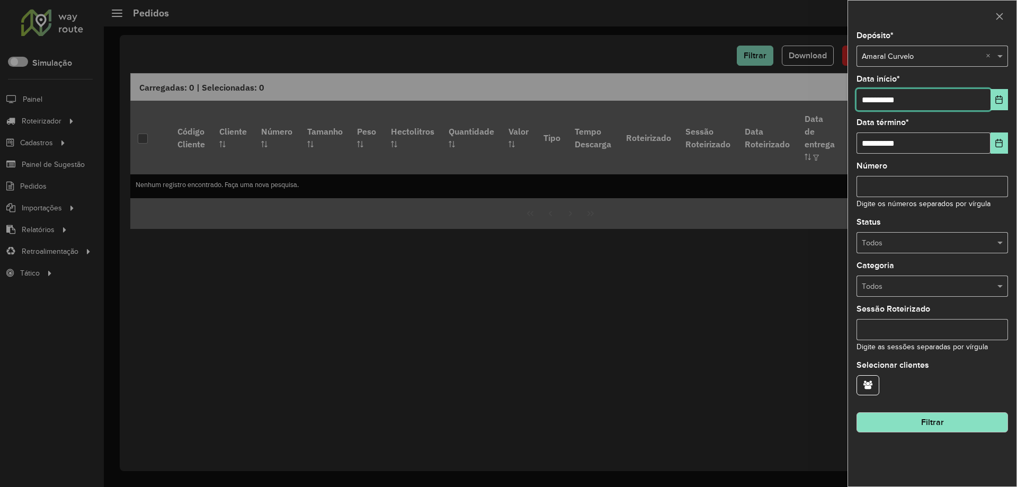
click at [874, 101] on input "**********" at bounding box center [923, 99] width 134 height 21
type input "**********"
drag, startPoint x: 954, startPoint y: 421, endPoint x: 945, endPoint y: 419, distance: 9.2
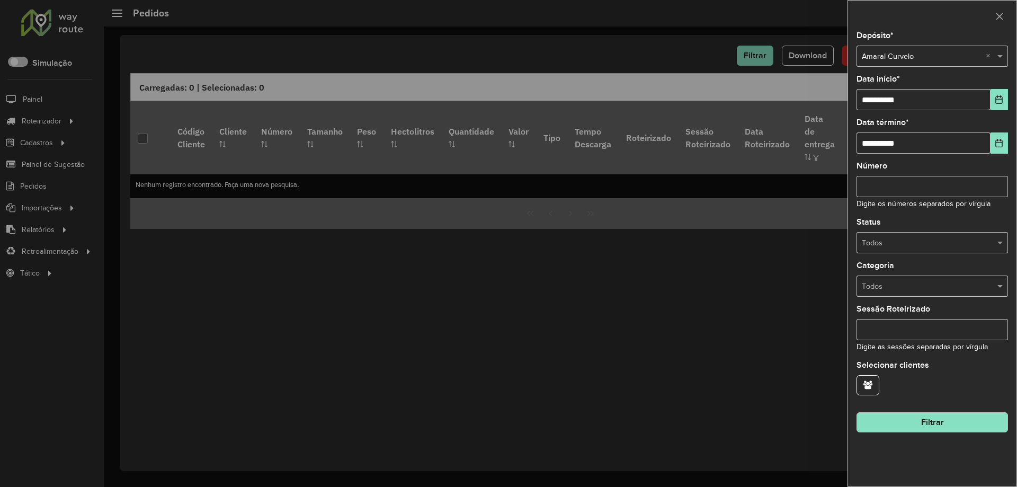
click at [949, 420] on button "Filtrar" at bounding box center [931, 422] width 151 height 20
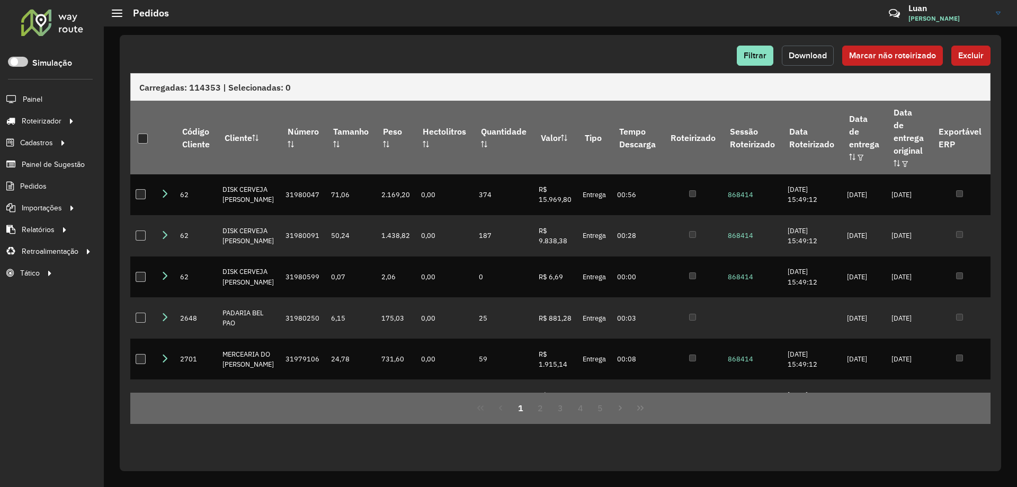
click at [799, 59] on span "Download" at bounding box center [808, 55] width 38 height 9
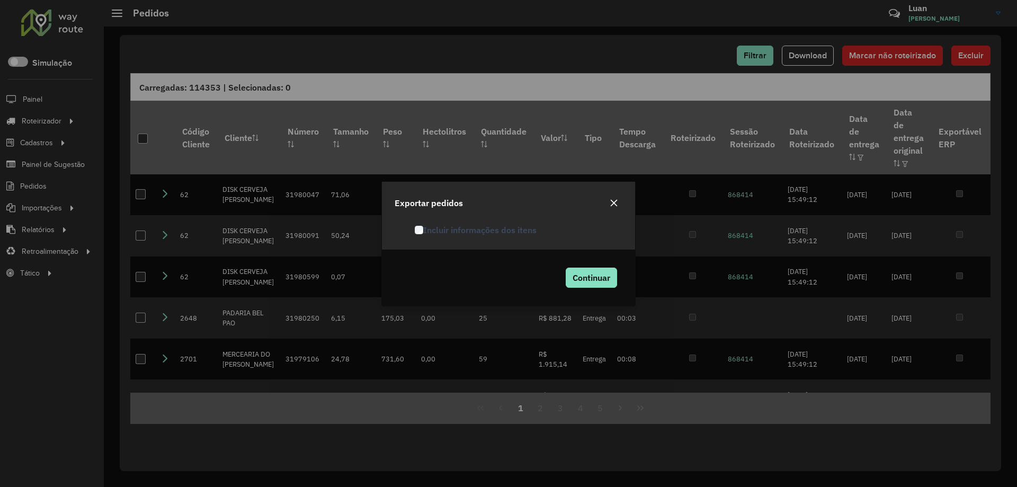
click at [462, 226] on label "Incluir informações dos itens" at bounding box center [476, 229] width 122 height 13
click at [576, 272] on span "Continuar" at bounding box center [592, 277] width 38 height 11
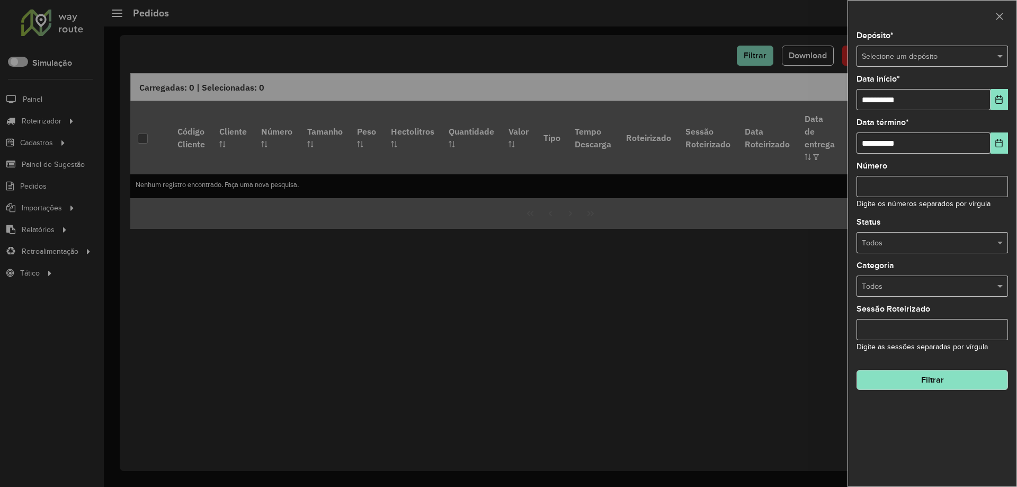
click at [57, 27] on div at bounding box center [508, 243] width 1017 height 487
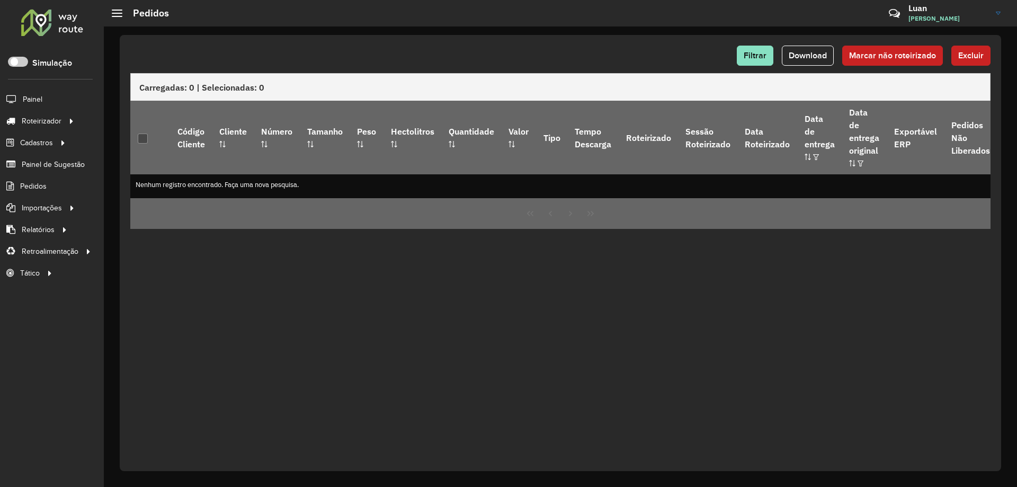
click at [57, 27] on div at bounding box center [52, 22] width 64 height 28
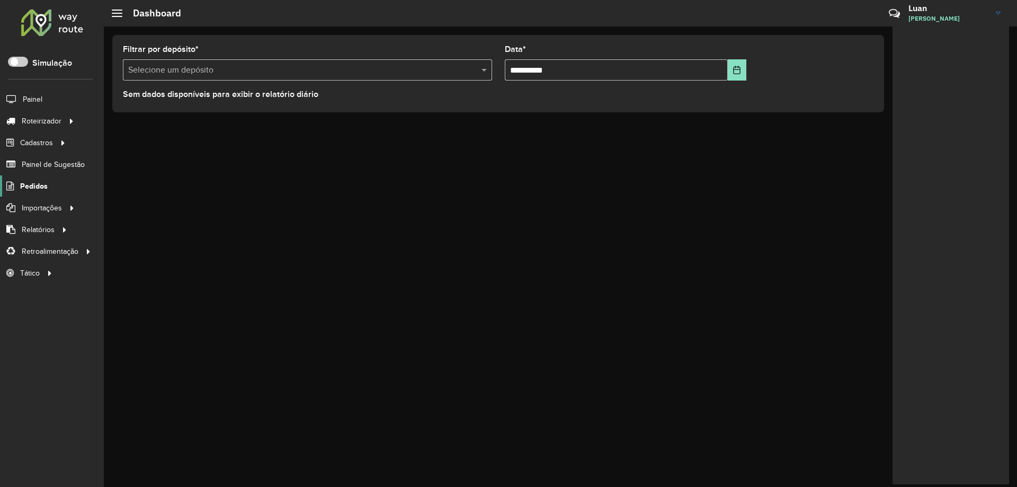
click at [34, 189] on span "Pedidos" at bounding box center [34, 186] width 28 height 11
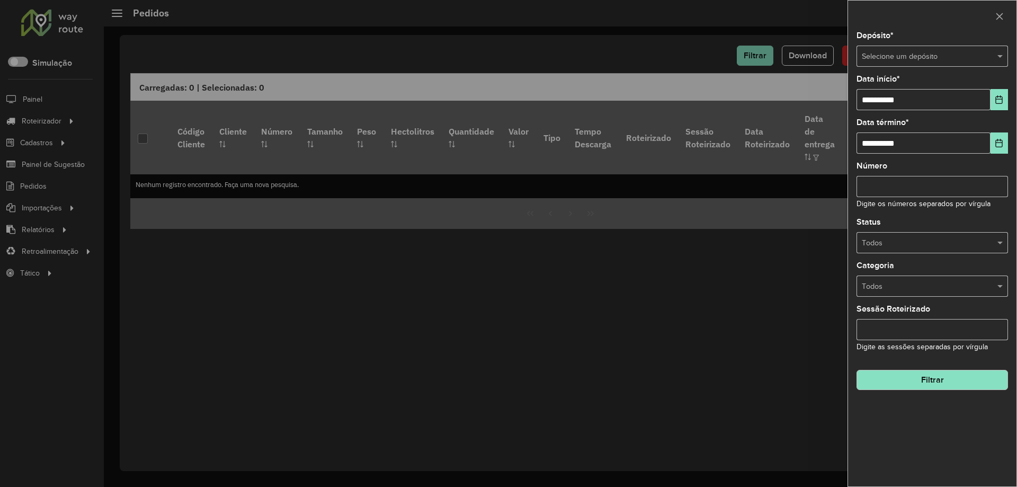
click at [914, 55] on input "text" at bounding box center [922, 57] width 120 height 12
click at [892, 88] on span "Amaral Curvelo" at bounding box center [887, 86] width 52 height 8
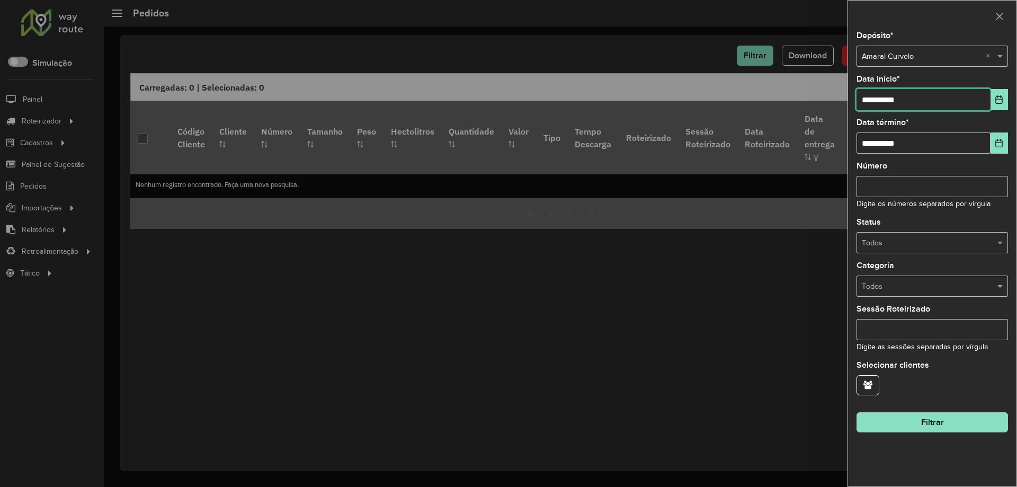
click at [867, 103] on input "**********" at bounding box center [923, 99] width 134 height 21
type input "**********"
click at [931, 424] on button "Filtrar" at bounding box center [931, 422] width 151 height 20
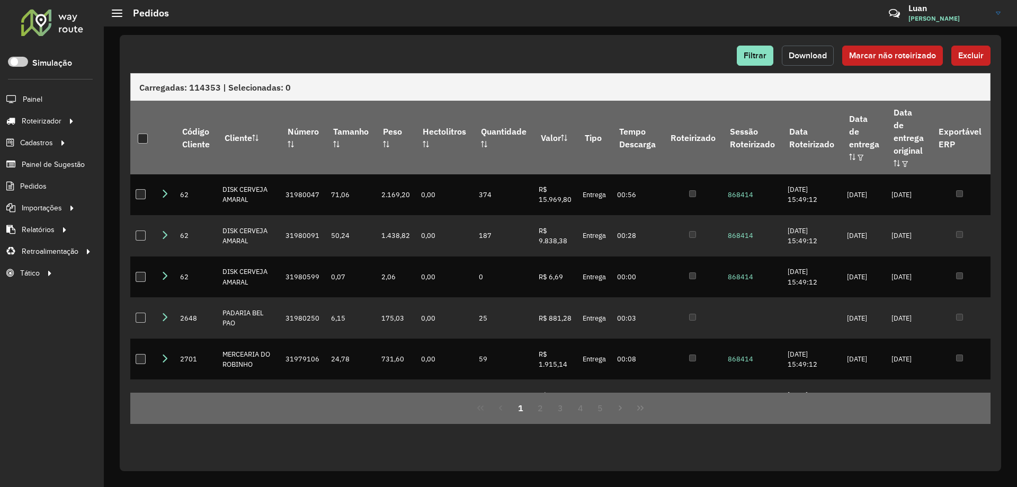
click at [792, 57] on span "Download" at bounding box center [808, 55] width 38 height 9
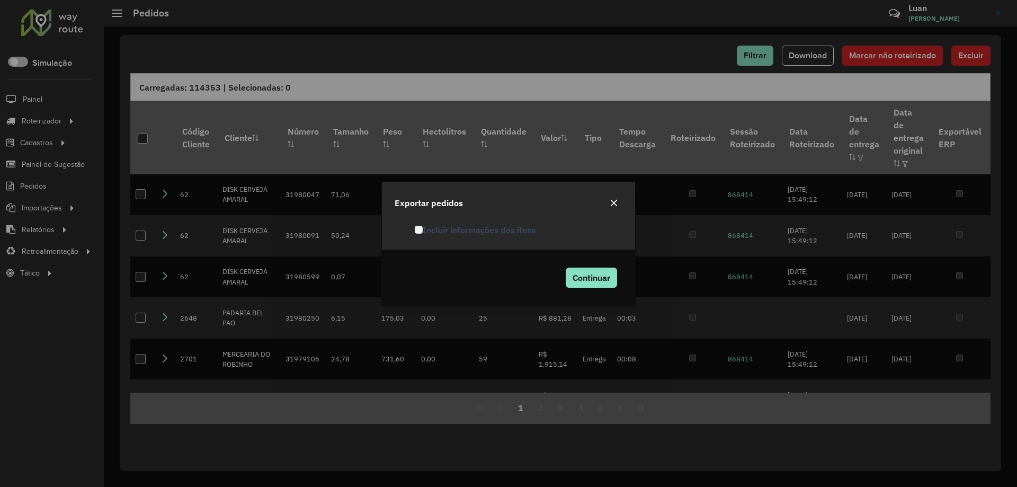
click at [462, 230] on label "Incluir informações dos itens" at bounding box center [475, 229] width 121 height 13
click at [607, 287] on button "Continuar" at bounding box center [591, 277] width 51 height 20
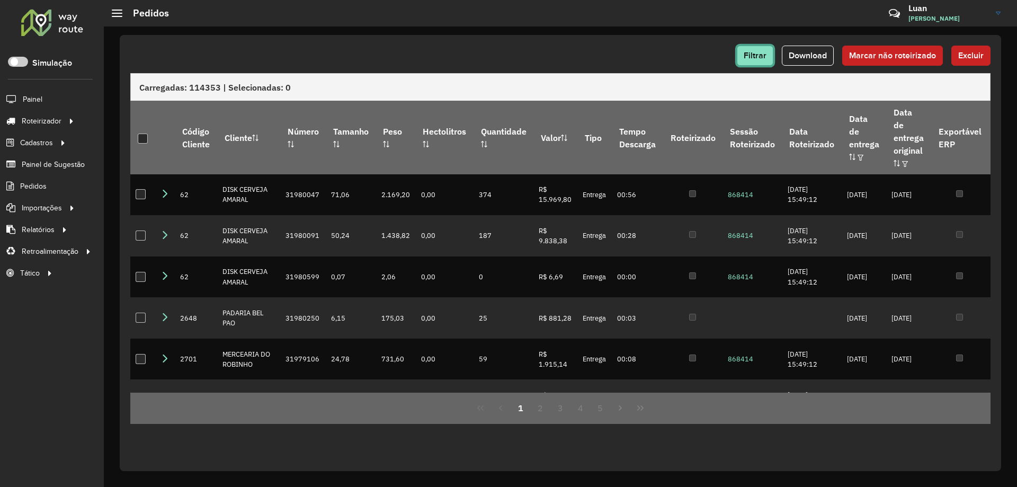
click at [751, 60] on button "Filtrar" at bounding box center [755, 56] width 37 height 20
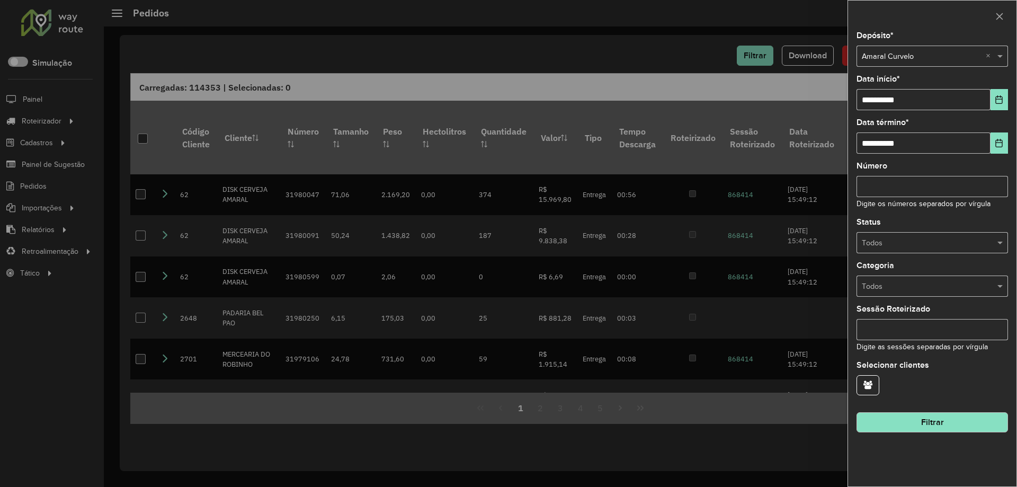
click at [890, 59] on input "text" at bounding box center [922, 57] width 120 height 12
click at [880, 90] on span "Amaral Pirapora" at bounding box center [888, 86] width 54 height 8
click at [914, 423] on button "Filtrar" at bounding box center [931, 422] width 151 height 20
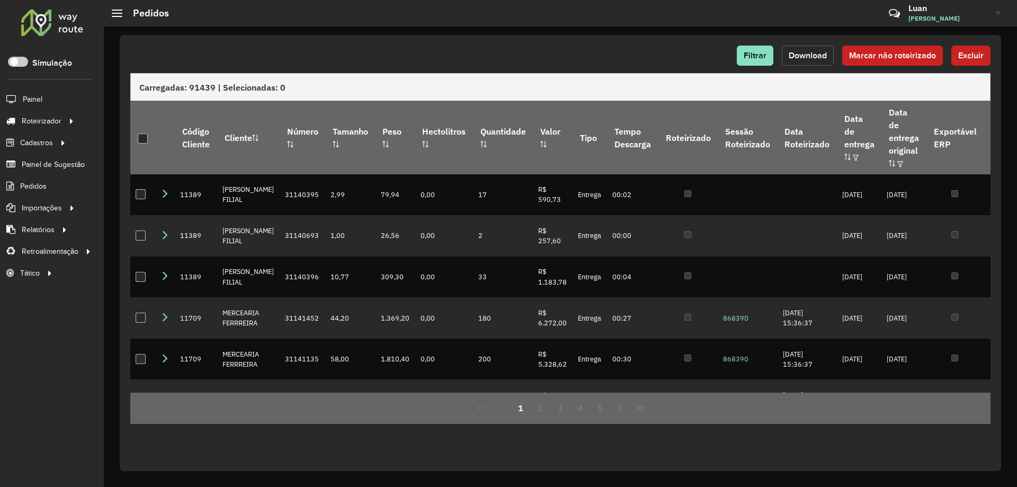
click at [815, 51] on span "Download" at bounding box center [808, 55] width 38 height 9
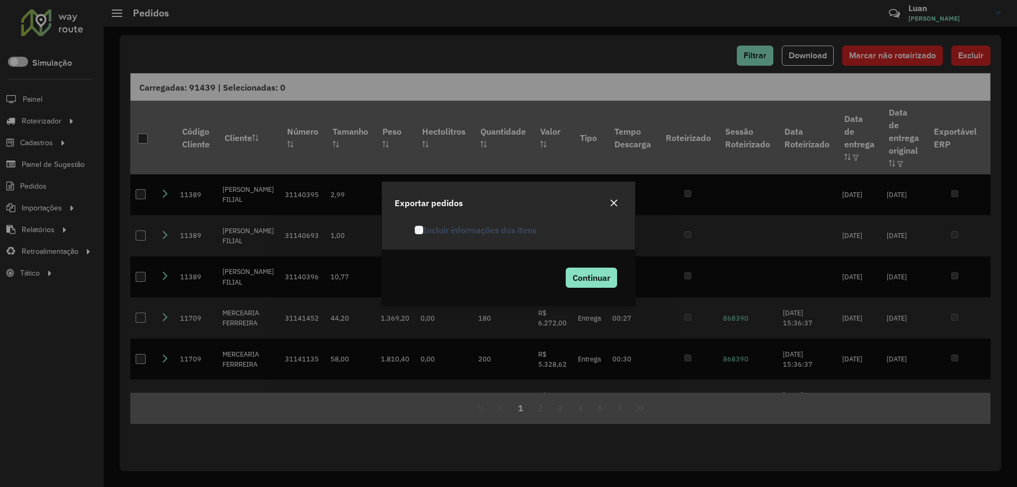
click at [464, 239] on div "Incluir informações dos itens" at bounding box center [508, 235] width 253 height 30
click at [460, 234] on label "Incluir informações dos itens" at bounding box center [476, 229] width 122 height 13
click at [573, 279] on span "Continuar" at bounding box center [592, 277] width 38 height 11
